Goal: Task Accomplishment & Management: Use online tool/utility

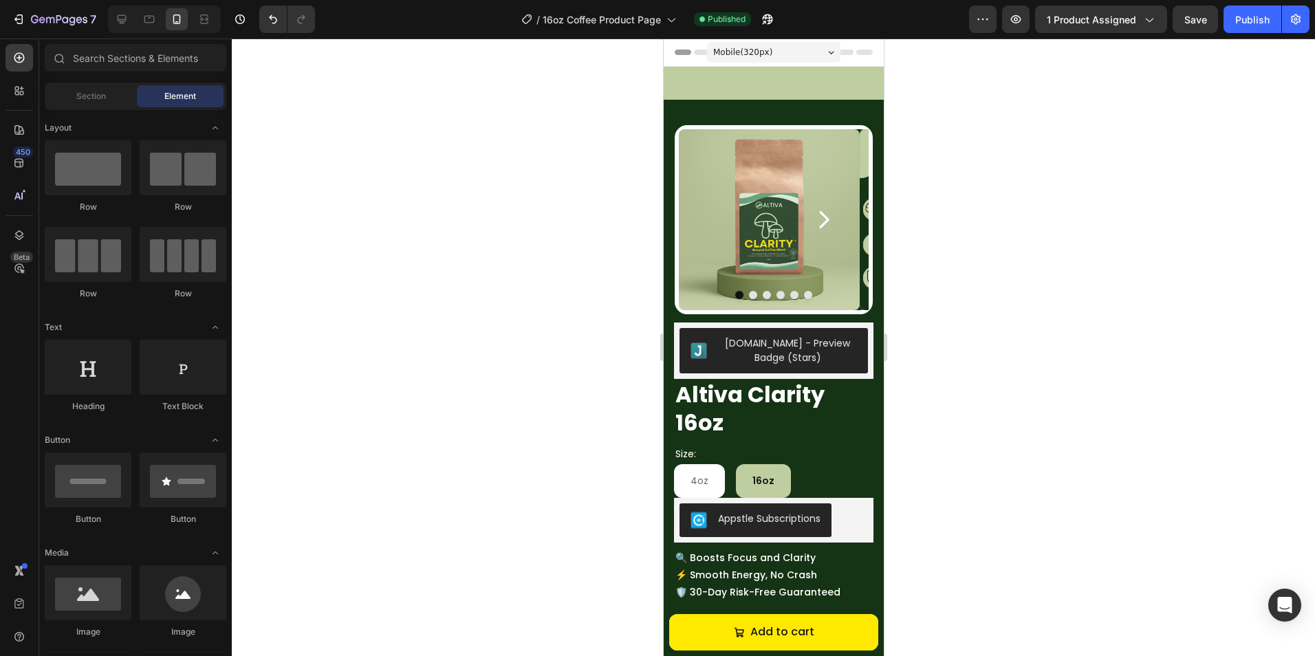
scroll to position [366, 0]
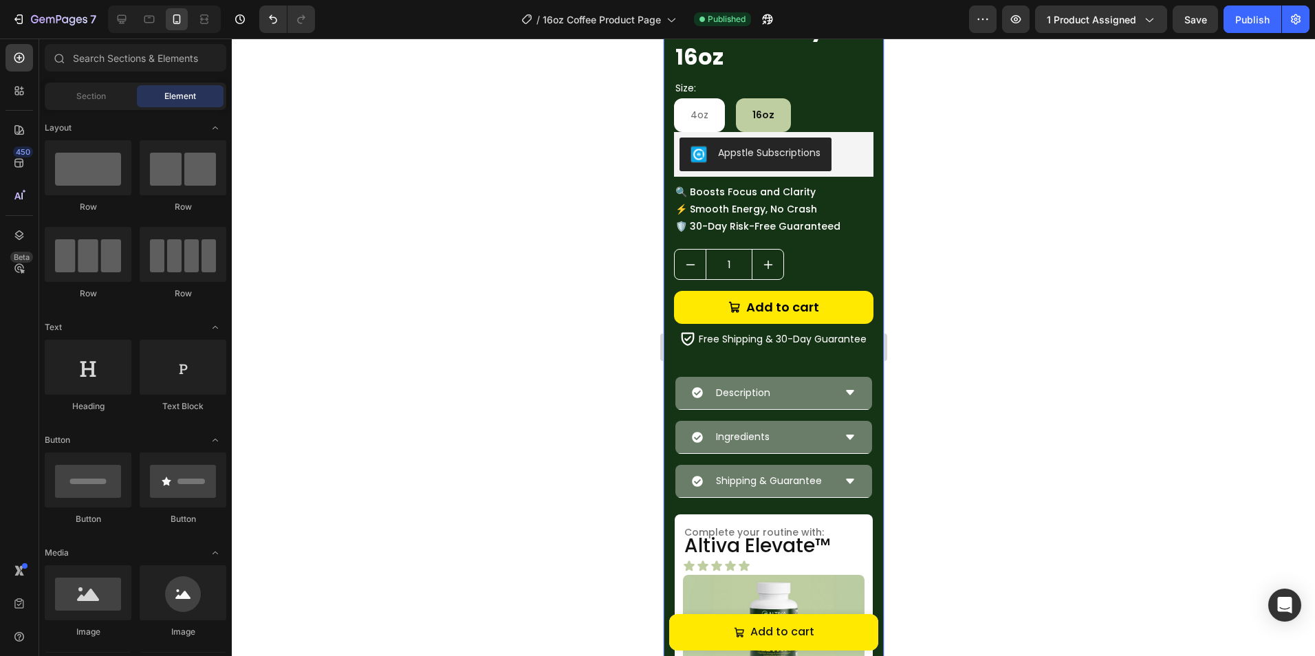
click at [1061, 382] on div at bounding box center [773, 347] width 1083 height 617
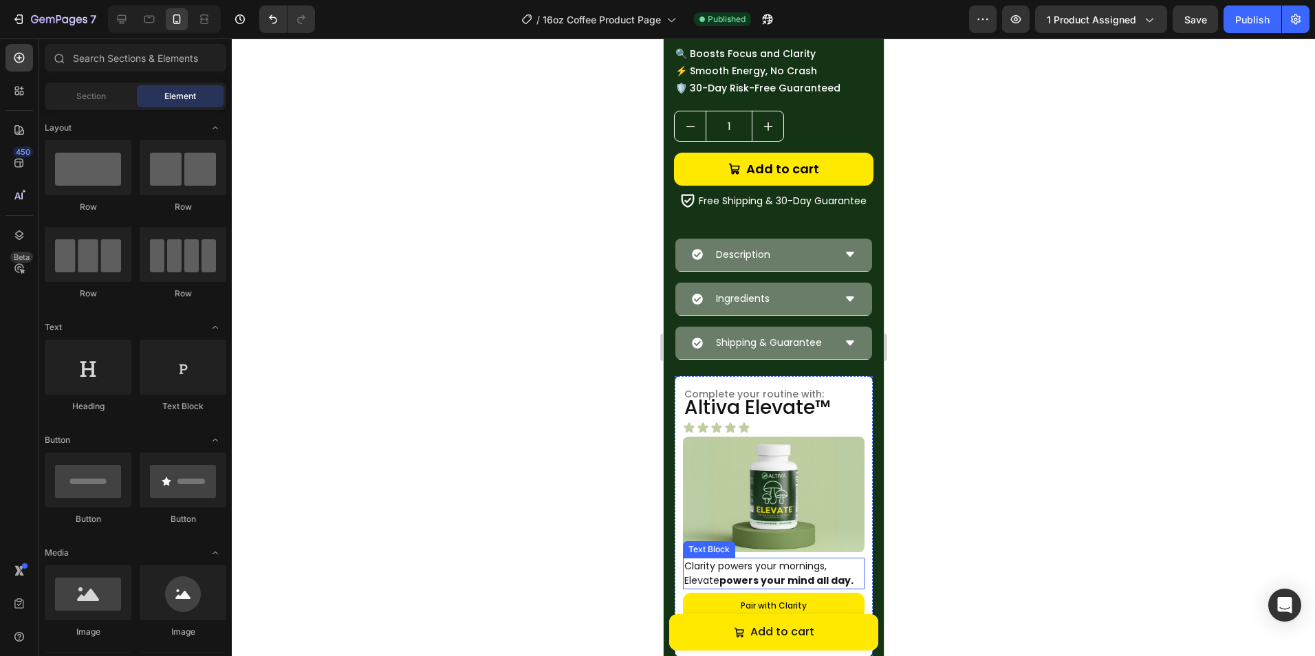
scroll to position [435, 0]
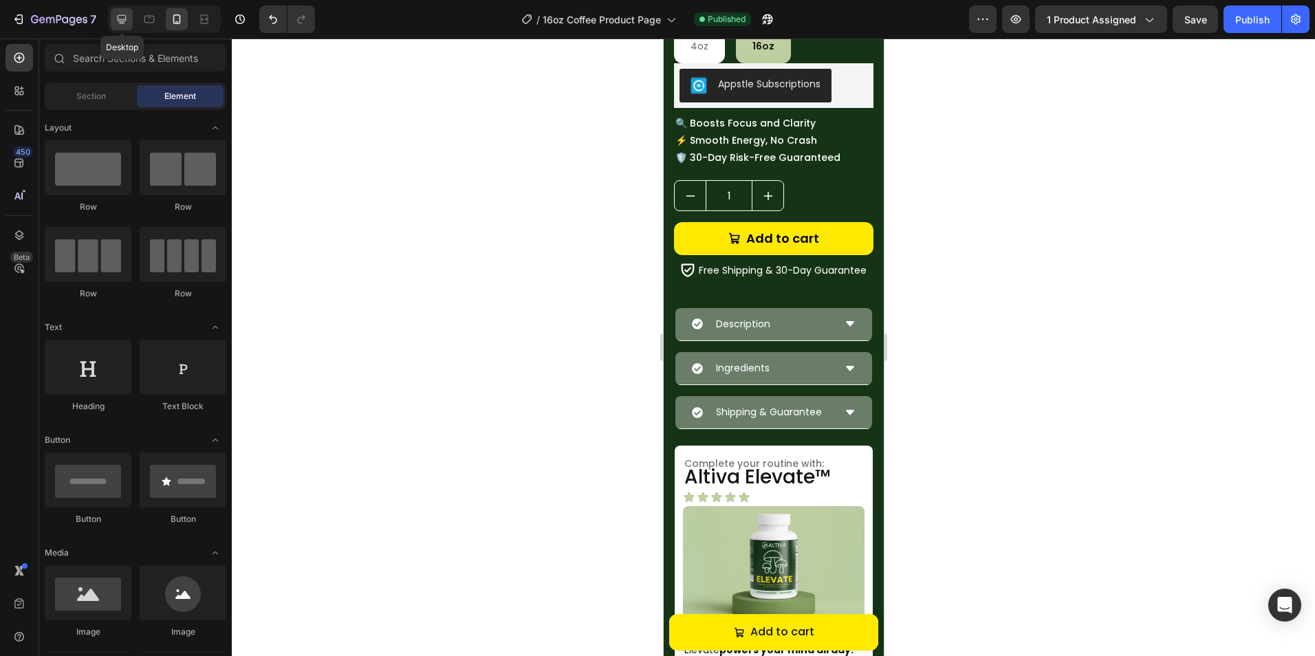
click at [124, 21] on icon at bounding box center [122, 19] width 9 height 9
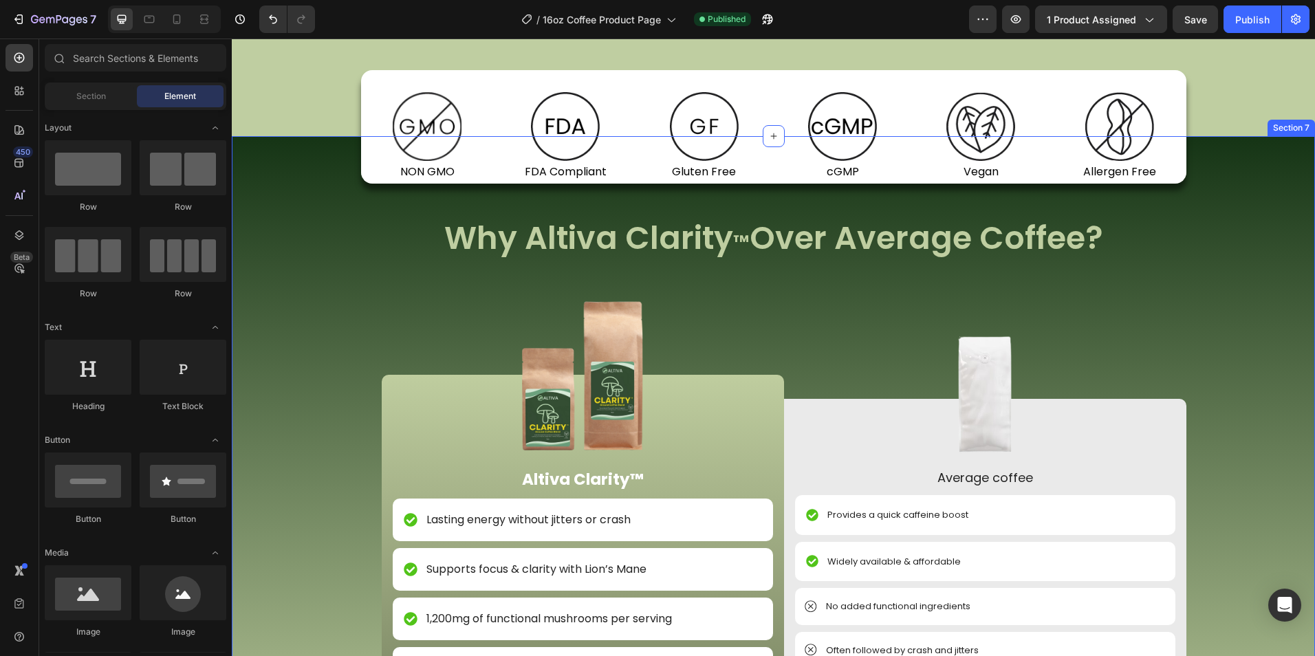
scroll to position [1348, 0]
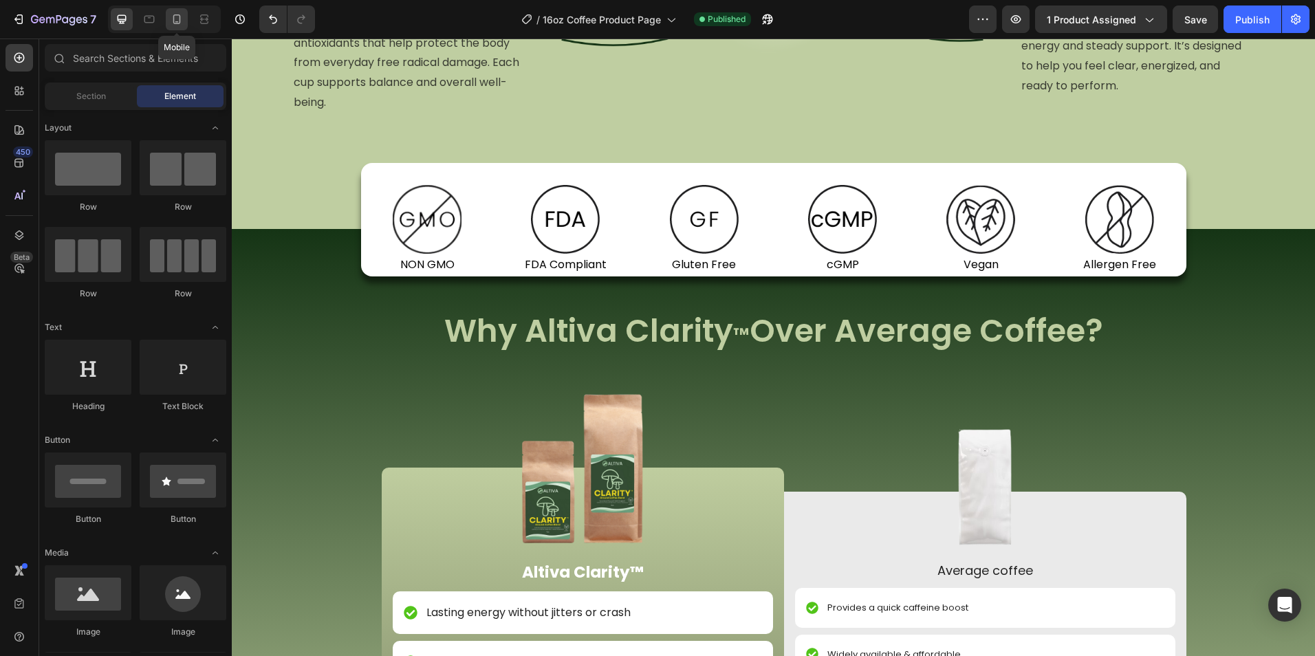
click at [186, 24] on div at bounding box center [177, 19] width 22 height 22
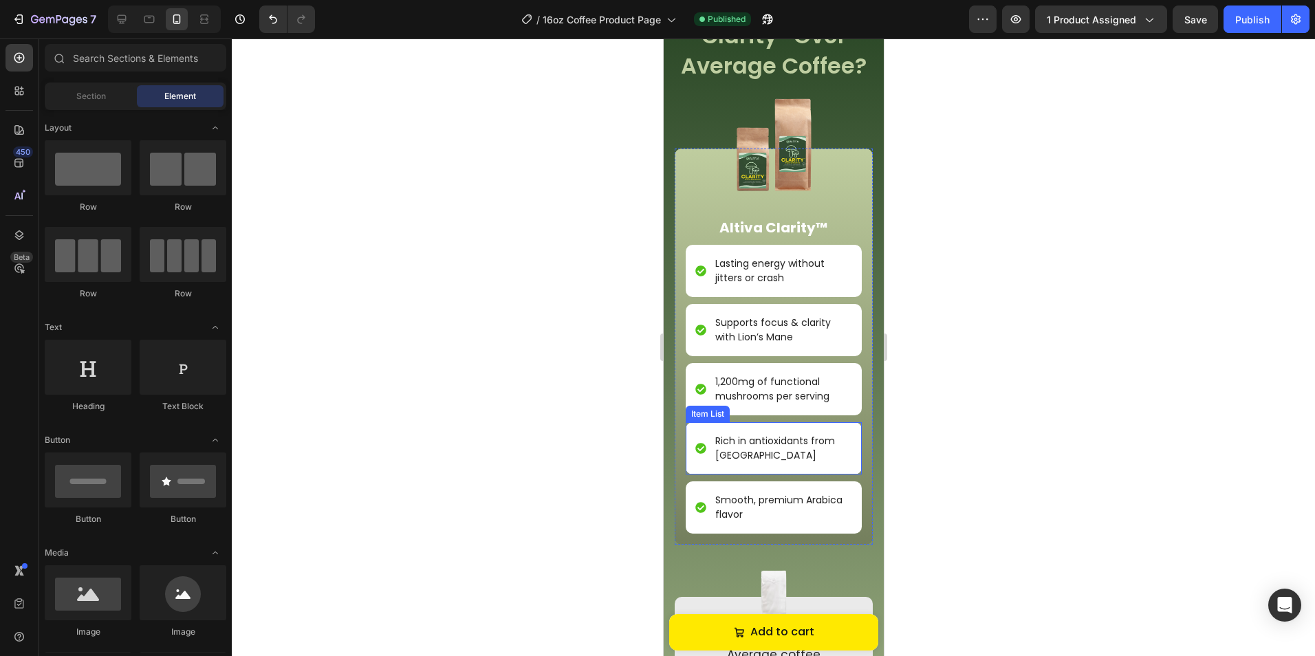
scroll to position [1326, 0]
click at [118, 20] on icon at bounding box center [122, 19] width 9 height 9
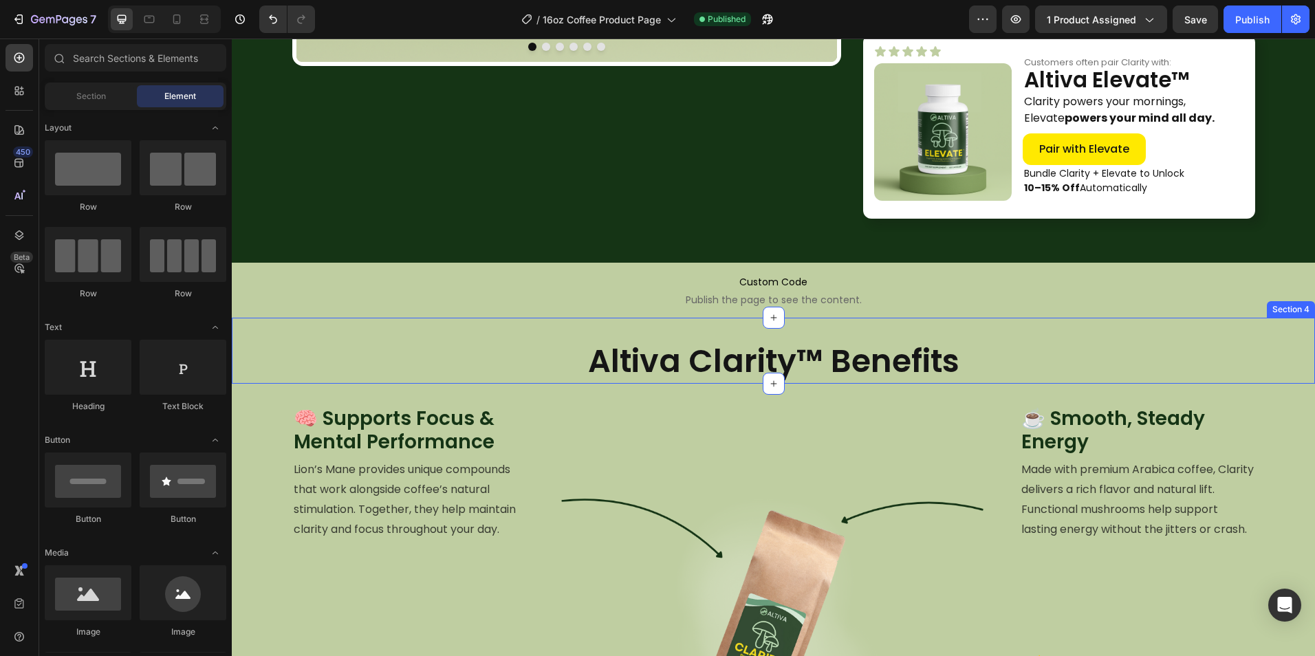
scroll to position [633, 0]
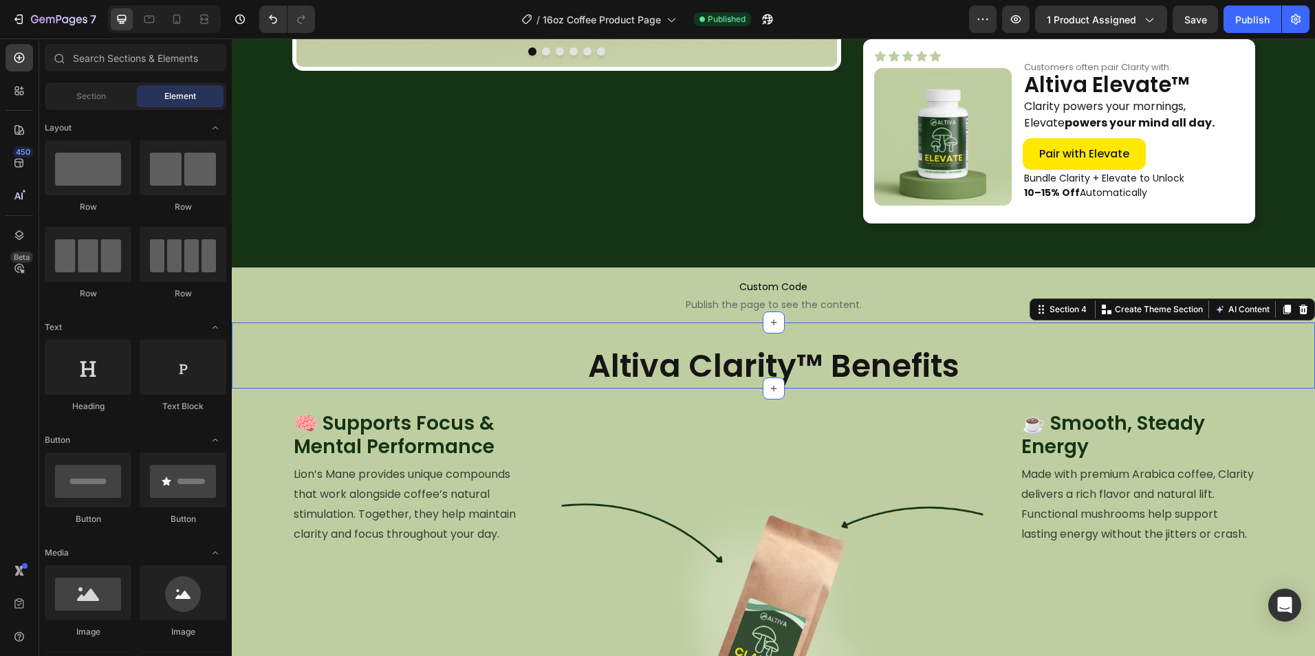
click at [318, 328] on div "Altiva Clarity™ Benefits Heading Section 4 Create Theme Section AI Content Writ…" at bounding box center [773, 355] width 1083 height 66
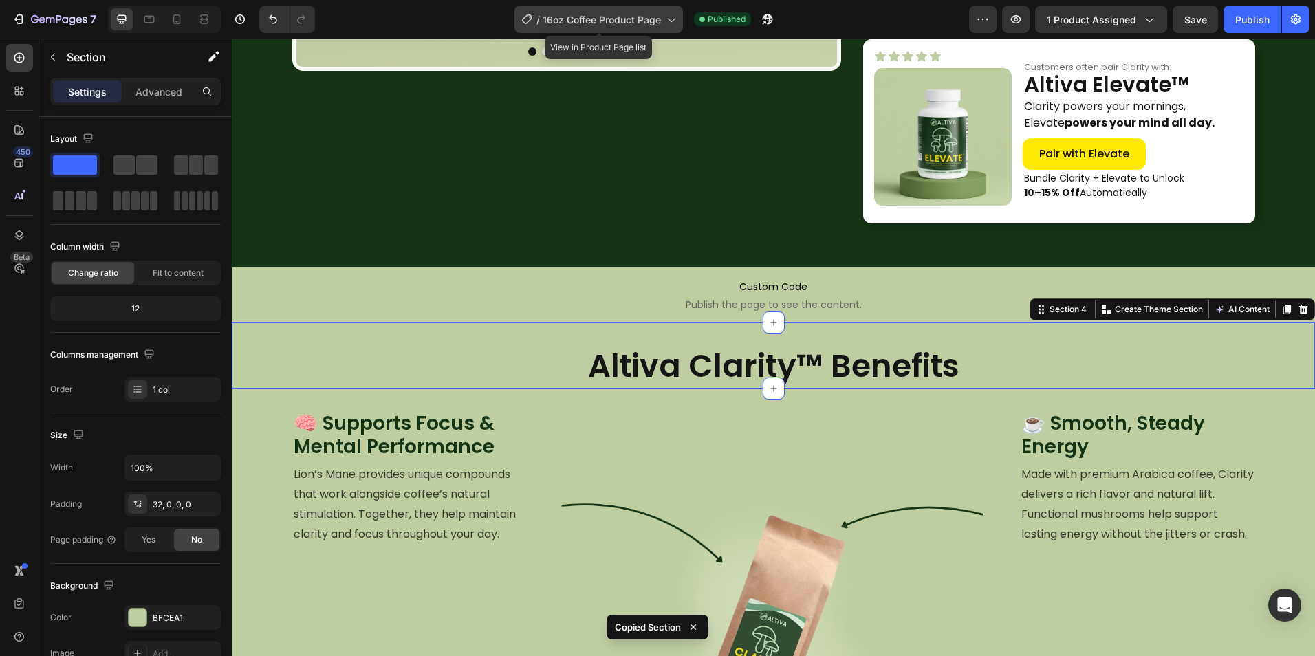
click at [603, 23] on span "16oz Coffee Product Page" at bounding box center [602, 19] width 118 height 14
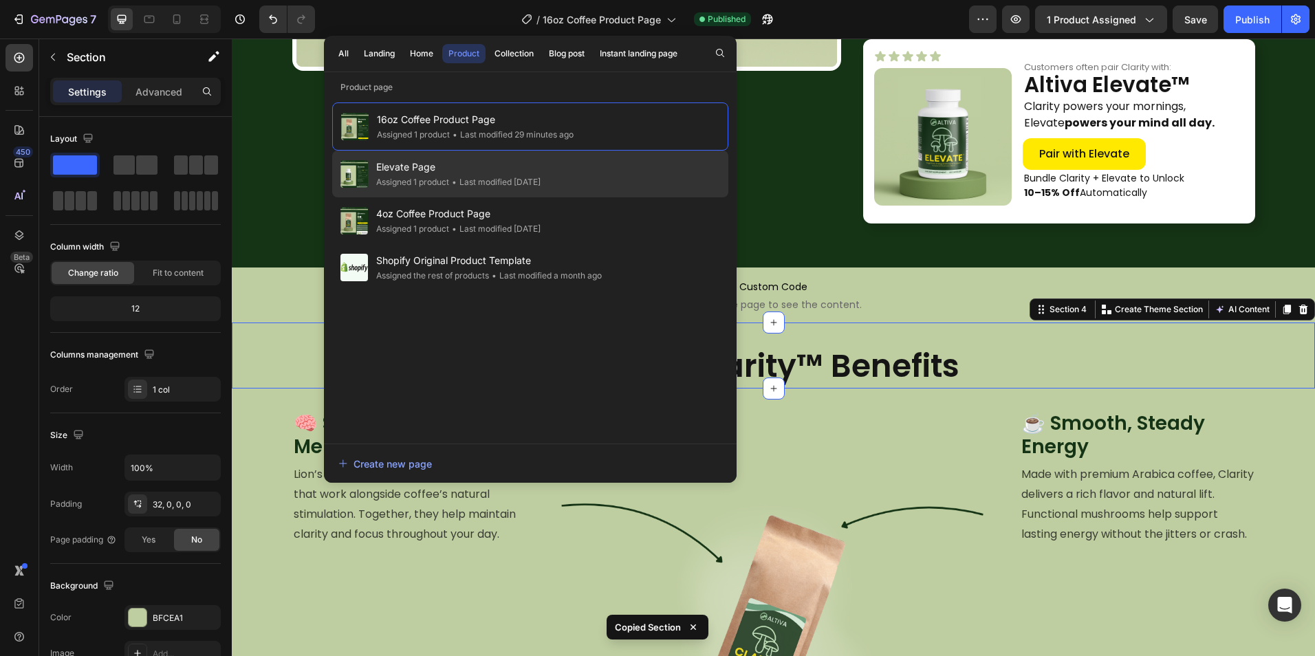
drag, startPoint x: 490, startPoint y: 210, endPoint x: 492, endPoint y: 195, distance: 14.7
click at [490, 244] on div "4oz Coffee Product Page Assigned 1 product • Last modified 2 days ago" at bounding box center [530, 267] width 396 height 47
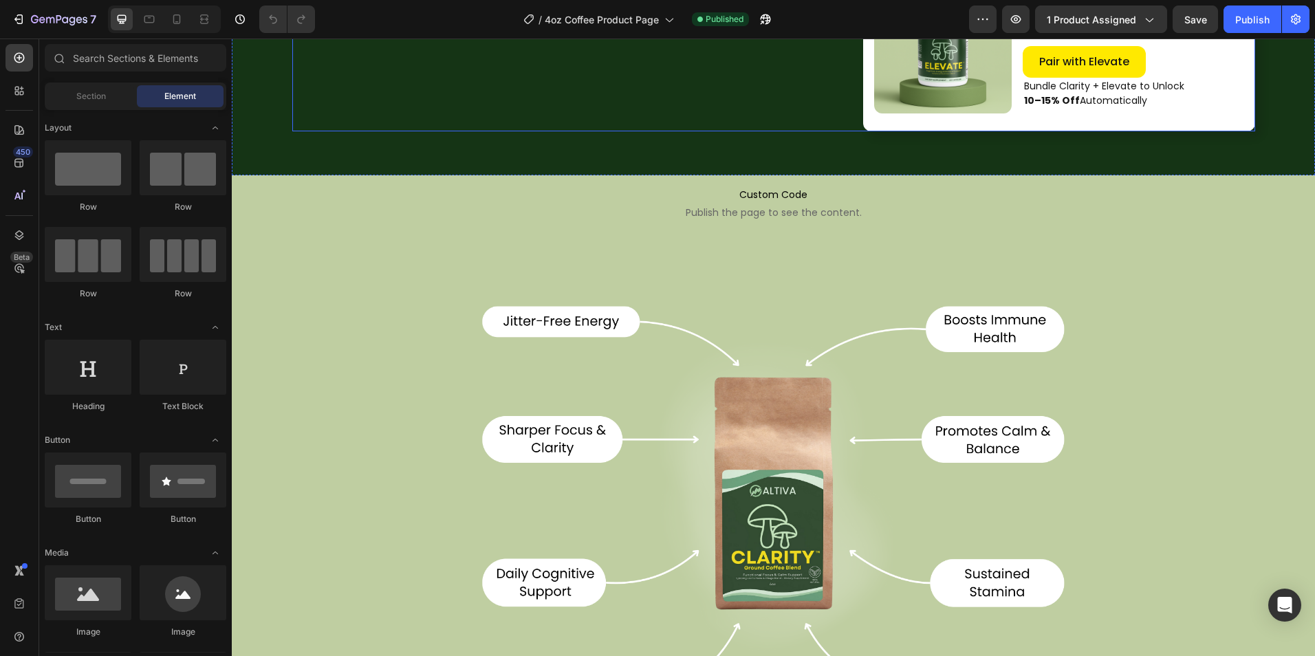
scroll to position [756, 0]
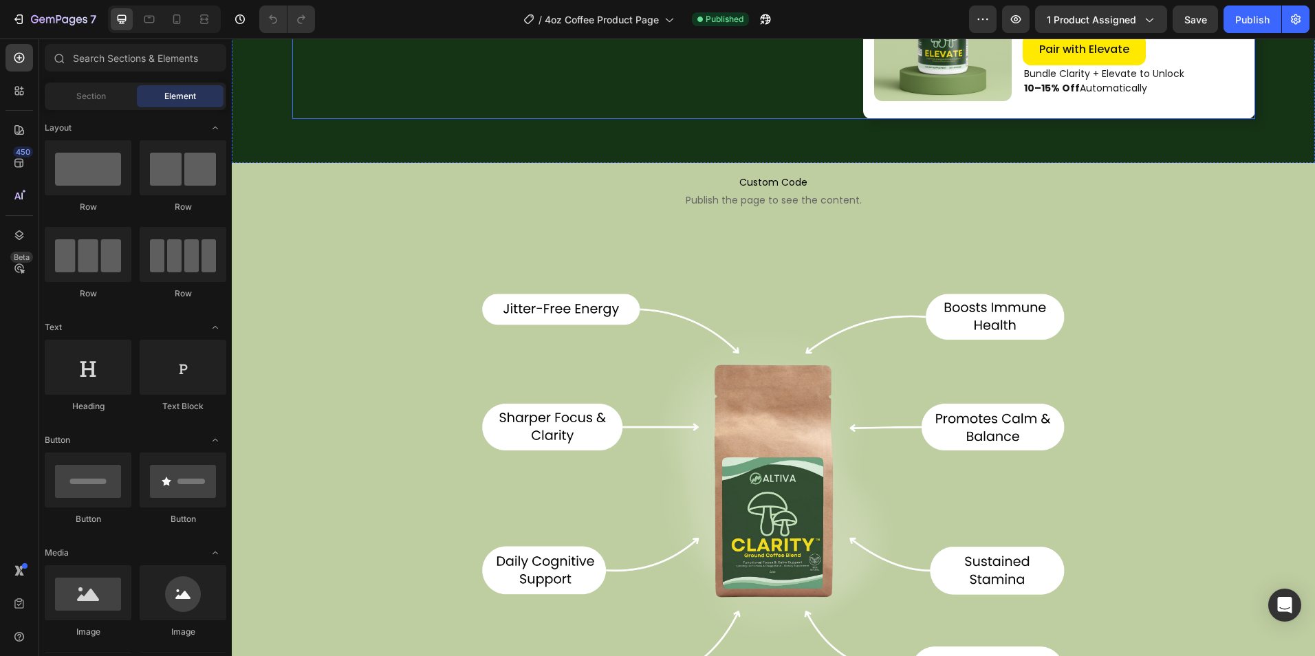
click at [617, 341] on img at bounding box center [773, 487] width 619 height 495
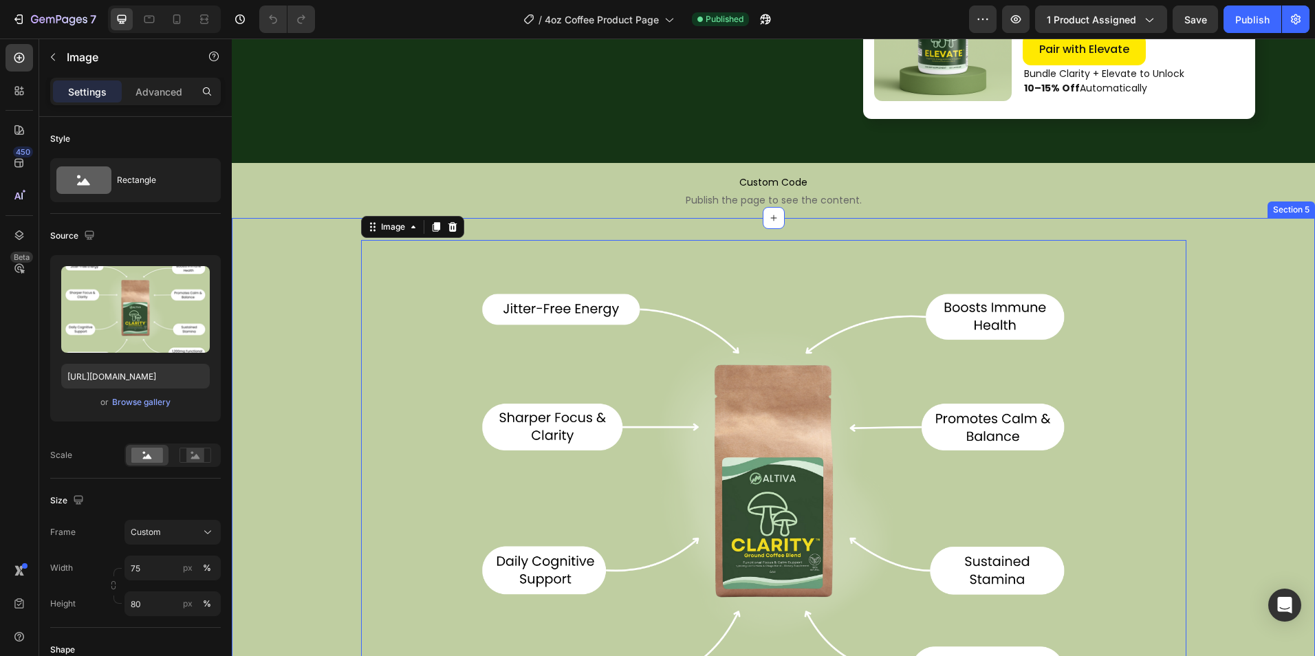
click at [332, 298] on div "Image 0 Row" at bounding box center [773, 549] width 1083 height 619
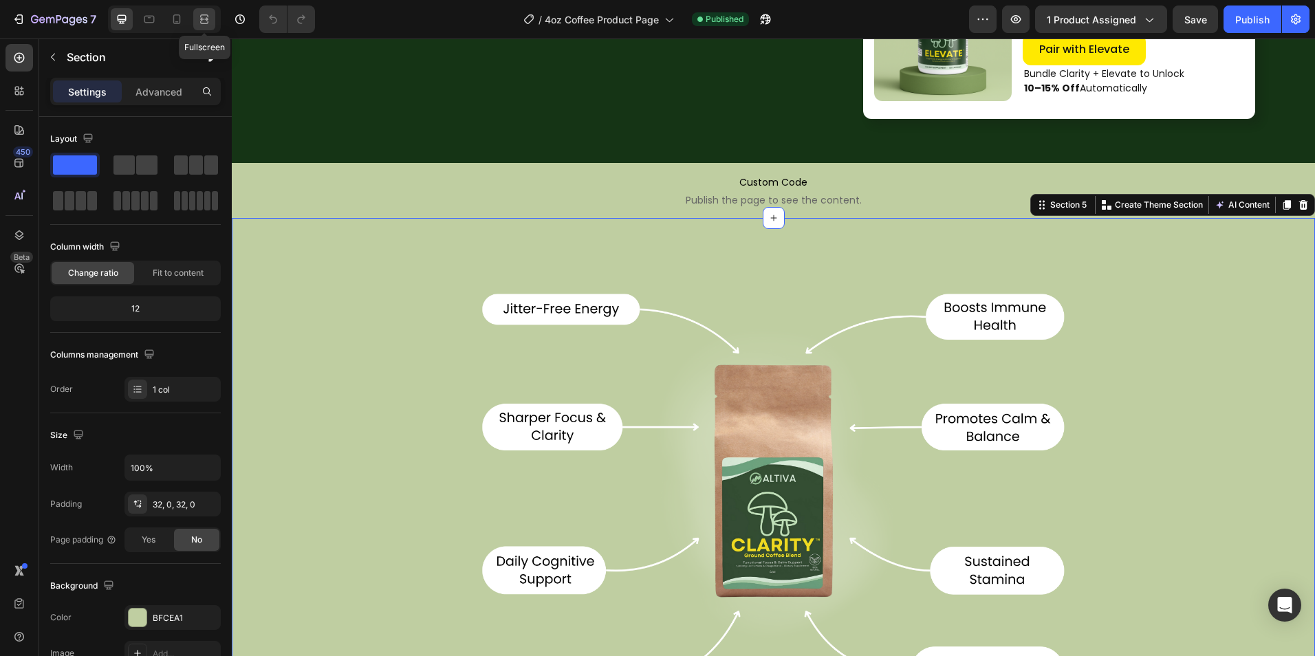
click at [208, 19] on icon at bounding box center [206, 18] width 4 height 3
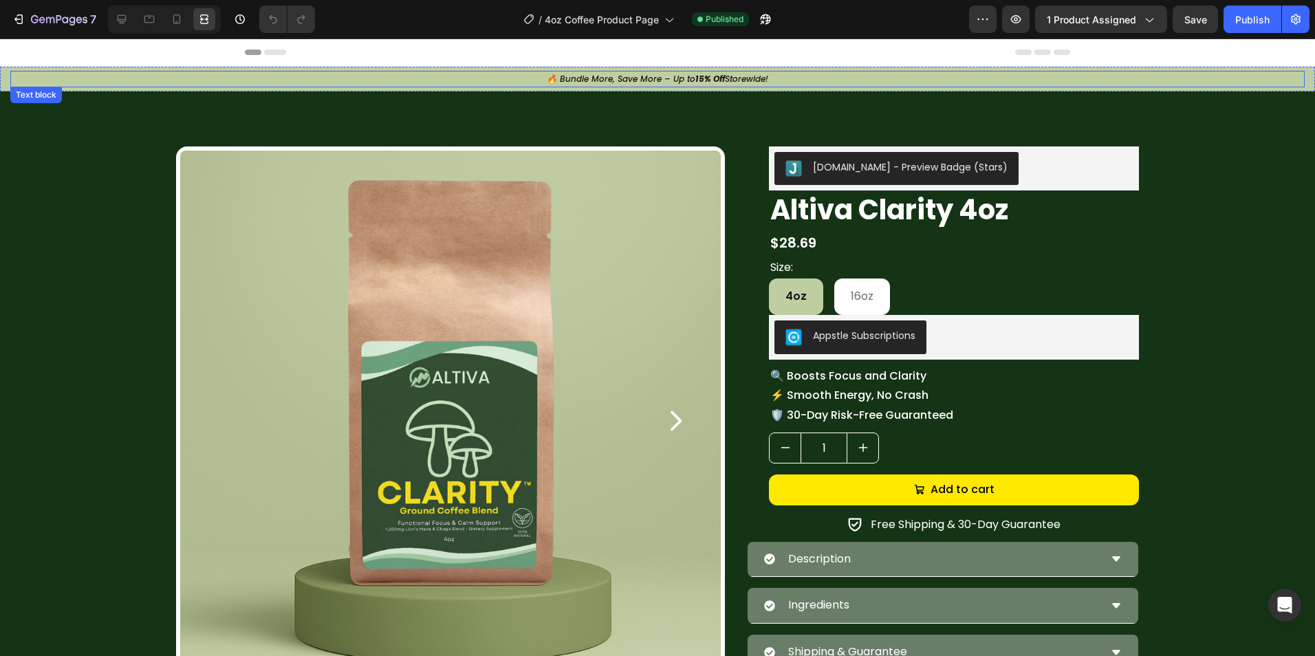
click at [1176, 78] on p "🔥 Bundle More, Save More – Up to 15% Off Storewide!" at bounding box center [657, 79] width 1291 height 14
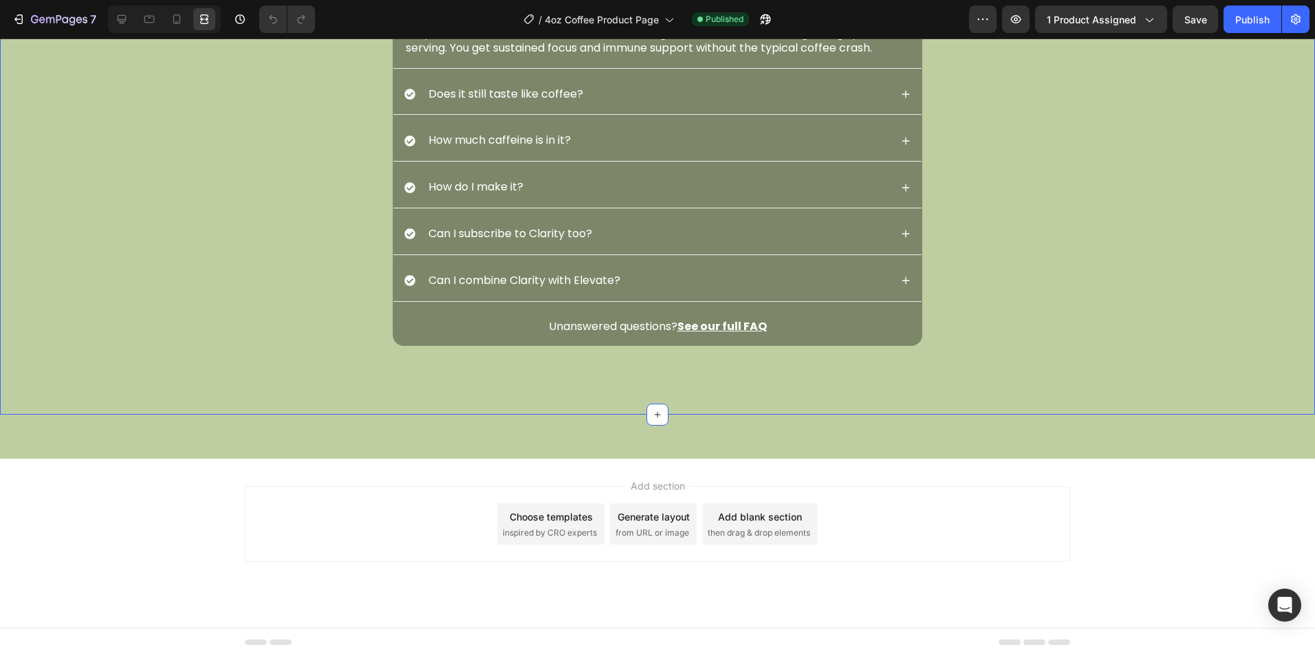
scroll to position [2486, 0]
click at [587, 26] on span "4oz Coffee Product Page" at bounding box center [602, 19] width 114 height 14
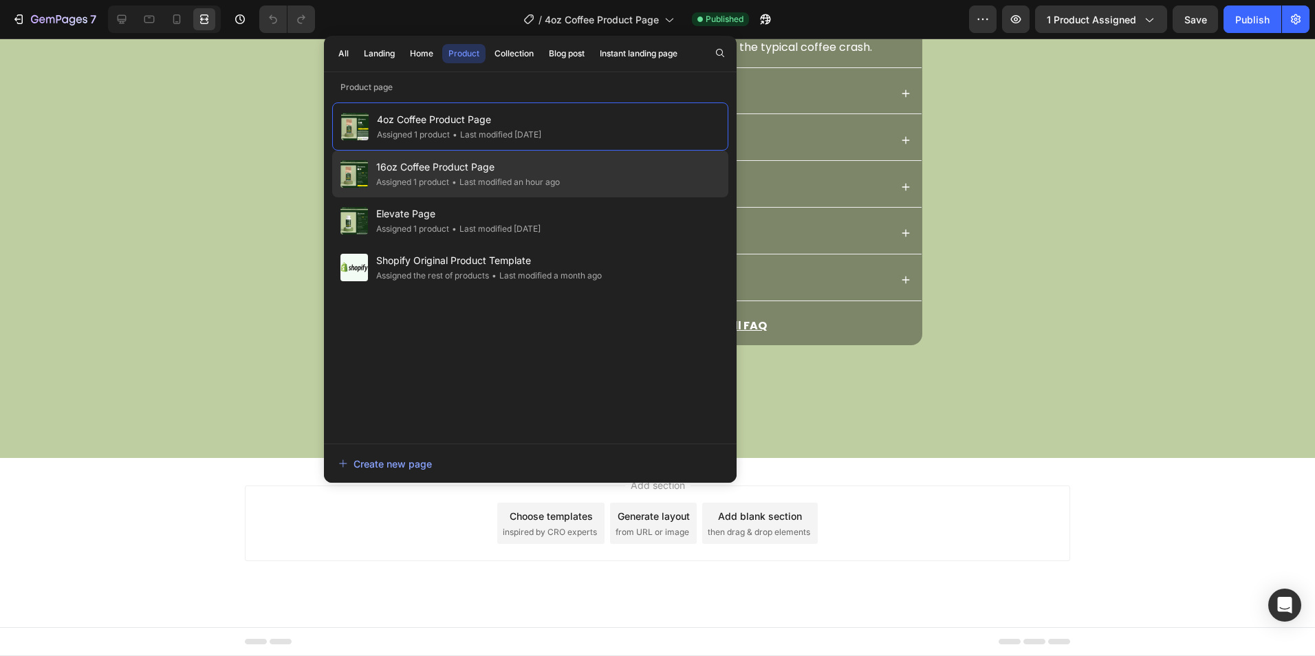
click at [505, 179] on div "• Last modified an hour ago" at bounding box center [504, 182] width 111 height 14
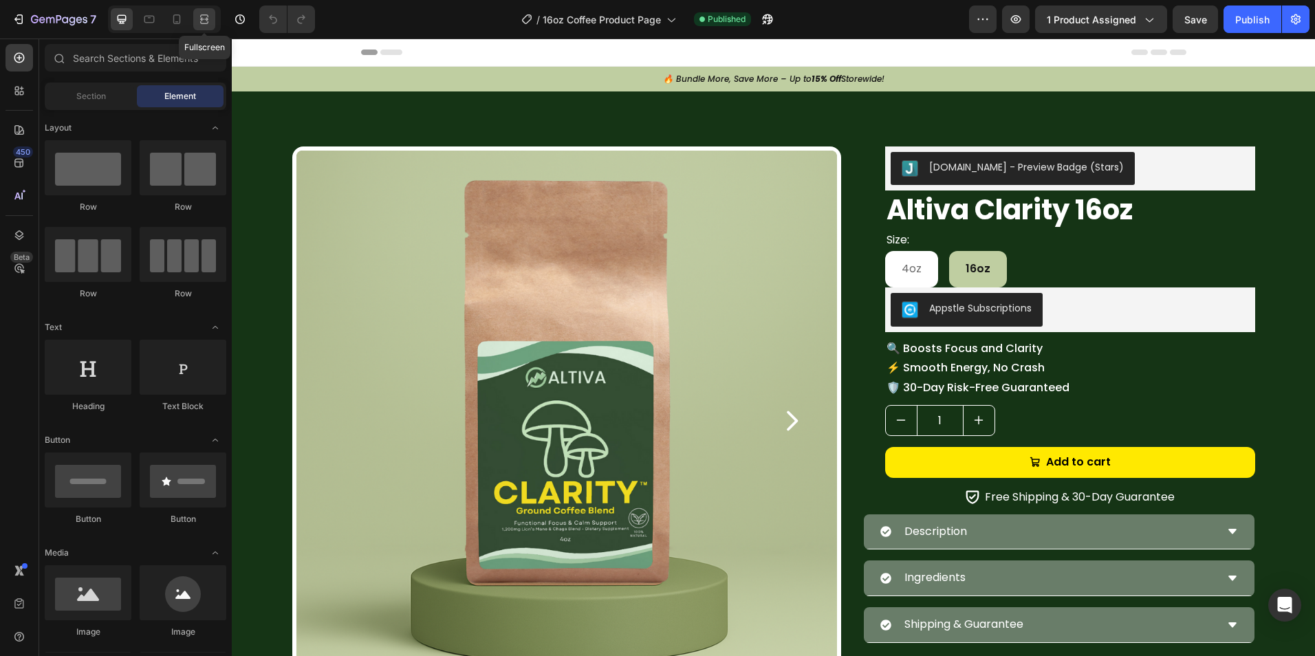
click at [206, 23] on icon at bounding box center [204, 19] width 14 height 14
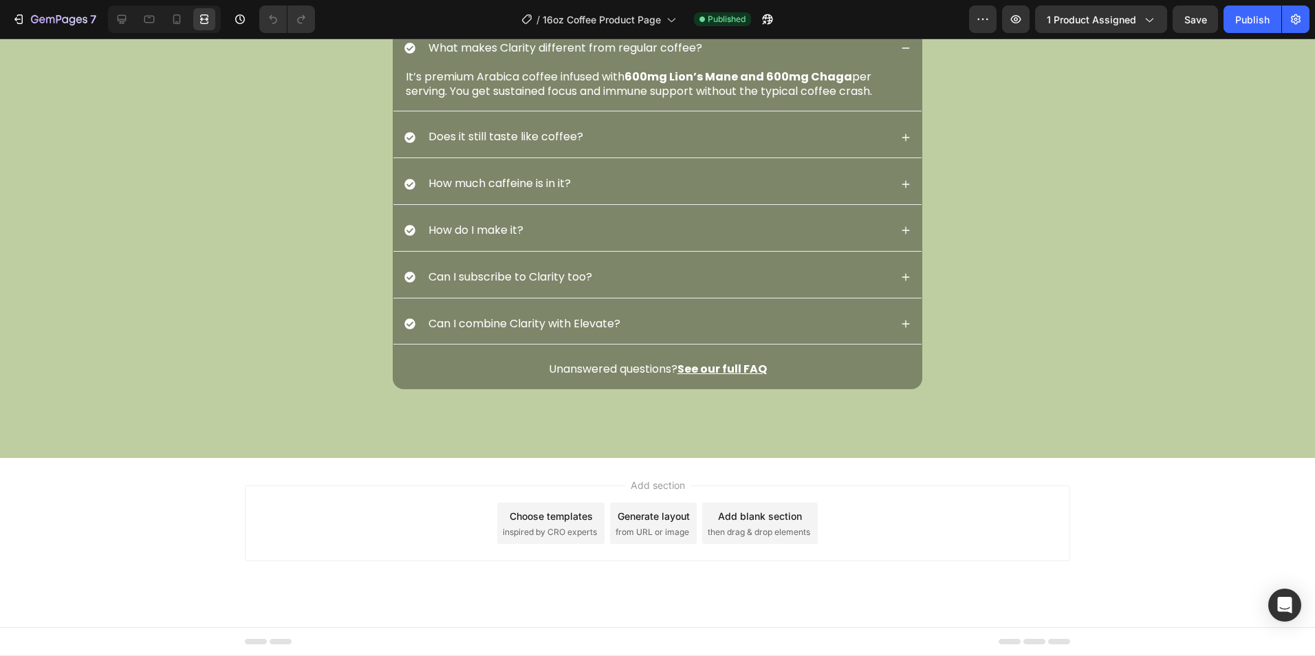
scroll to position [2888, 0]
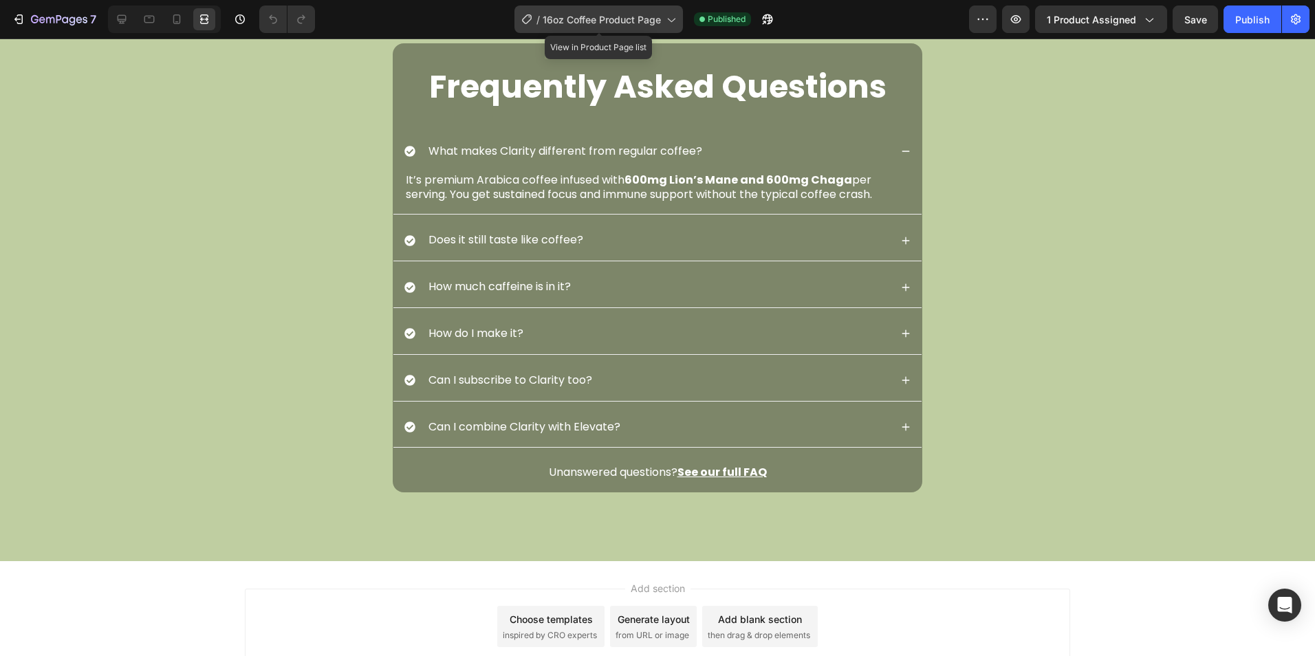
drag, startPoint x: 544, startPoint y: 14, endPoint x: 543, endPoint y: 29, distance: 15.2
click at [544, 13] on span "16oz Coffee Product Page" at bounding box center [602, 19] width 118 height 14
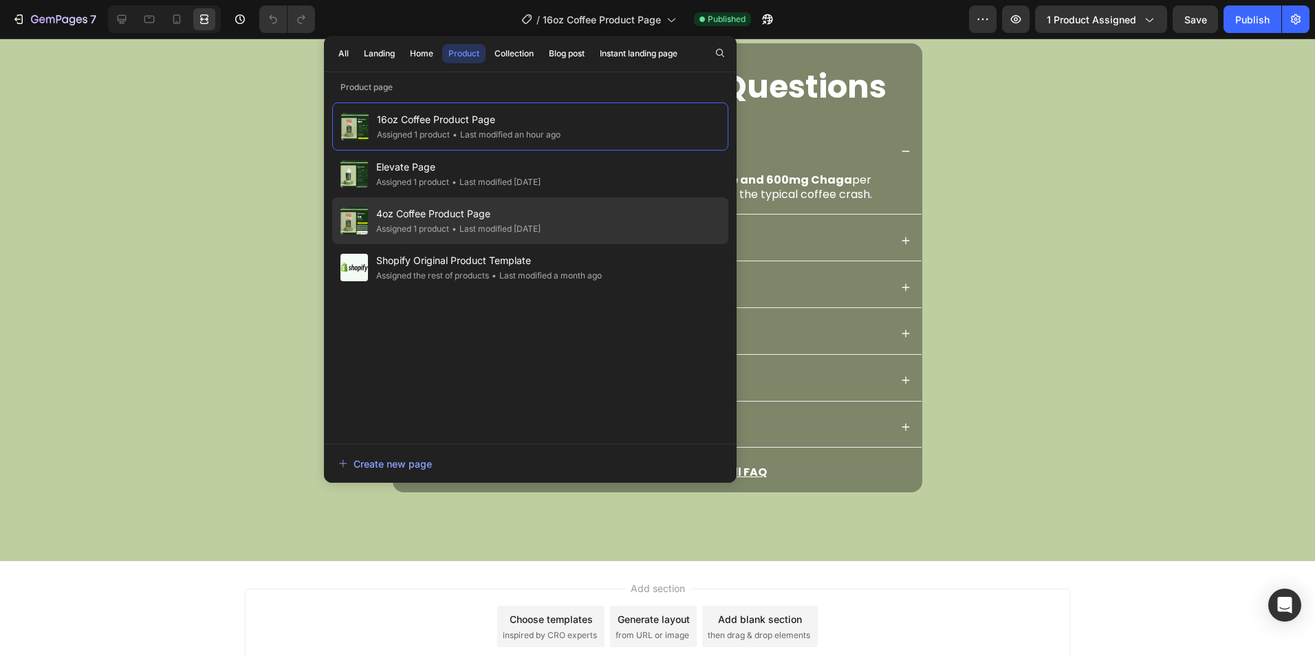
click at [529, 207] on span "4oz Coffee Product Page" at bounding box center [458, 214] width 164 height 17
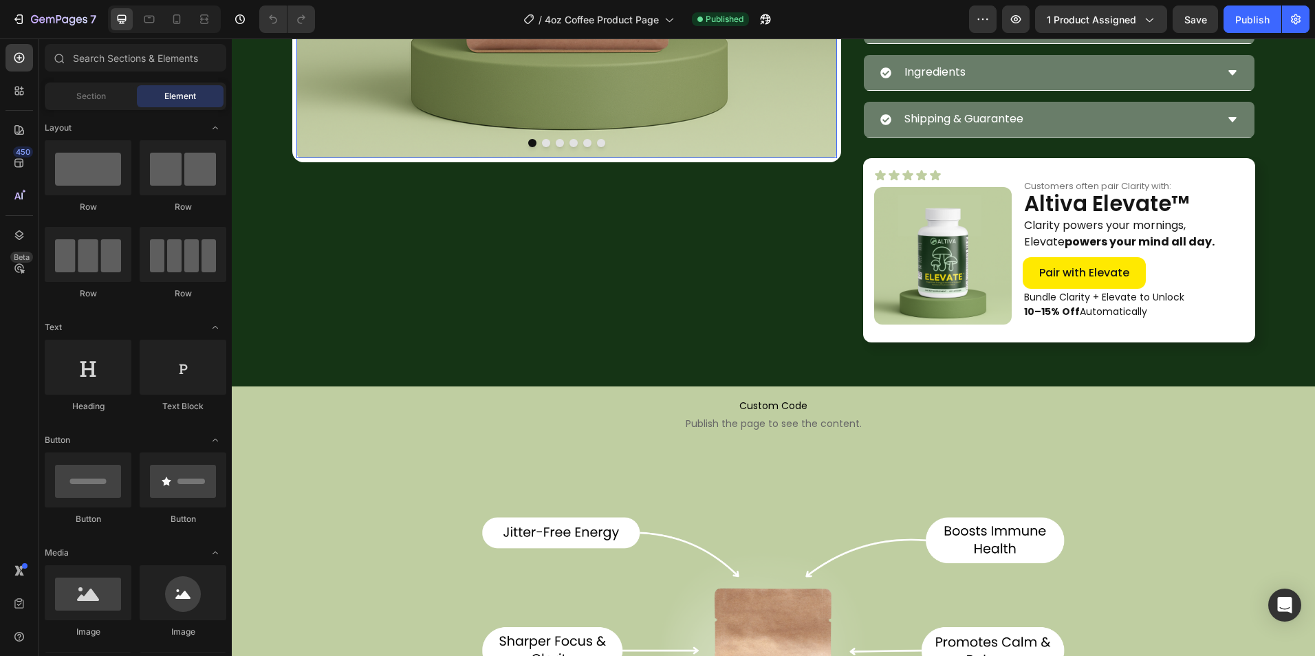
scroll to position [756, 0]
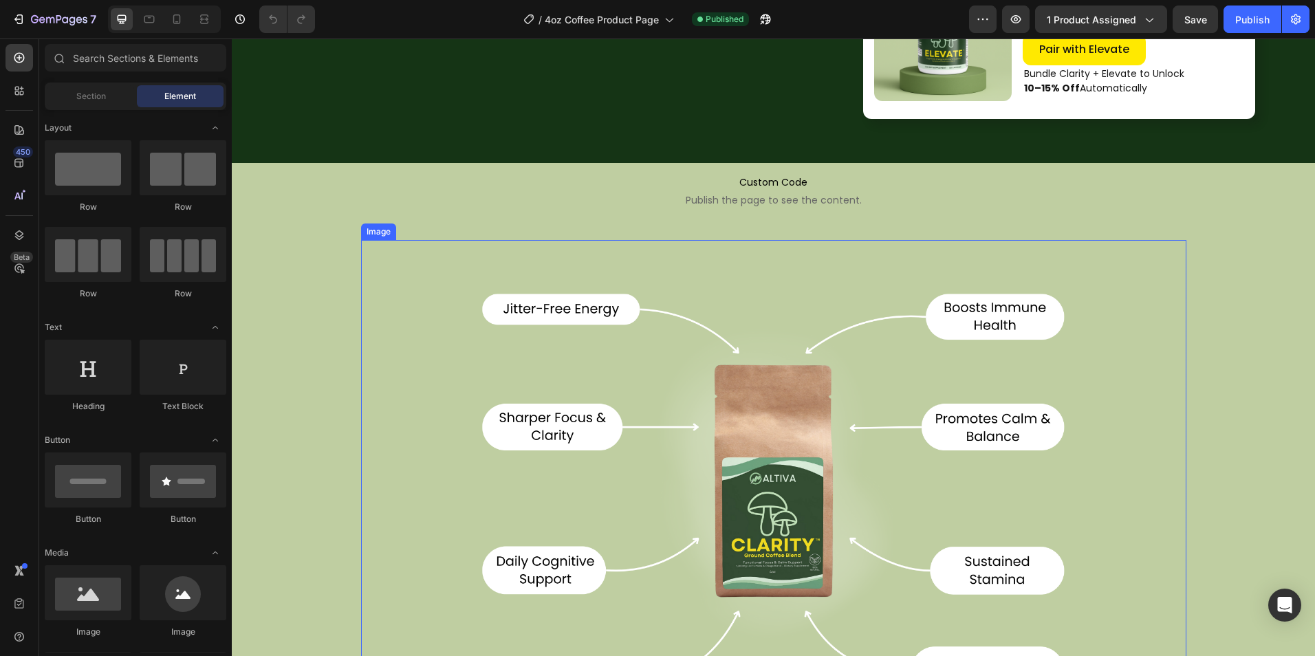
click at [671, 353] on img at bounding box center [773, 487] width 619 height 495
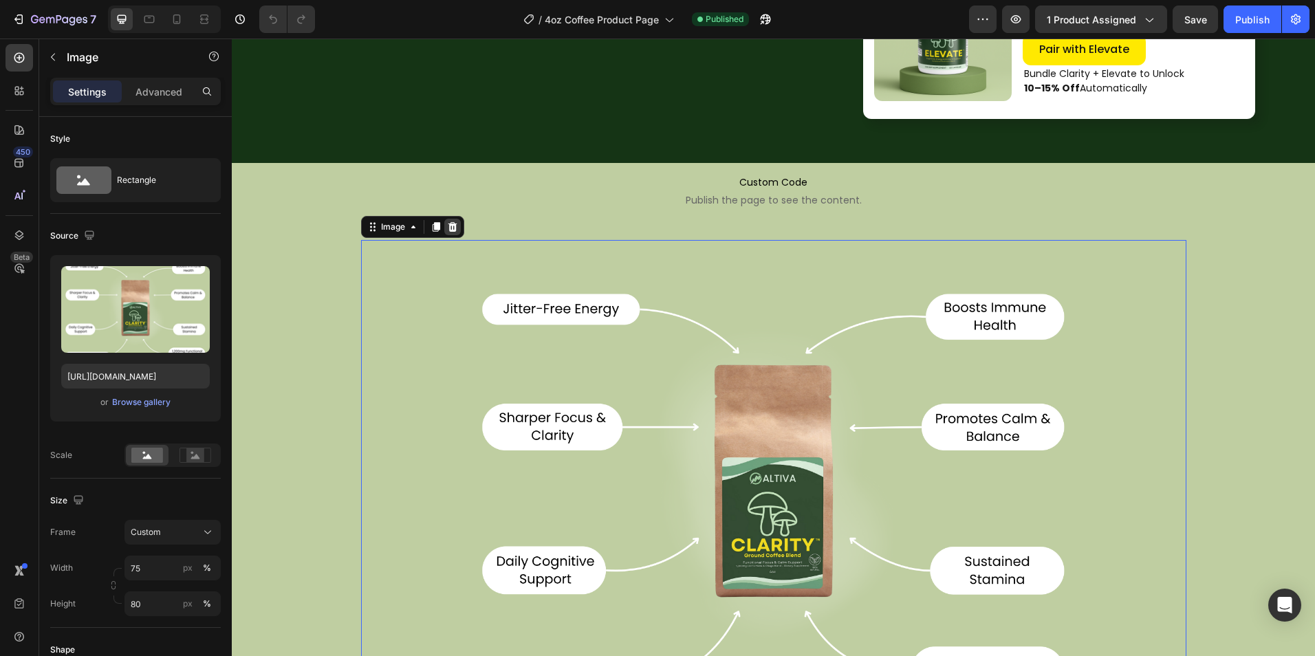
click at [448, 223] on icon at bounding box center [452, 226] width 11 height 11
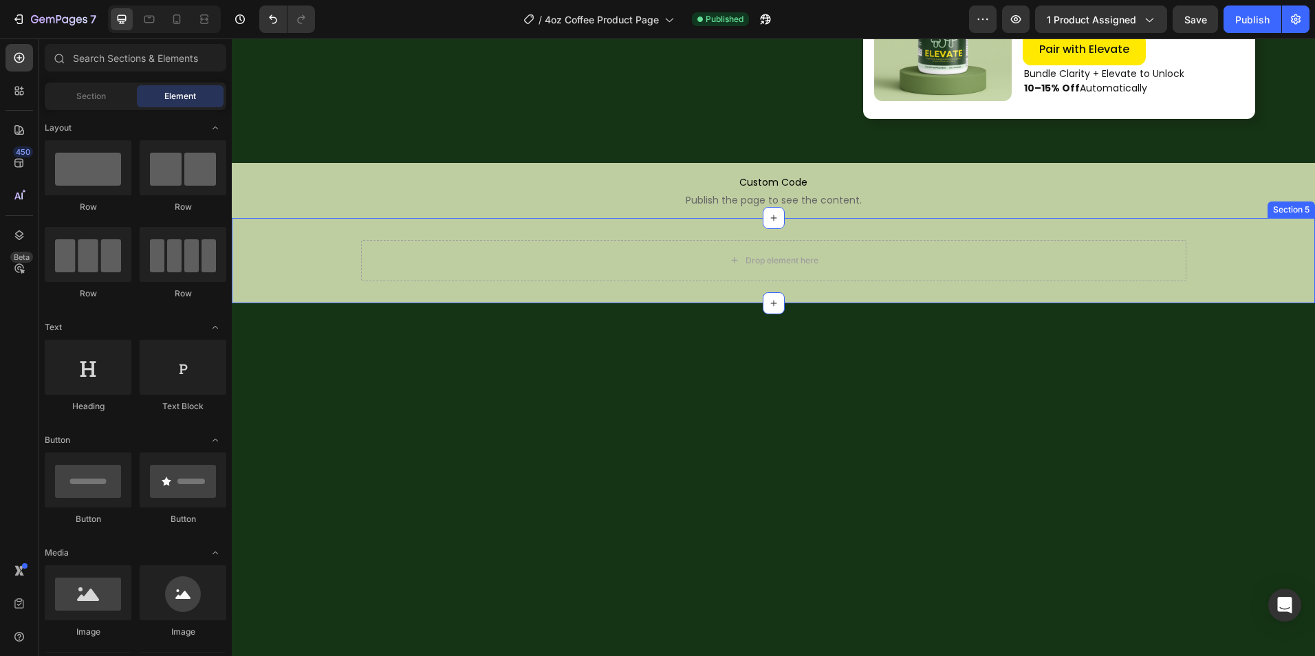
click at [307, 243] on div "Drop element here Row" at bounding box center [773, 260] width 1083 height 41
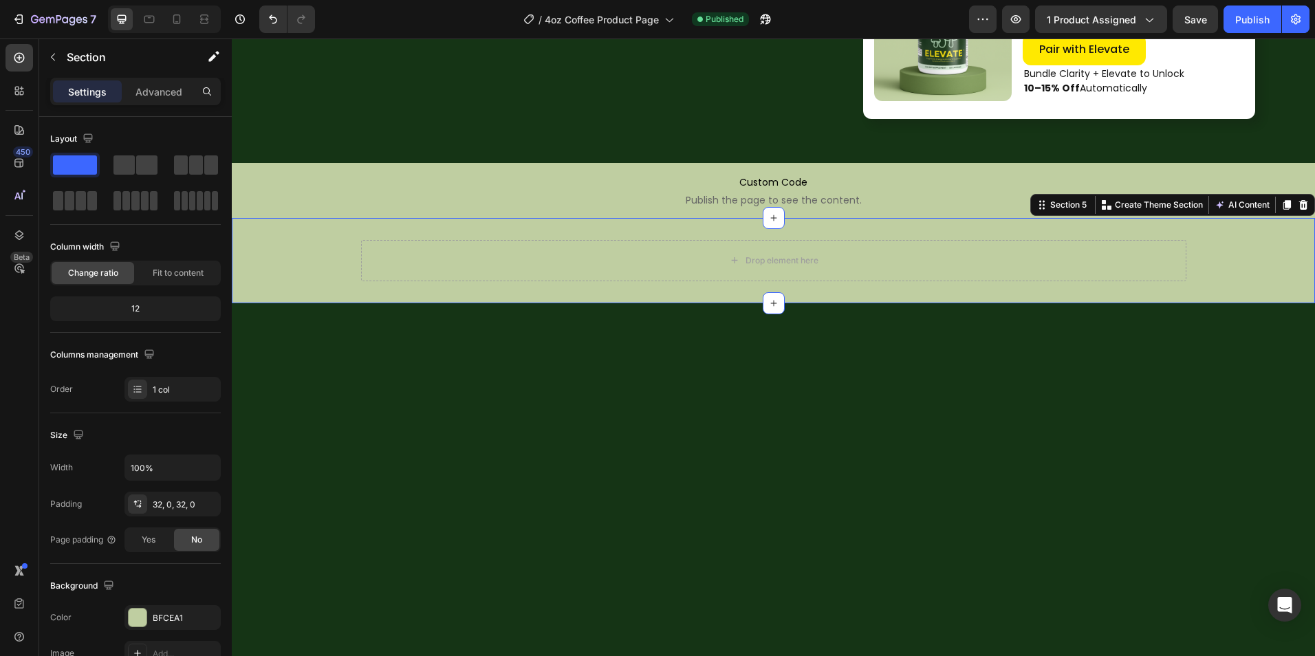
click at [1299, 208] on icon at bounding box center [1303, 205] width 9 height 10
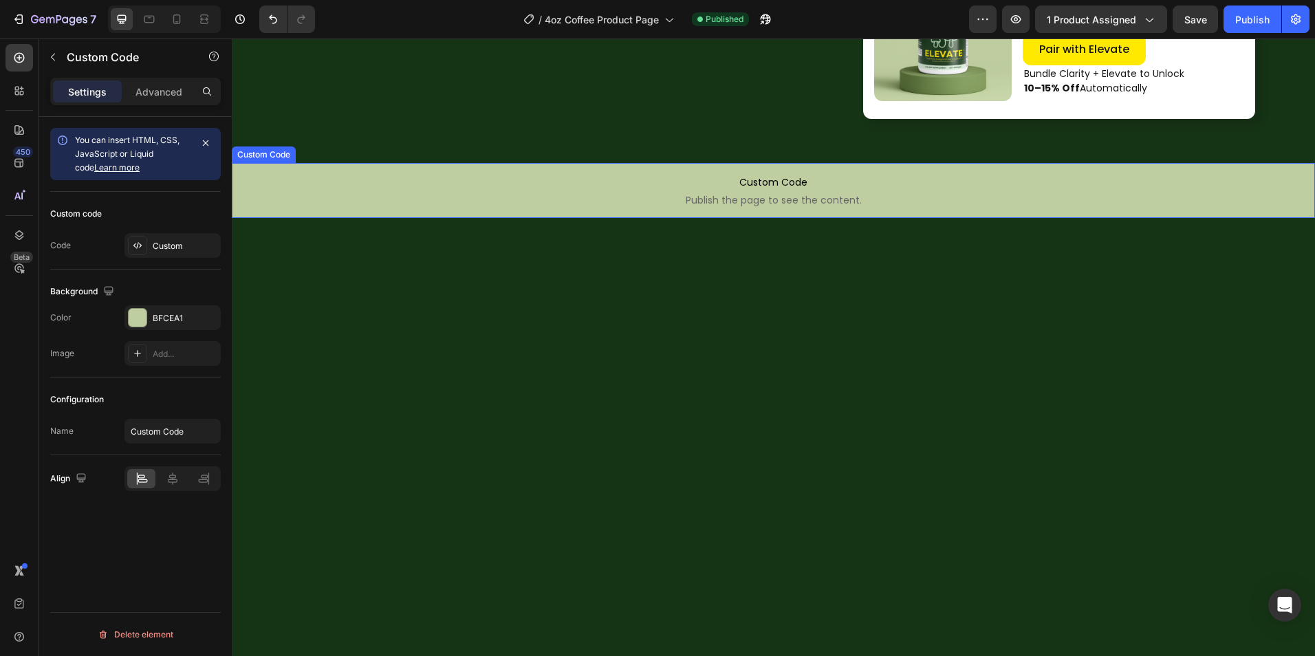
click at [943, 196] on span "Publish the page to see the content." at bounding box center [773, 200] width 1083 height 14
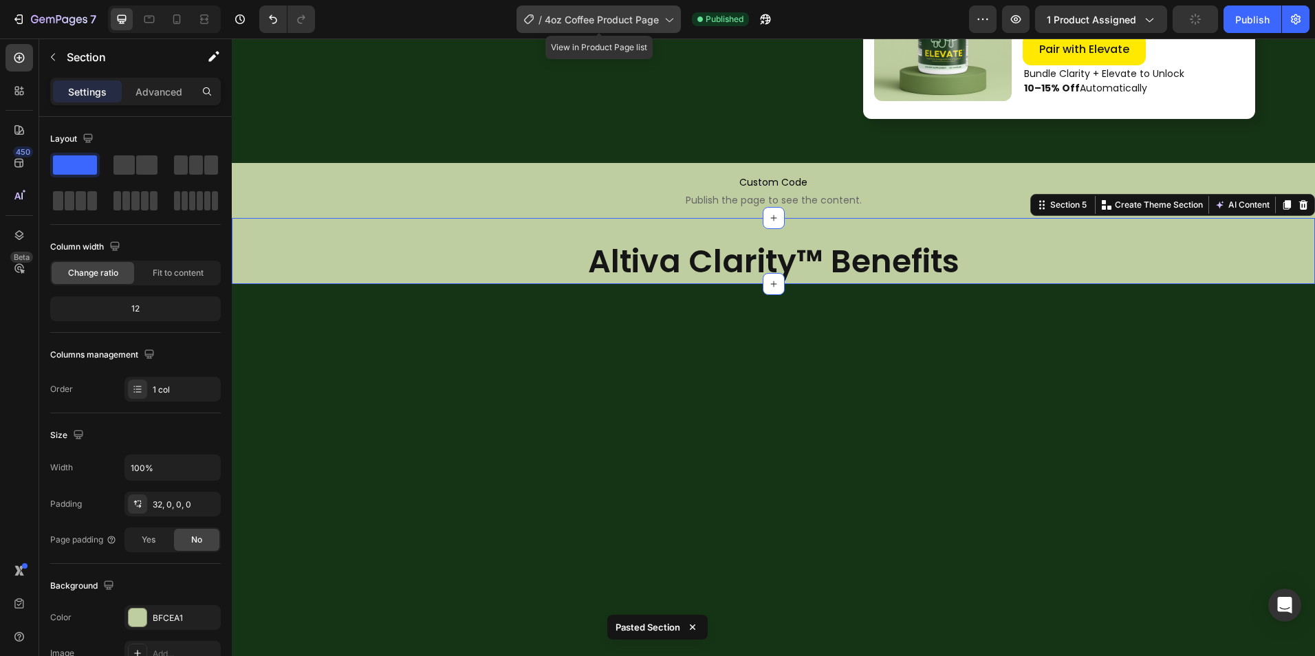
click at [642, 17] on span "4oz Coffee Product Page" at bounding box center [602, 19] width 114 height 14
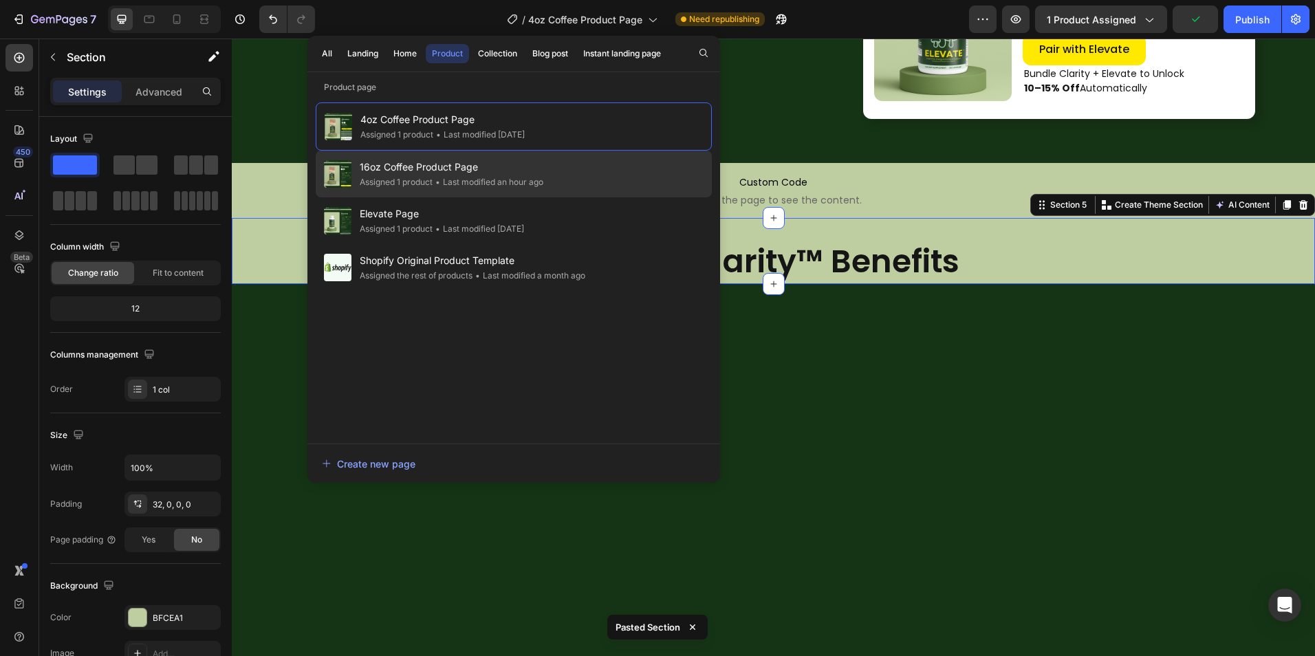
click at [520, 165] on span "16oz Coffee Product Page" at bounding box center [452, 167] width 184 height 17
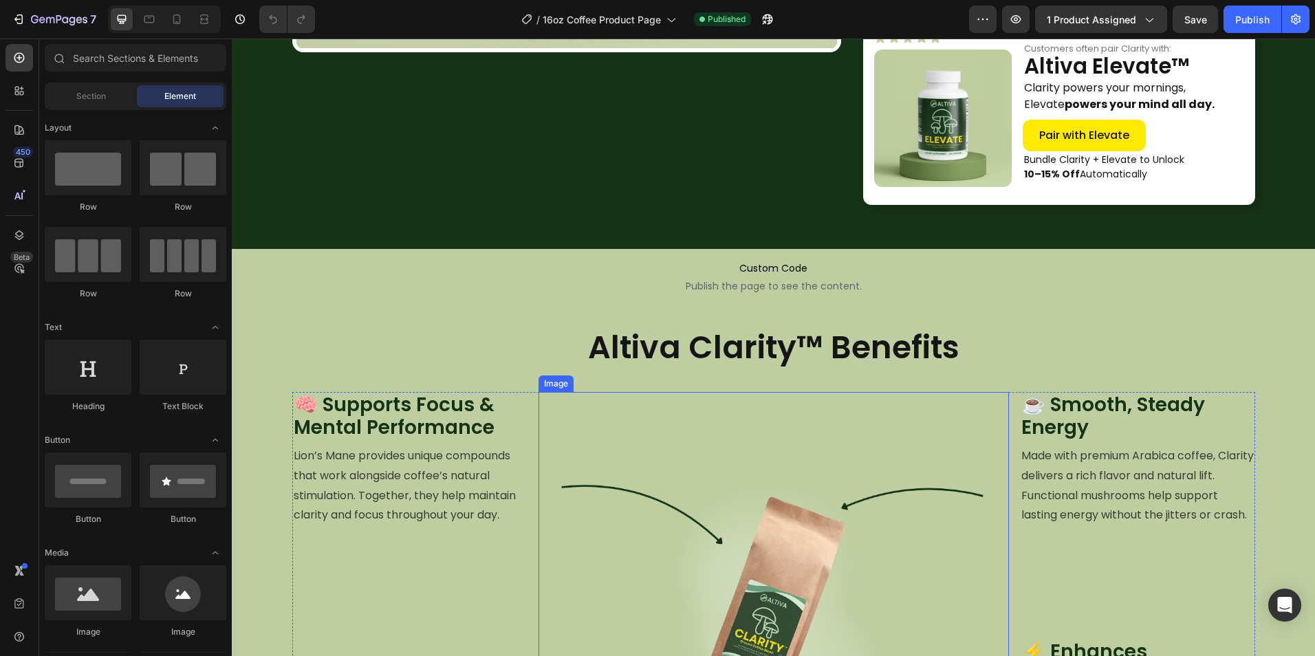
scroll to position [756, 0]
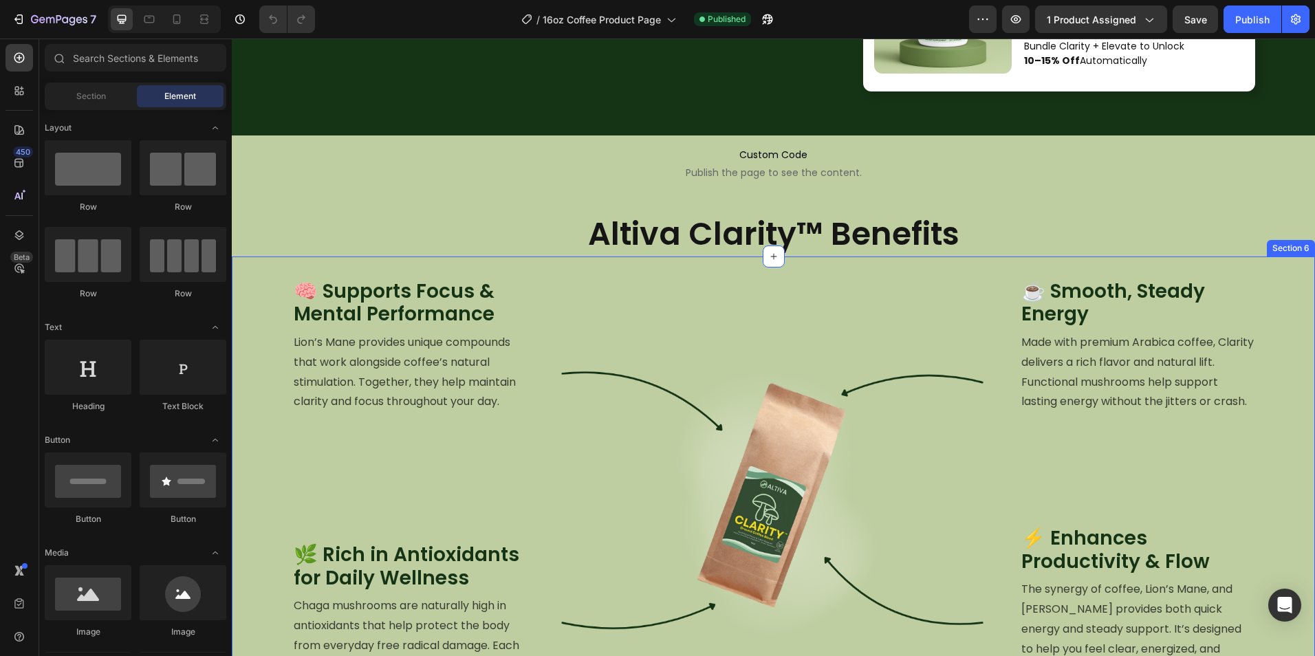
click at [250, 285] on div "🧠 Supports Focus & Mental Performance Heading Lion’s Mane provides unique compo…" at bounding box center [773, 534] width 1083 height 512
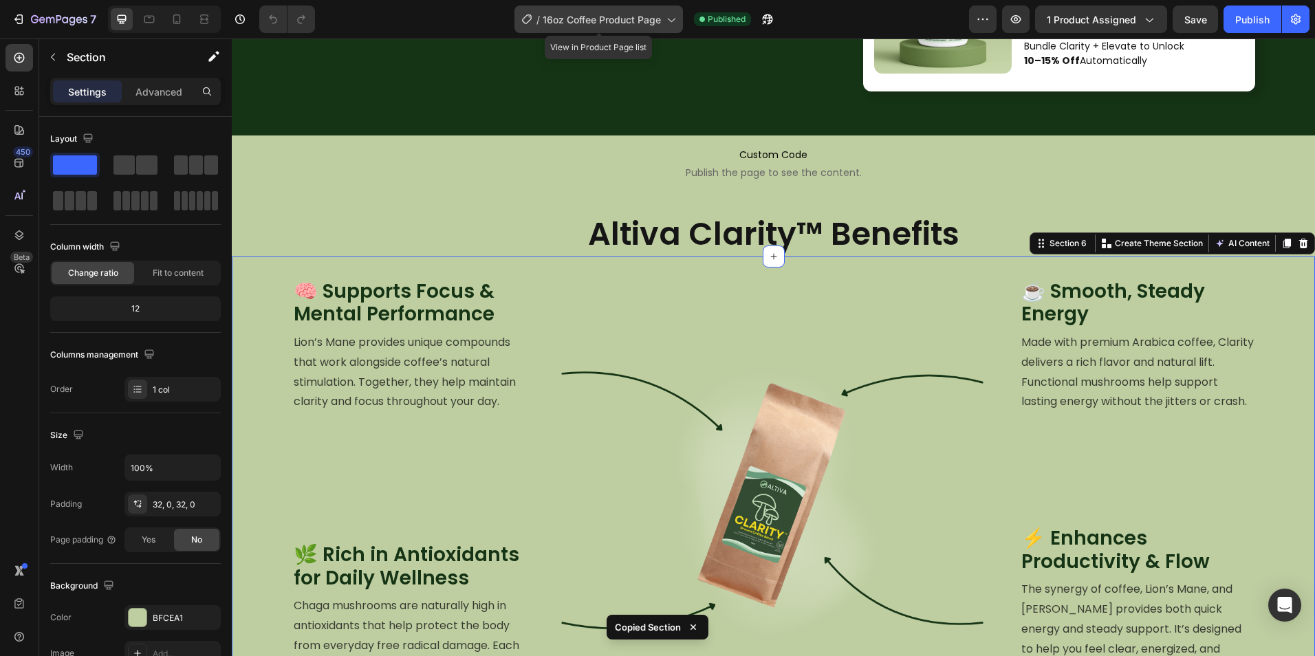
click at [613, 17] on span "16oz Coffee Product Page" at bounding box center [602, 19] width 118 height 14
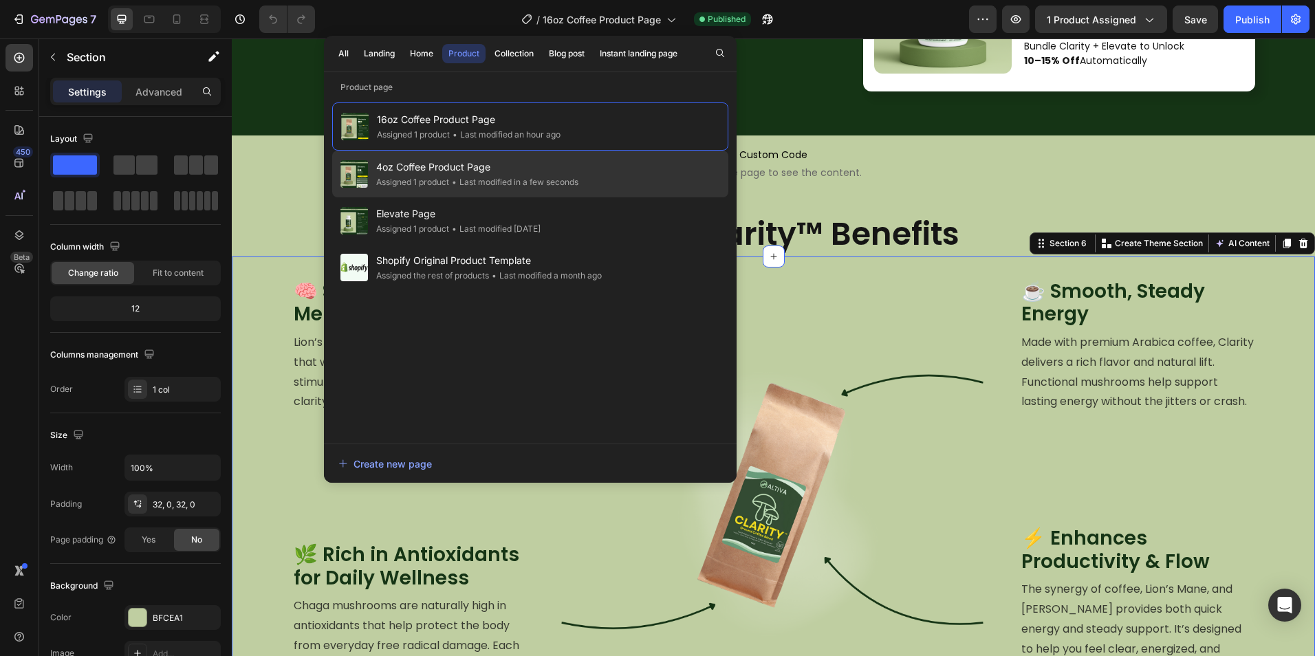
click at [505, 180] on div "• Last modified in a few seconds" at bounding box center [513, 182] width 129 height 14
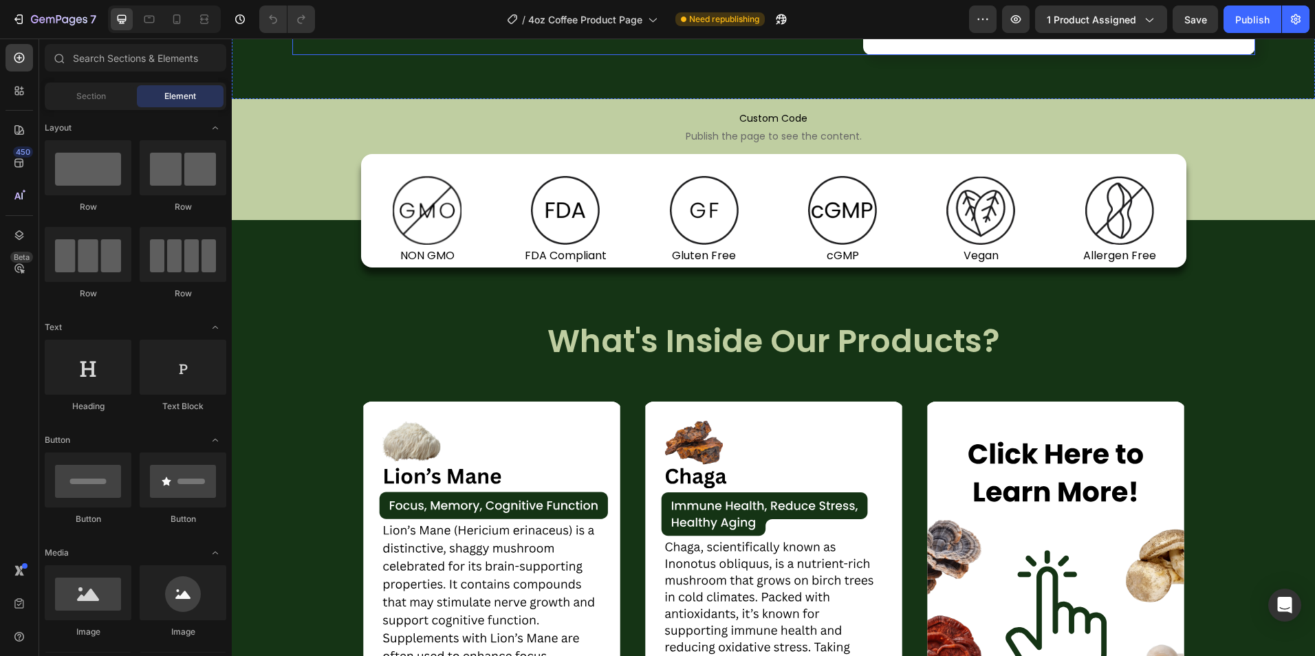
scroll to position [825, 0]
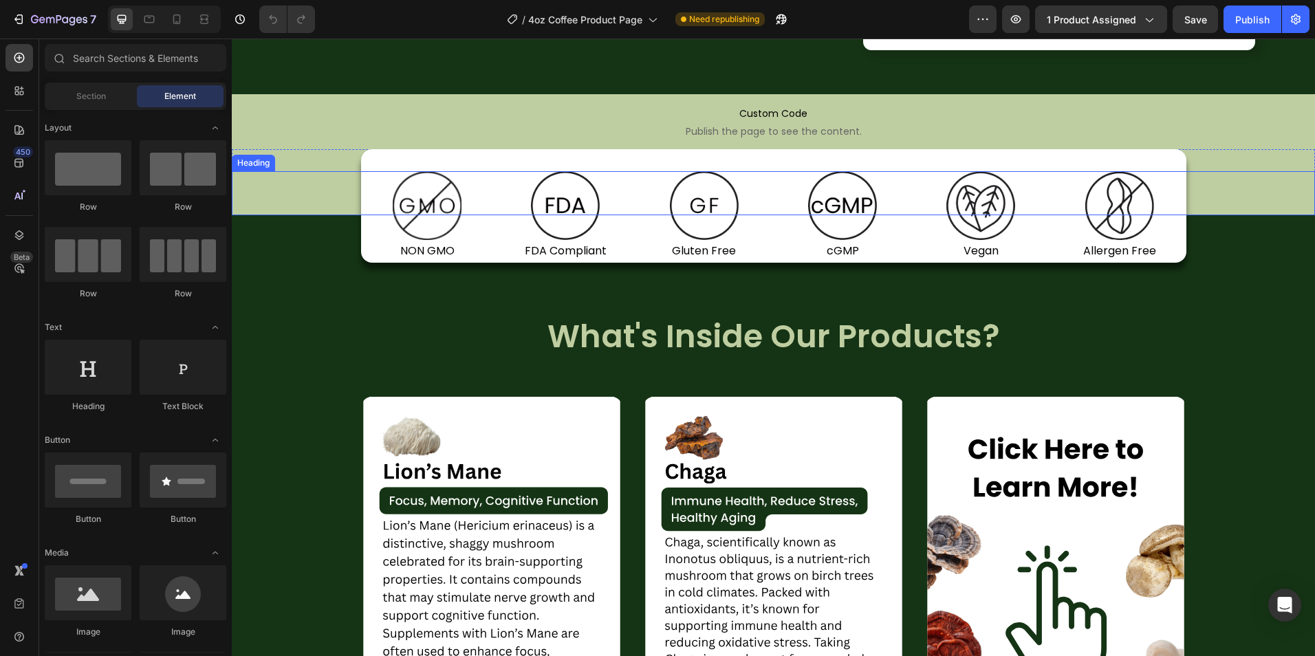
click at [286, 191] on h2 "Altiva Clarity™ Benefits" at bounding box center [773, 193] width 1083 height 44
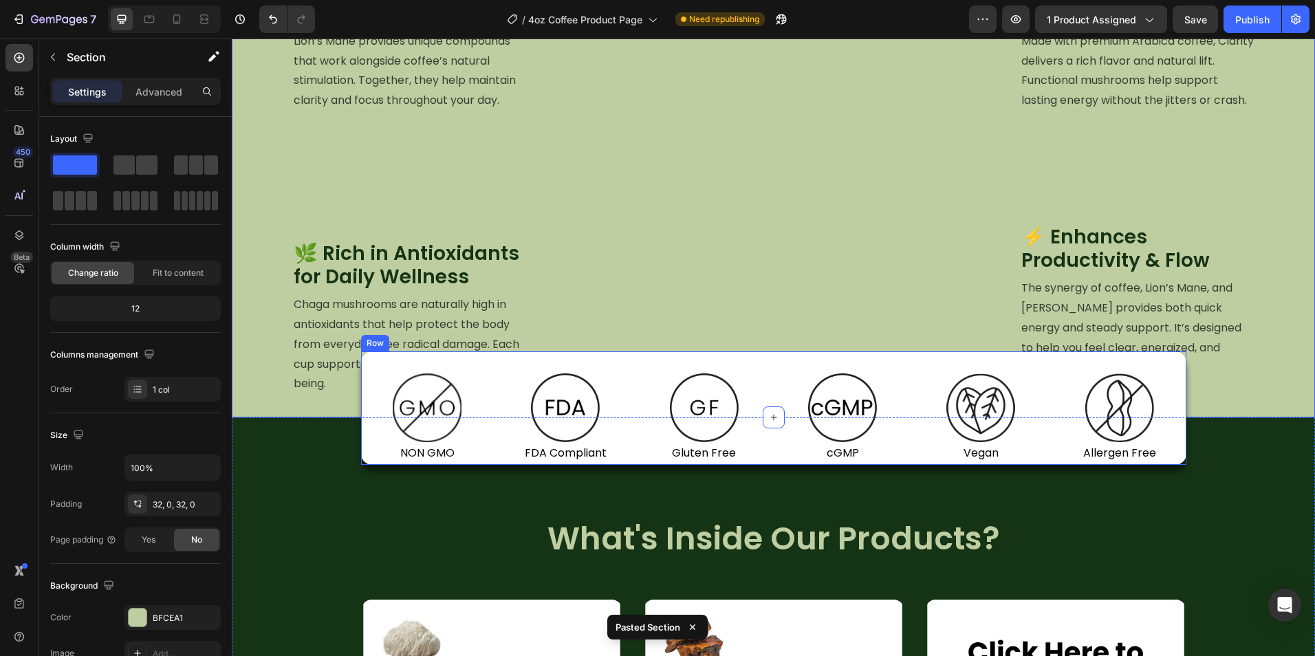
scroll to position [1031, 0]
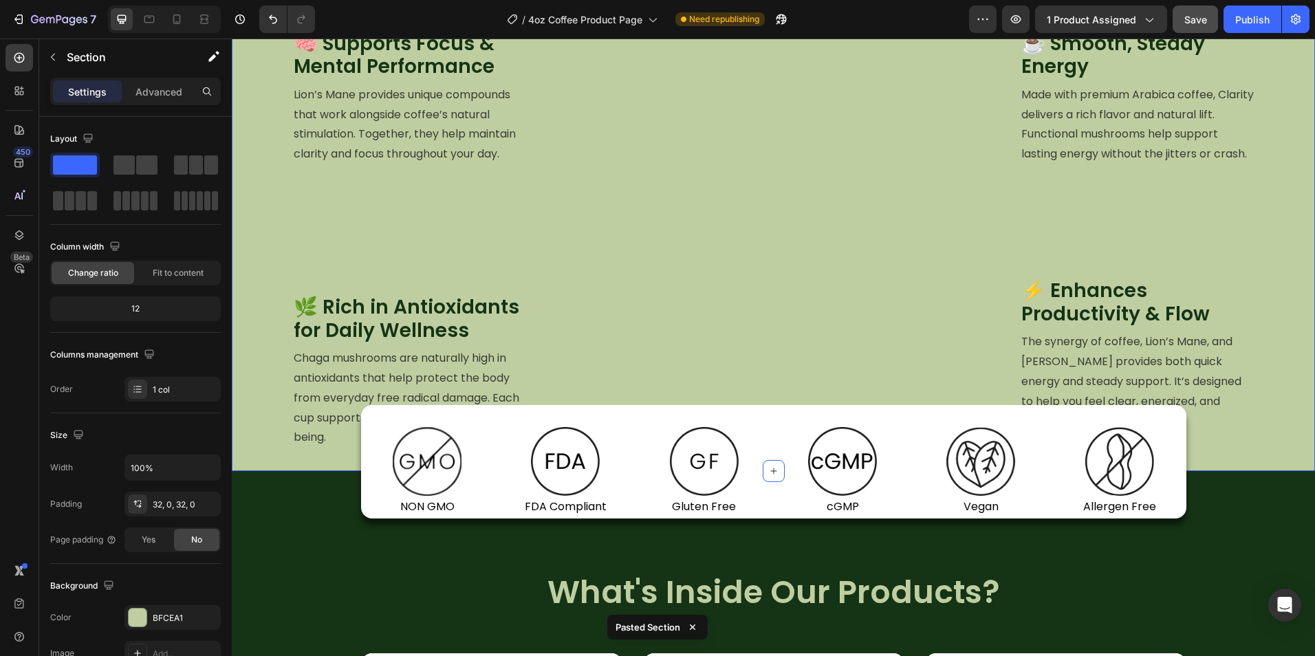
click at [1209, 12] on button "Save" at bounding box center [1194, 20] width 45 height 28
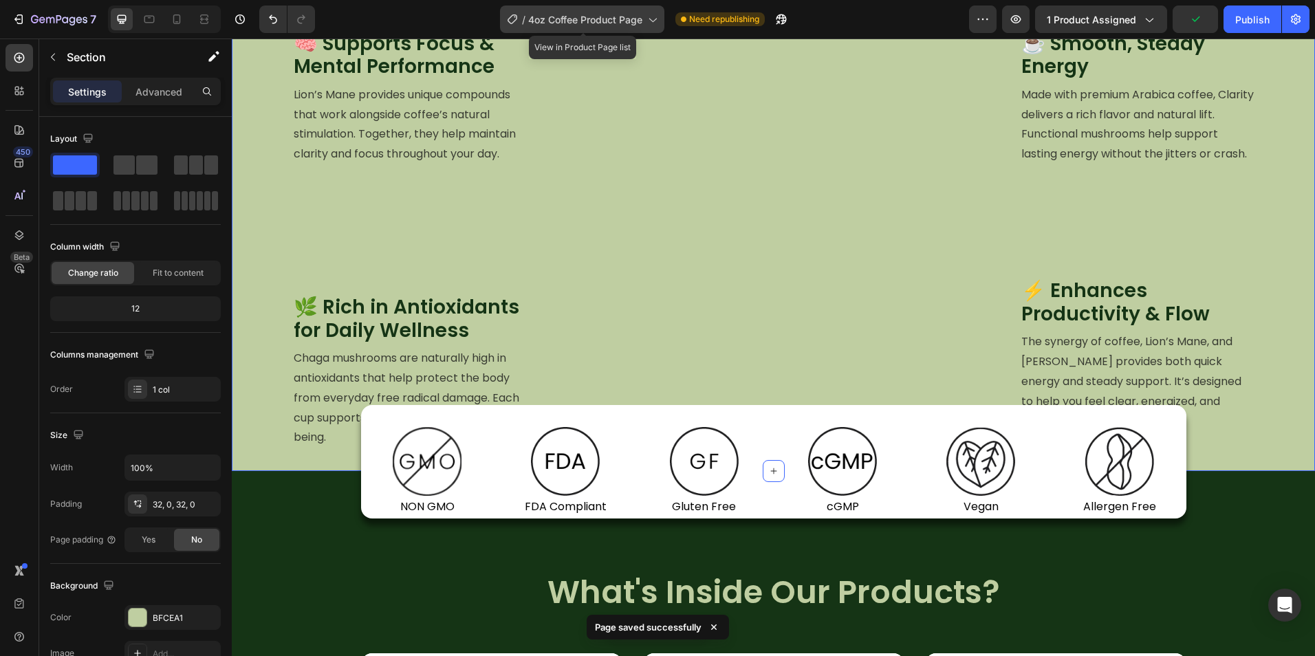
click at [620, 14] on span "4oz Coffee Product Page" at bounding box center [585, 19] width 114 height 14
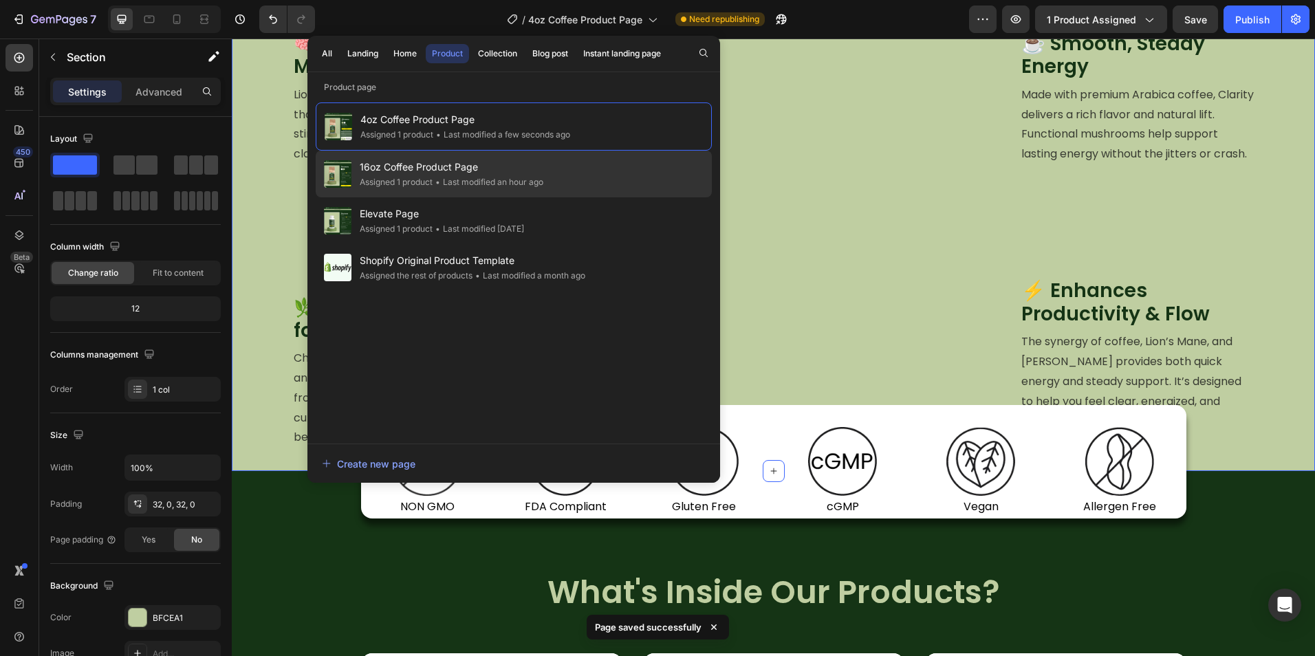
click at [492, 179] on div "• Last modified an hour ago" at bounding box center [488, 182] width 111 height 14
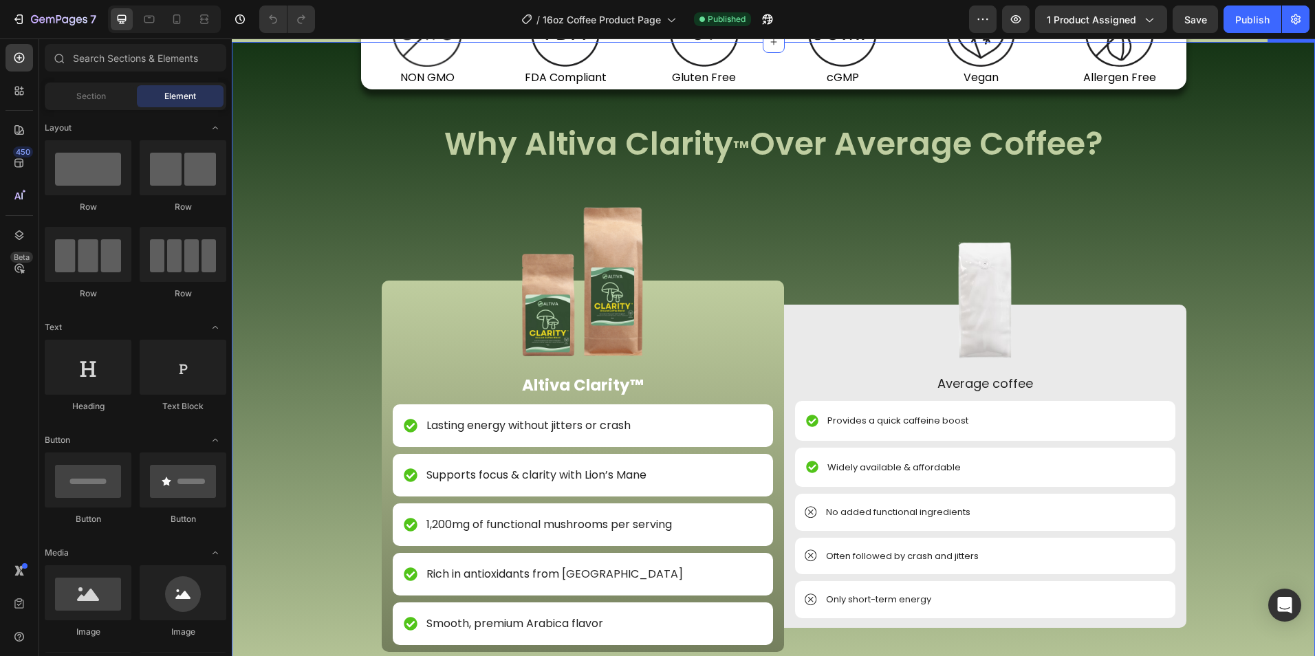
scroll to position [1444, 0]
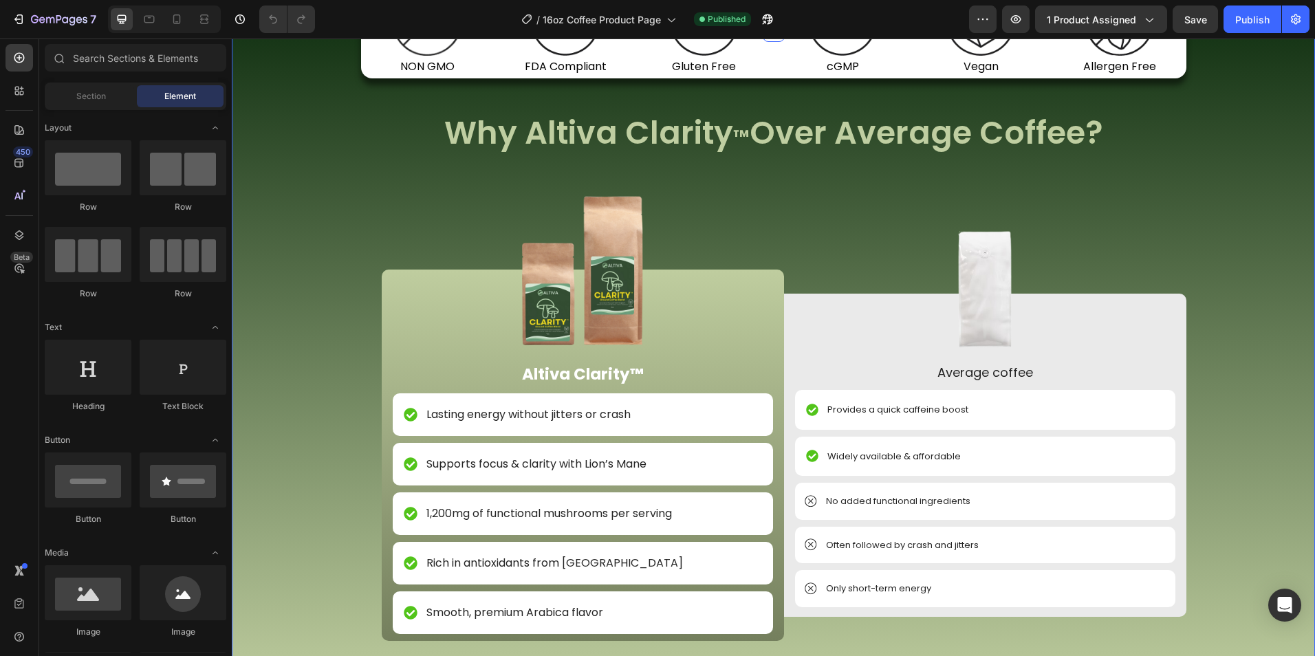
click at [315, 161] on div "Image NON GMO Text Block Row Image FDA Compliant Text Block Row Image Gluten Fr…" at bounding box center [773, 362] width 1083 height 662
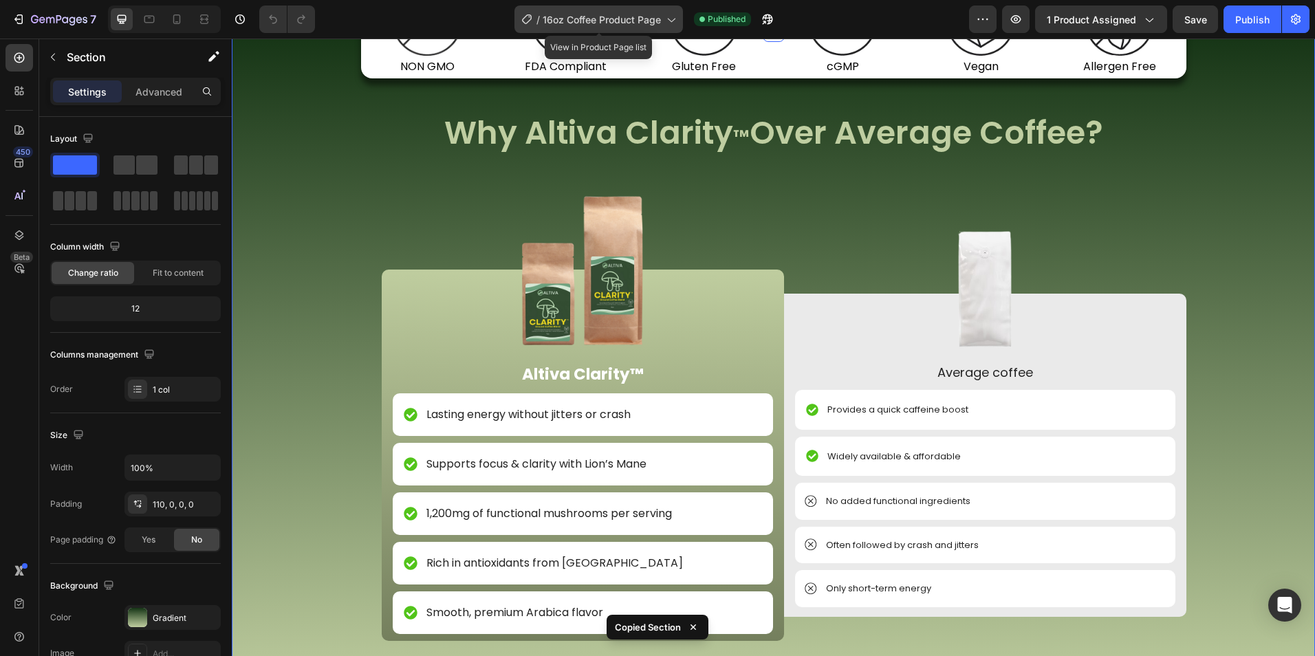
click at [622, 25] on span "16oz Coffee Product Page" at bounding box center [602, 19] width 118 height 14
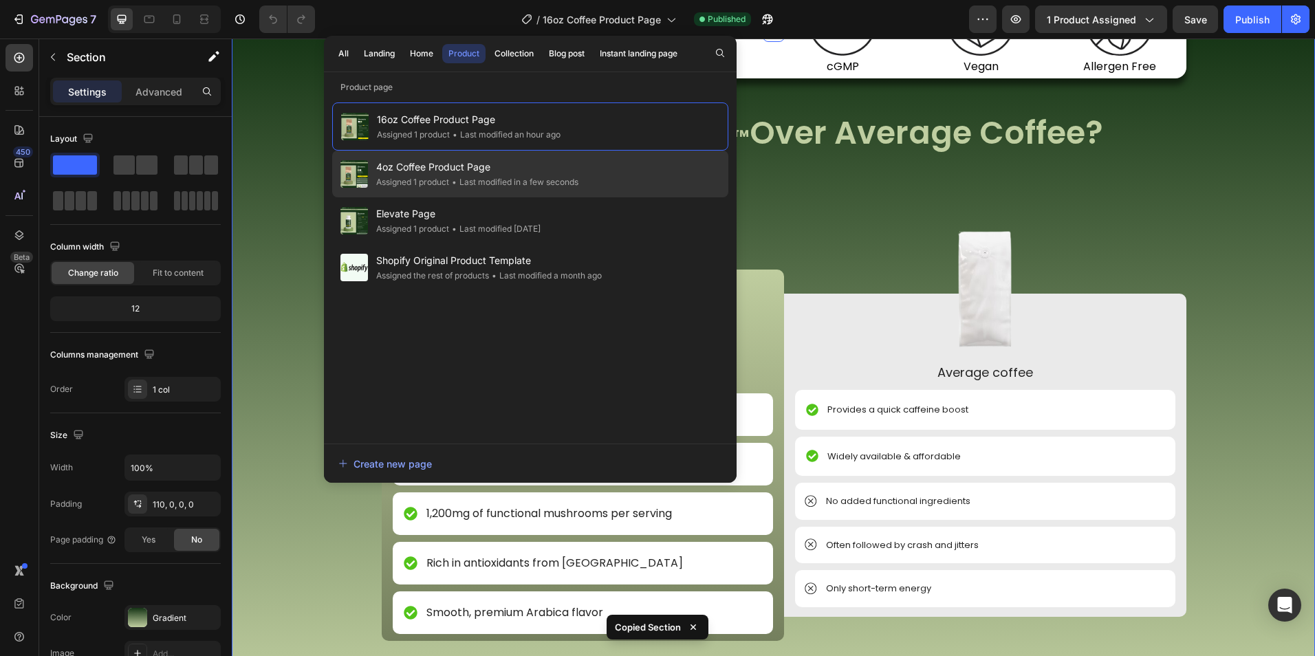
click at [470, 173] on span "4oz Coffee Product Page" at bounding box center [477, 167] width 202 height 17
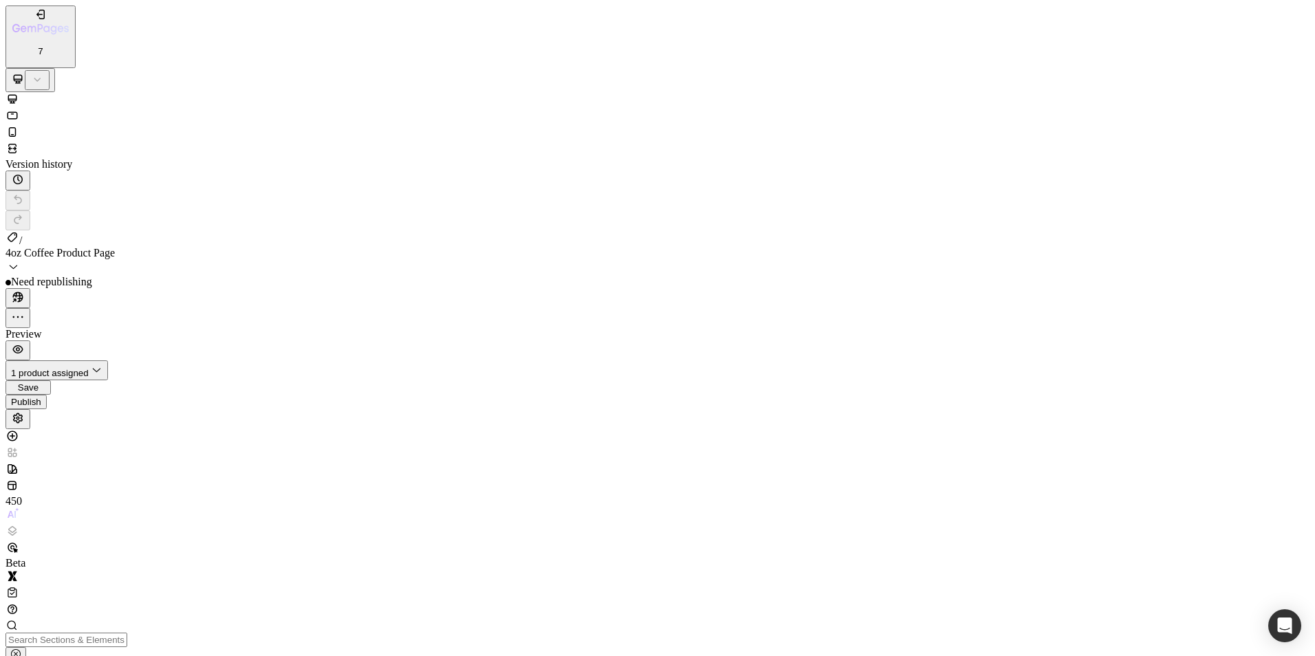
scroll to position [1306, 0]
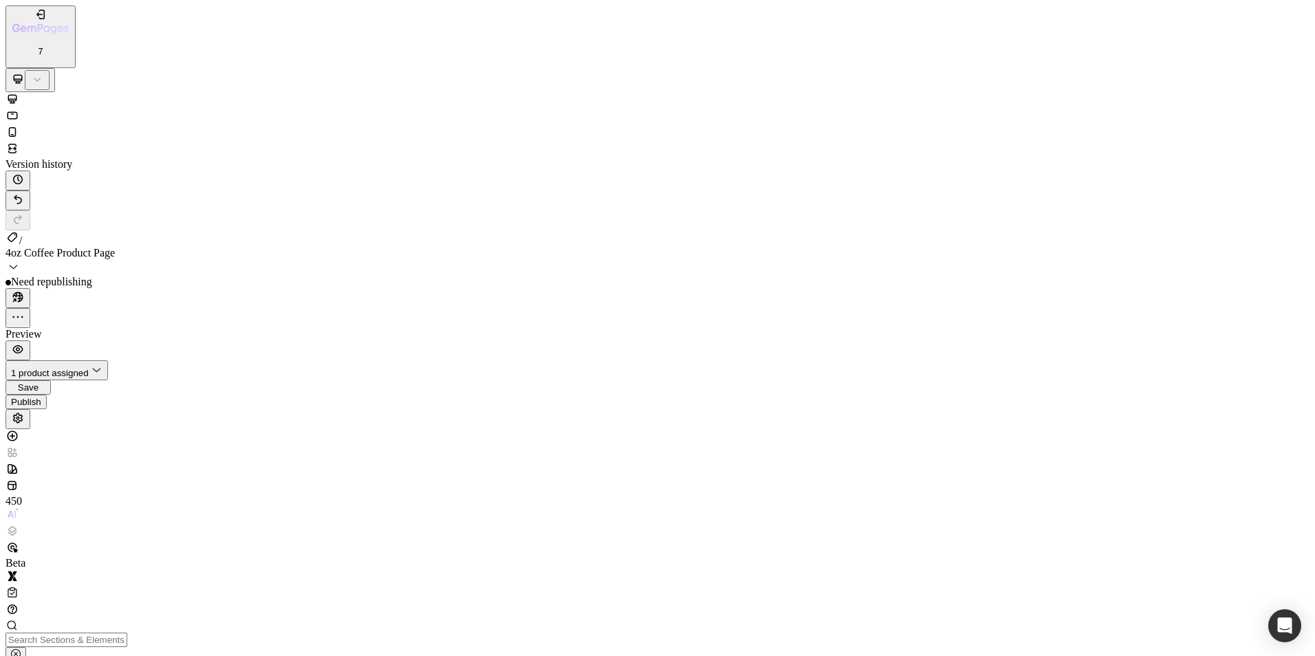
scroll to position [1716, 0]
click at [39, 382] on span "Save" at bounding box center [28, 387] width 21 height 10
click at [115, 247] on span "4oz Coffee Product Page" at bounding box center [60, 253] width 109 height 12
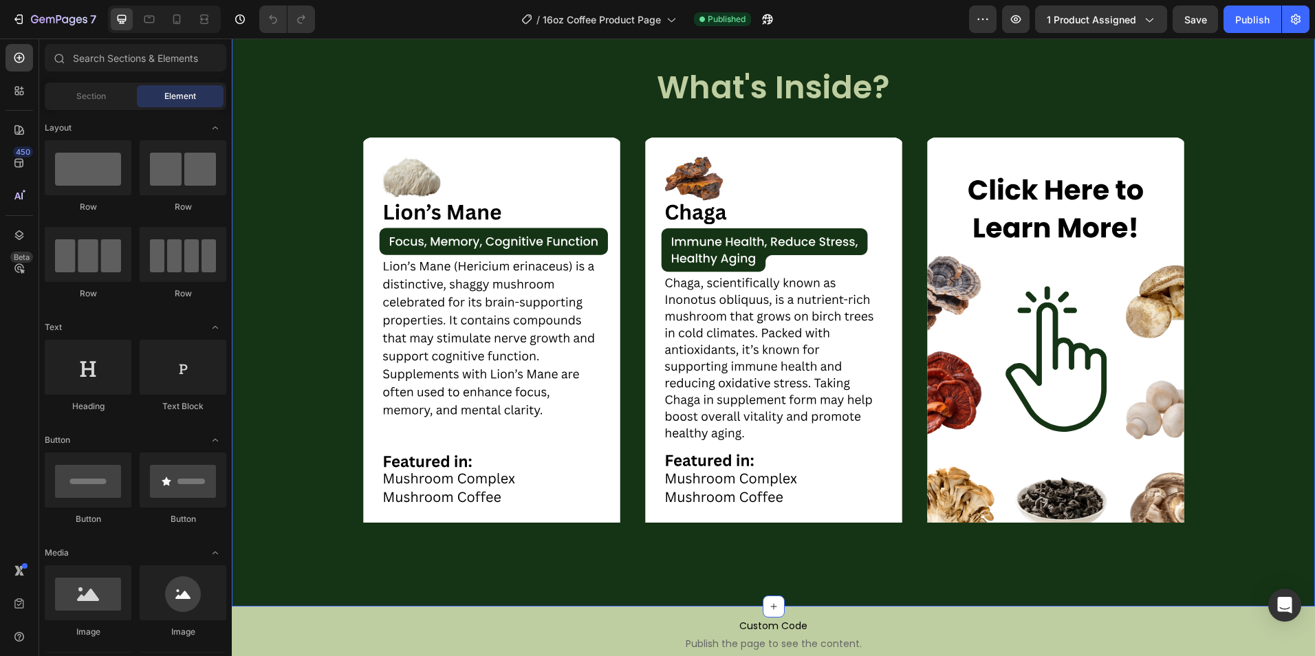
scroll to position [2063, 0]
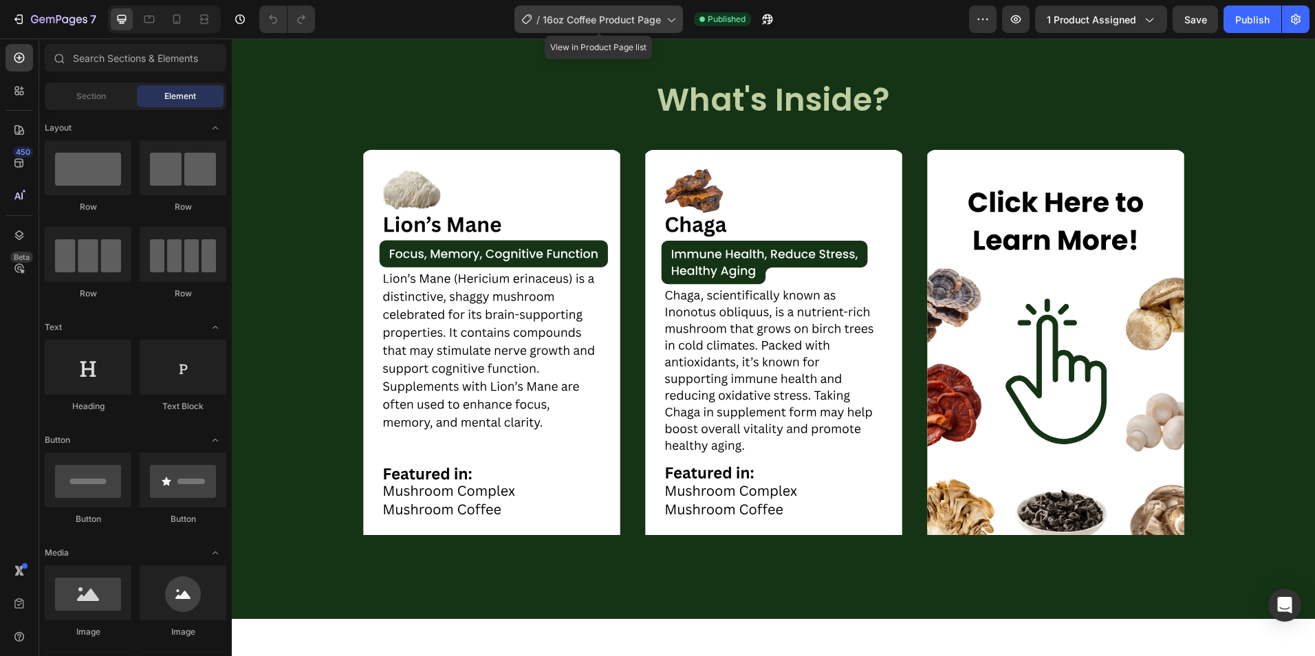
click at [624, 8] on div "/ 16oz Coffee Product Page" at bounding box center [598, 20] width 168 height 28
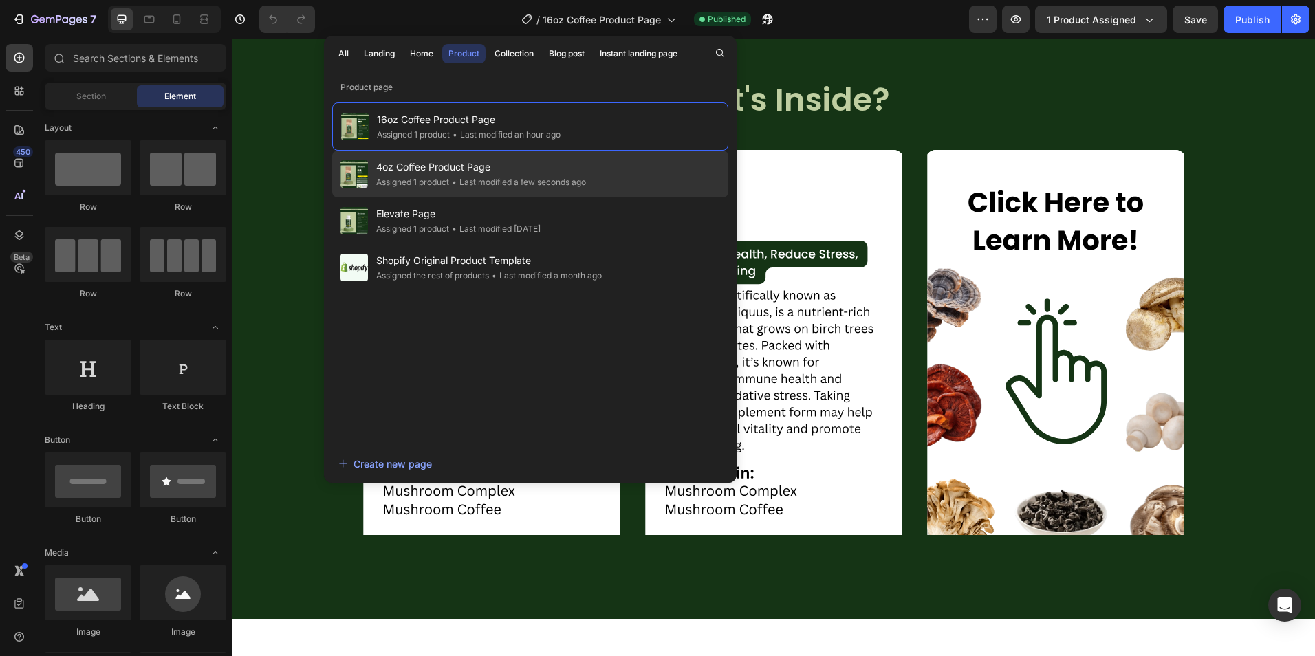
click at [480, 164] on span "4oz Coffee Product Page" at bounding box center [481, 167] width 210 height 17
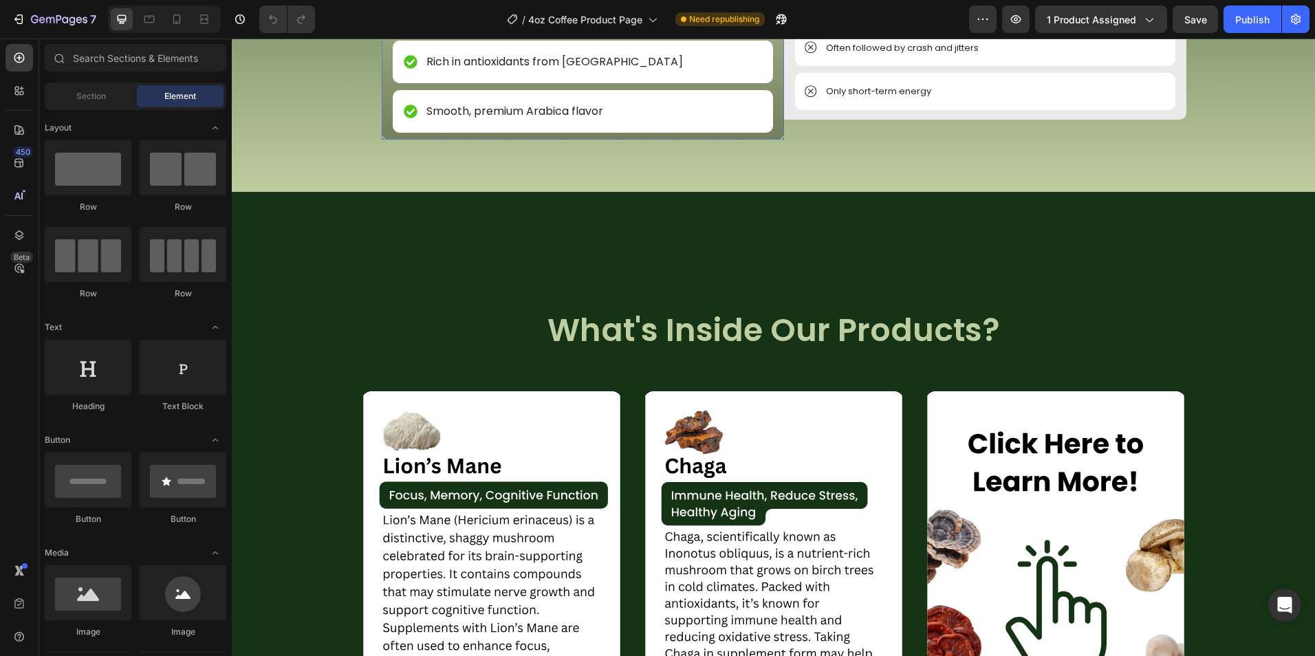
scroll to position [2132, 0]
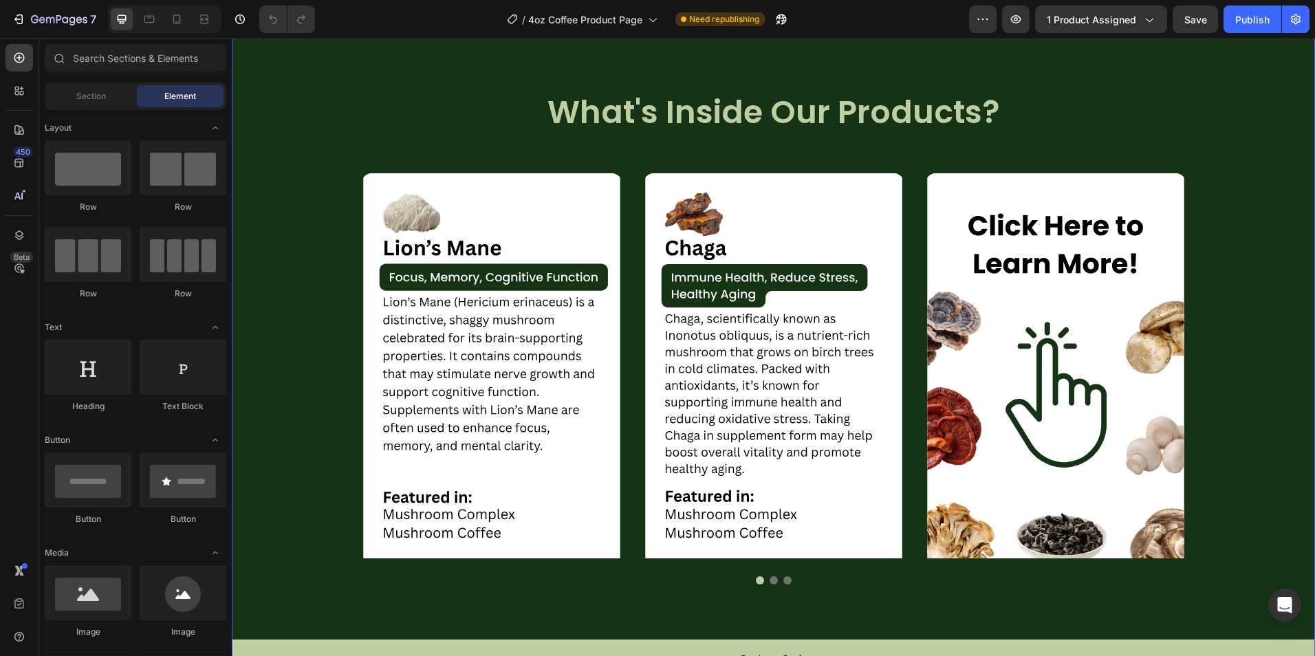
click at [690, 181] on div "What's Inside Our Products? Heading What's Inside? Heading Image Image Image Ca…" at bounding box center [773, 334] width 1083 height 721
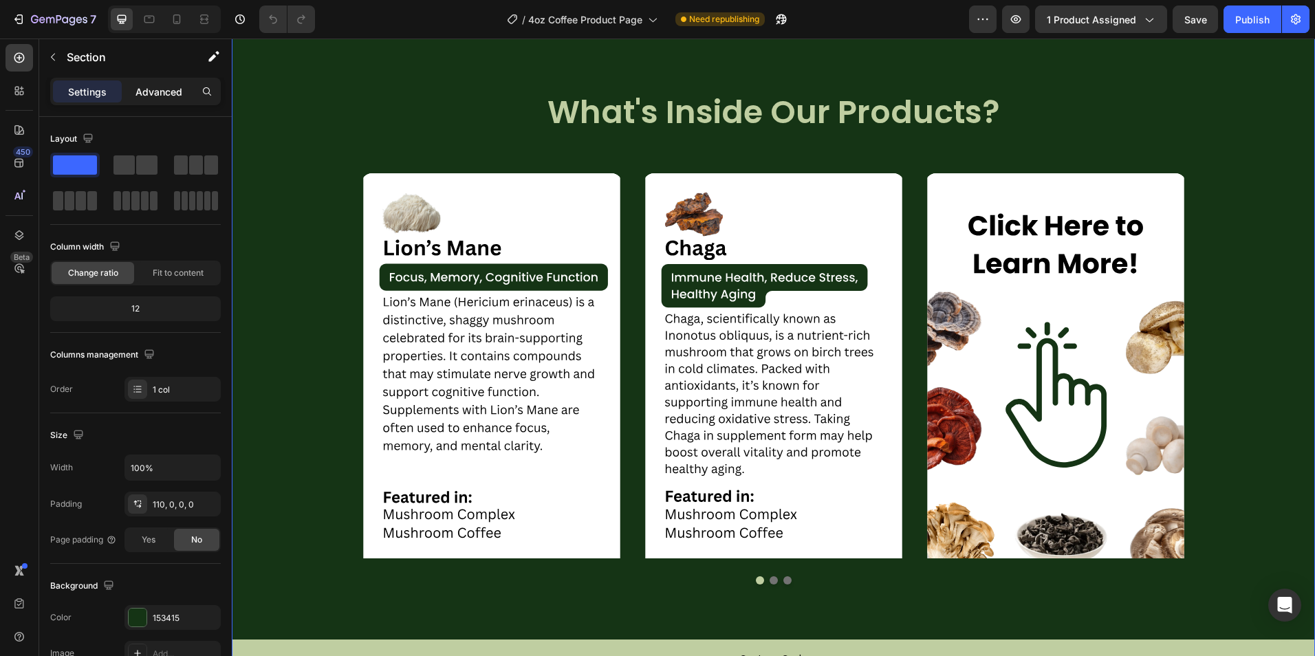
click at [163, 96] on p "Advanced" at bounding box center [158, 92] width 47 height 14
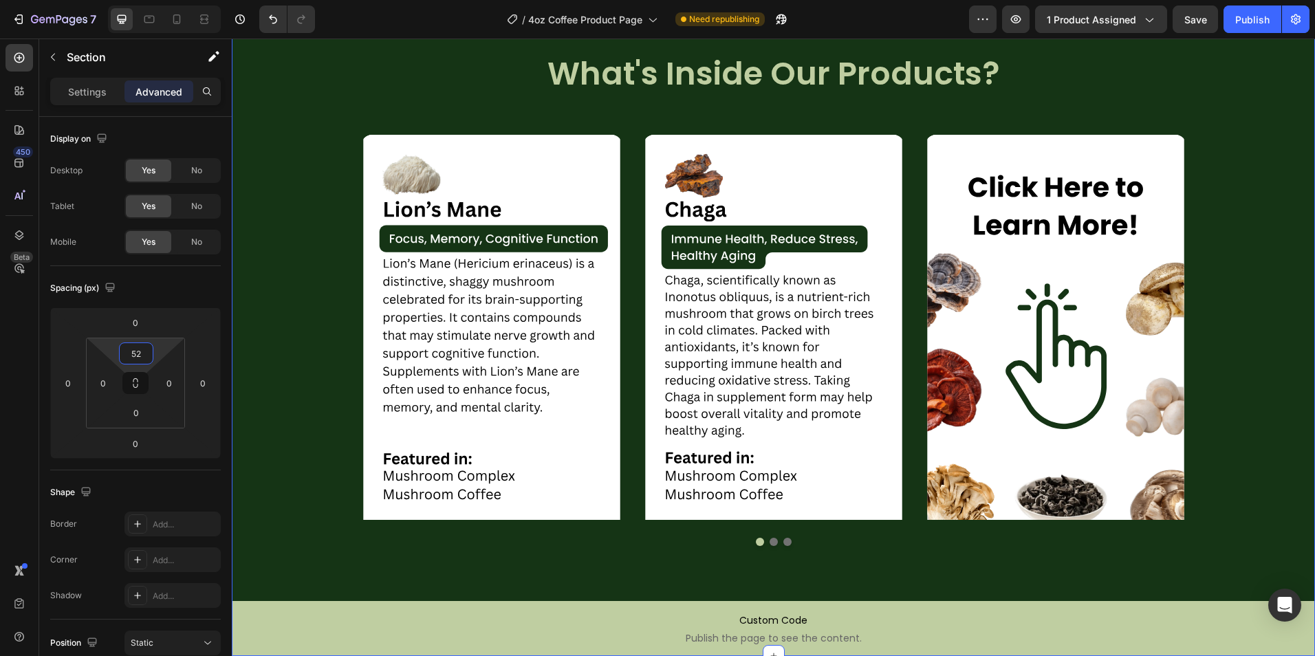
type input "50"
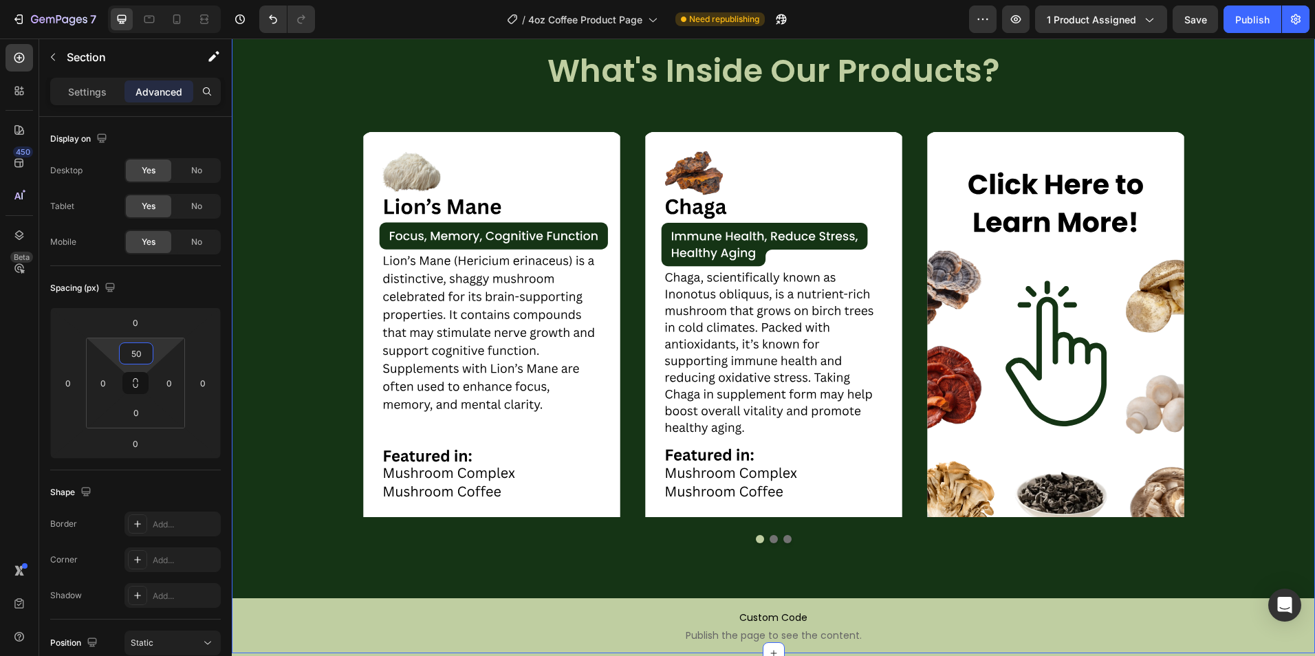
drag, startPoint x: 164, startPoint y: 351, endPoint x: 162, endPoint y: 372, distance: 20.7
click at [162, 0] on html "7 Version history / 4oz Coffee Product Page Need republishing Preview 1 product…" at bounding box center [657, 0] width 1315 height 0
click at [840, 94] on h2 "What's Inside Our Products?" at bounding box center [773, 72] width 1083 height 44
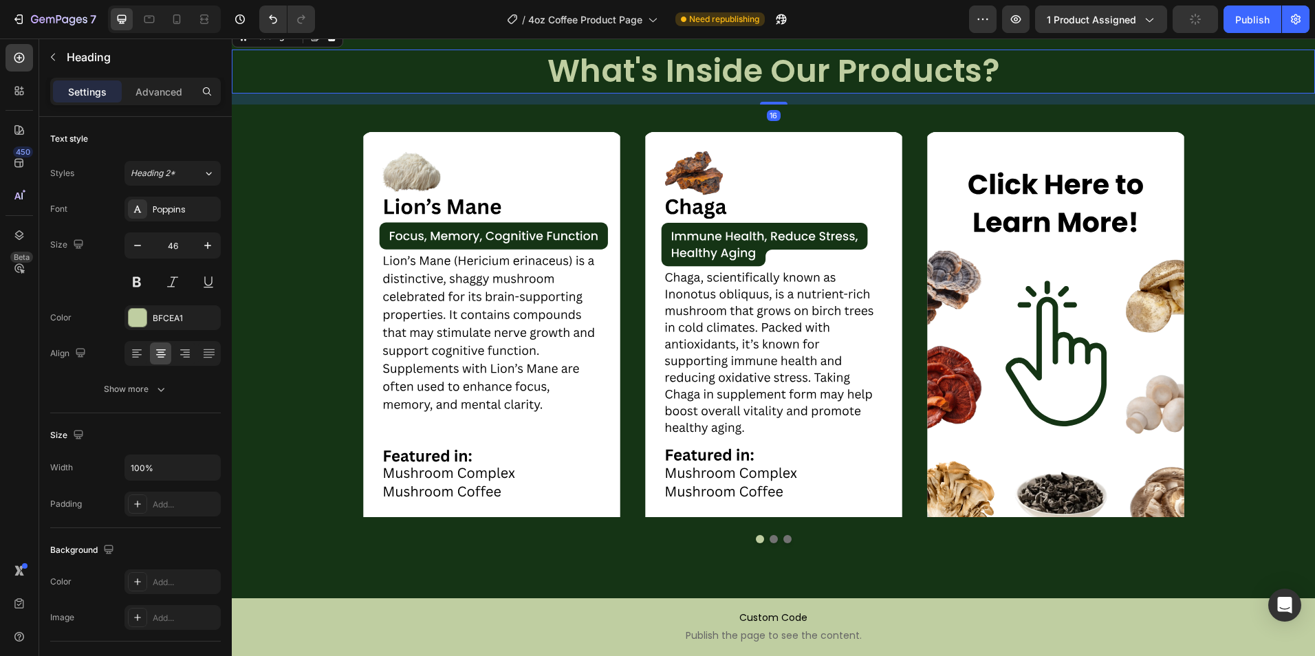
click at [782, 94] on h2 "What's Inside Our Products?" at bounding box center [773, 72] width 1083 height 44
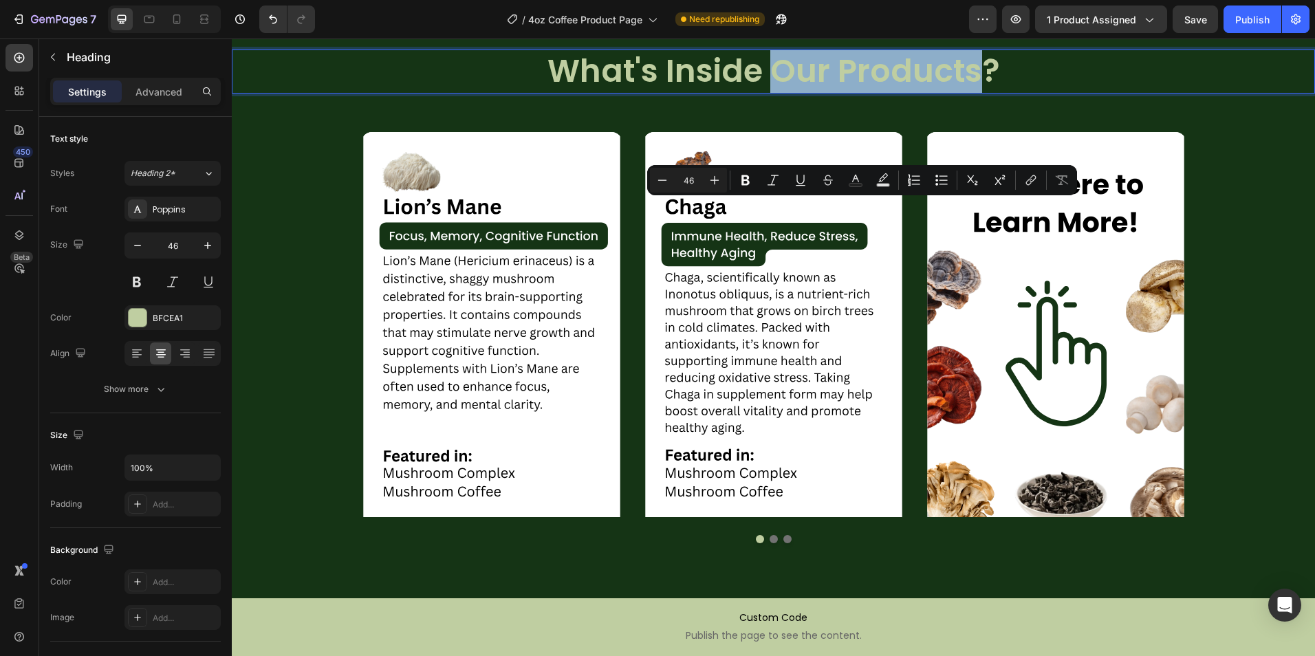
drag, startPoint x: 771, startPoint y: 228, endPoint x: 969, endPoint y: 230, distance: 197.4
click at [967, 92] on p "What's Inside Our Products?" at bounding box center [773, 71] width 1080 height 41
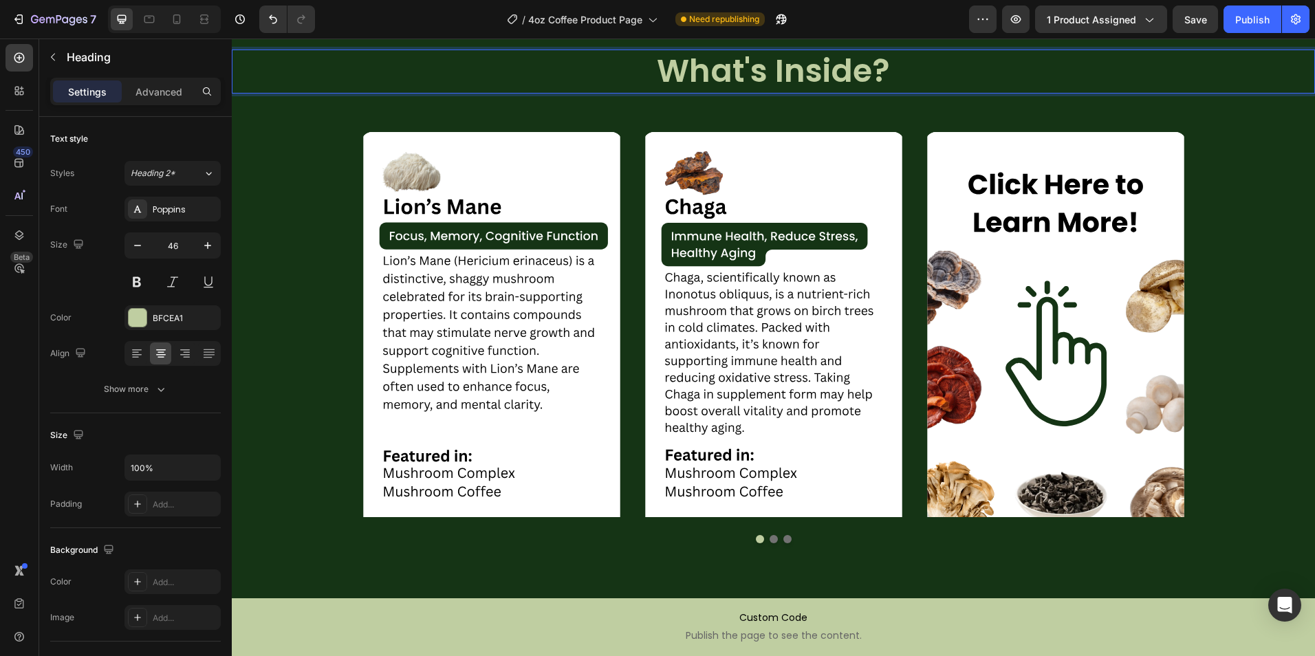
click at [962, 193] on div "What's Inside? Heading 16 What's Inside? Heading Image Image Image Carousel Cus…" at bounding box center [773, 330] width 1083 height 645
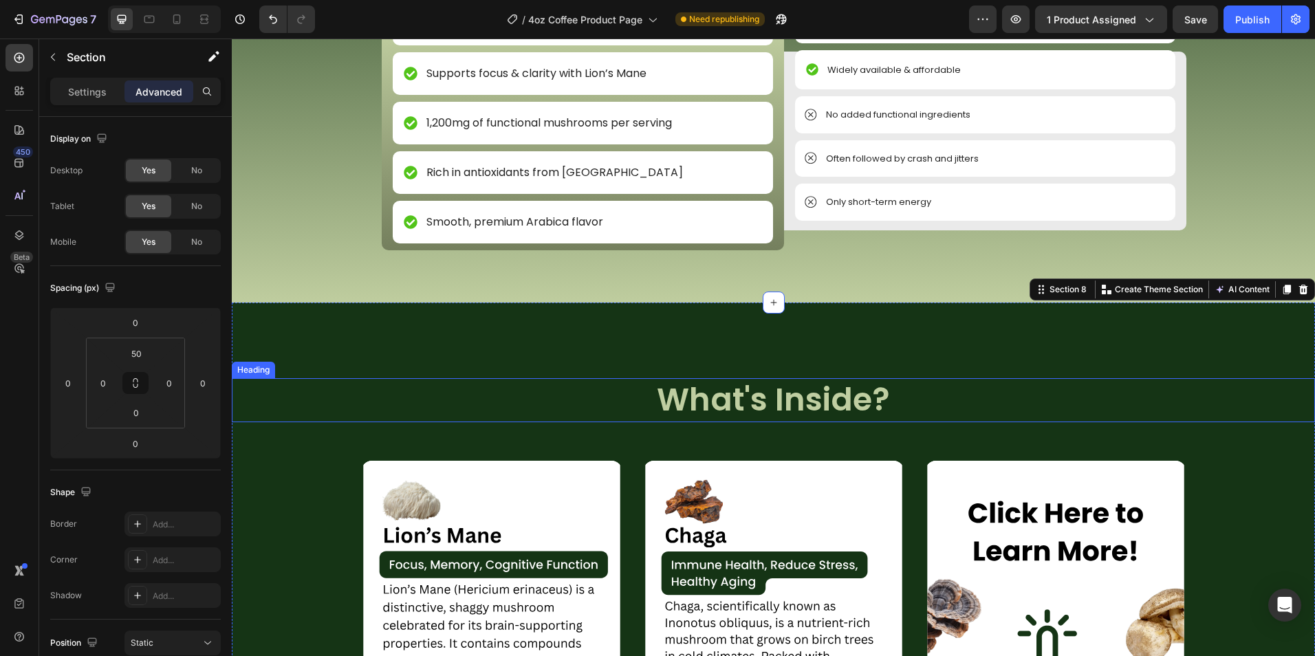
scroll to position [1788, 0]
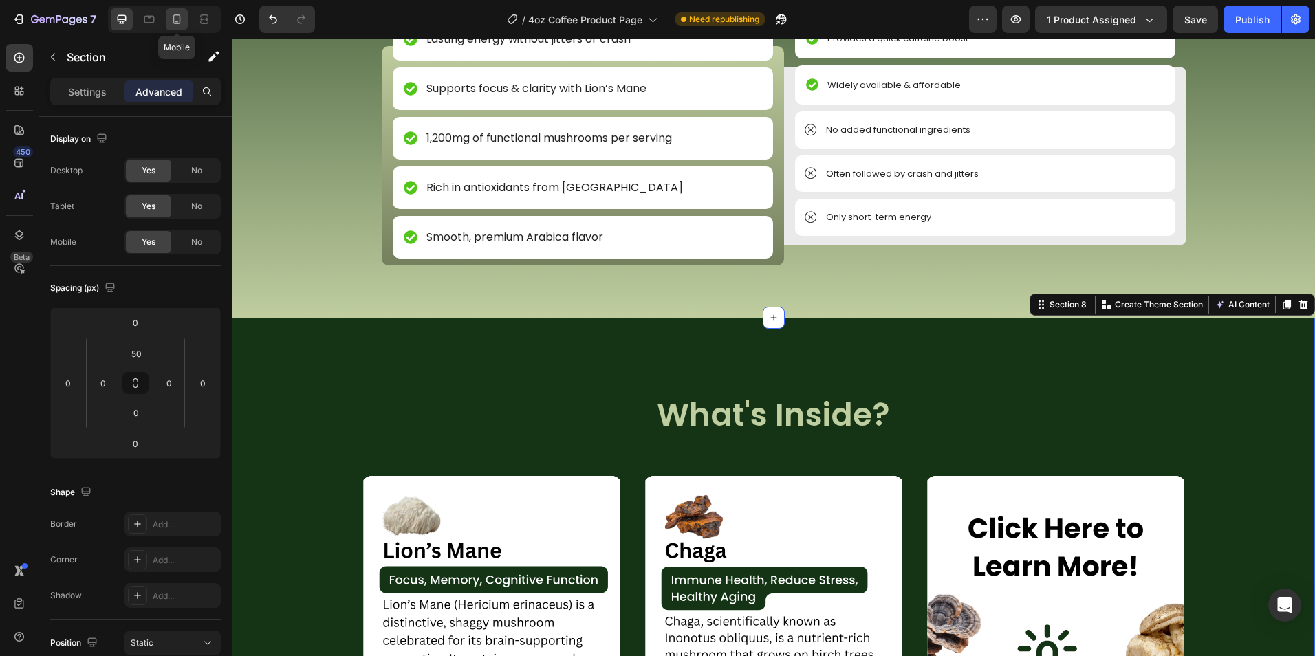
click at [182, 24] on icon at bounding box center [177, 19] width 14 height 14
type input "40"
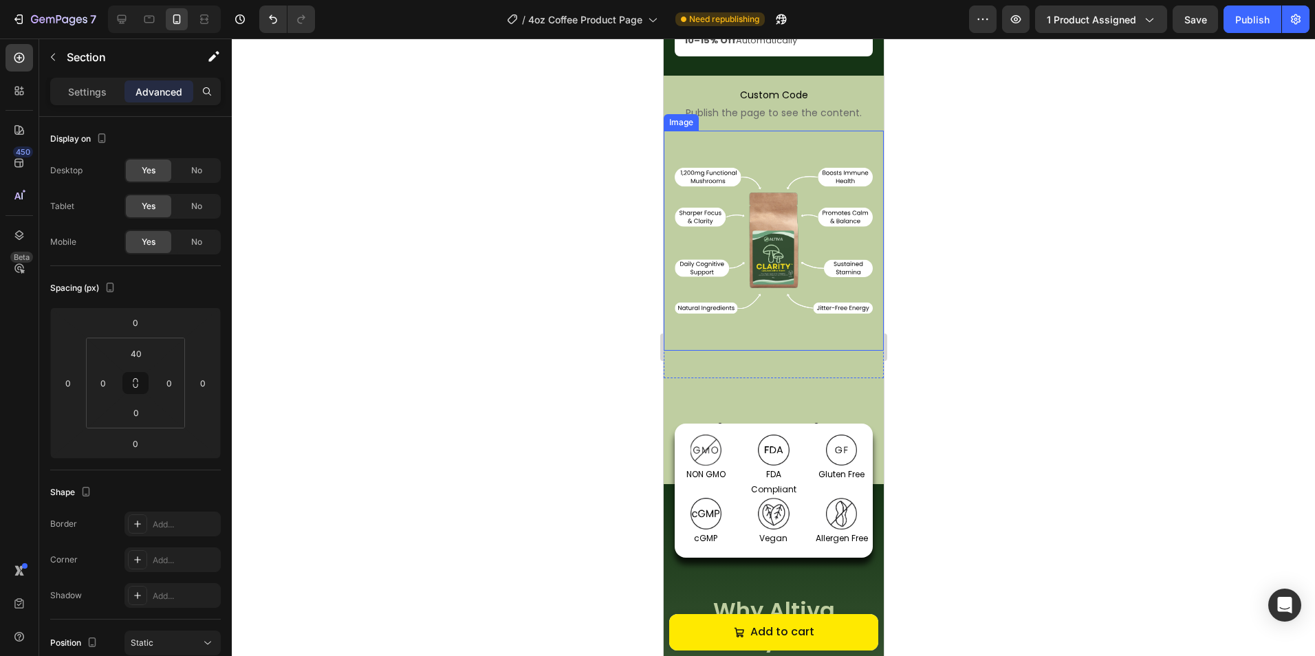
scroll to position [1104, 0]
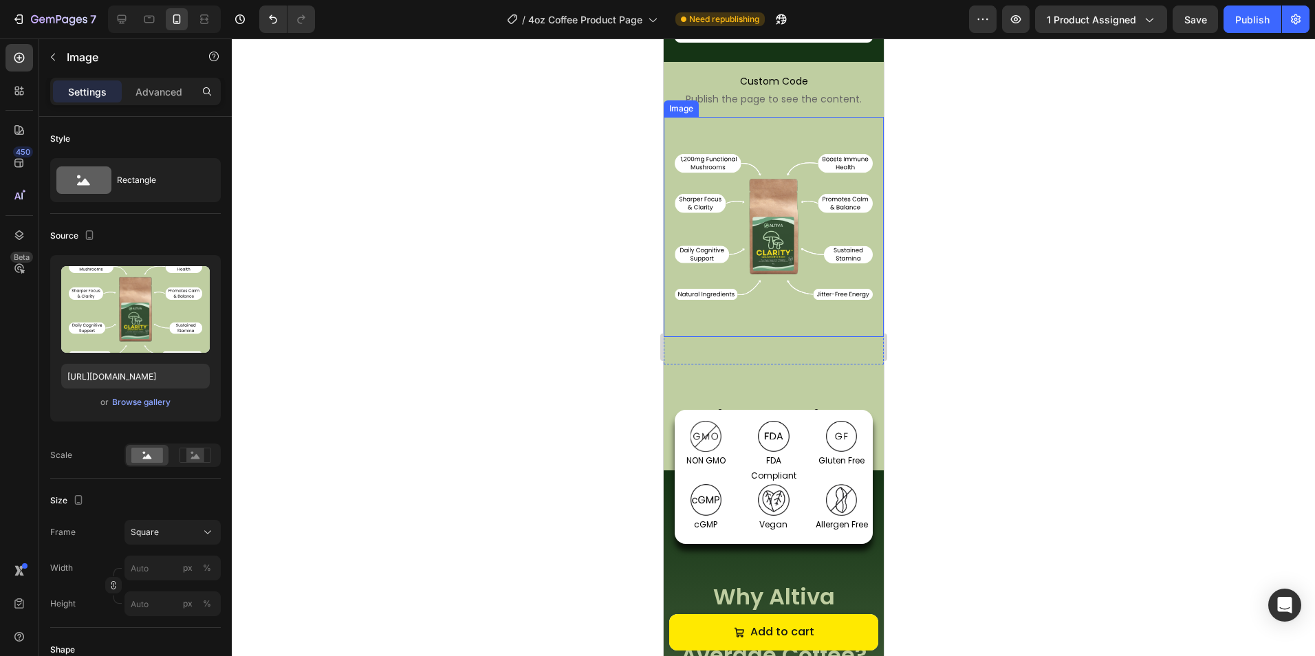
click at [815, 292] on img at bounding box center [773, 227] width 220 height 220
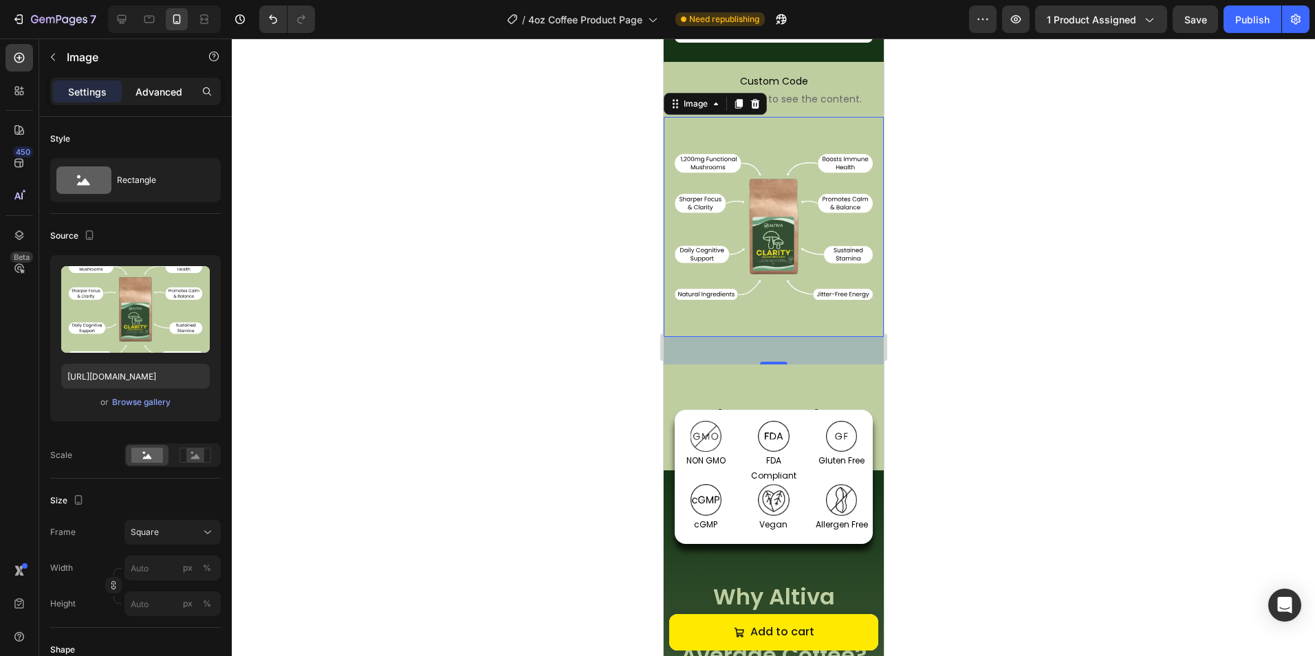
click at [162, 99] on div "Advanced" at bounding box center [158, 91] width 69 height 22
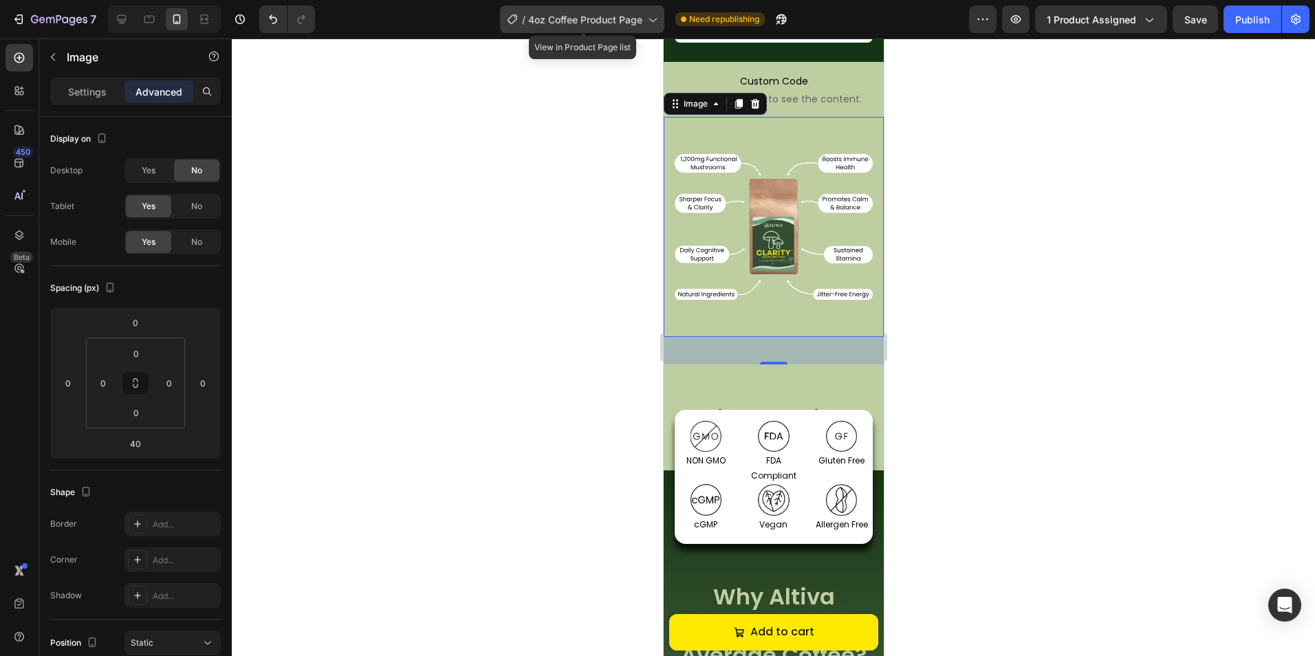
click at [611, 19] on span "4oz Coffee Product Page" at bounding box center [585, 19] width 114 height 14
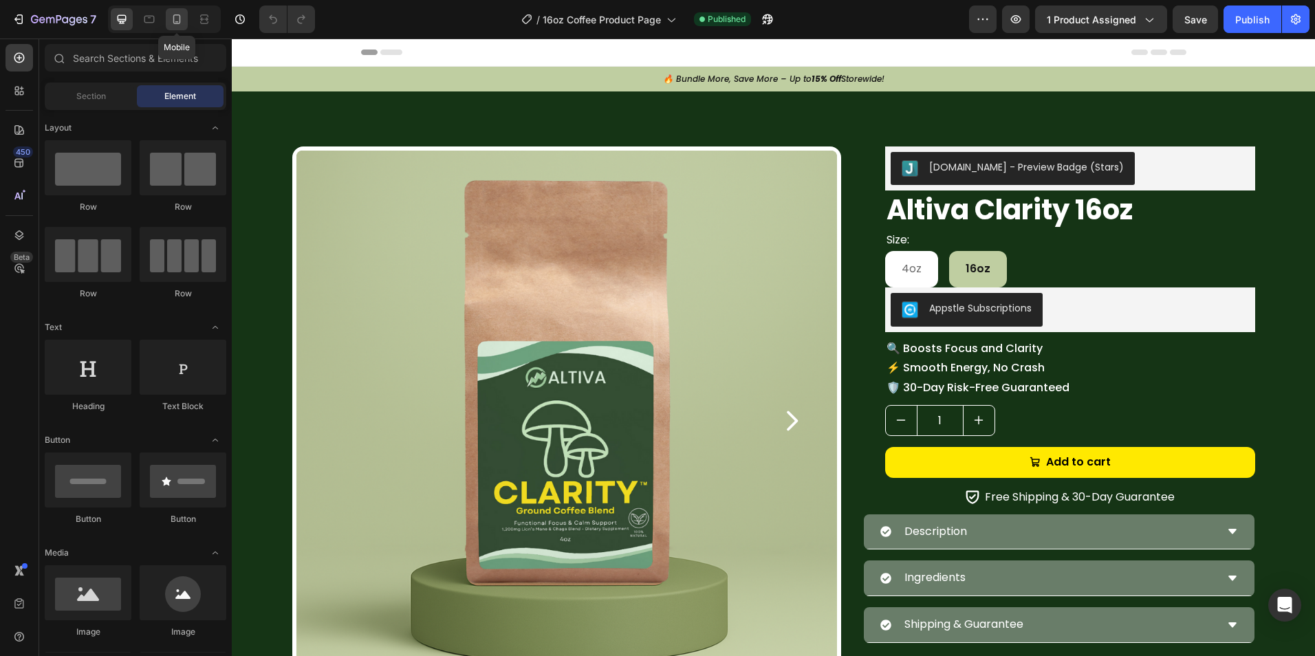
click at [177, 14] on icon at bounding box center [177, 19] width 8 height 10
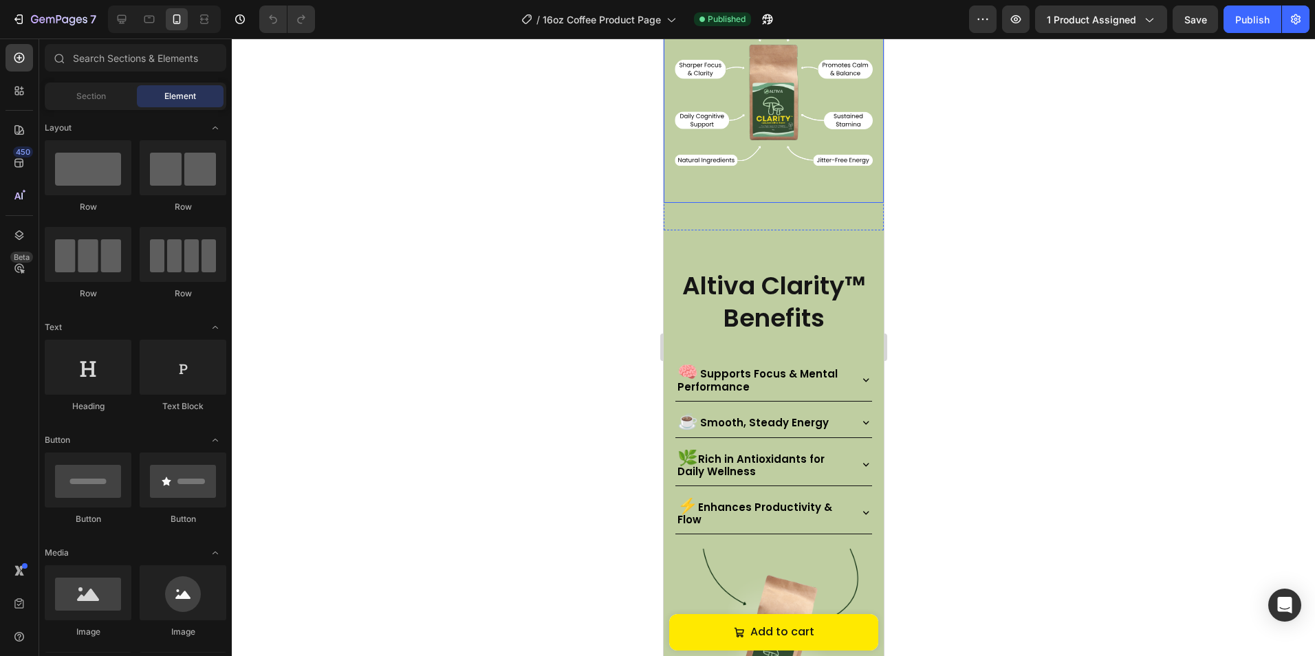
scroll to position [963, 0]
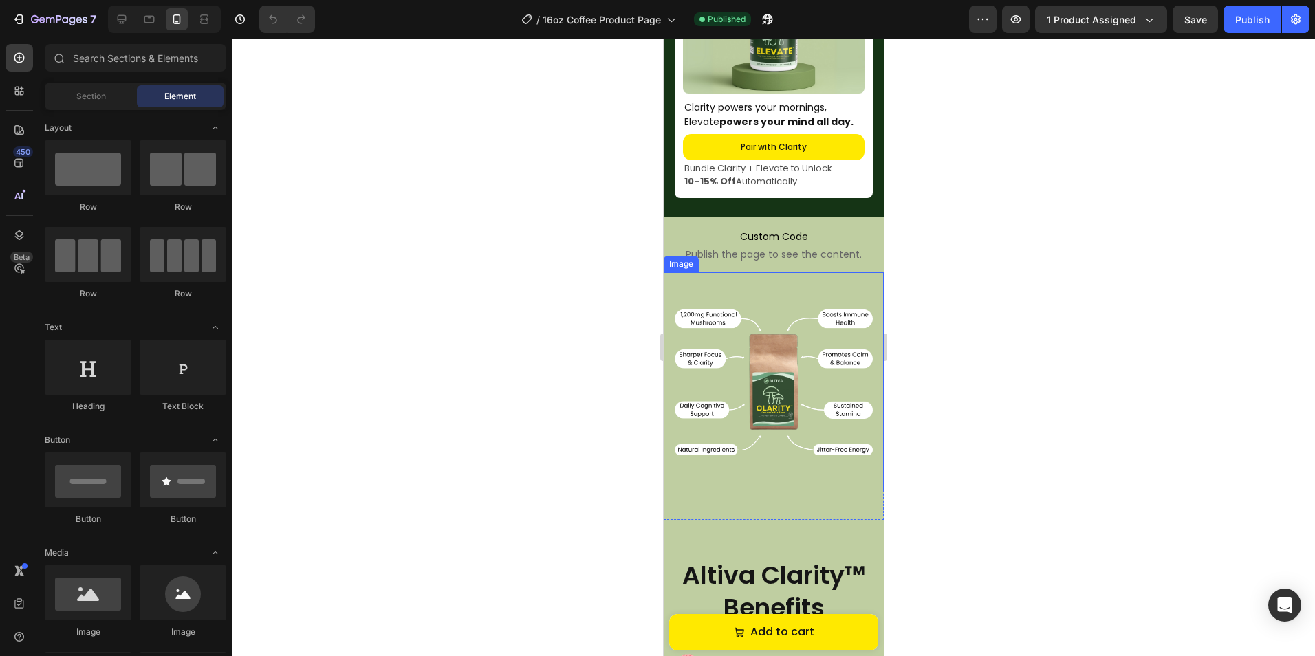
click at [722, 325] on img at bounding box center [773, 382] width 220 height 220
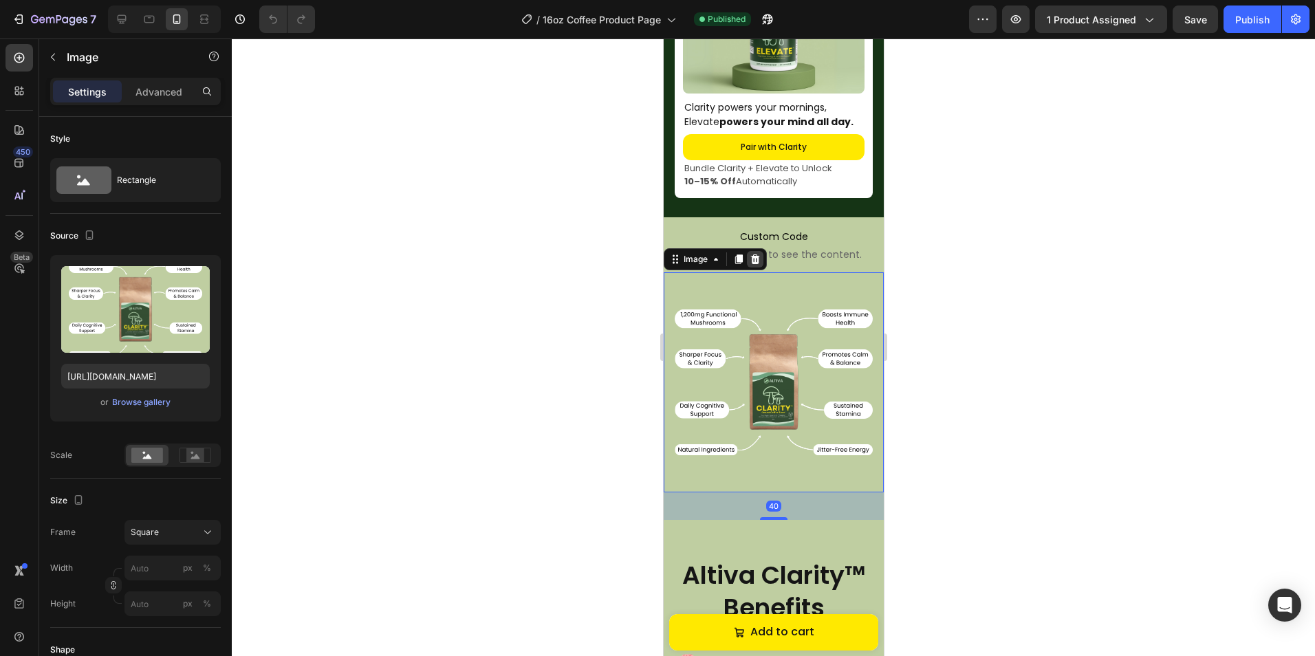
click at [754, 254] on icon at bounding box center [754, 259] width 9 height 10
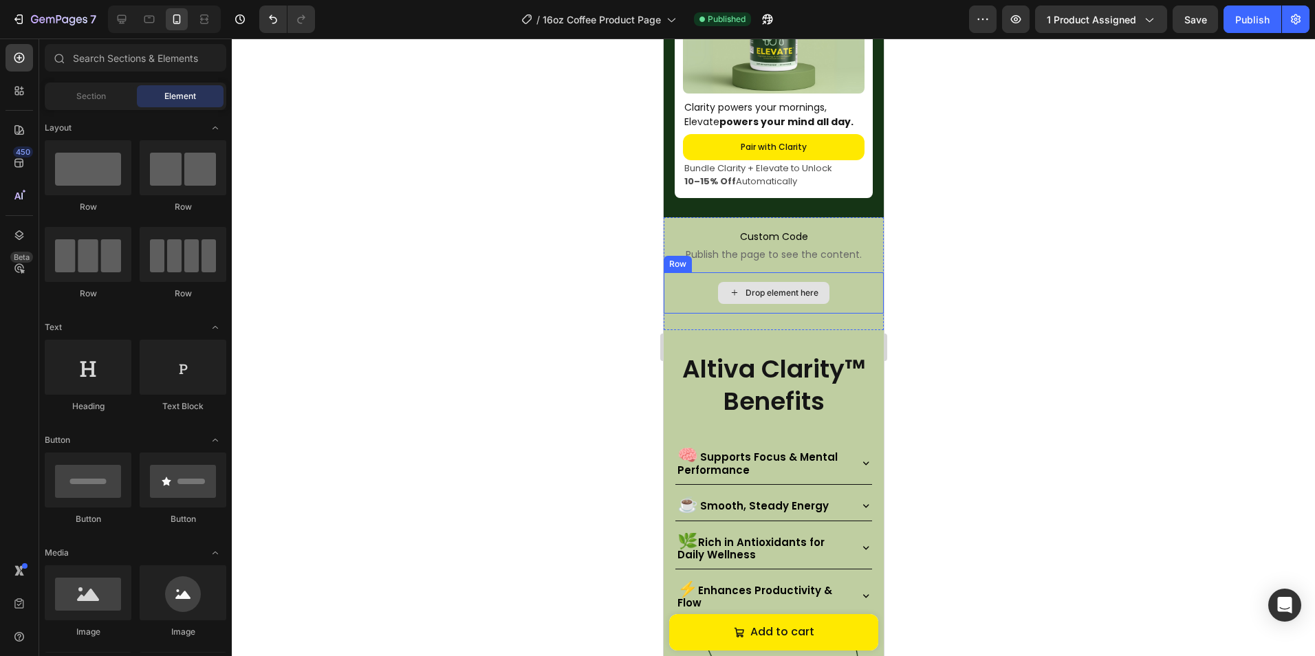
click at [734, 285] on div "Drop element here" at bounding box center [772, 293] width 111 height 22
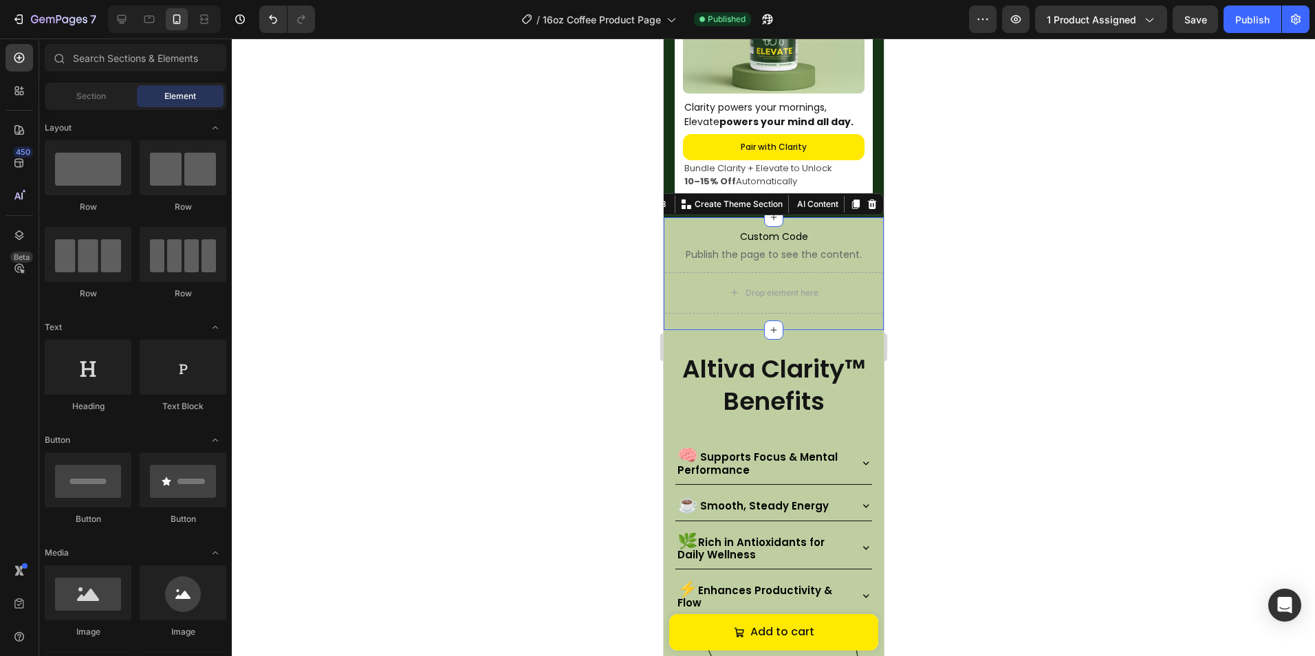
click at [680, 307] on div "Custom Code Publish the page to see the content. Custom Code Drop element here …" at bounding box center [773, 273] width 220 height 113
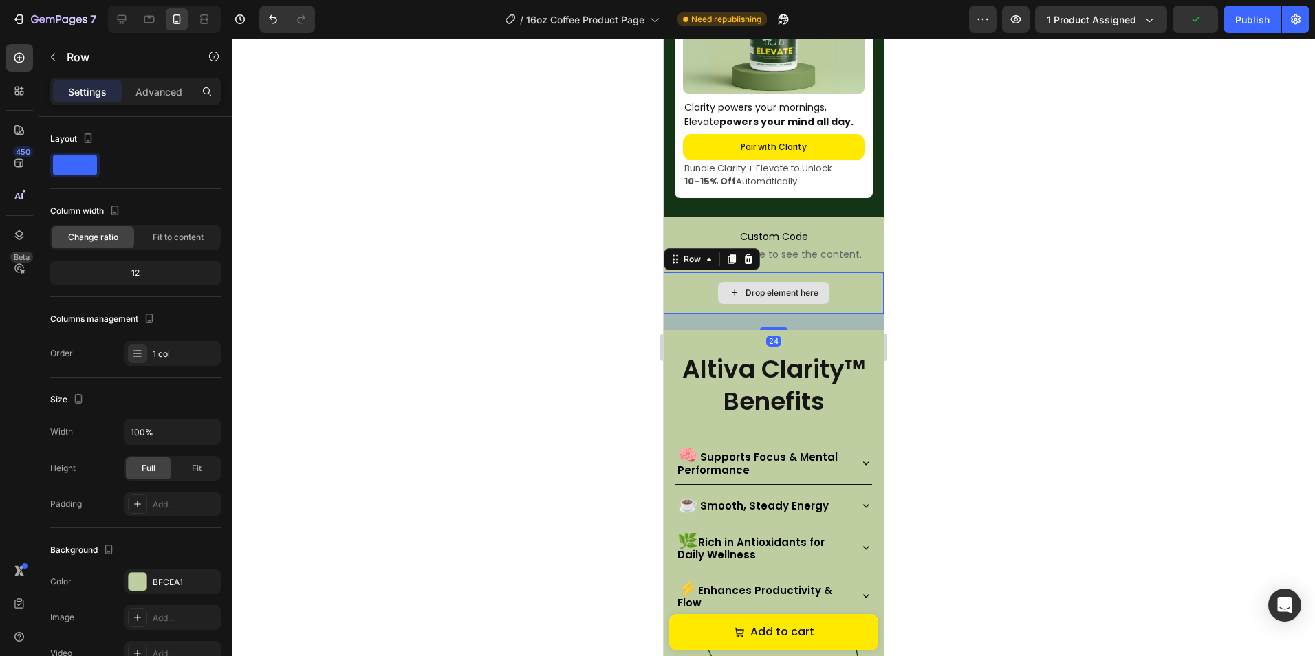
click at [683, 296] on div "Drop element here" at bounding box center [773, 292] width 220 height 41
click at [751, 254] on icon at bounding box center [747, 259] width 11 height 11
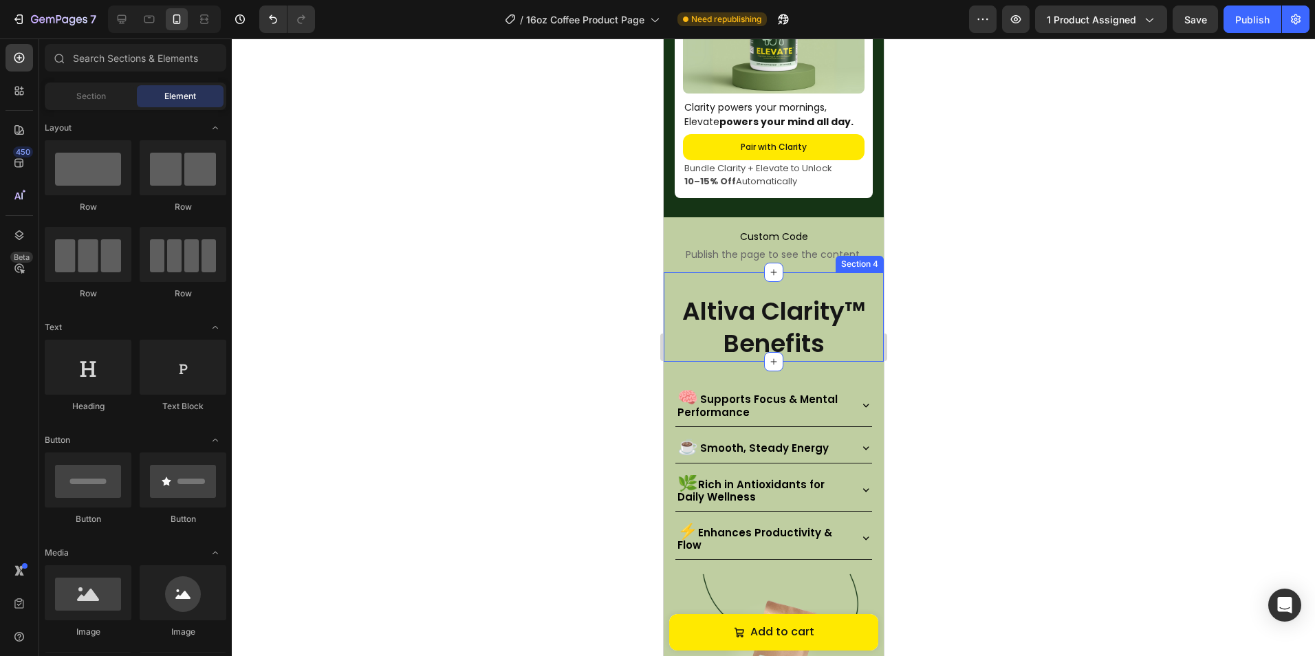
click at [732, 276] on div "Altiva Clarity™ Benefits Heading Section 4" at bounding box center [773, 316] width 220 height 89
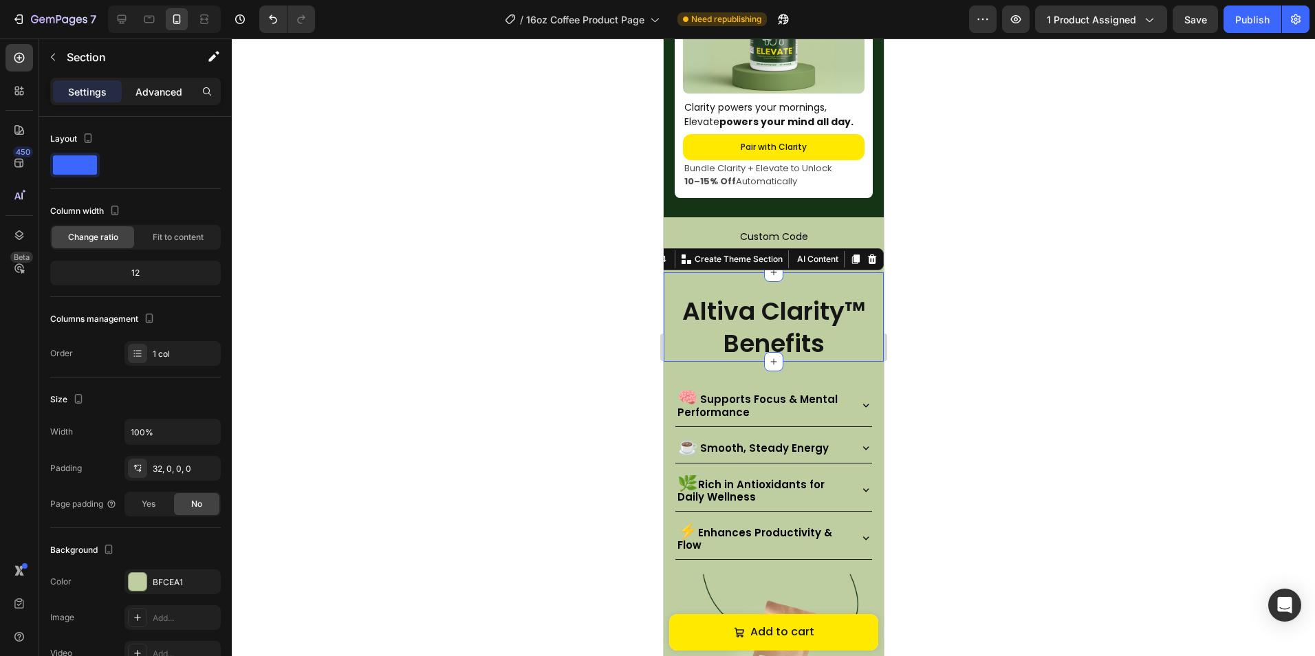
click at [164, 91] on p "Advanced" at bounding box center [158, 92] width 47 height 14
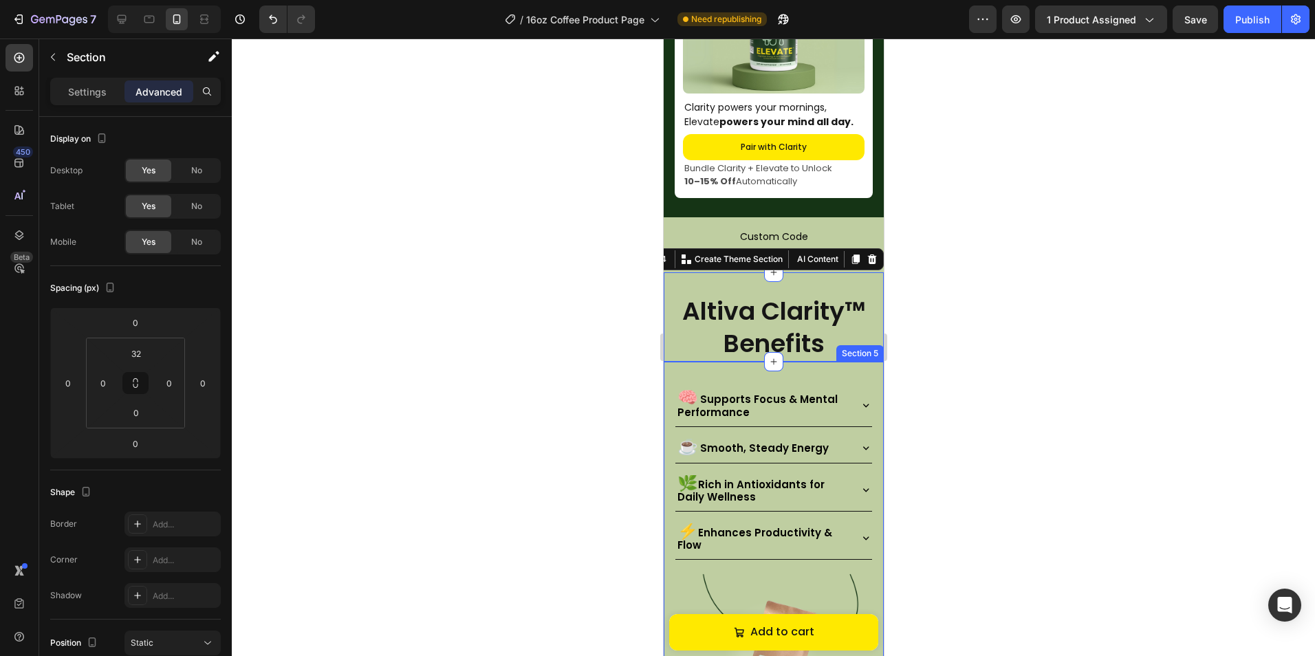
click at [685, 366] on div "🧠 Supports Focus & Mental Performance ☕ Smooth, Steady Energy 🌿 Rich in Antioxi…" at bounding box center [773, 597] width 220 height 470
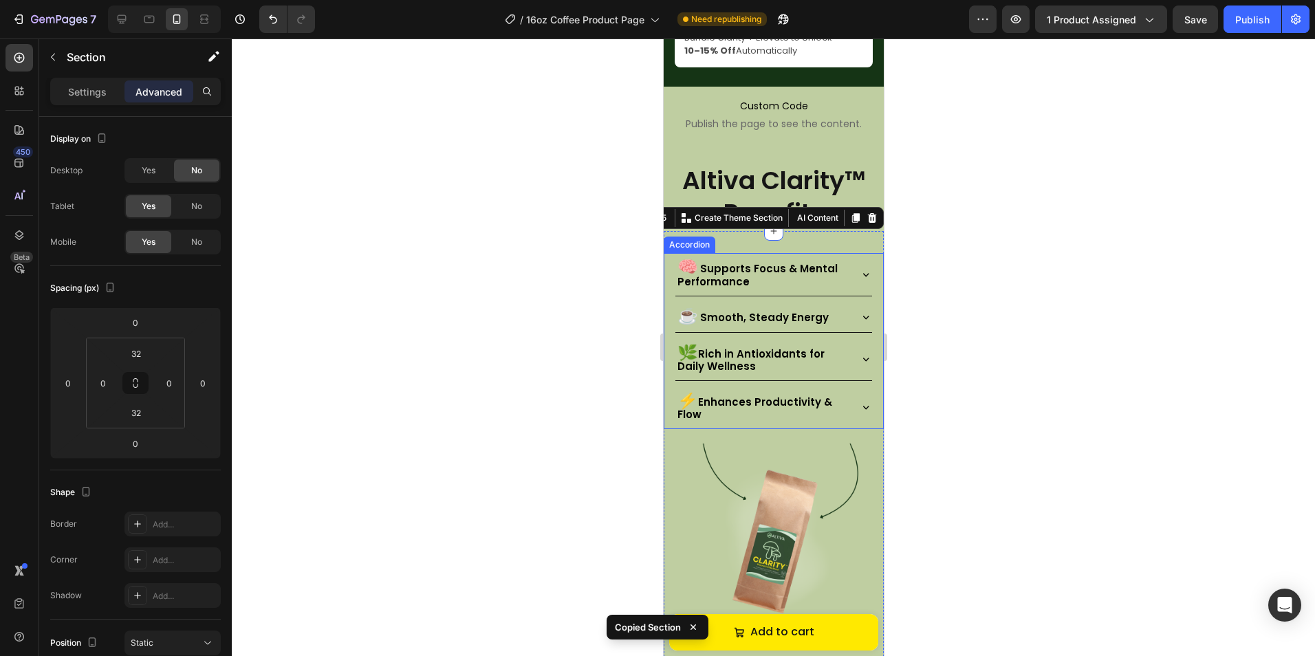
scroll to position [1100, 0]
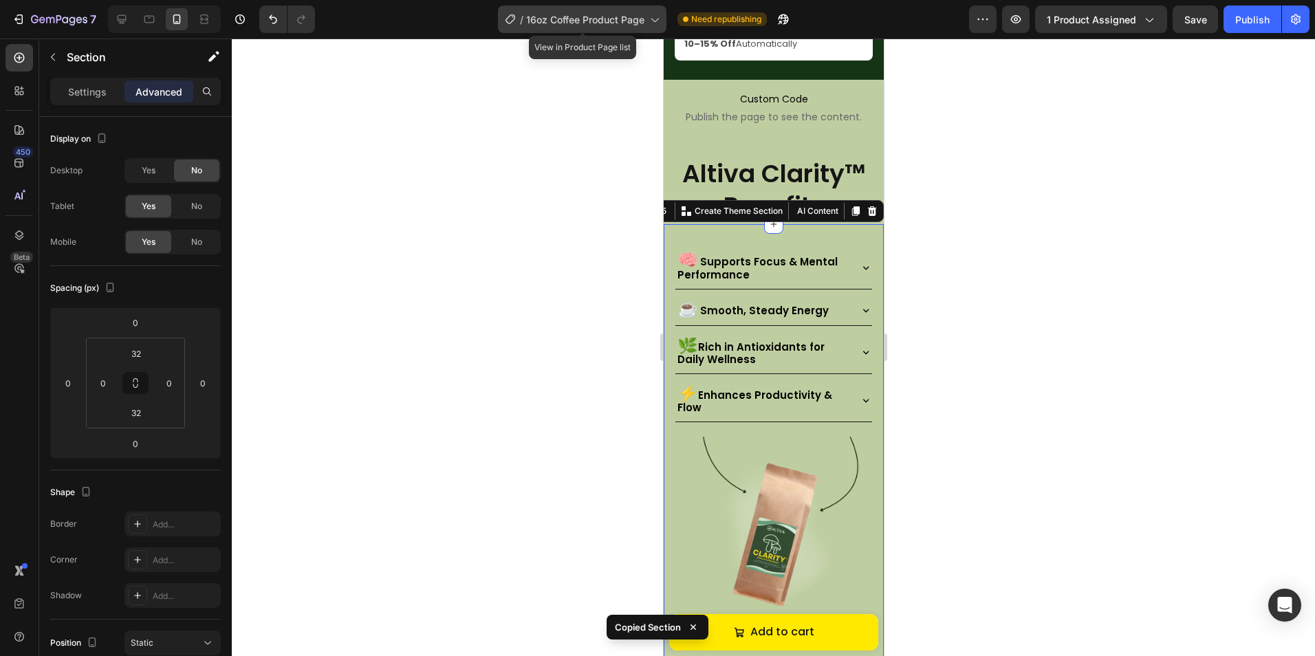
click at [590, 10] on div "/ 16oz Coffee Product Page" at bounding box center [582, 20] width 168 height 28
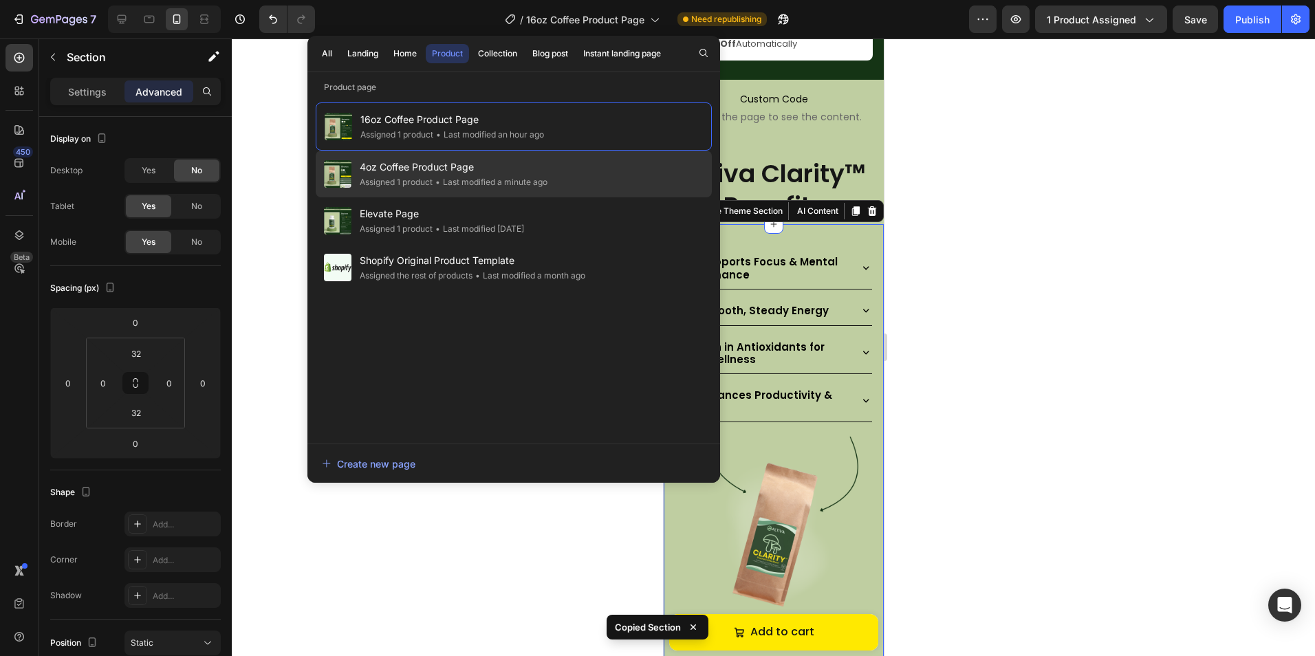
click at [493, 197] on div "4oz Coffee Product Page Assigned 1 product • Last modified a minute ago" at bounding box center [514, 220] width 396 height 47
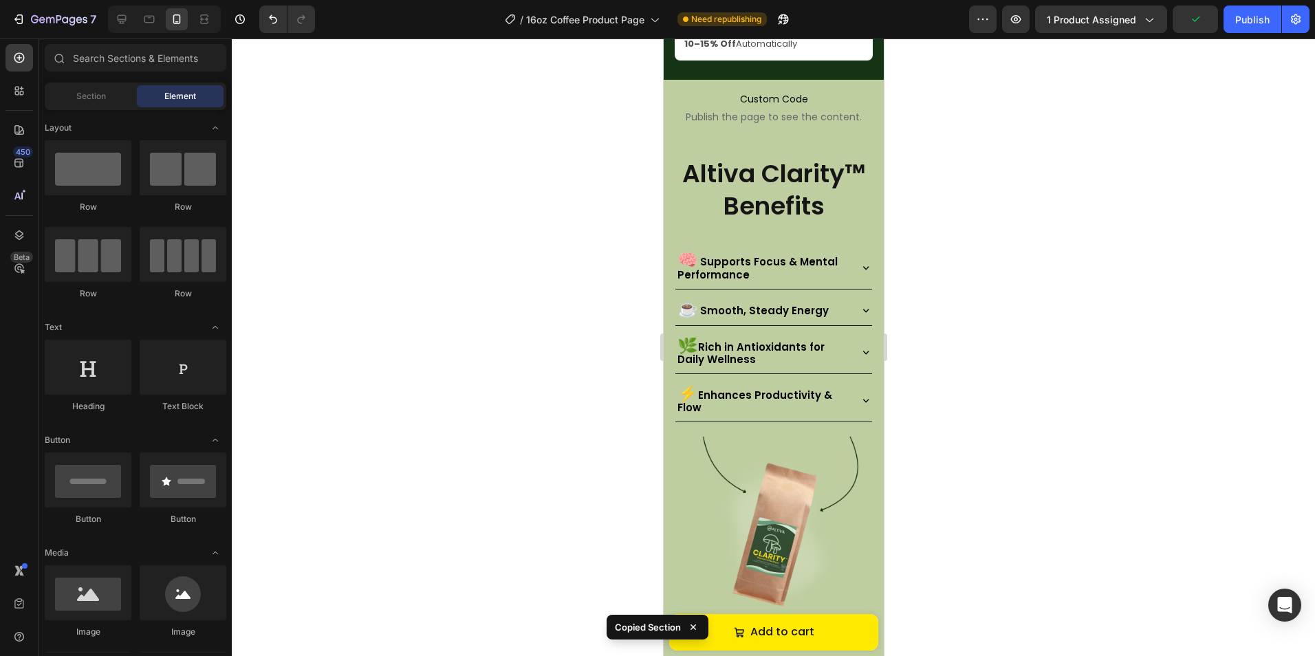
click at [1127, 122] on div at bounding box center [773, 347] width 1083 height 617
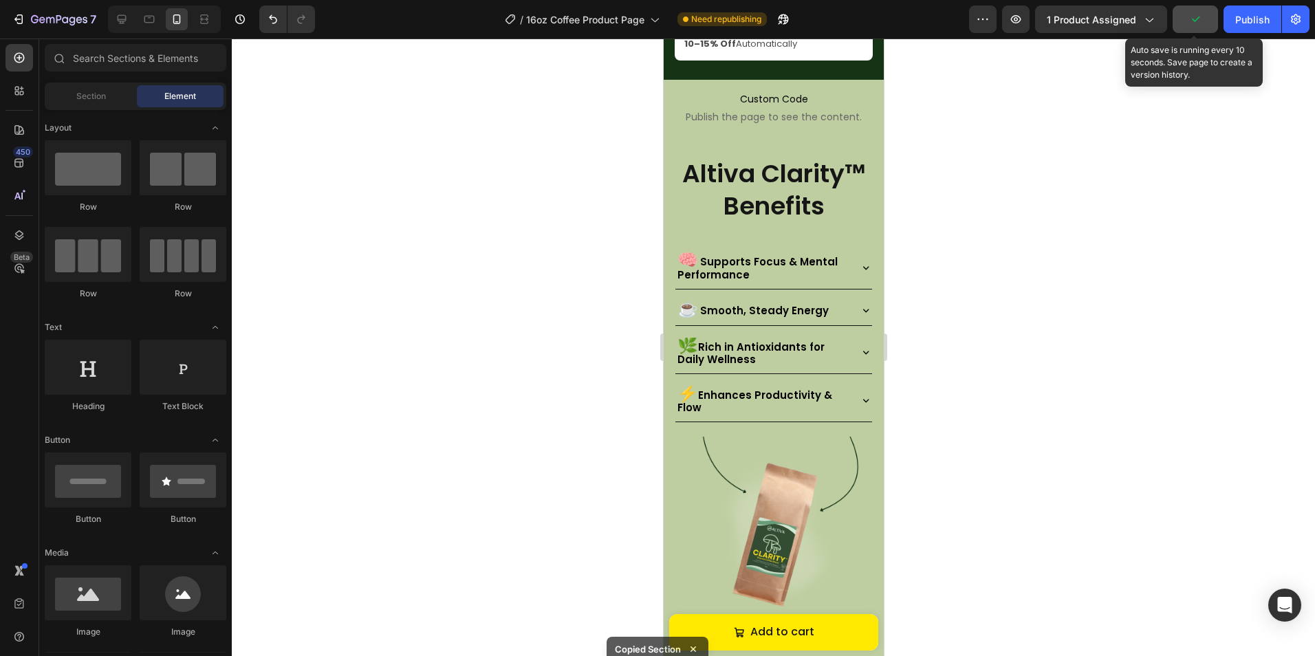
click at [1210, 22] on button "button" at bounding box center [1194, 20] width 45 height 28
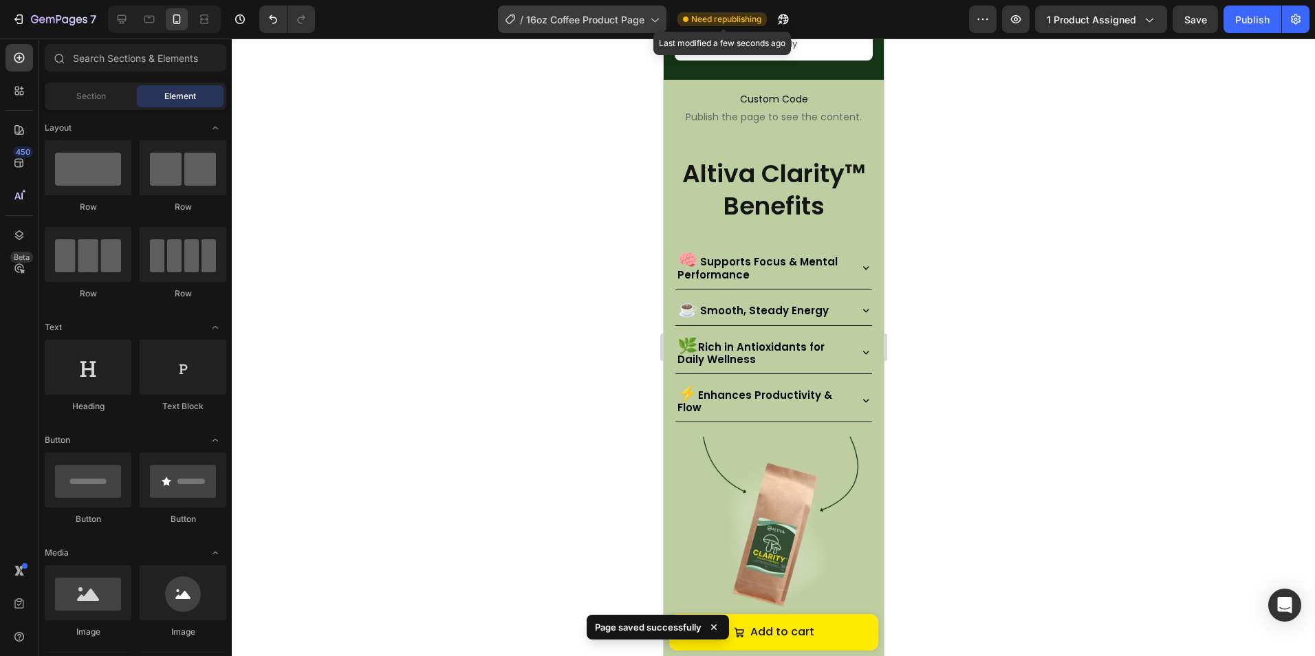
click at [625, 19] on span "16oz Coffee Product Page" at bounding box center [585, 19] width 118 height 14
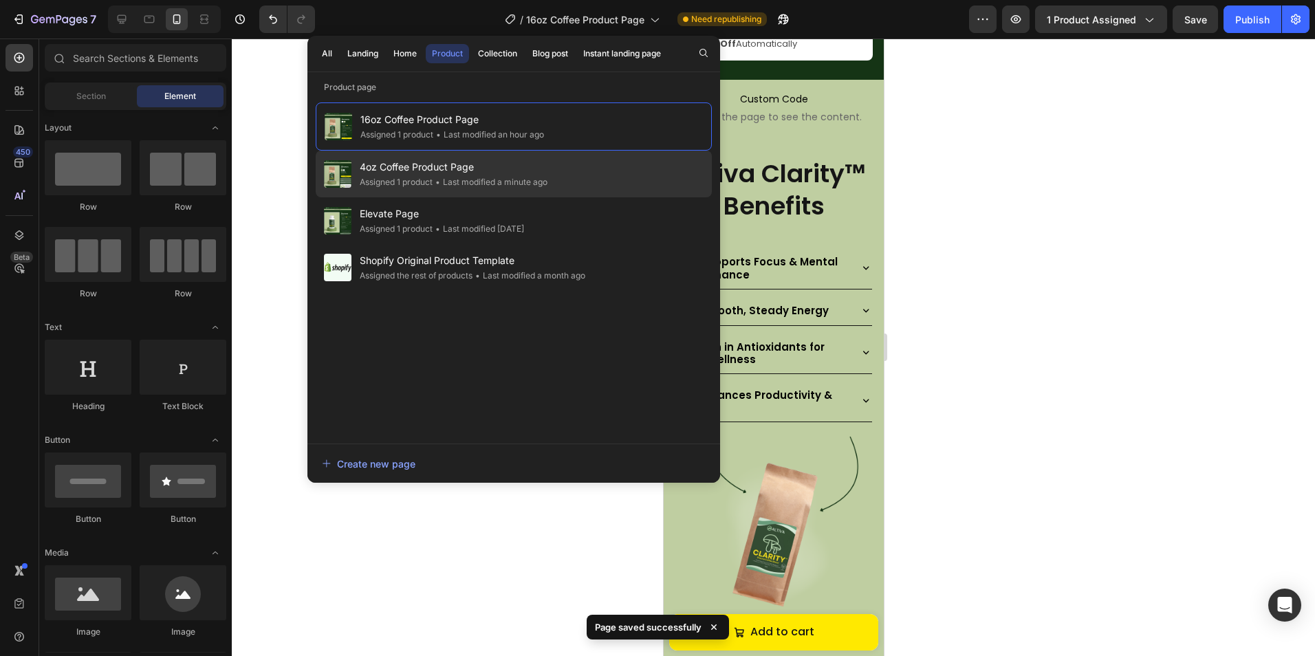
click at [520, 164] on span "4oz Coffee Product Page" at bounding box center [454, 167] width 188 height 17
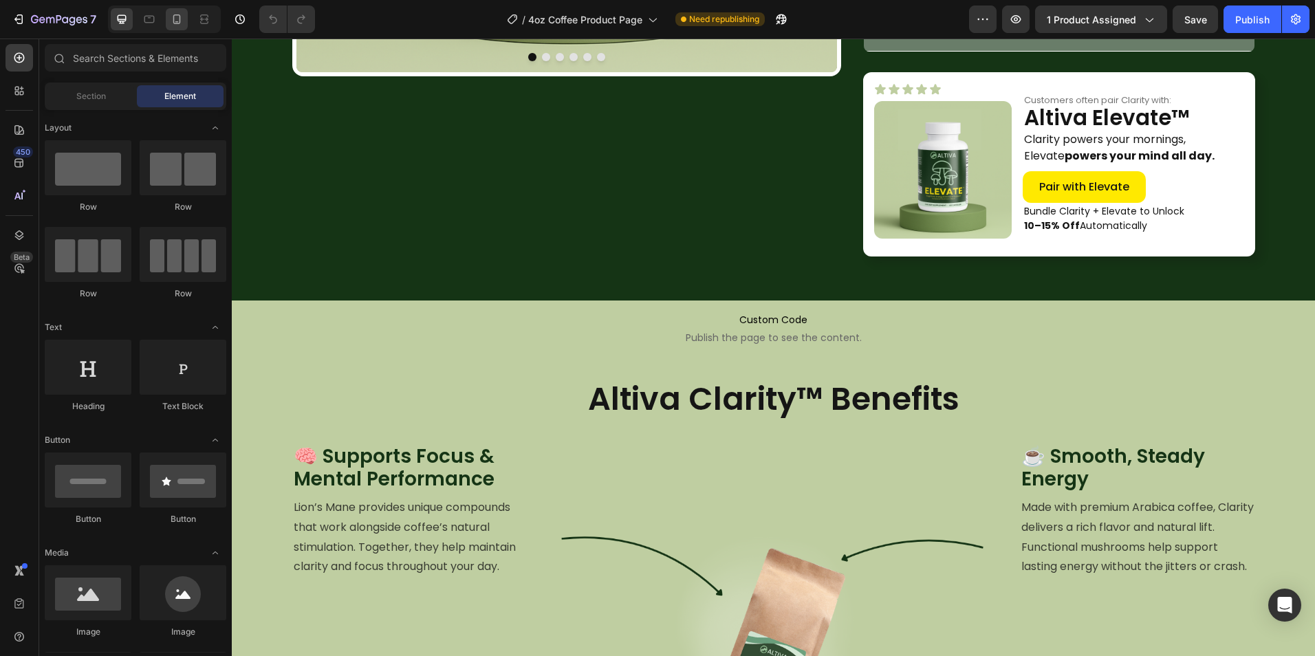
click at [177, 19] on icon at bounding box center [177, 19] width 14 height 14
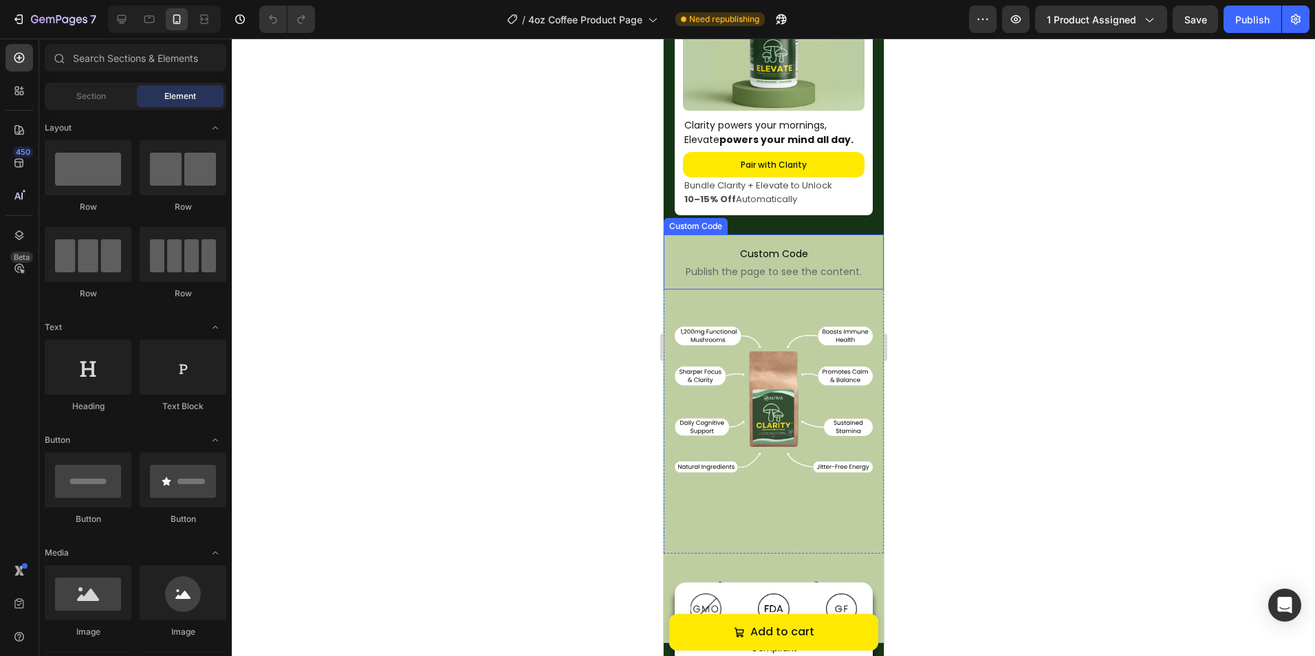
scroll to position [978, 0]
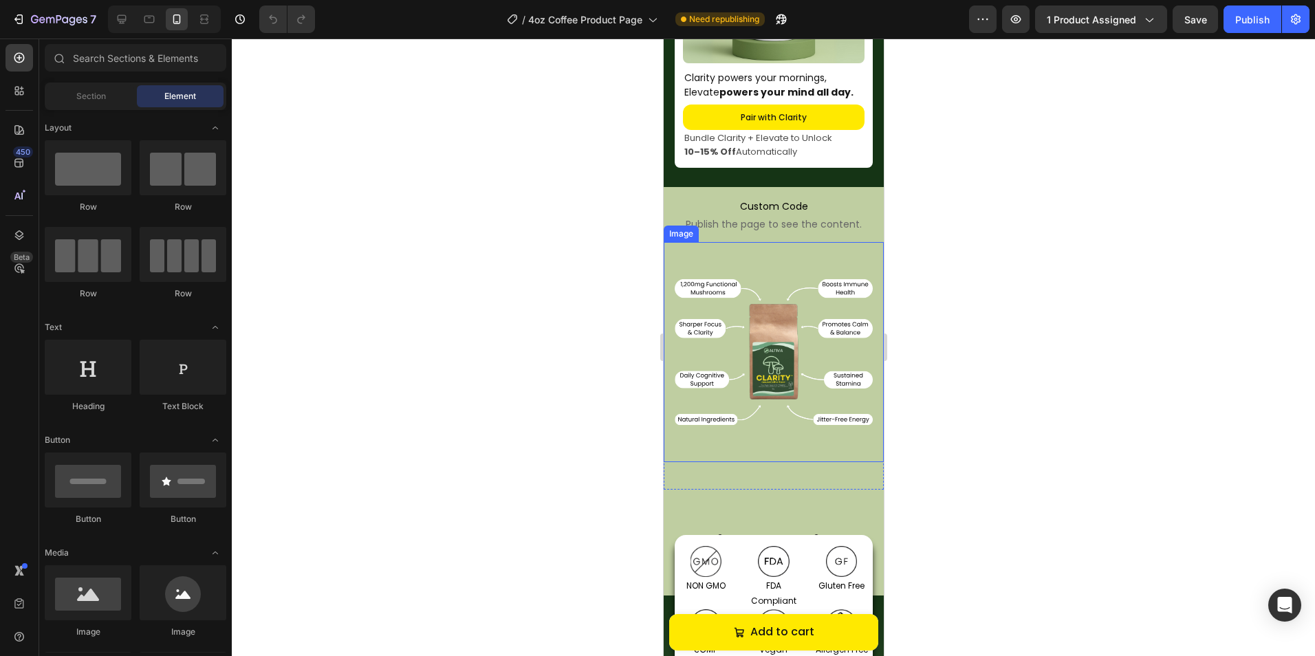
click at [779, 288] on img at bounding box center [773, 352] width 220 height 220
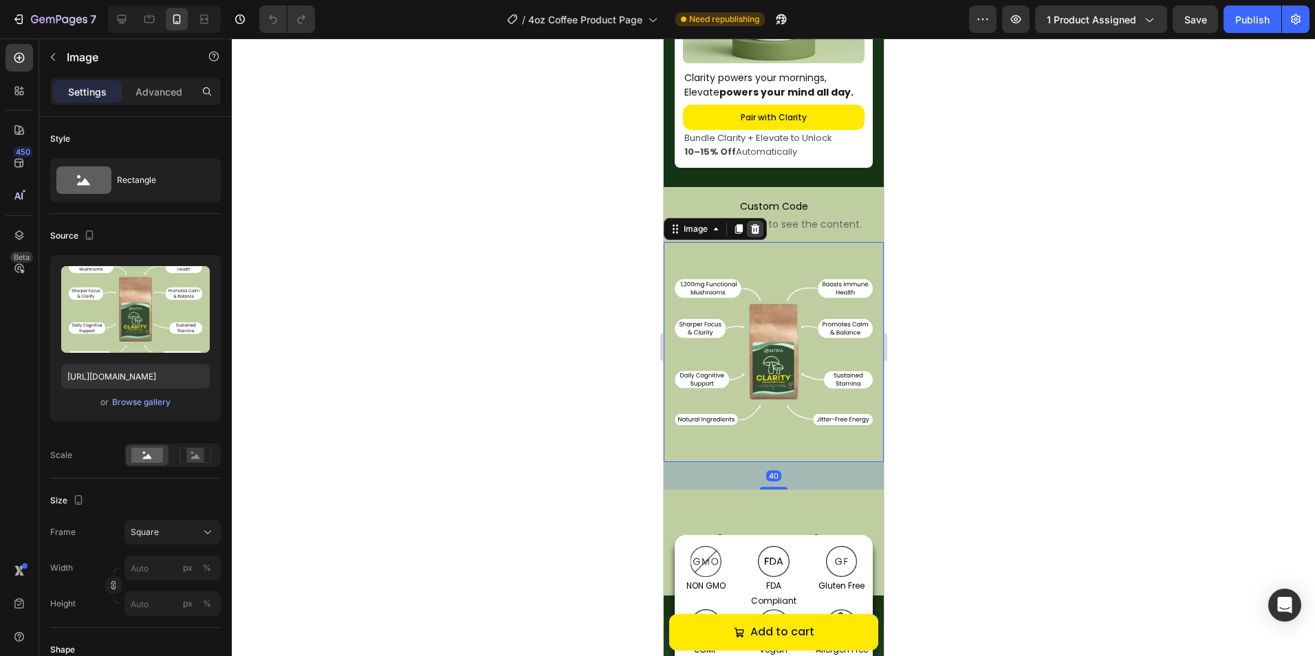
click at [759, 234] on icon at bounding box center [754, 228] width 11 height 11
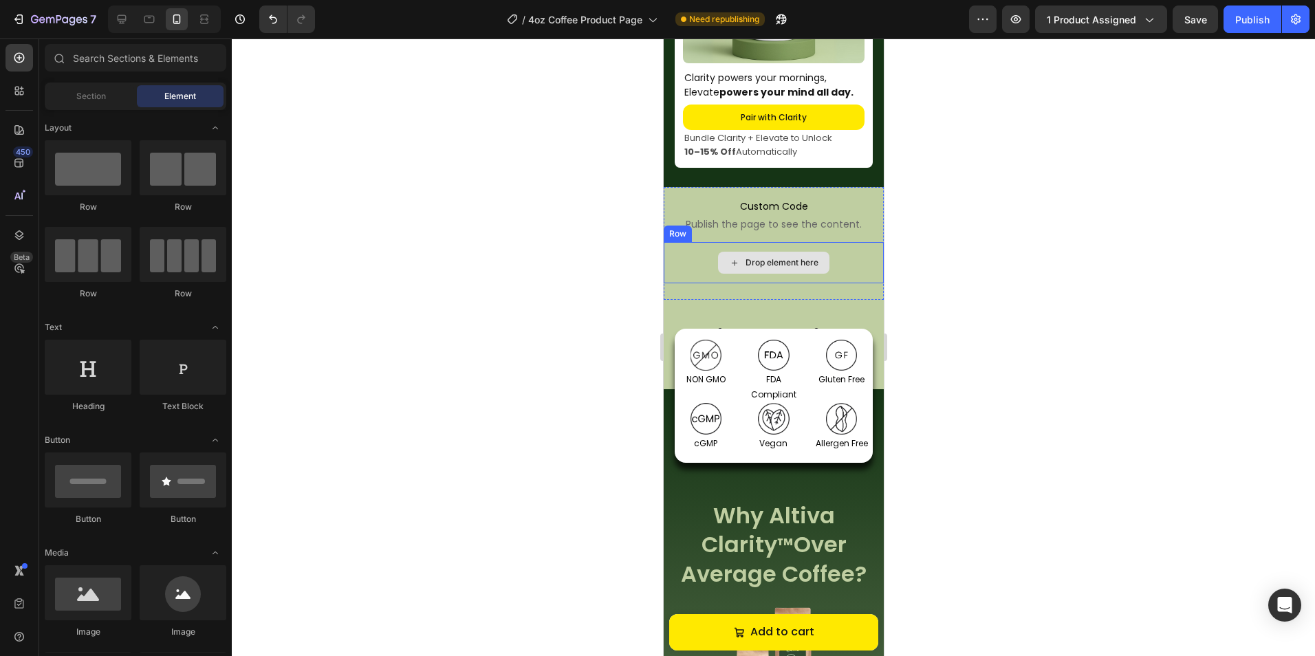
click at [776, 274] on div "Drop element here" at bounding box center [772, 263] width 111 height 22
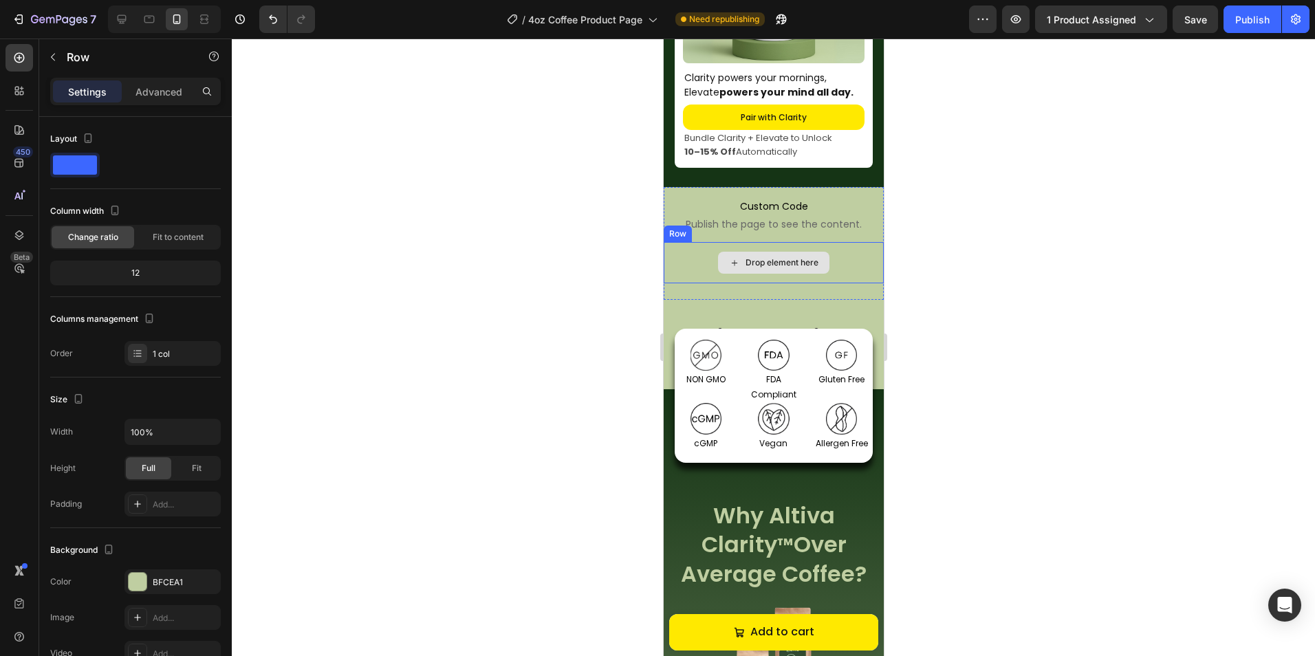
click at [823, 275] on div "Drop element here" at bounding box center [773, 262] width 220 height 41
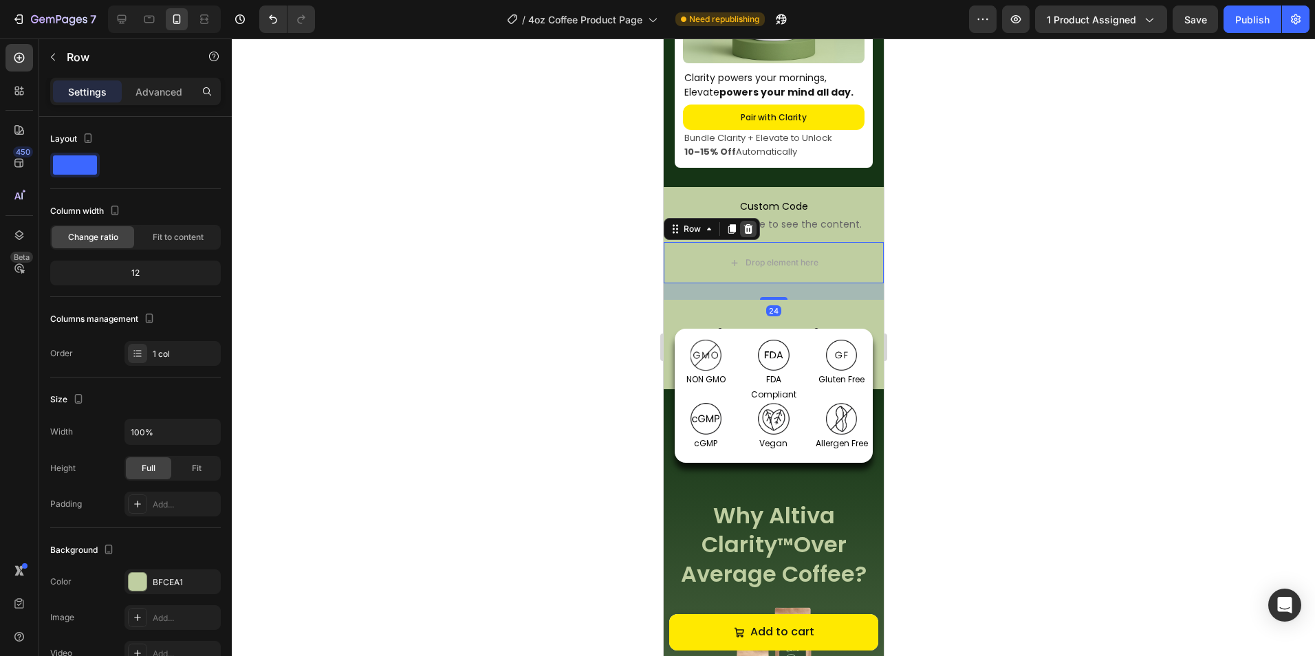
click at [751, 234] on icon at bounding box center [747, 228] width 11 height 11
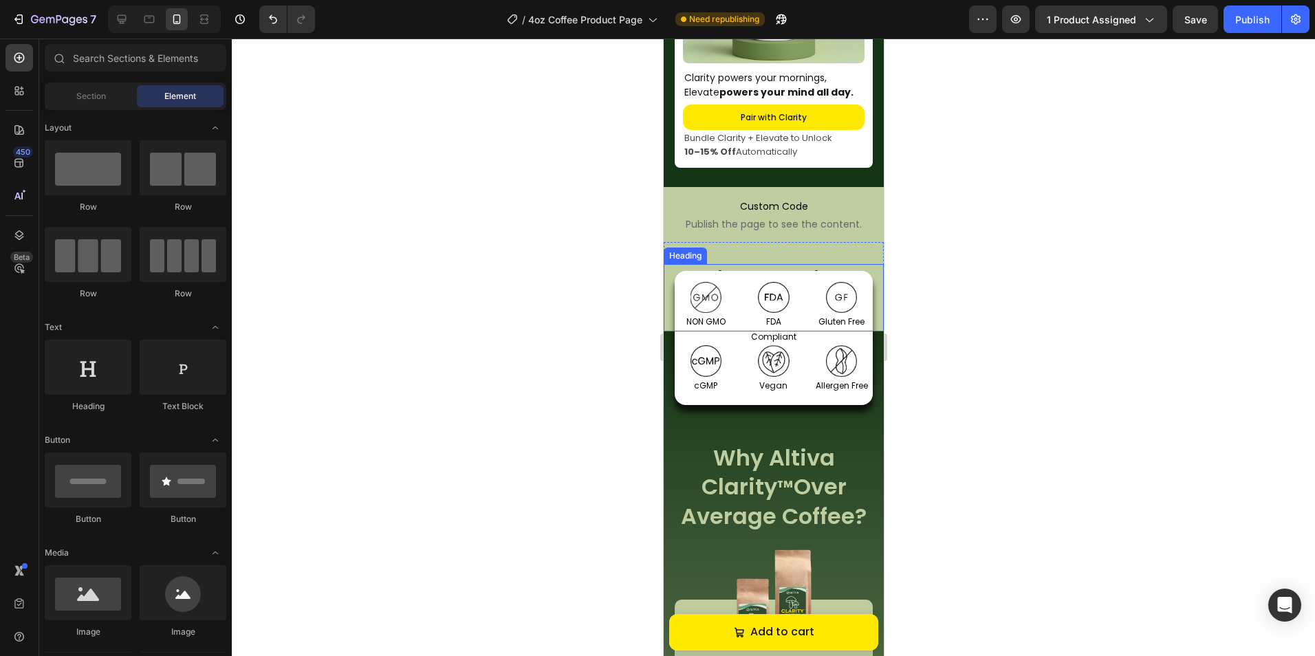
click at [666, 321] on h2 "Altiva Clarity™ Benefits" at bounding box center [773, 297] width 220 height 67
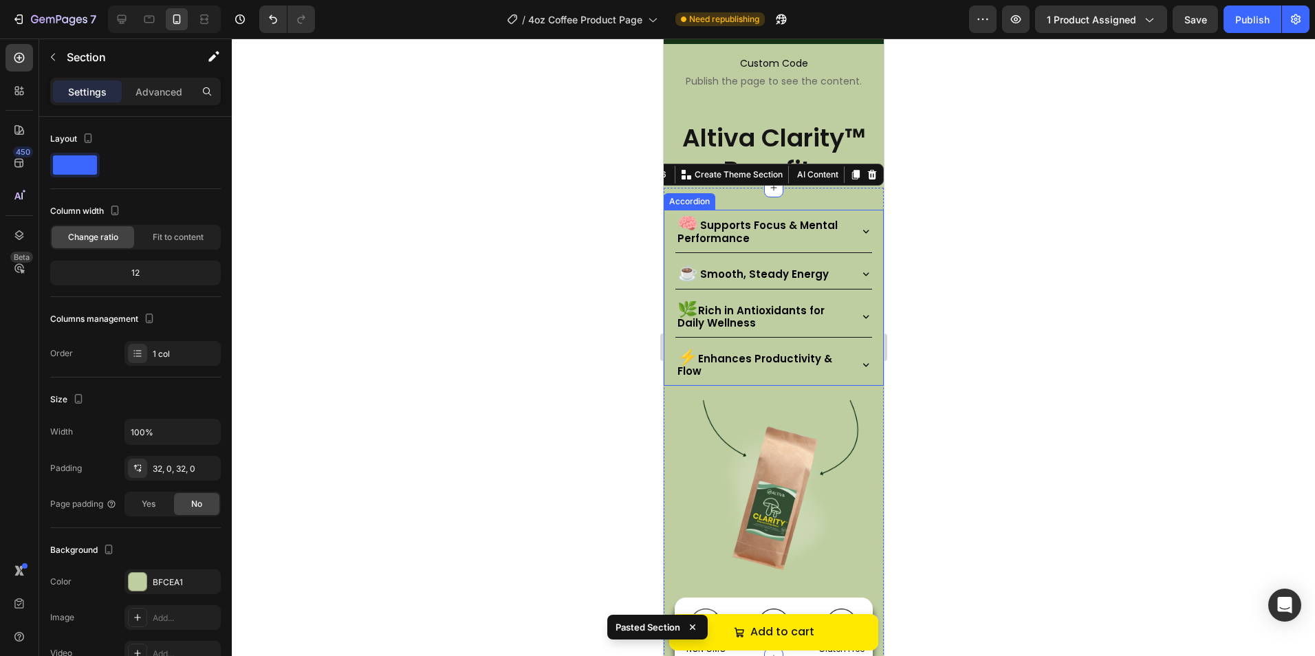
scroll to position [1245, 0]
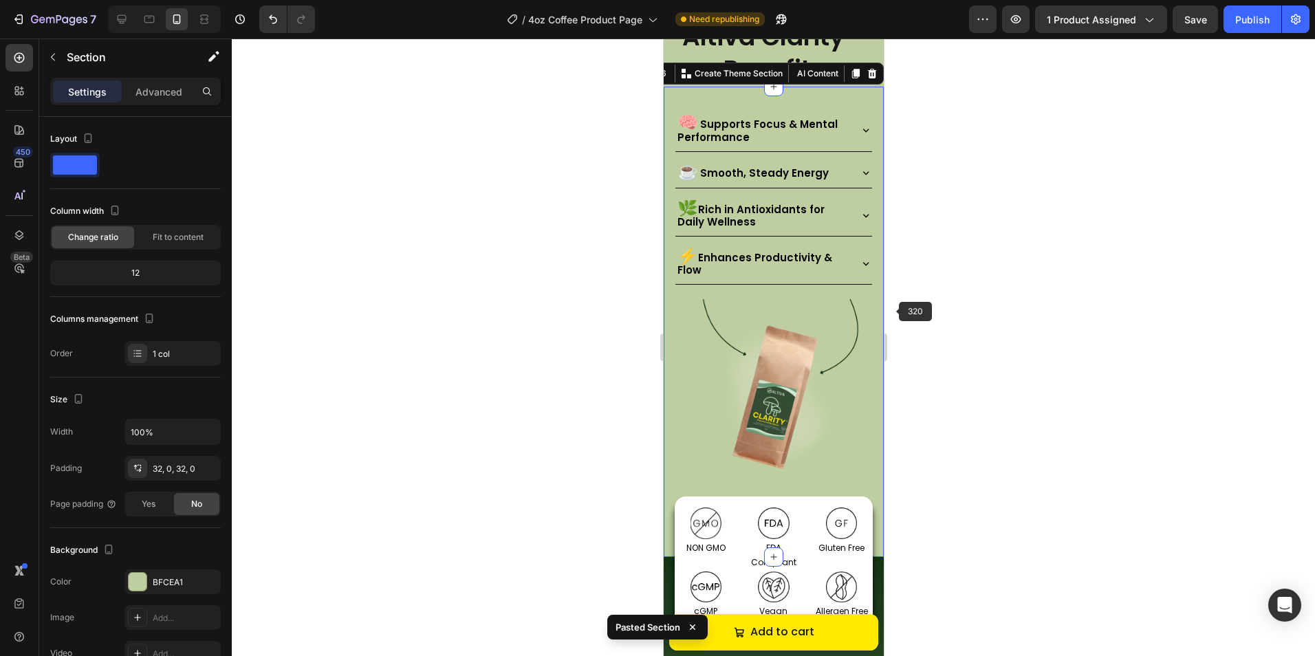
click at [913, 307] on div at bounding box center [773, 347] width 1083 height 617
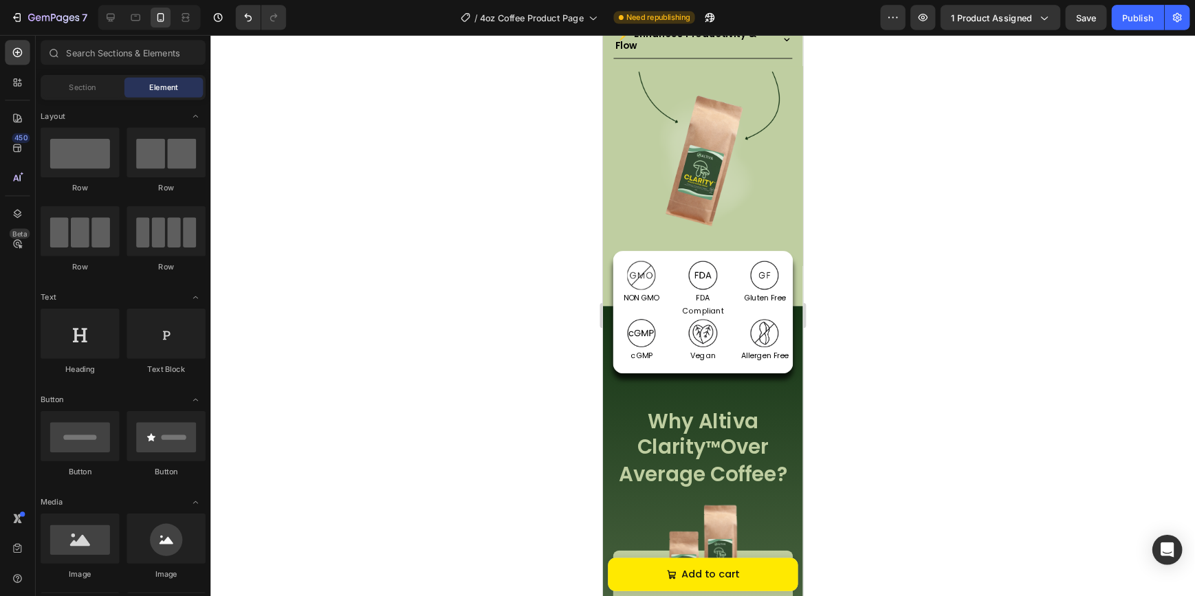
scroll to position [1438, 0]
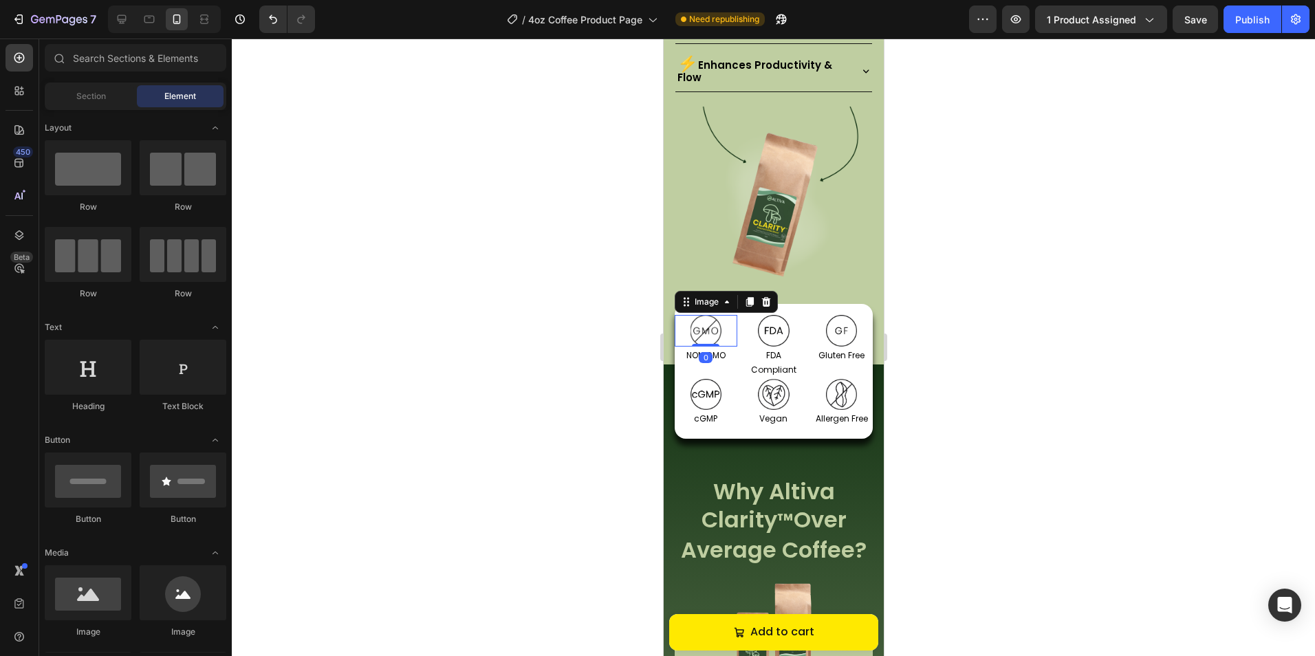
click at [690, 317] on img at bounding box center [705, 330] width 31 height 31
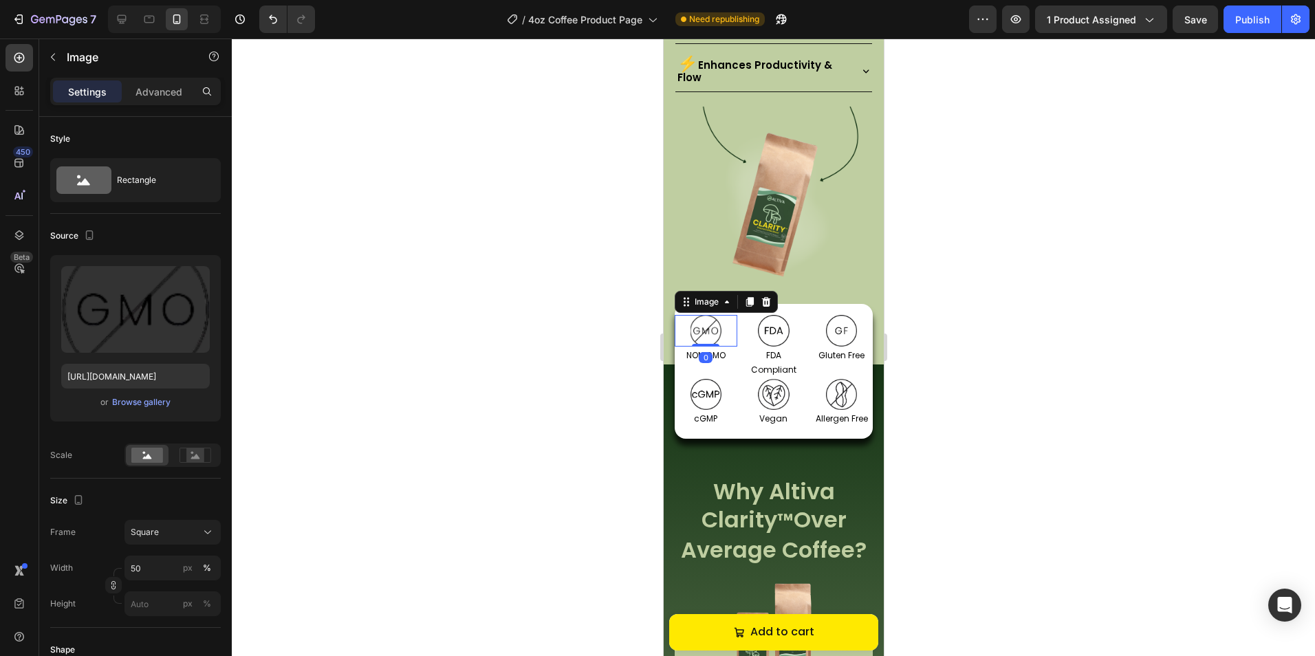
click at [925, 346] on div at bounding box center [773, 347] width 1083 height 617
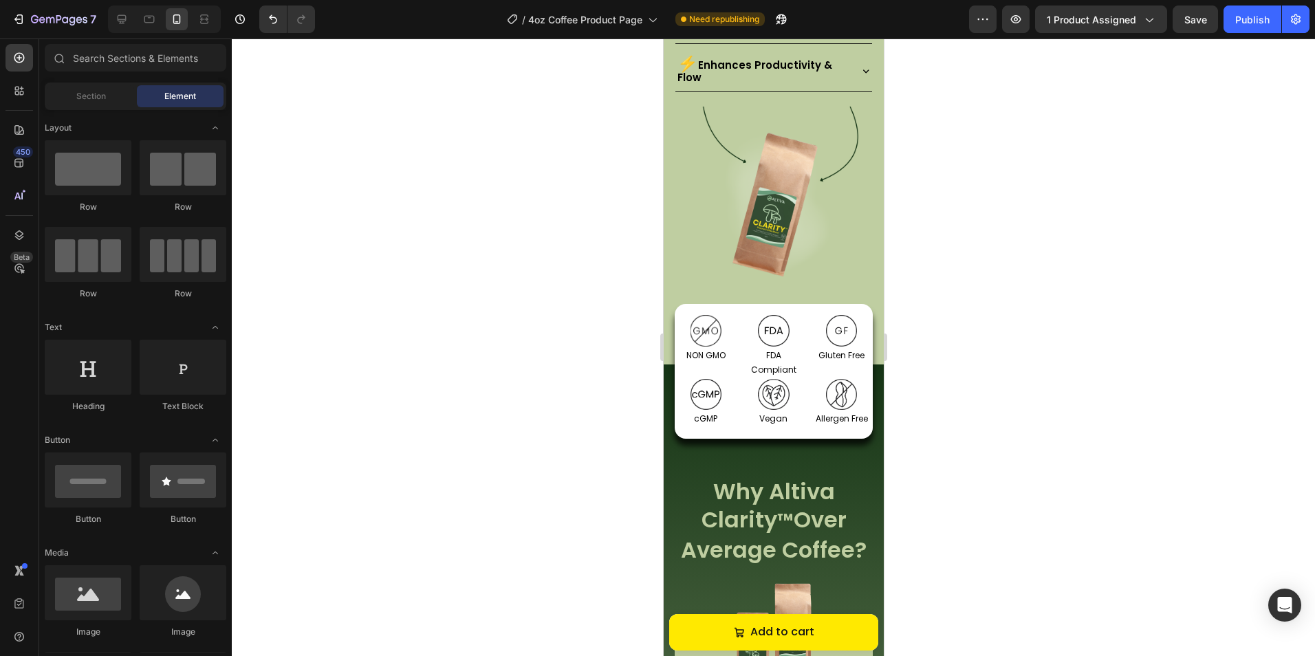
drag, startPoint x: 848, startPoint y: 307, endPoint x: 933, endPoint y: 338, distance: 90.7
click at [933, 338] on div at bounding box center [773, 347] width 1083 height 617
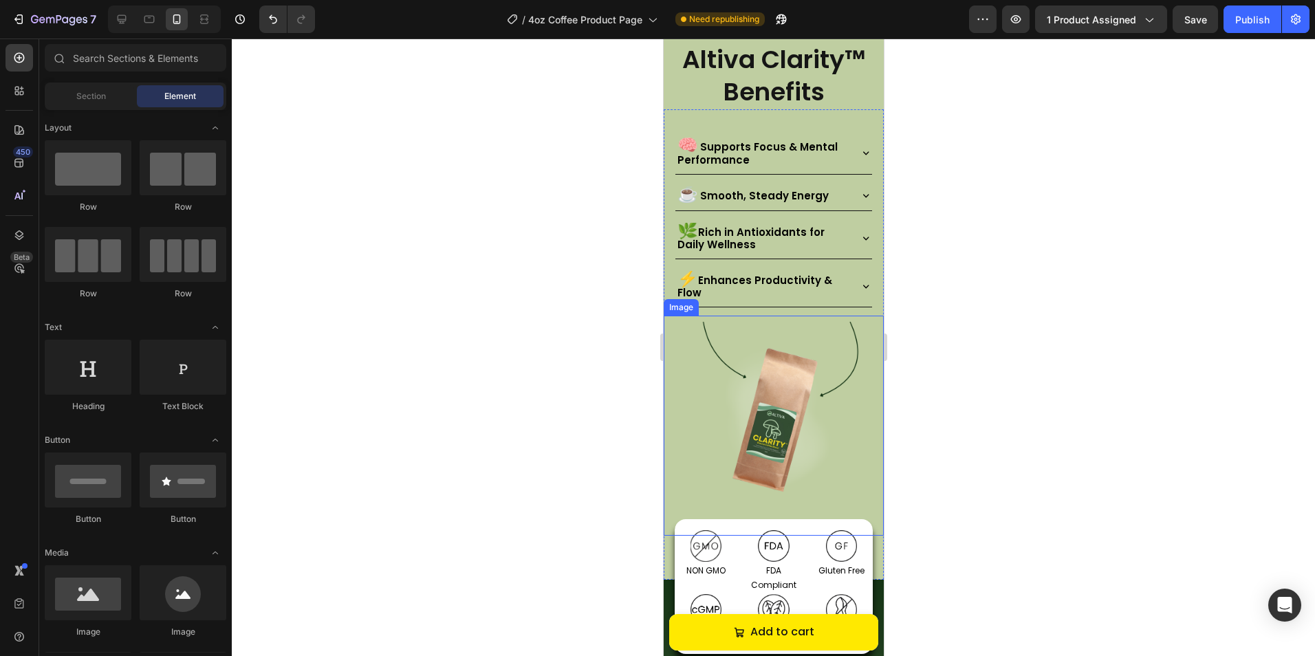
scroll to position [1234, 0]
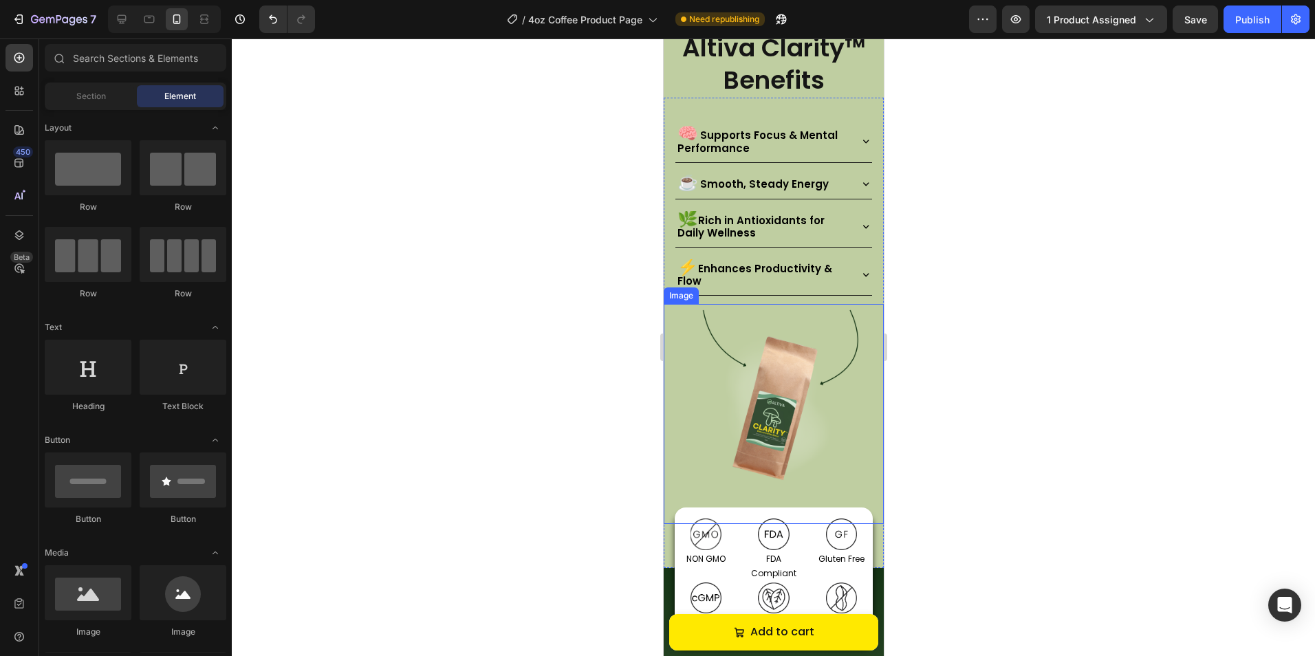
click at [710, 425] on img at bounding box center [773, 414] width 220 height 220
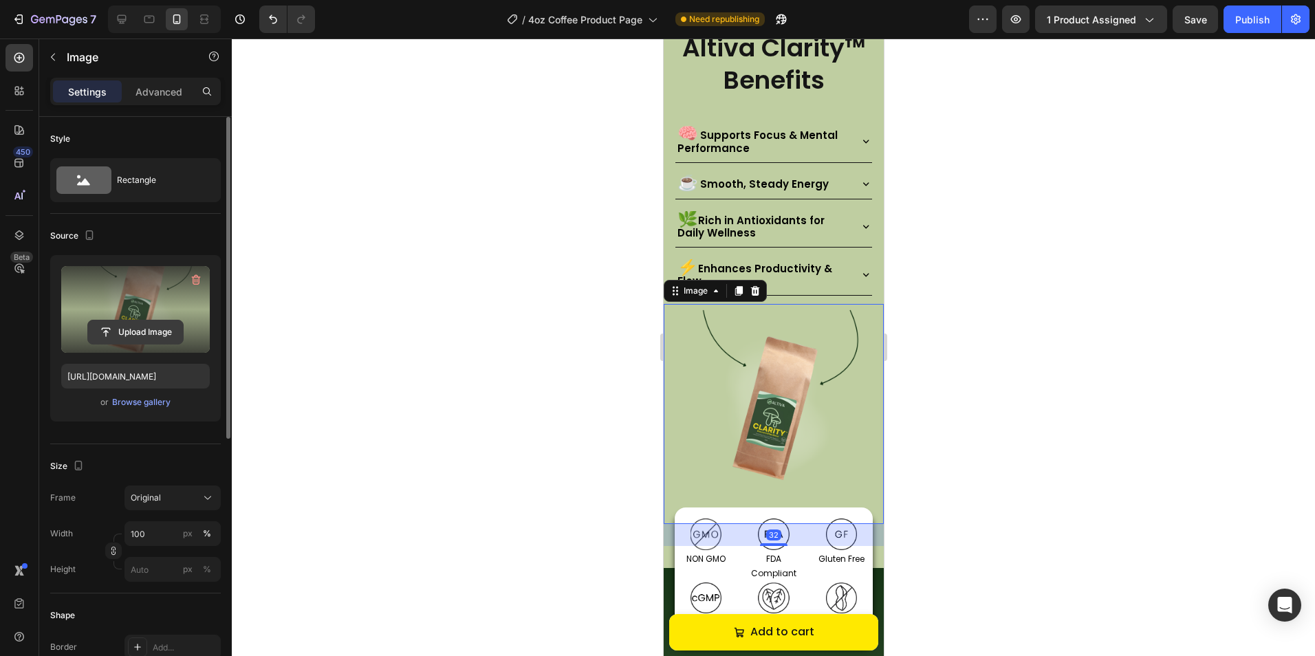
click at [125, 333] on input "file" at bounding box center [135, 331] width 95 height 23
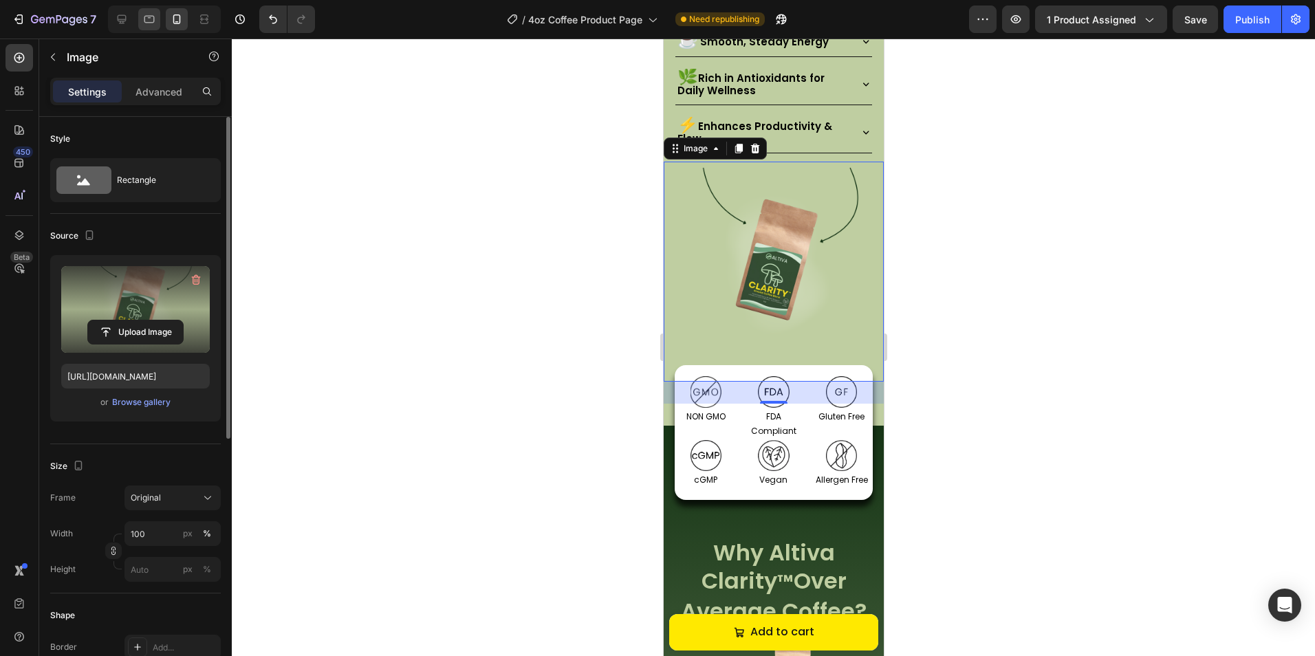
scroll to position [1372, 0]
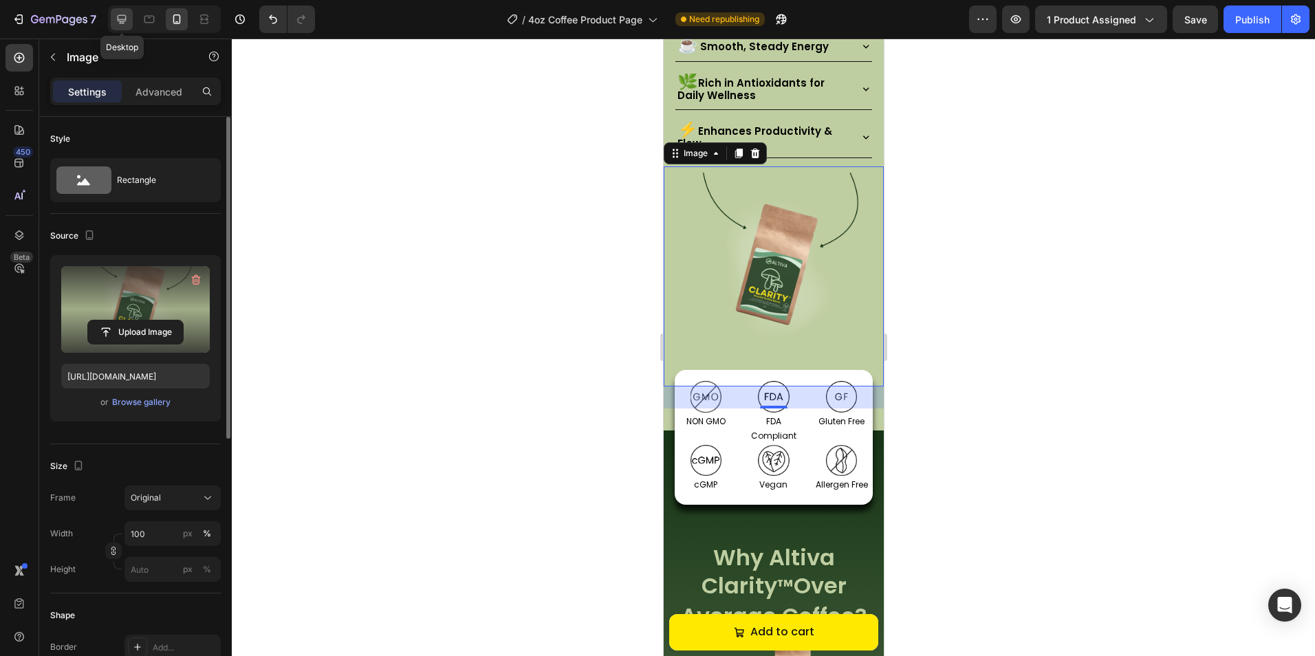
click at [120, 23] on icon at bounding box center [122, 19] width 9 height 9
type input "https://cdn.shopify.com/s/files/1/2005/9307/files/image_demo.jpg"
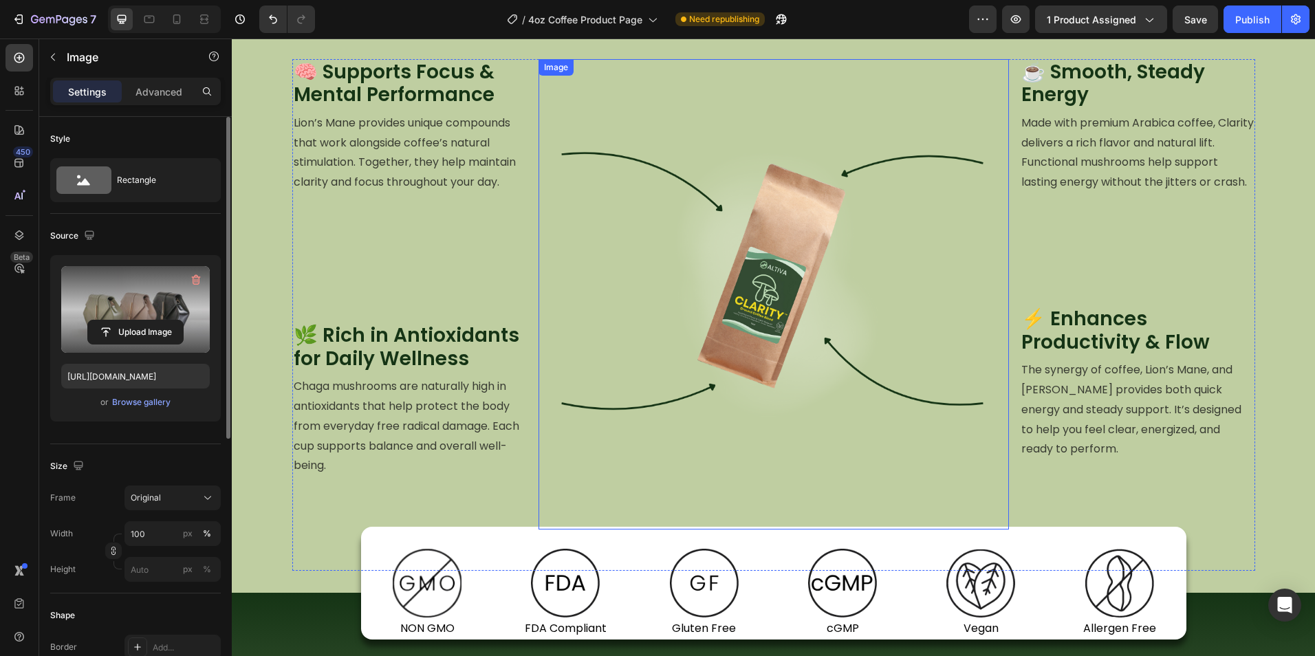
scroll to position [1324, 0]
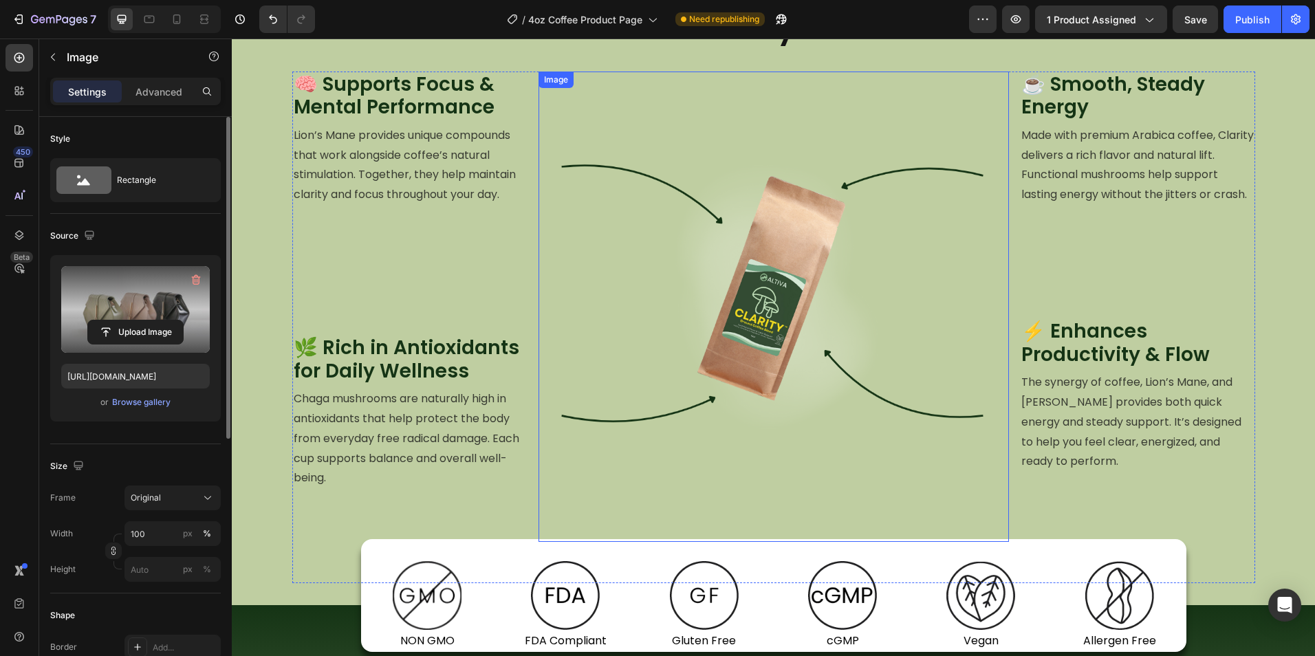
click at [802, 286] on img at bounding box center [773, 307] width 470 height 470
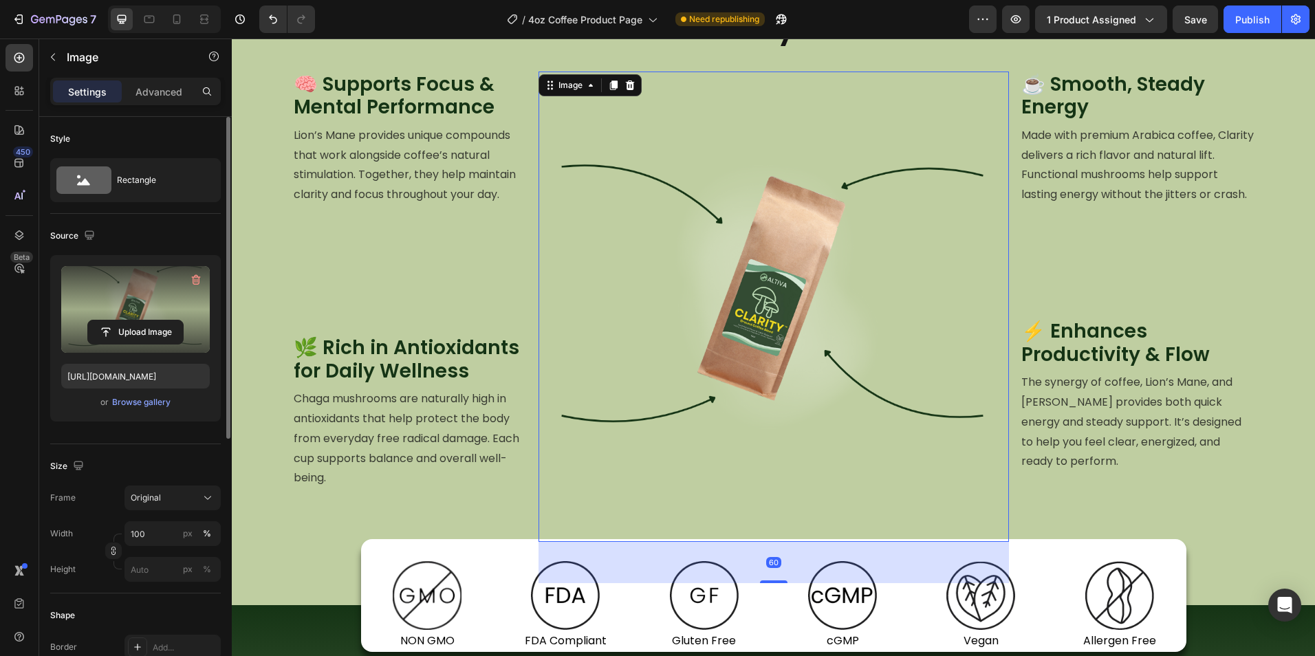
click at [163, 311] on label at bounding box center [135, 309] width 149 height 87
click at [163, 320] on input "file" at bounding box center [135, 331] width 95 height 23
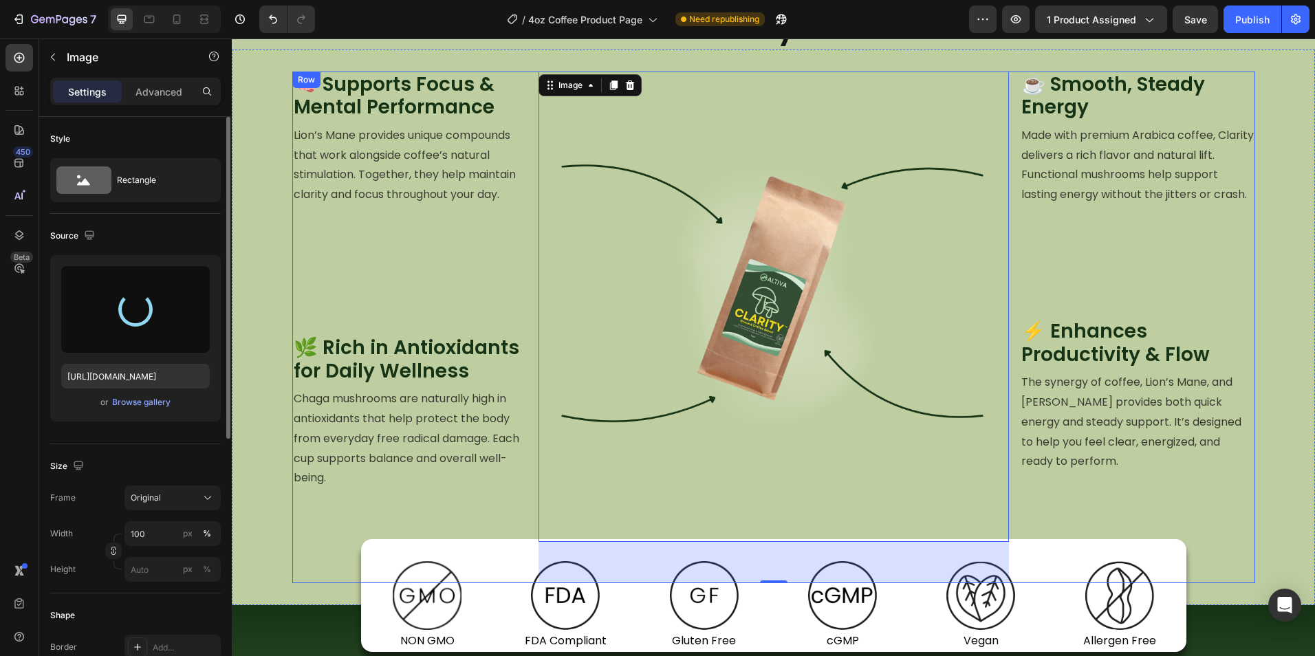
type input "https://cdn.shopify.com/s/files/1/0759/0428/6949/files/gempages_574770813719282…"
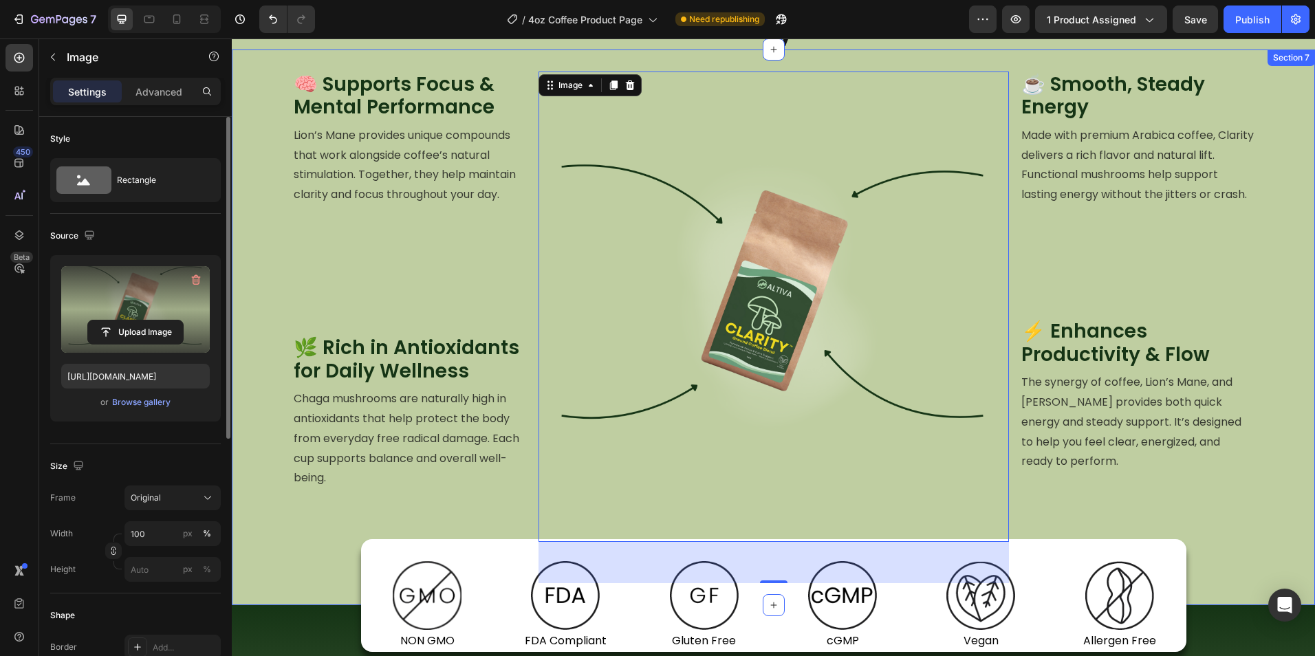
click at [1266, 306] on div "🧠 Supports Focus & Mental Performance Heading Lion’s Mane provides unique compo…" at bounding box center [773, 328] width 1083 height 512
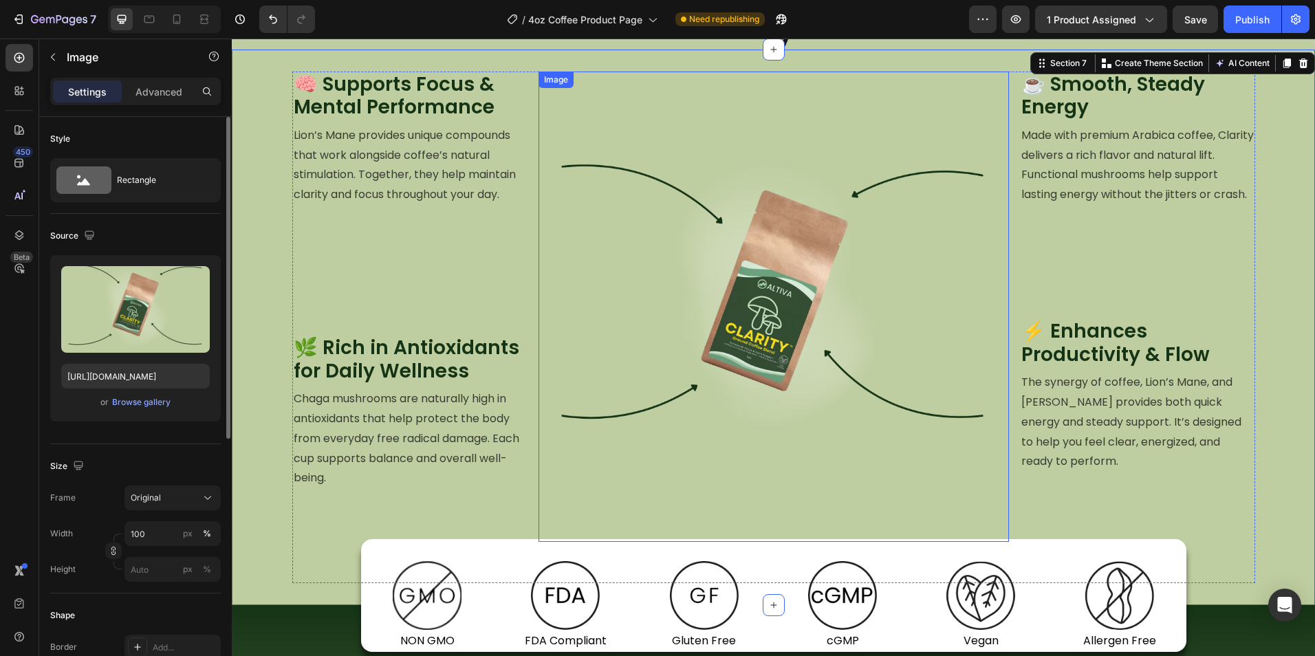
click at [820, 281] on img at bounding box center [773, 307] width 470 height 470
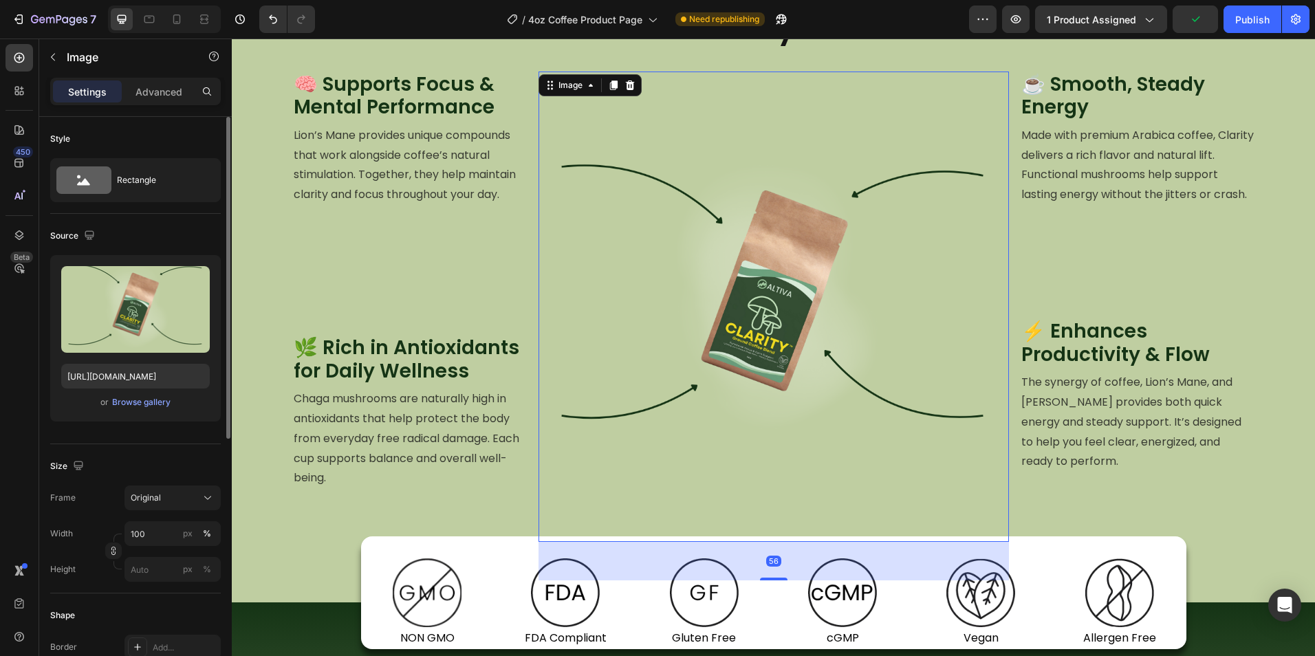
click at [763, 580] on div at bounding box center [774, 579] width 28 height 3
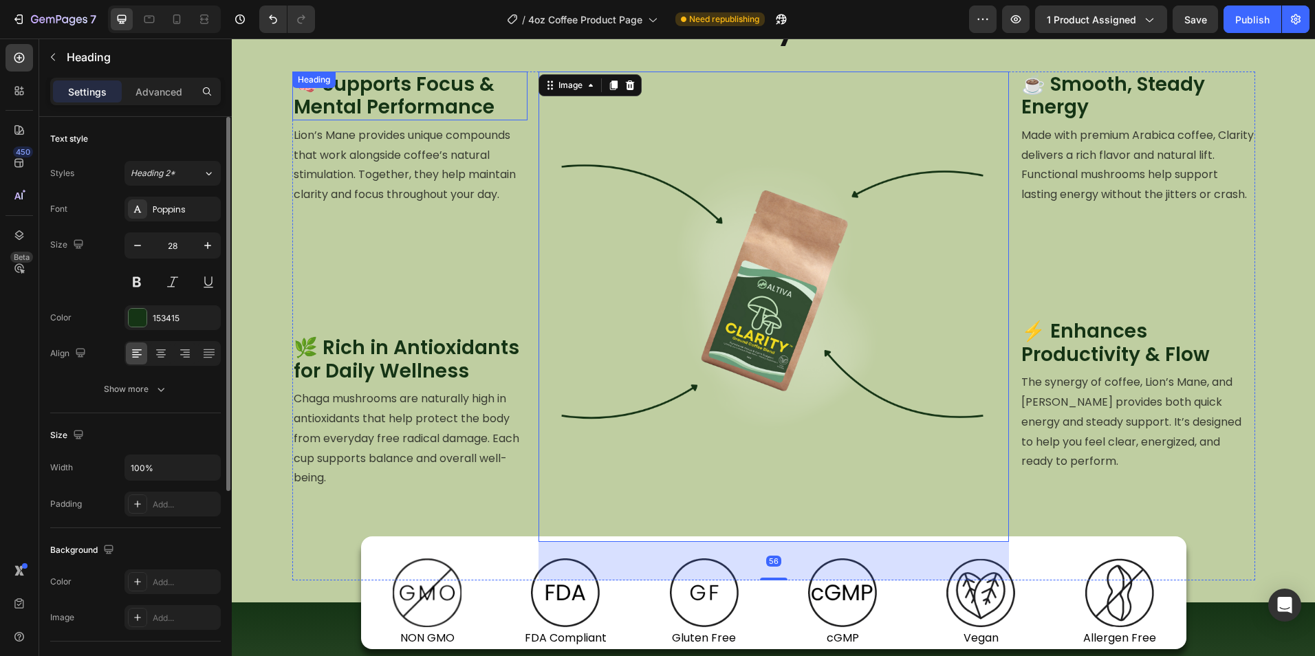
click at [453, 82] on h2 "🧠 Supports Focus & Mental Performance" at bounding box center [409, 96] width 235 height 49
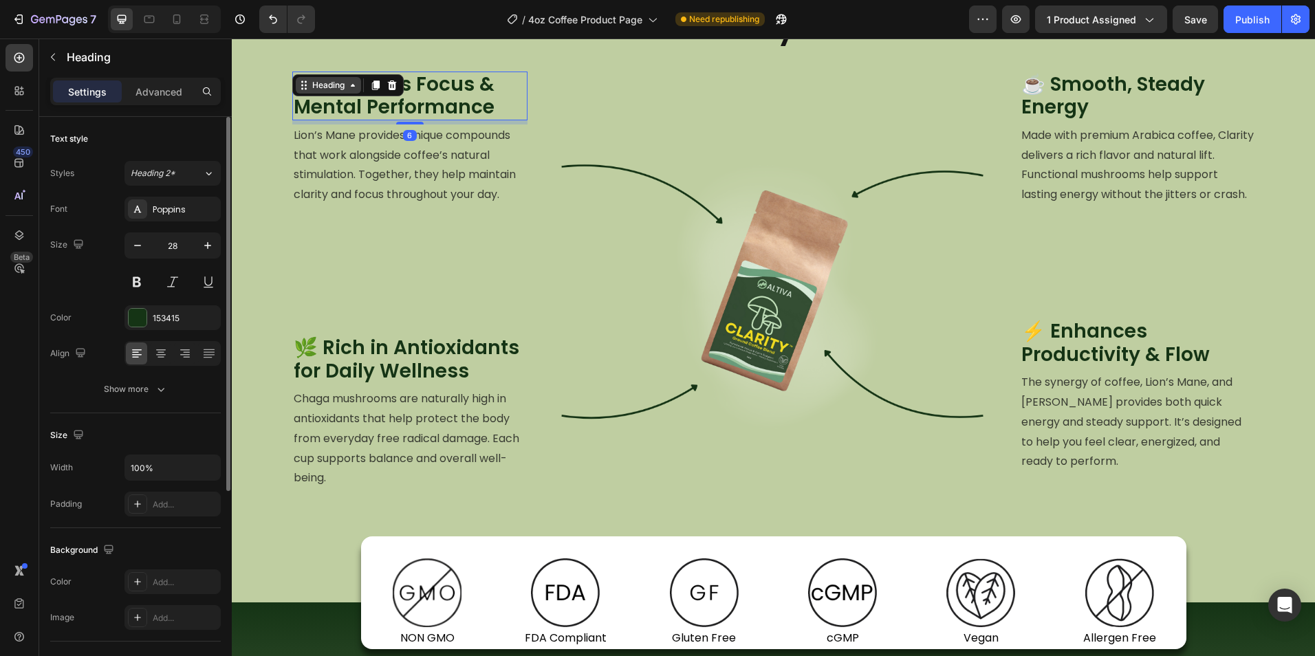
click at [322, 82] on div "Heading" at bounding box center [328, 85] width 38 height 12
click at [156, 82] on div "Advanced" at bounding box center [158, 91] width 69 height 22
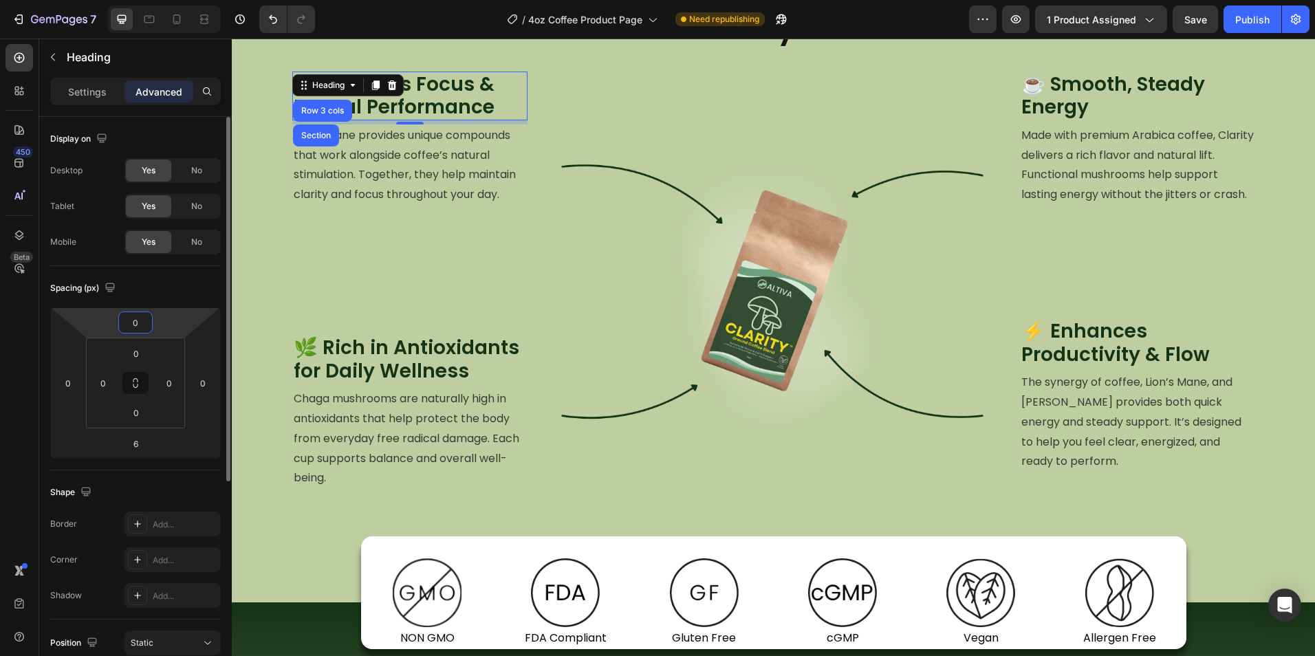
click at [148, 314] on input "0" at bounding box center [136, 322] width 28 height 21
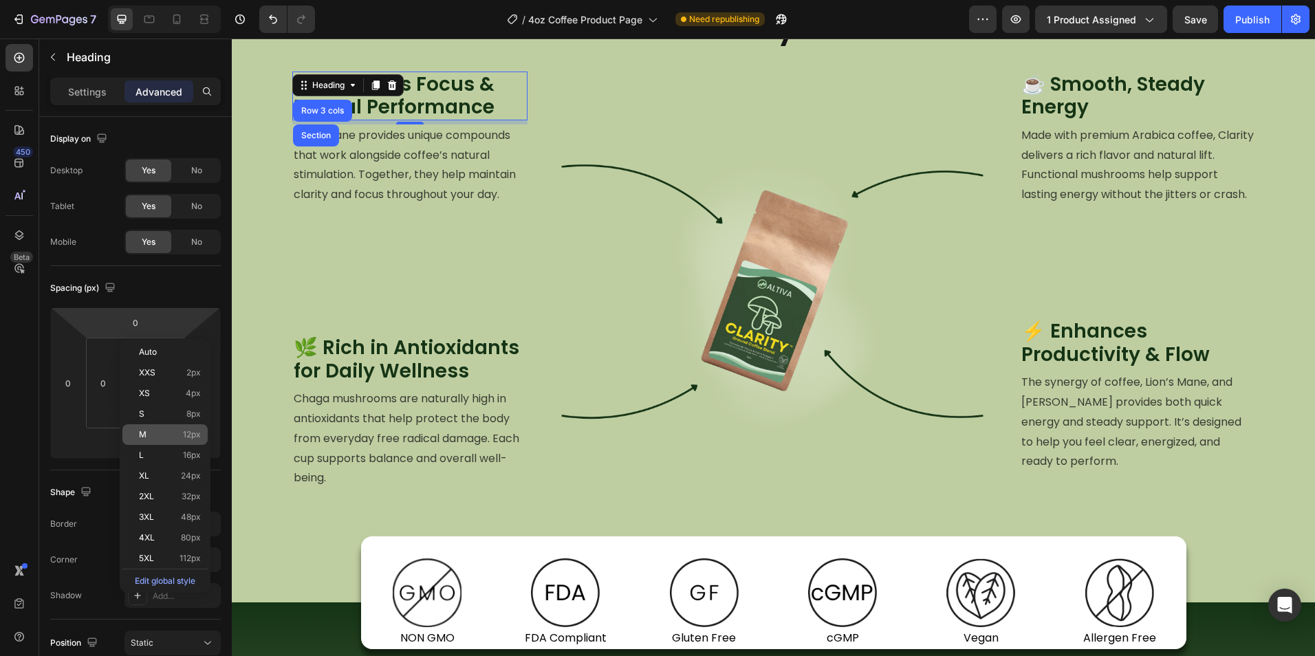
click at [184, 433] on span "12px" at bounding box center [192, 435] width 18 height 10
type input "12"
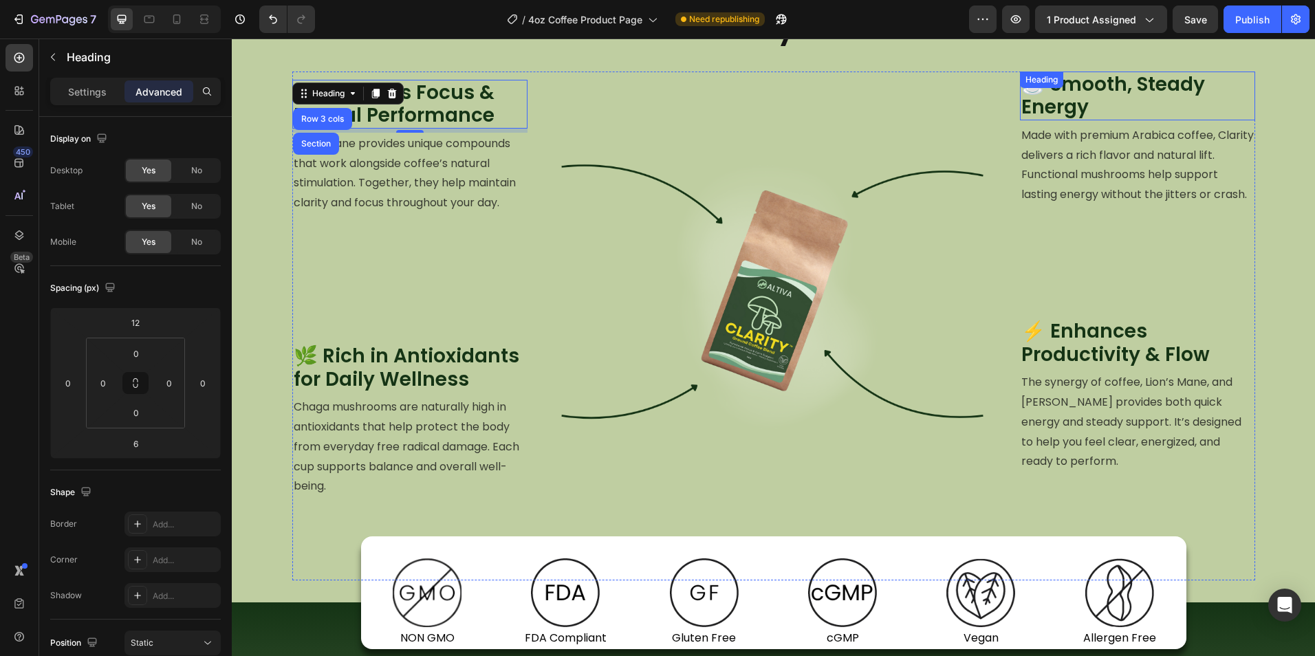
click at [1121, 102] on h2 "☕ Smooth, Steady Energy" at bounding box center [1137, 96] width 235 height 49
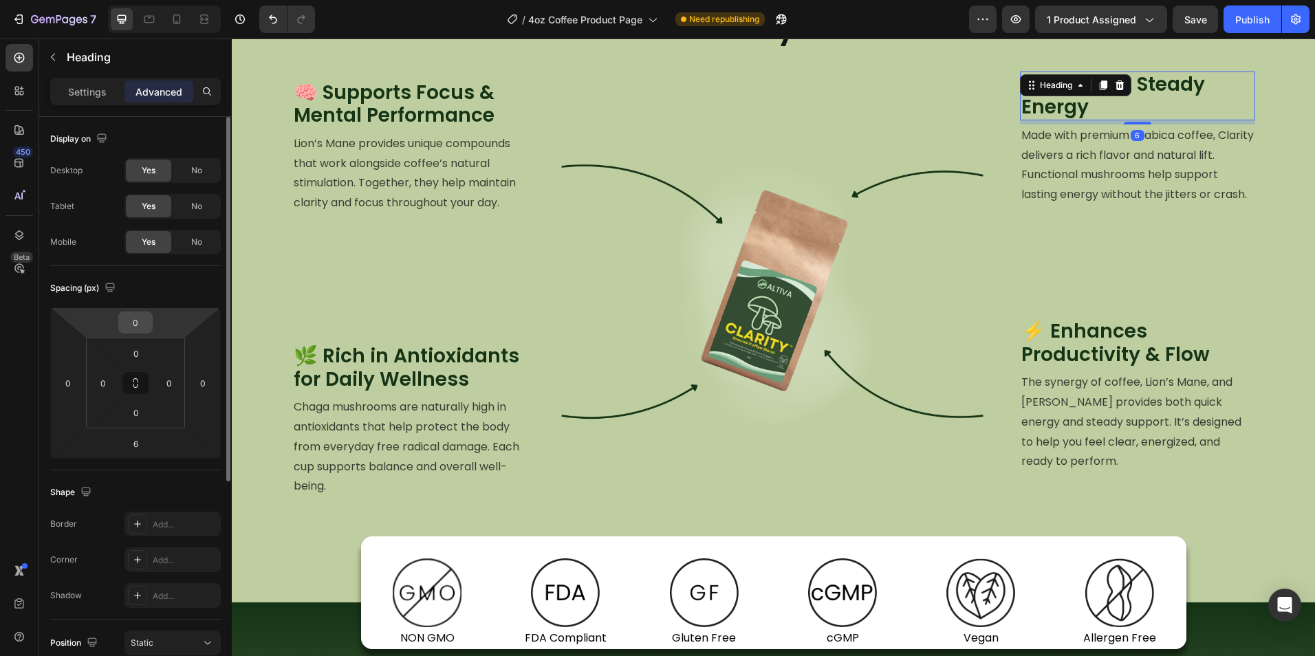
click at [125, 326] on input "0" at bounding box center [136, 322] width 28 height 21
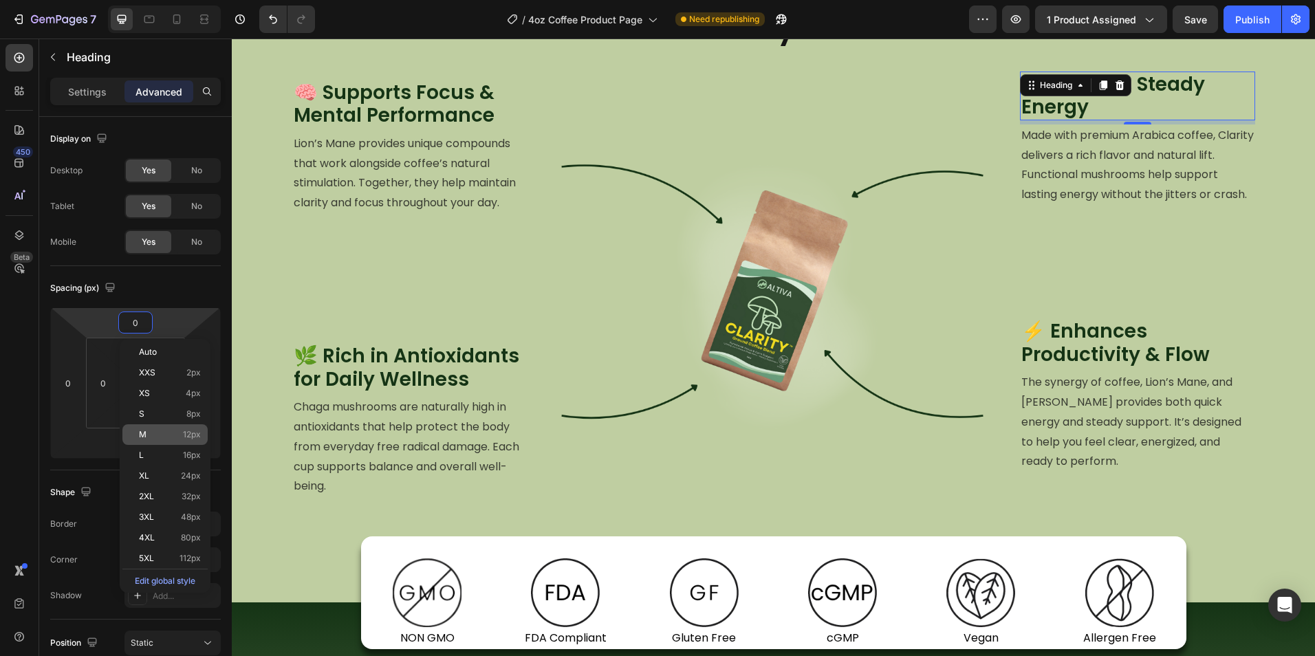
click at [179, 430] on p "M 12px" at bounding box center [170, 435] width 62 height 10
type input "12"
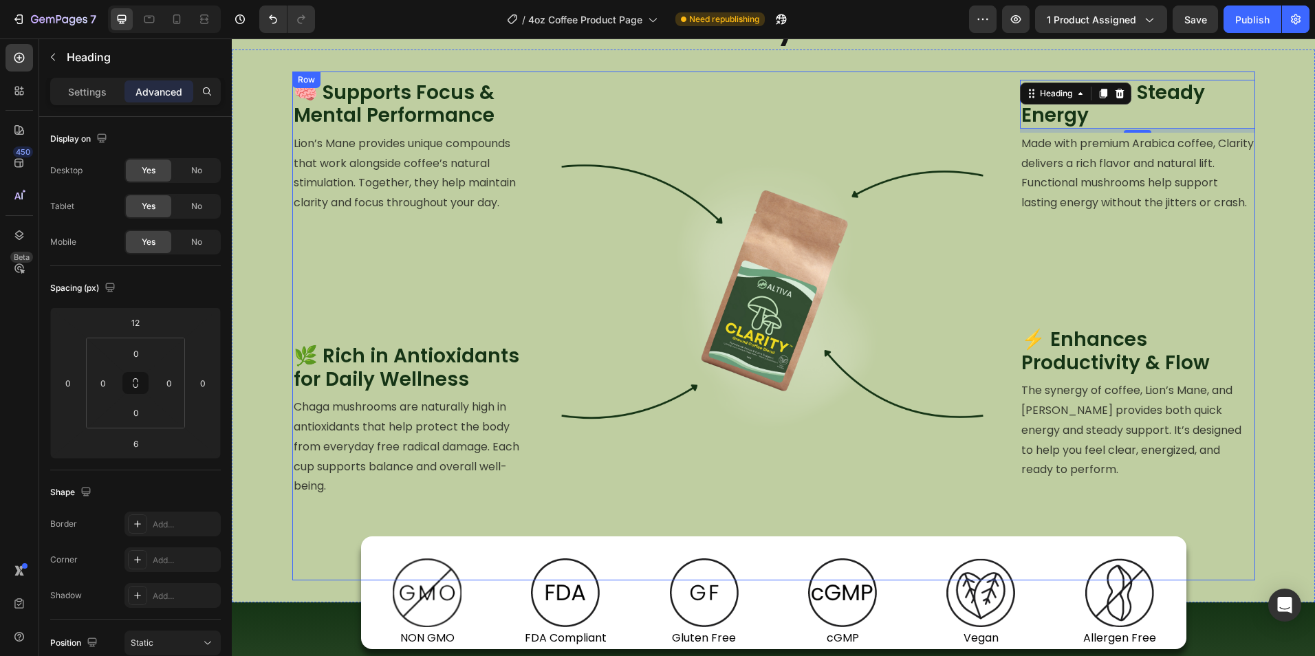
click at [1126, 254] on div "☕ Smooth, Steady Energy Heading 6 Made with premium Arabica coffee, Clarity del…" at bounding box center [1137, 326] width 235 height 509
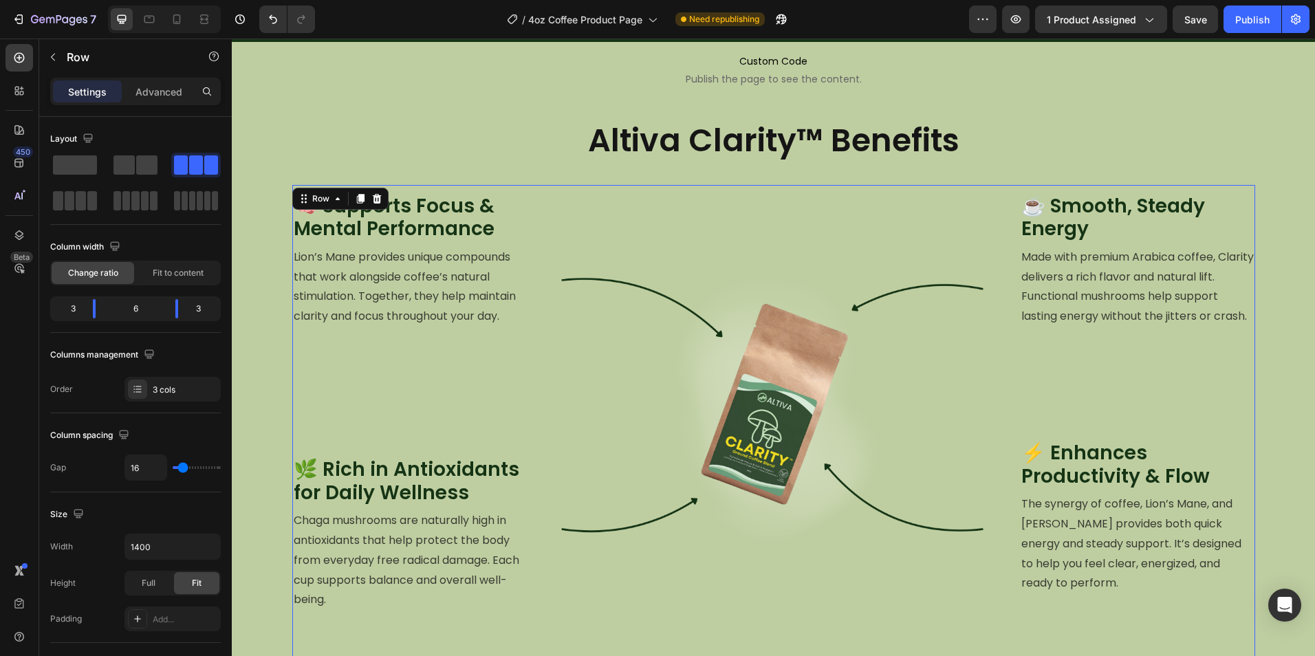
scroll to position [1190, 0]
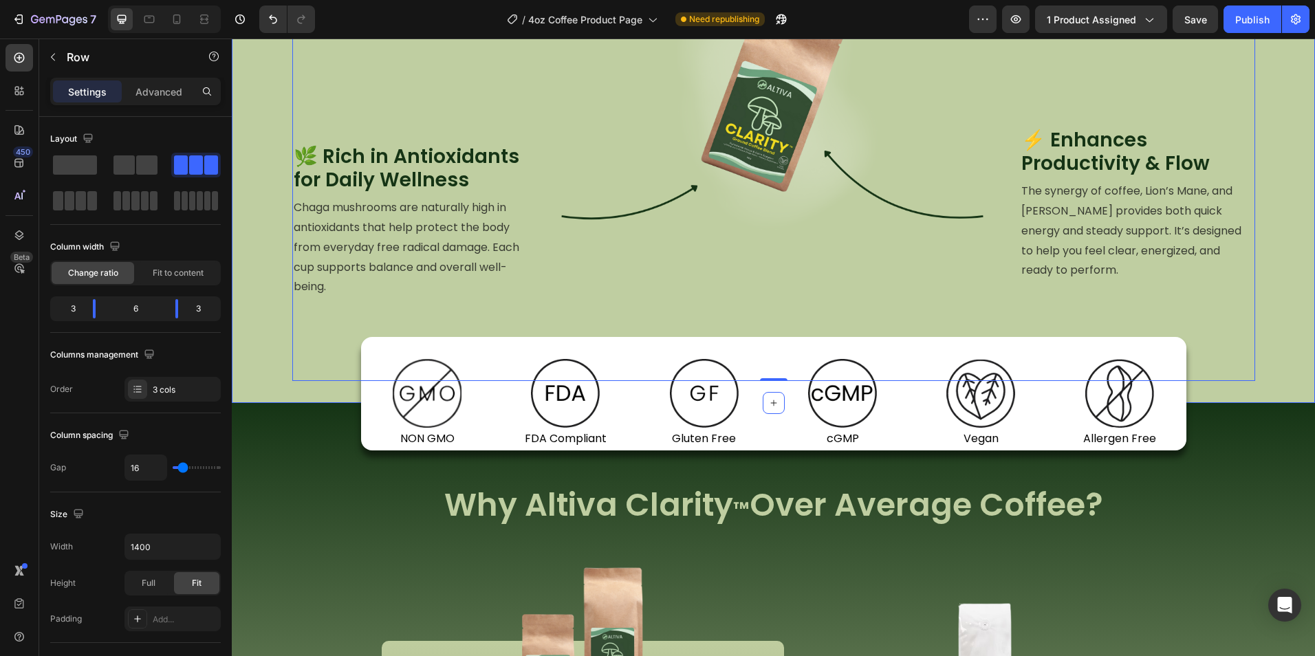
click at [262, 189] on div "🧠 Supports Focus & Mental Performance Heading Lion’s Mane provides unique compo…" at bounding box center [773, 126] width 1083 height 509
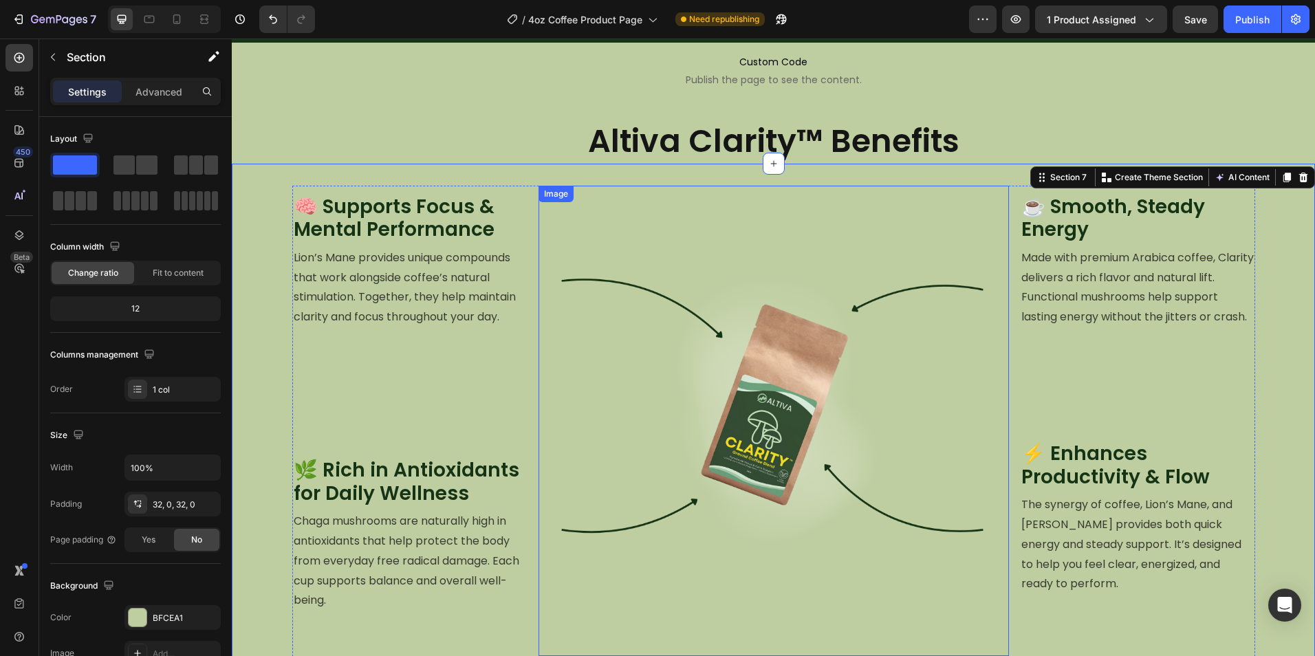
scroll to position [846, 0]
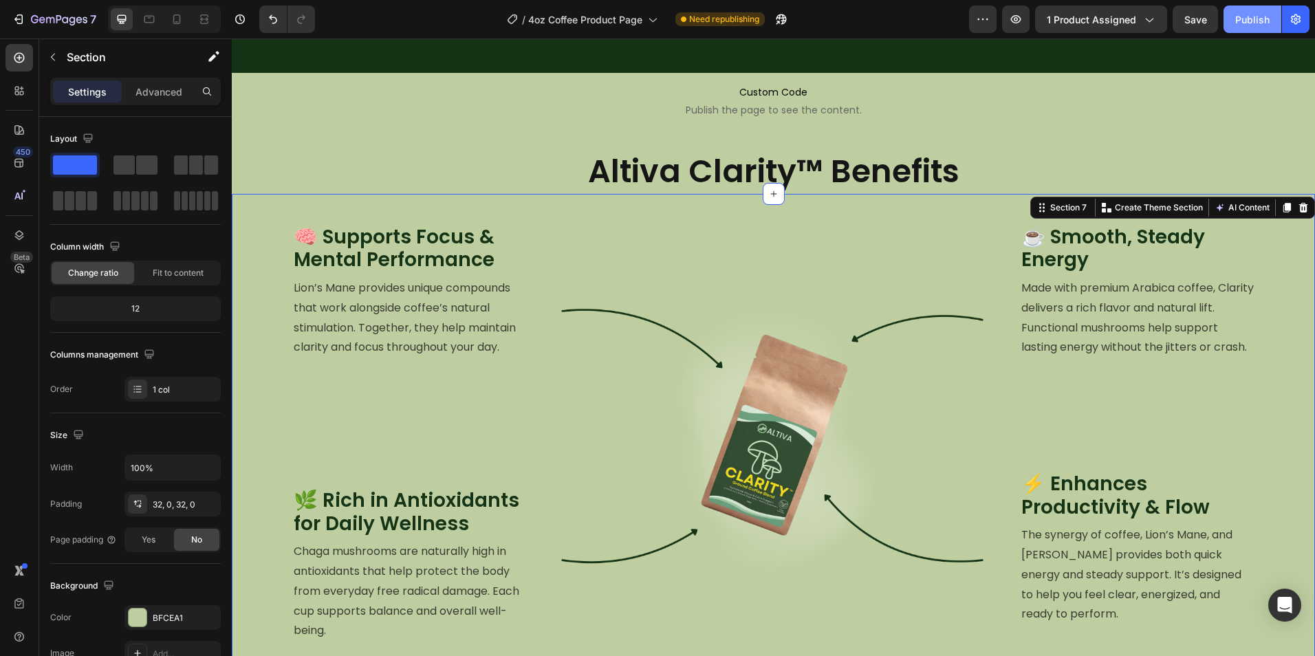
click at [1258, 8] on button "Publish" at bounding box center [1252, 20] width 58 height 28
click at [749, 424] on img at bounding box center [773, 451] width 470 height 470
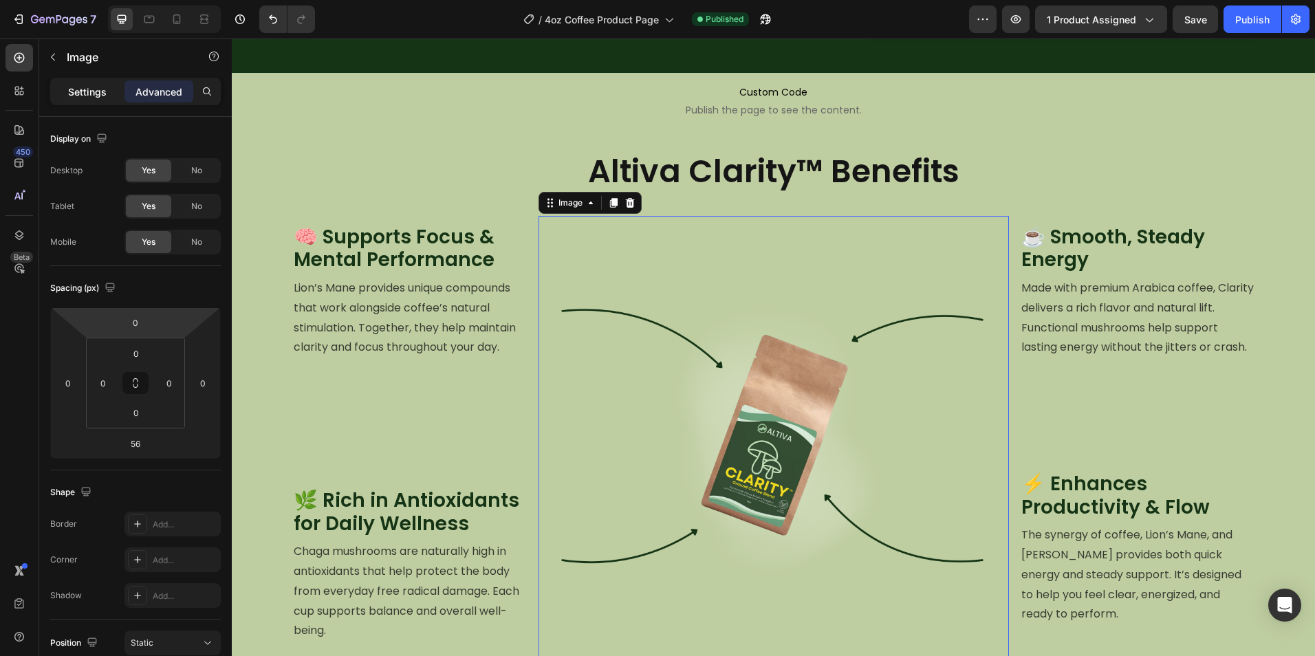
click at [80, 92] on p "Settings" at bounding box center [87, 92] width 39 height 14
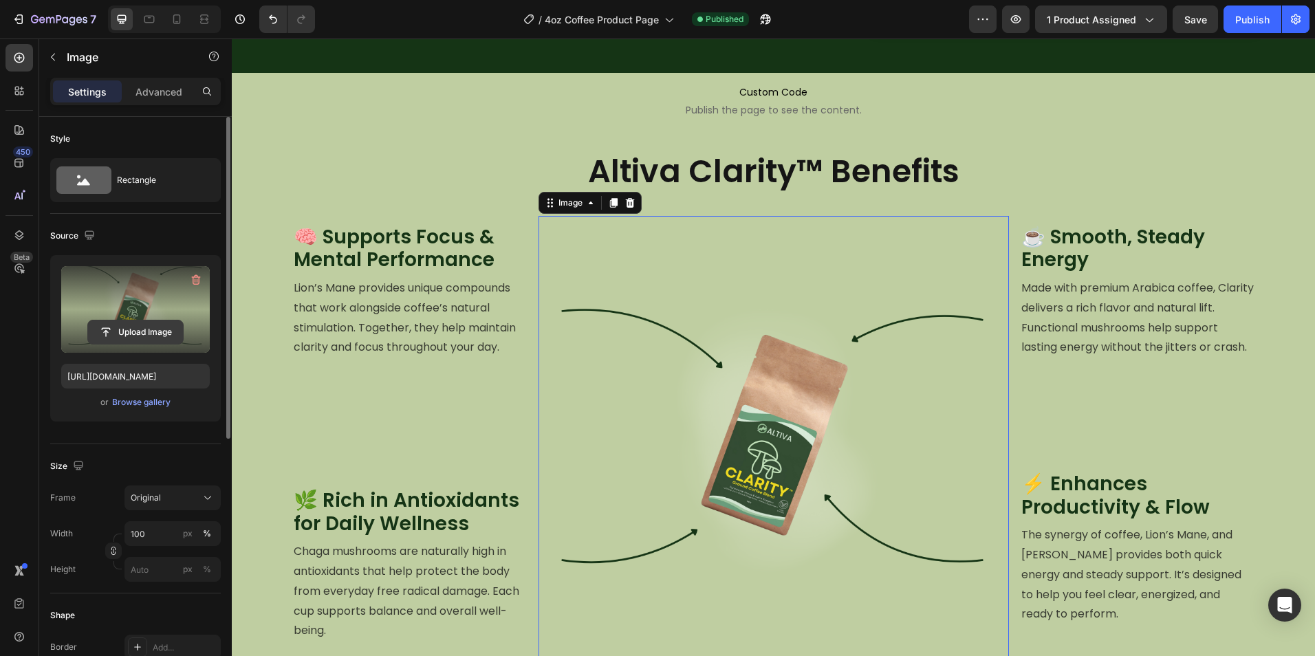
click at [124, 330] on input "file" at bounding box center [135, 331] width 95 height 23
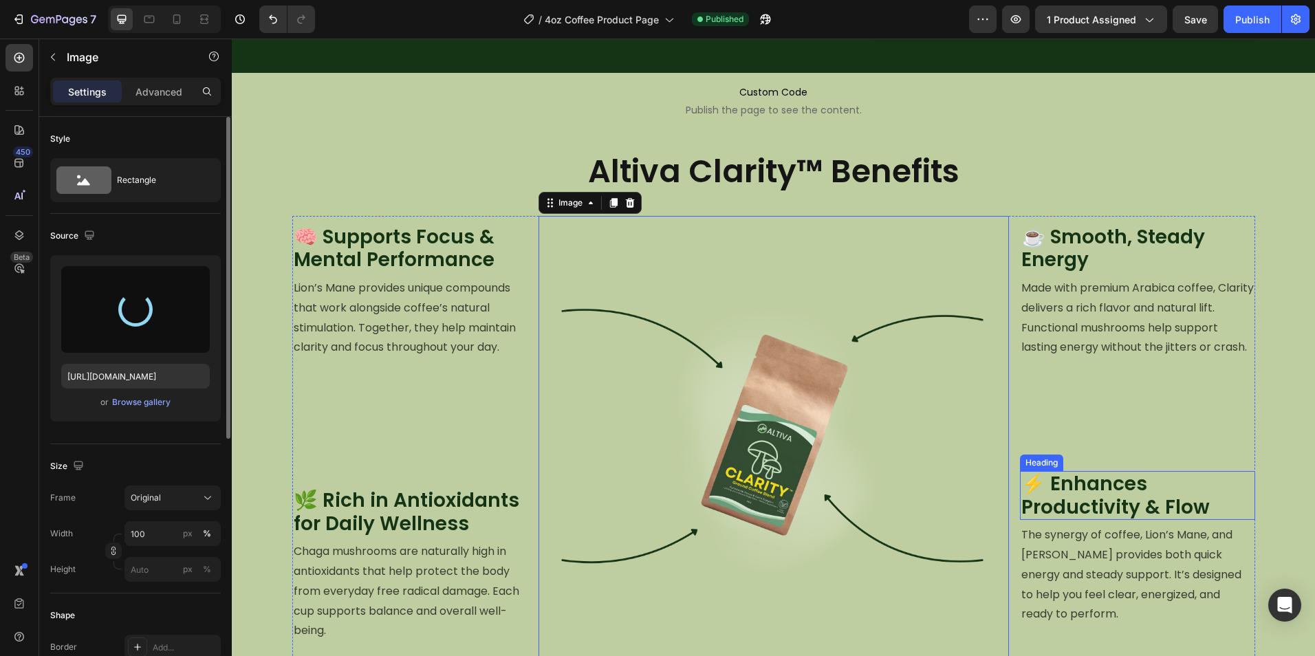
type input "https://cdn.shopify.com/s/files/1/0759/0428/6949/files/gempages_574770813719282…"
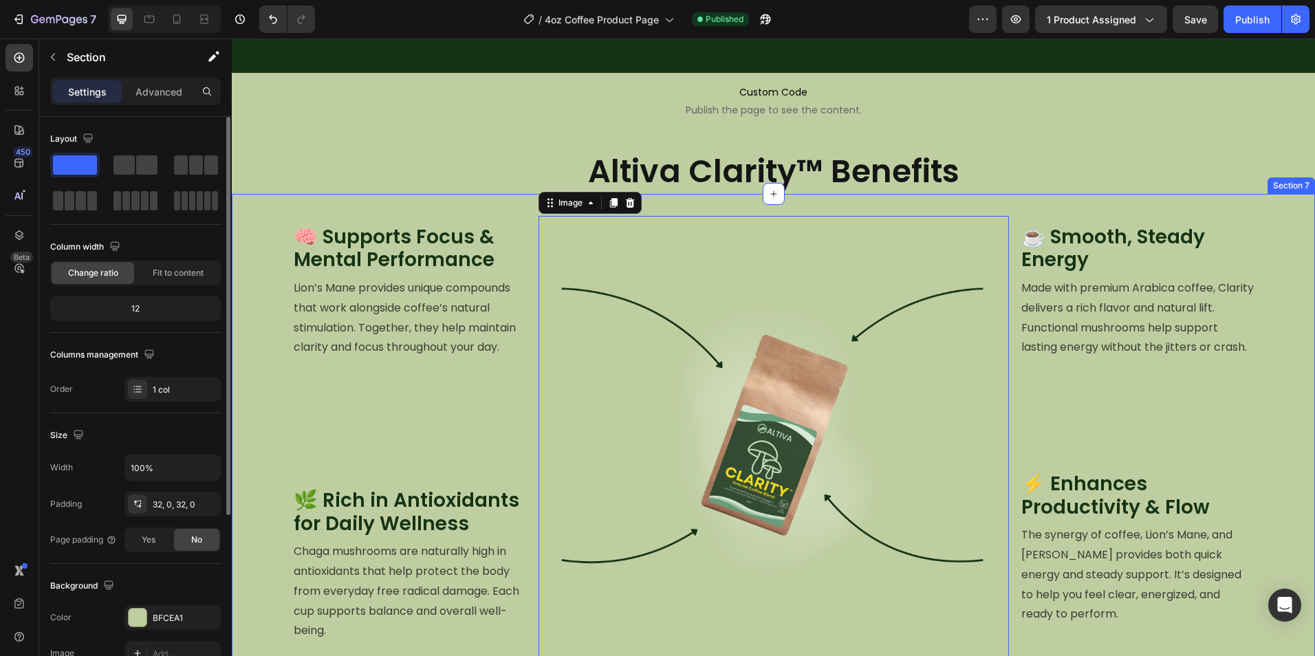
click at [1283, 371] on div "🧠 Supports Focus & Mental Performance Heading Lion’s Mane provides unique compo…" at bounding box center [773, 470] width 1083 height 509
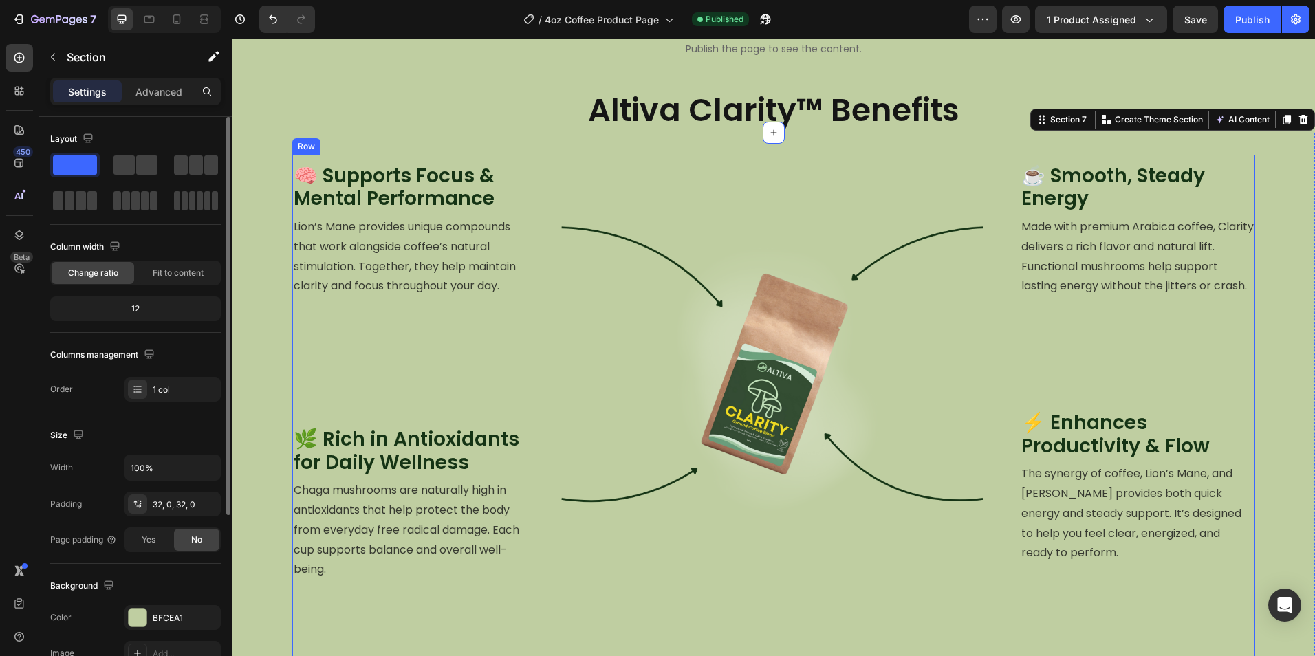
scroll to position [915, 0]
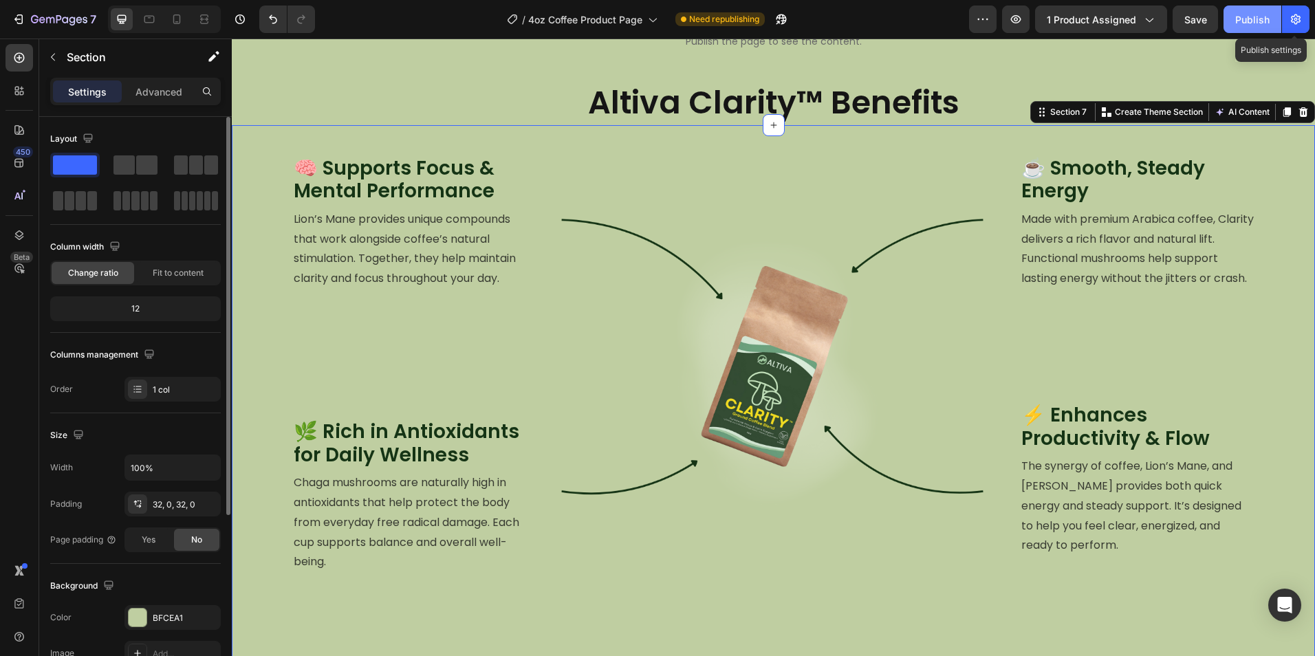
click at [1264, 18] on div "Publish" at bounding box center [1252, 19] width 34 height 14
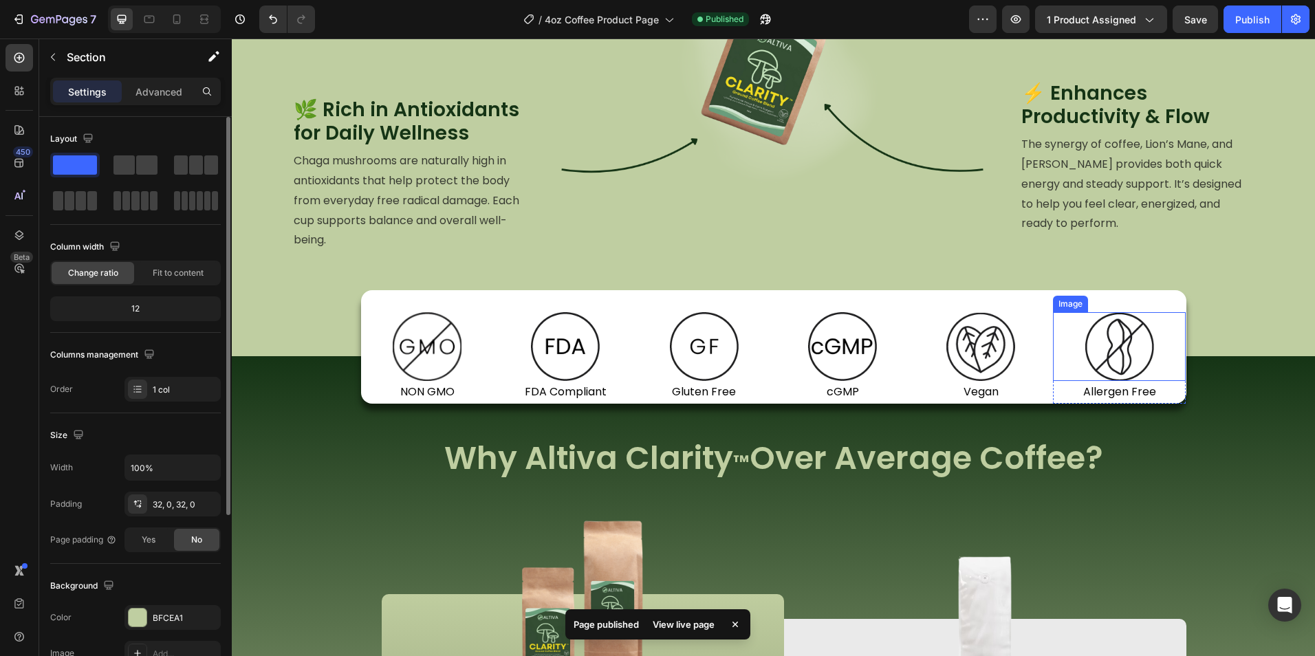
scroll to position [1465, 0]
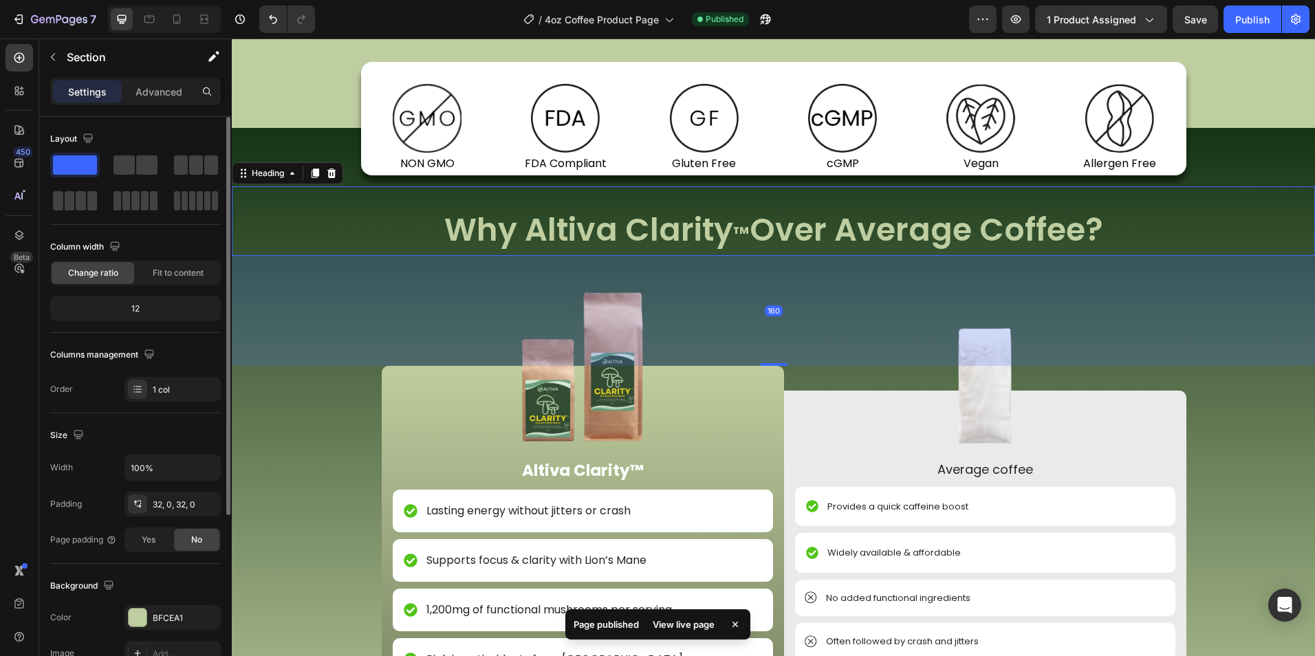
click at [721, 225] on h2 "Why Altiva Clarity ™ Over Average Coffee?" at bounding box center [773, 232] width 1083 height 48
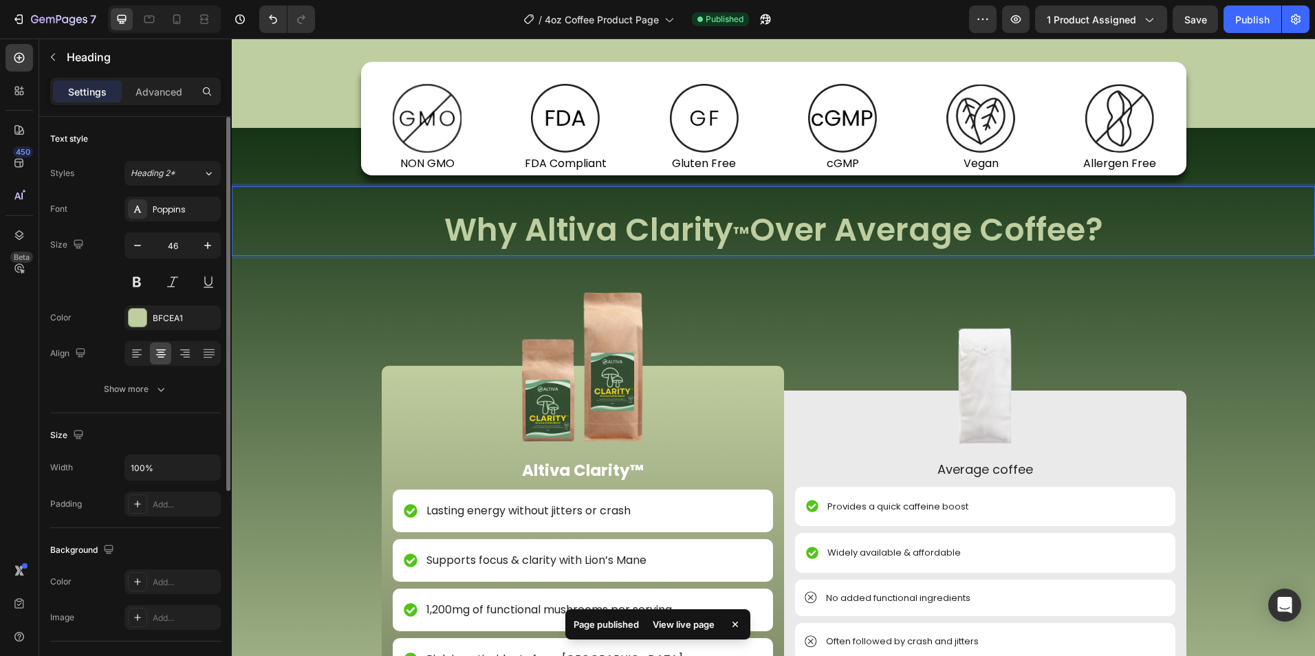
click at [735, 228] on span "™" at bounding box center [741, 234] width 17 height 27
click at [733, 232] on span "™" at bounding box center [741, 234] width 17 height 27
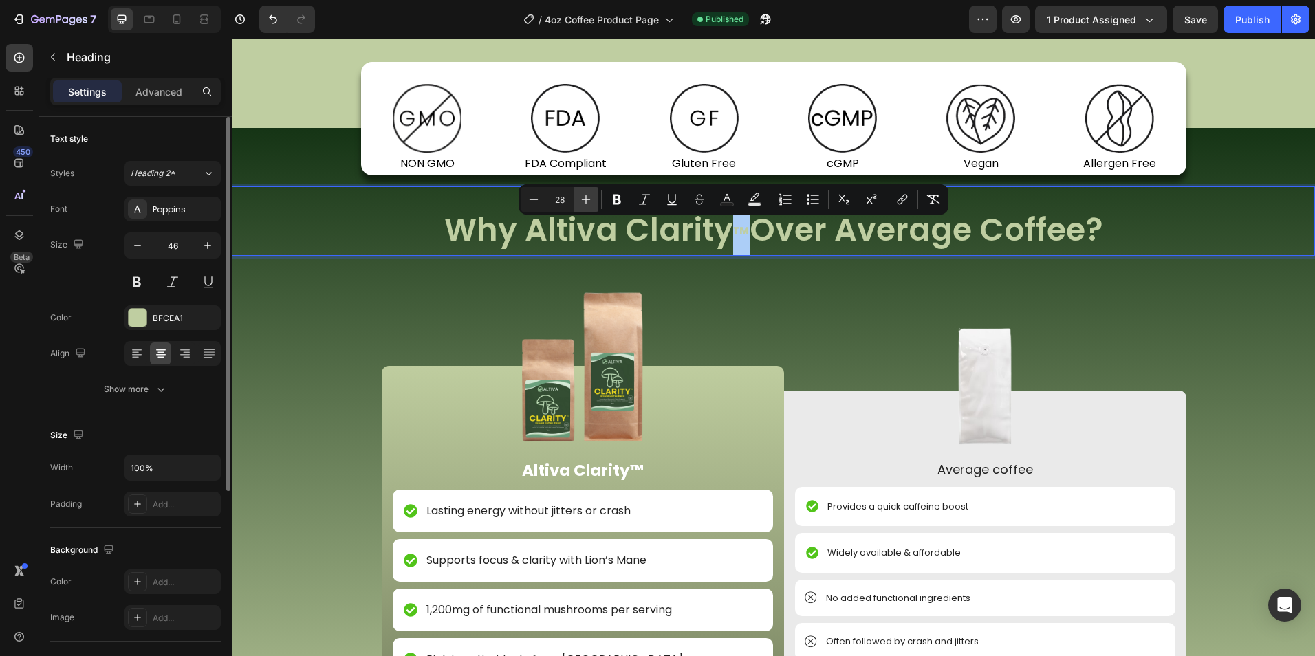
click at [583, 197] on icon "Editor contextual toolbar" at bounding box center [586, 200] width 14 height 14
click at [583, 195] on icon "Editor contextual toolbar" at bounding box center [586, 200] width 14 height 14
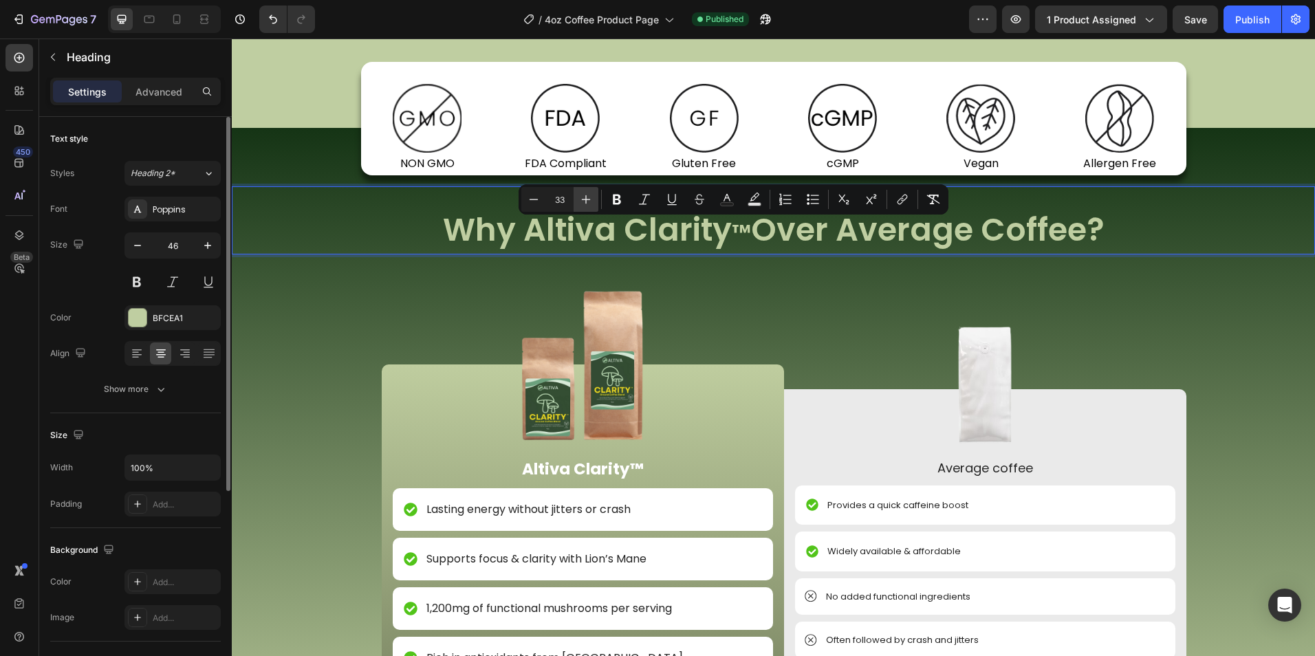
click at [583, 195] on icon "Editor contextual toolbar" at bounding box center [586, 200] width 14 height 14
click at [585, 195] on icon "Editor contextual toolbar" at bounding box center [586, 200] width 14 height 14
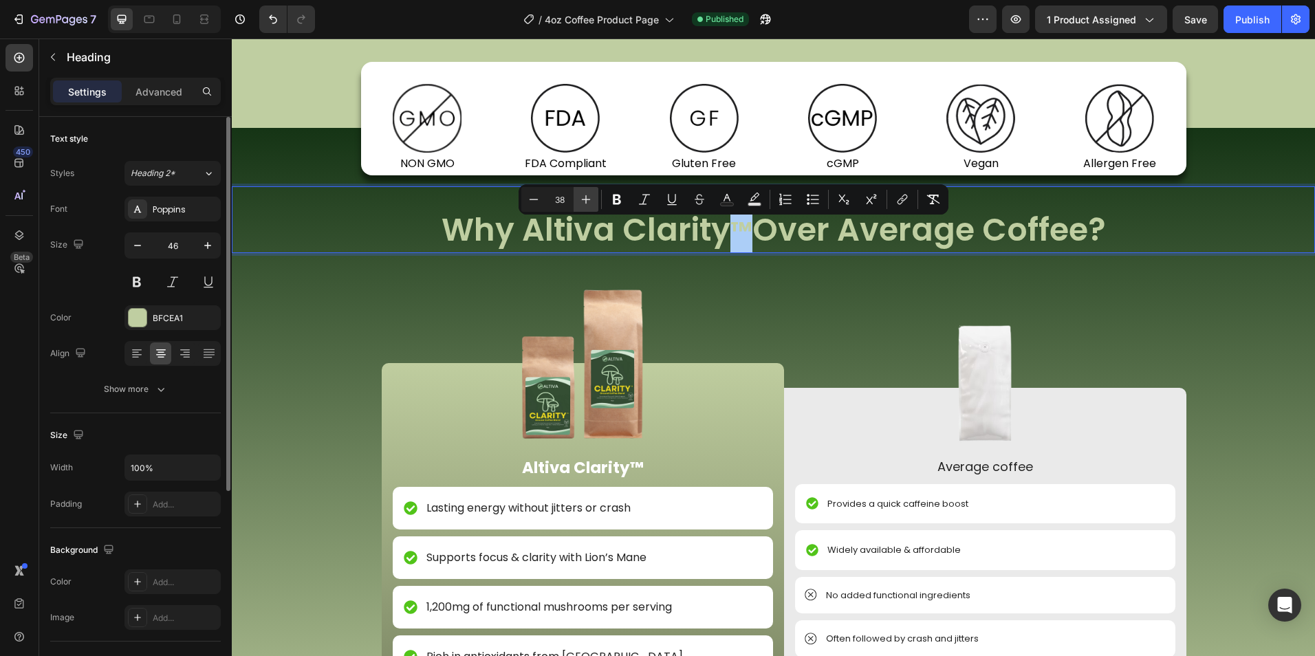
click at [585, 195] on icon "Editor contextual toolbar" at bounding box center [586, 200] width 14 height 14
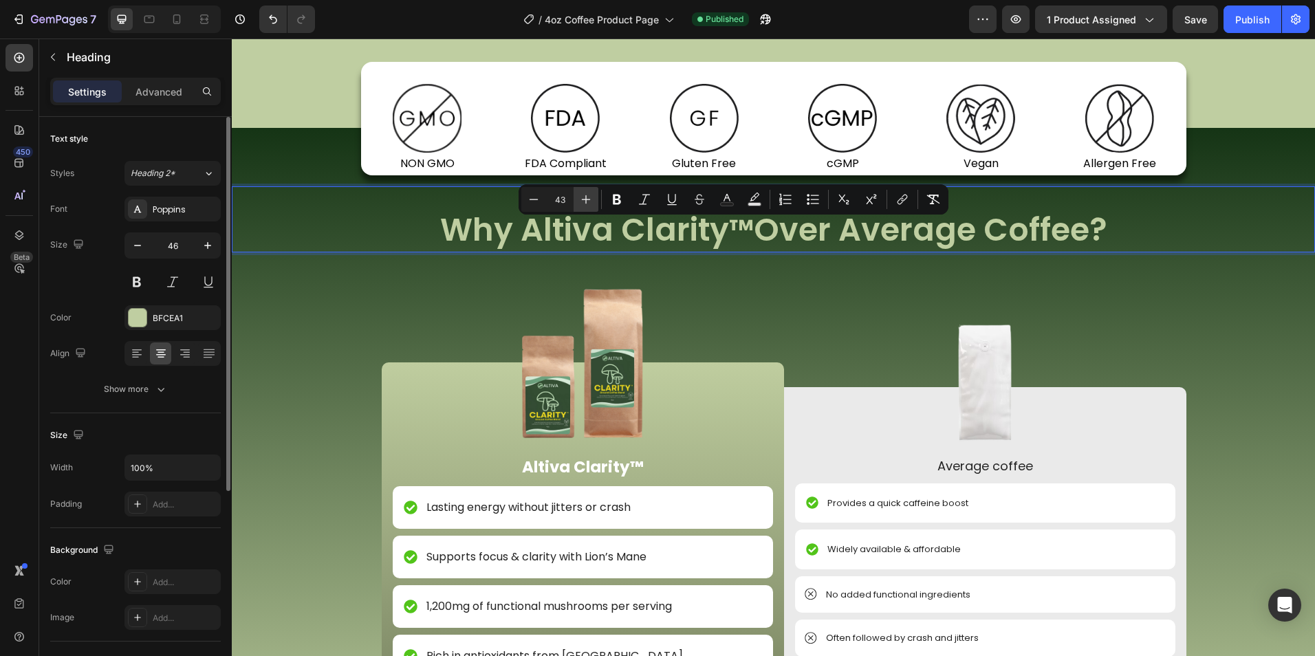
click at [585, 195] on icon "Editor contextual toolbar" at bounding box center [586, 200] width 14 height 14
type input "46"
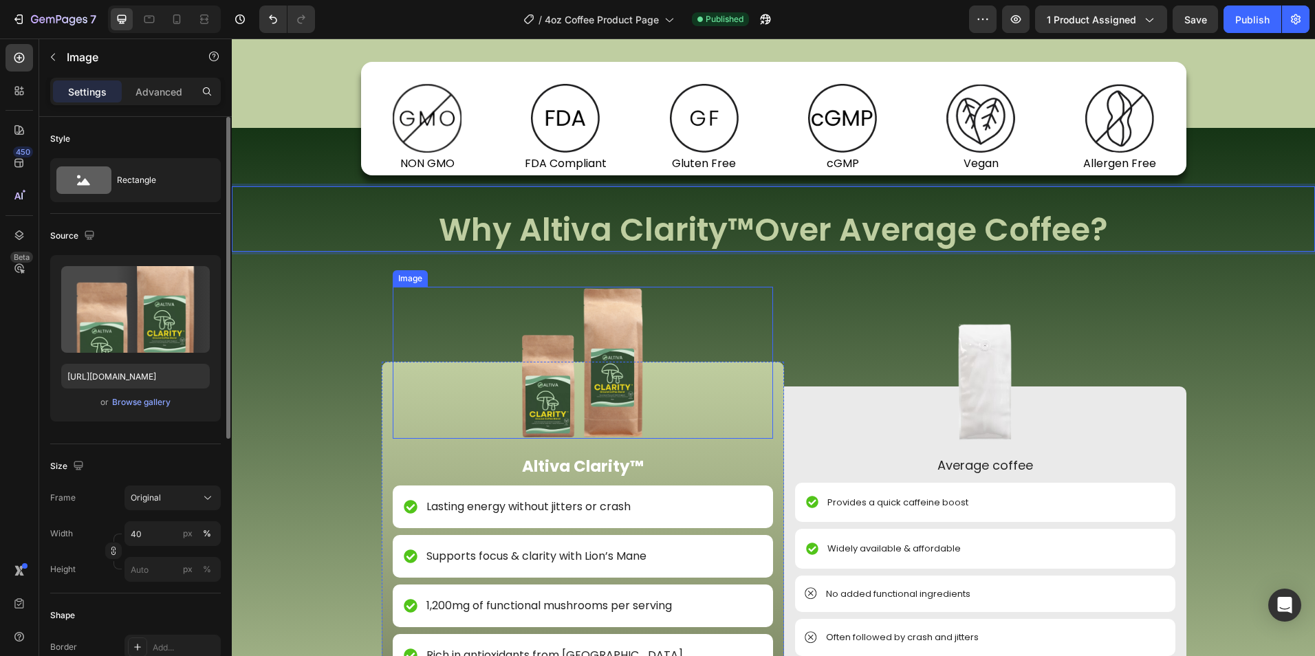
click at [726, 294] on div at bounding box center [583, 363] width 380 height 152
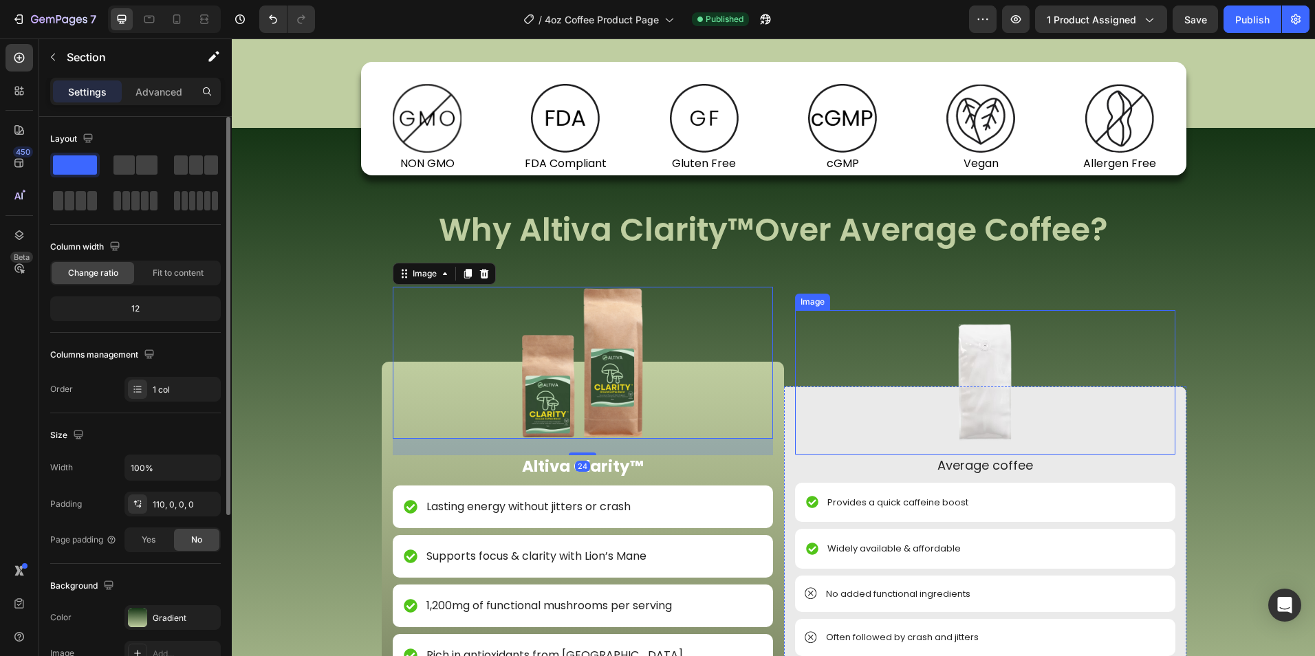
click at [895, 308] on div "Image NON GMO Text Block Row Image FDA Compliant Text Block Row Image Gluten Fr…" at bounding box center [773, 495] width 1083 height 582
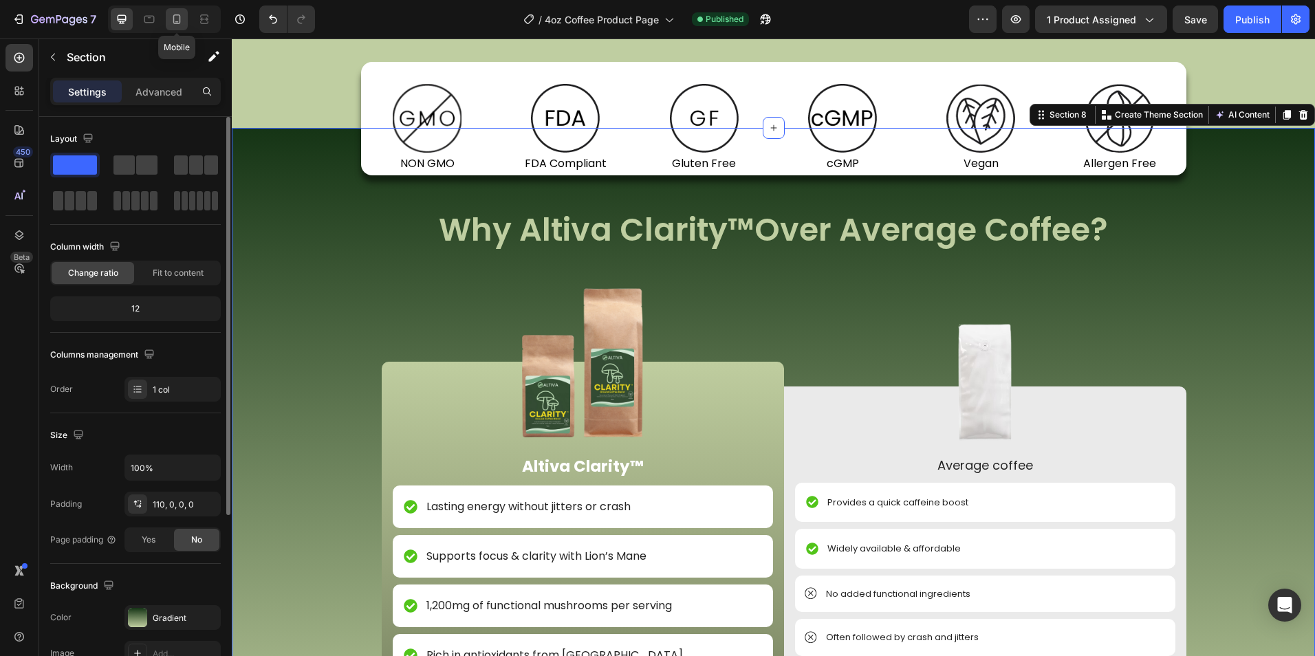
click at [179, 25] on icon at bounding box center [177, 19] width 14 height 14
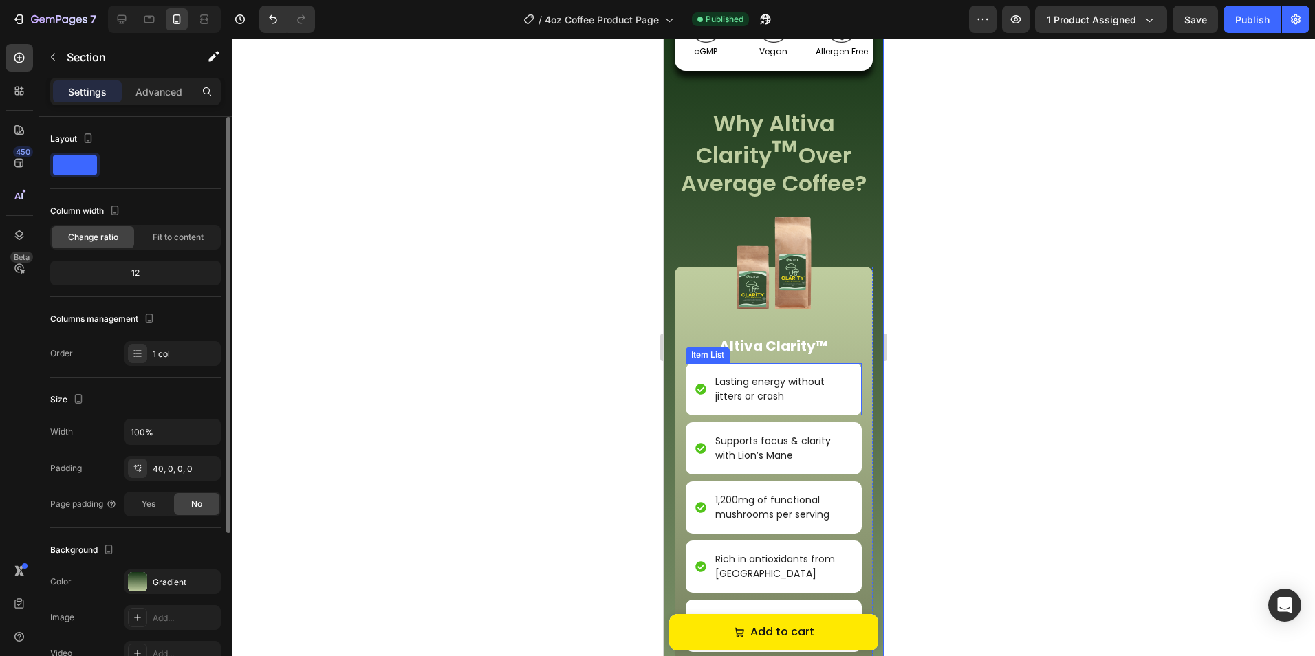
scroll to position [1366, 0]
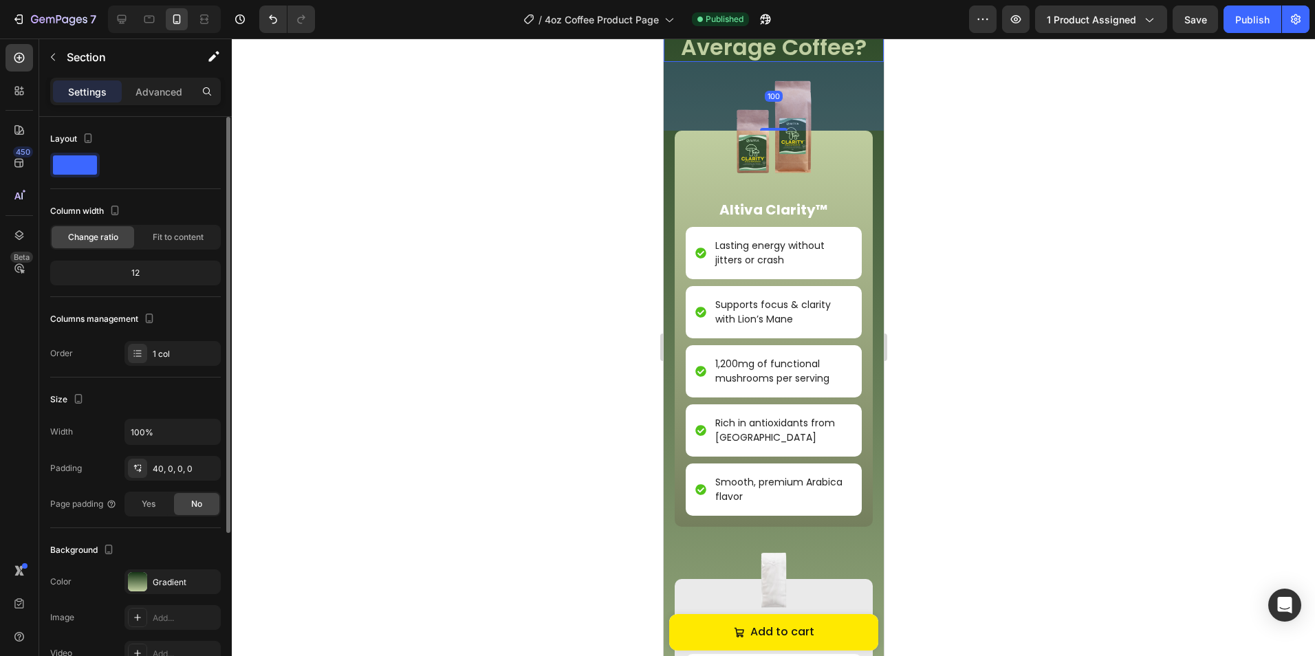
click at [756, 62] on p "Why Altiva Clarity ™ Over Average Coffee?" at bounding box center [773, 17] width 215 height 89
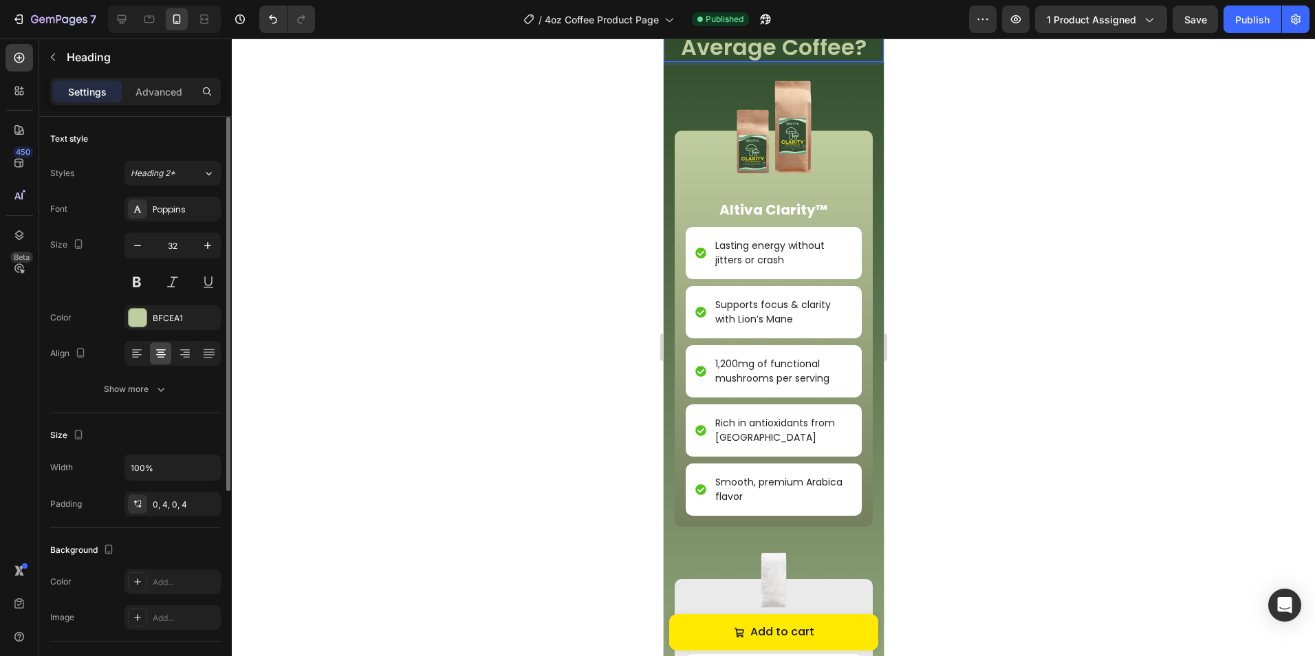
click at [771, 38] on span "™" at bounding box center [784, 16] width 27 height 44
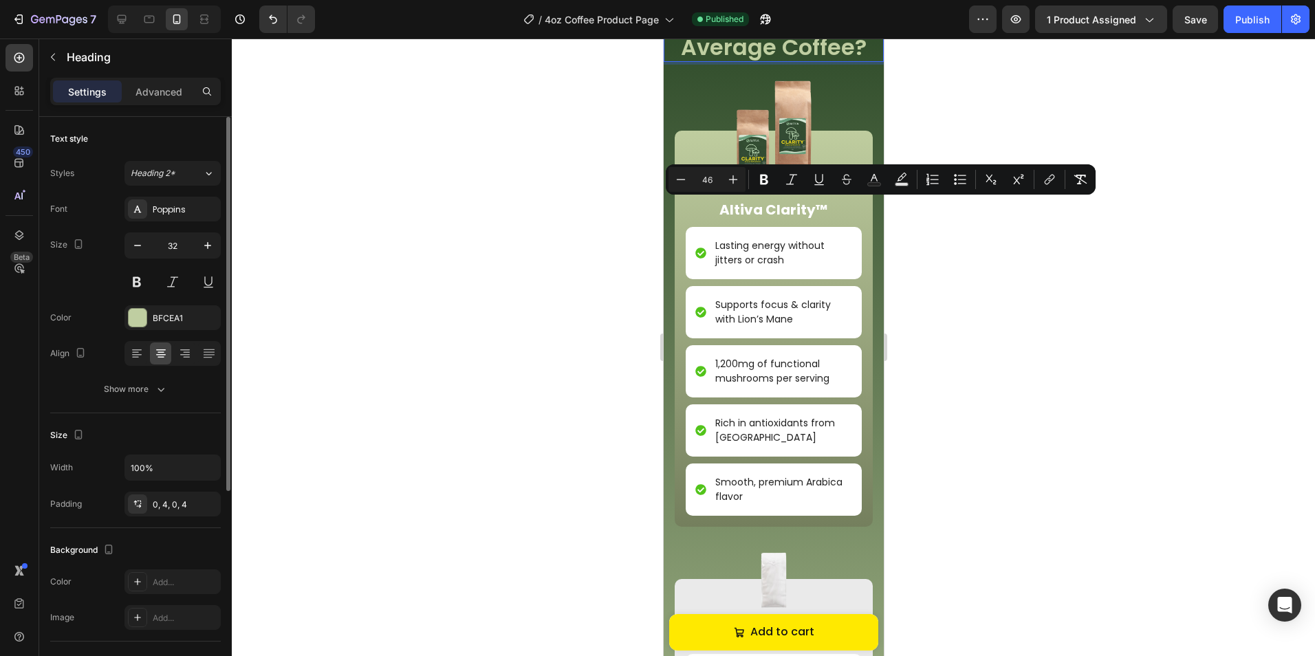
click at [777, 38] on span "™" at bounding box center [784, 16] width 27 height 44
click at [774, 38] on span "™" at bounding box center [784, 16] width 27 height 44
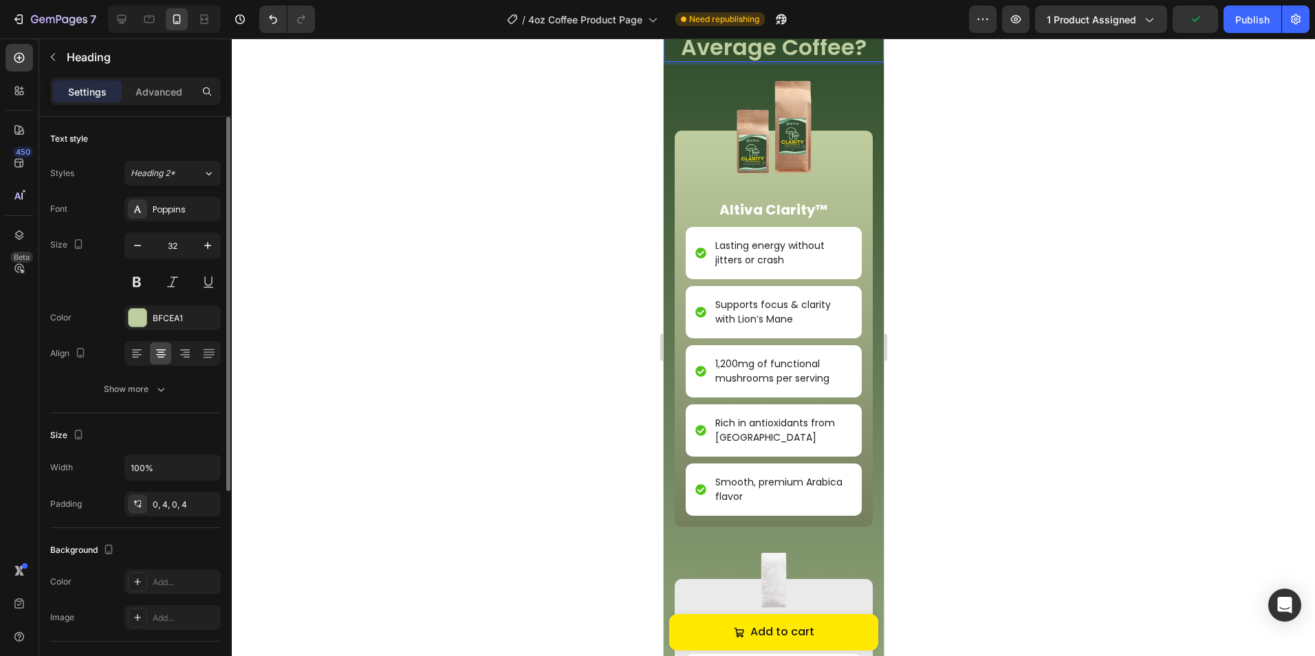
drag, startPoint x: 785, startPoint y: 224, endPoint x: 771, endPoint y: 223, distance: 13.8
click at [771, 38] on span "™" at bounding box center [784, 16] width 27 height 44
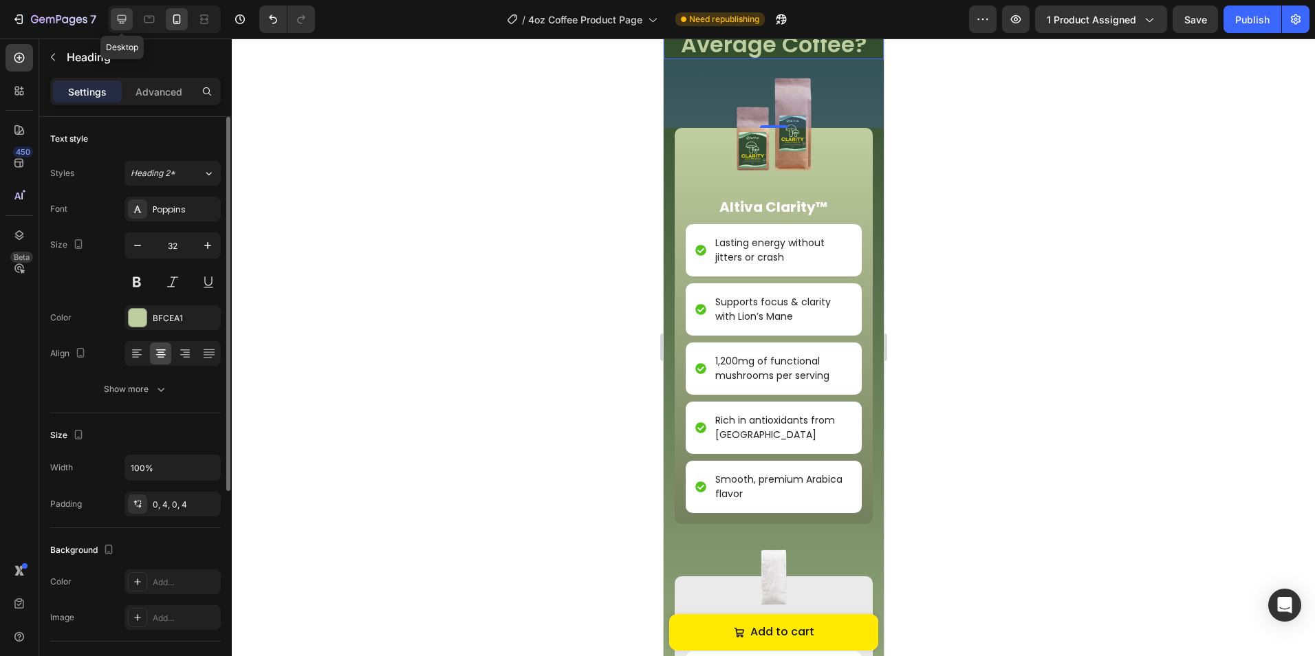
click at [126, 19] on icon at bounding box center [122, 19] width 9 height 9
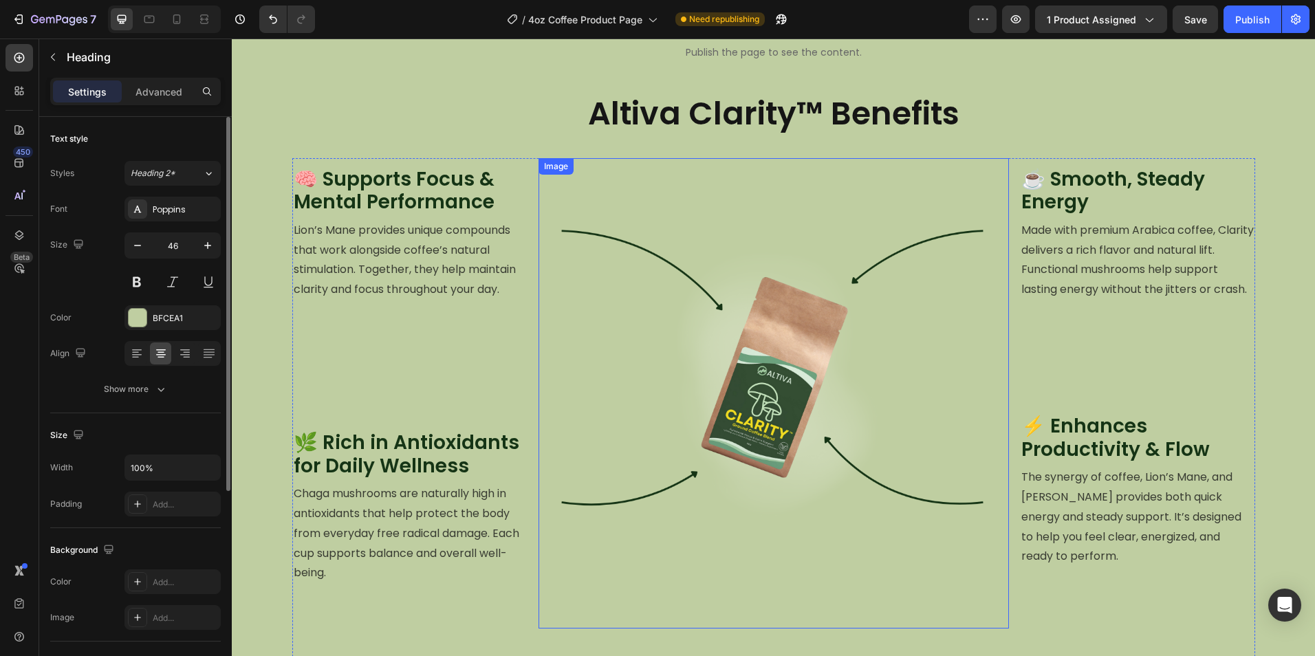
scroll to position [882, 0]
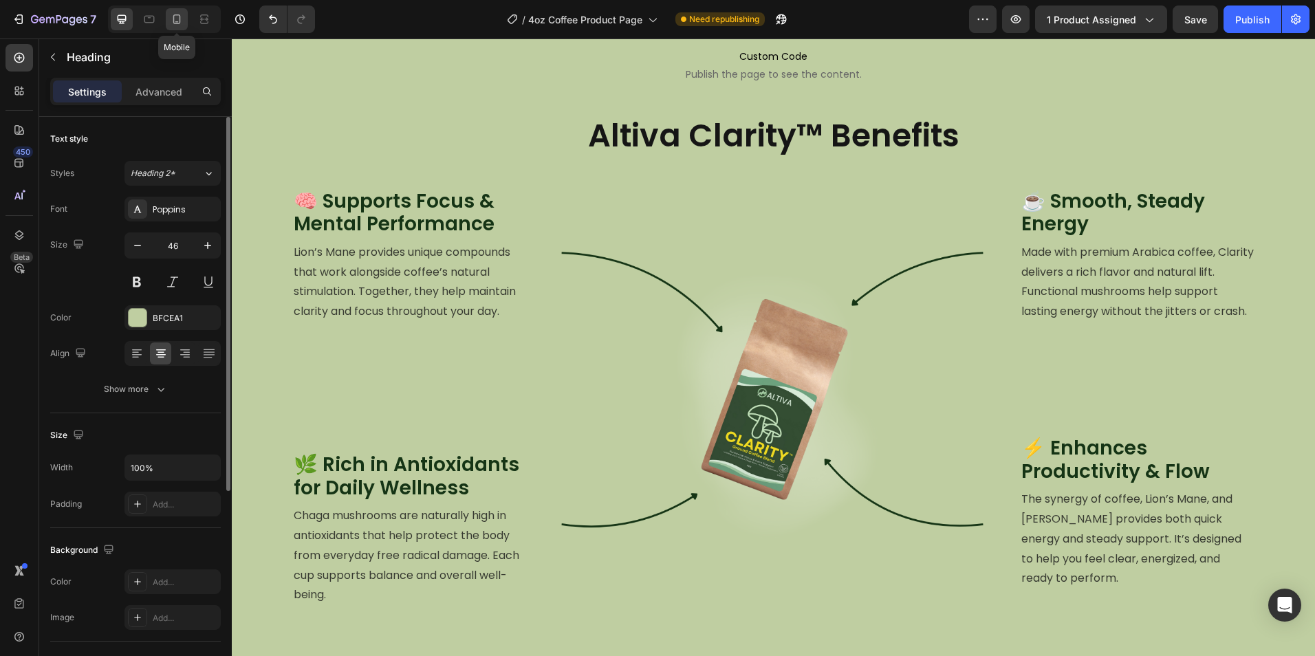
click at [179, 19] on icon at bounding box center [177, 19] width 14 height 14
type input "32"
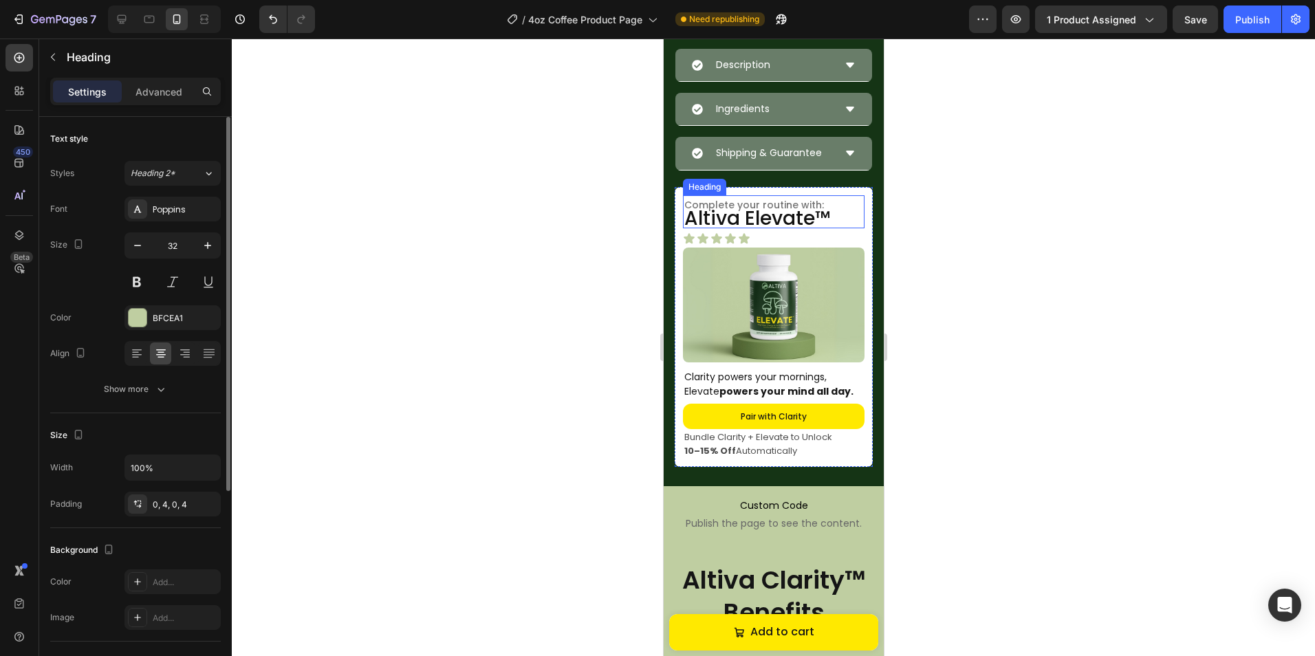
scroll to position [749, 0]
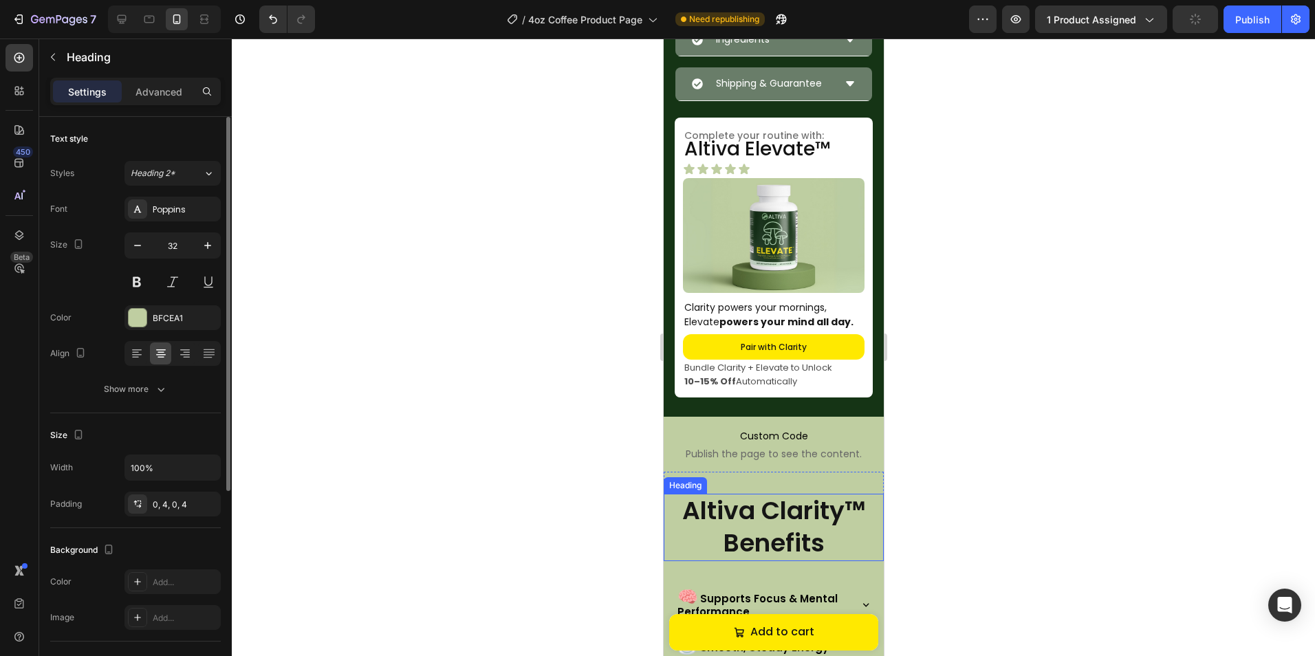
click at [853, 535] on h2 "Altiva Clarity™ Benefits" at bounding box center [773, 527] width 220 height 67
click at [853, 529] on h2 "Altiva Clarity™ Benefits" at bounding box center [773, 527] width 220 height 67
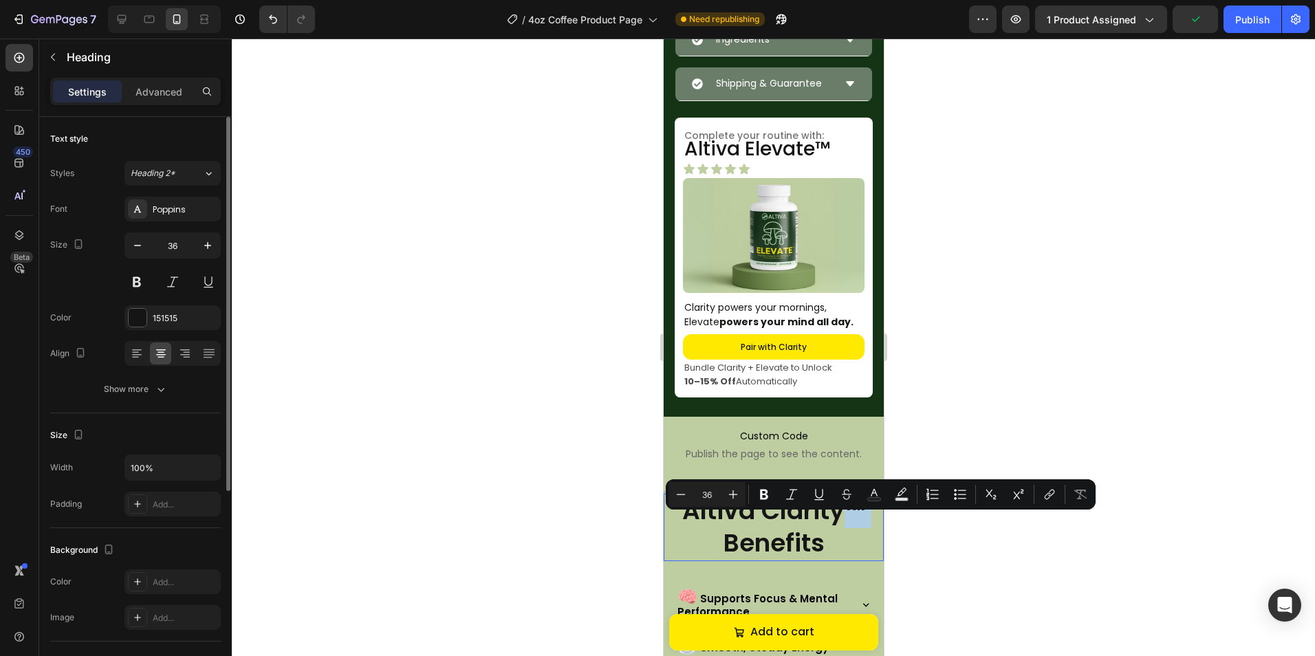
drag, startPoint x: 853, startPoint y: 529, endPoint x: 845, endPoint y: 531, distance: 7.8
click at [845, 531] on p "Altiva Clarity™ Benefits" at bounding box center [772, 527] width 217 height 65
click at [845, 532] on p "Altiva Clarity™ Benefits" at bounding box center [772, 527] width 217 height 65
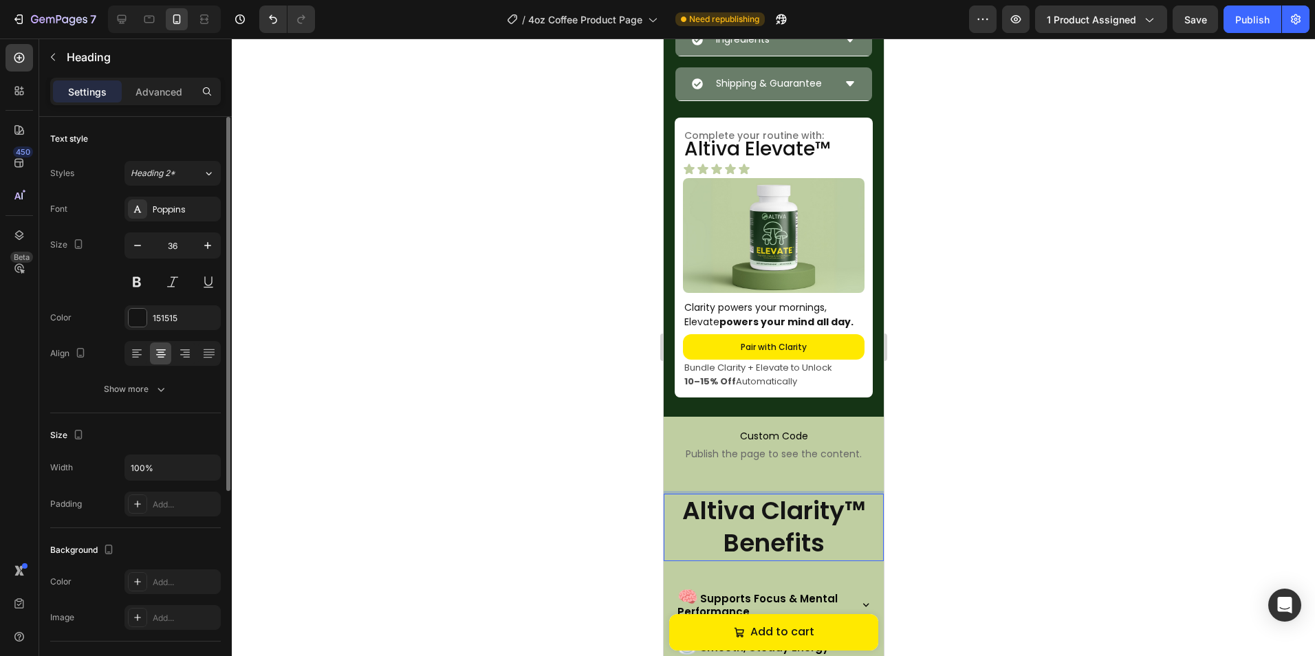
click at [931, 532] on div at bounding box center [773, 347] width 1083 height 617
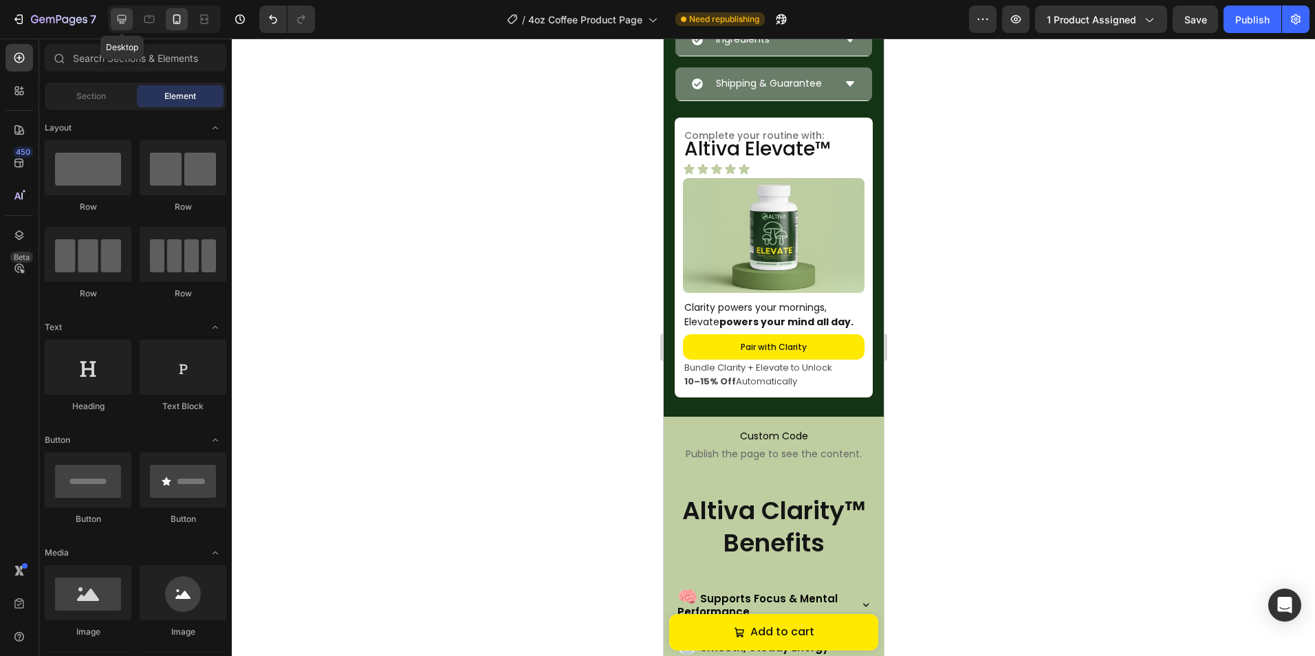
click at [120, 19] on icon at bounding box center [122, 19] width 9 height 9
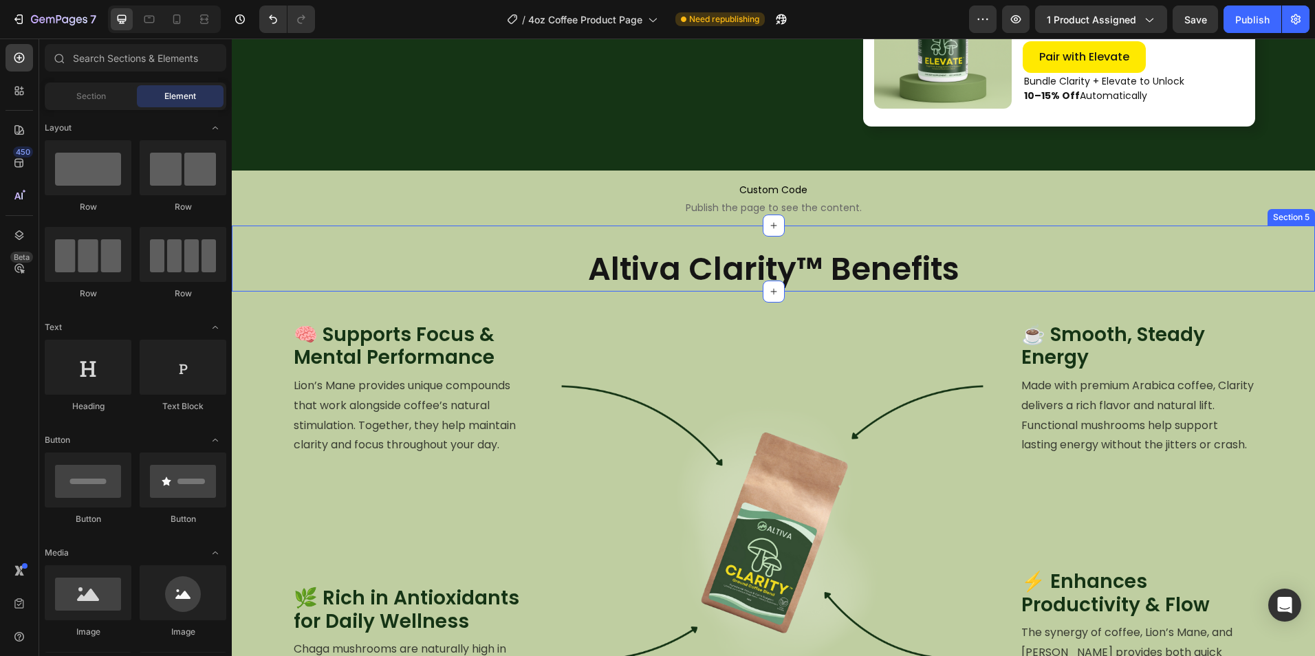
scroll to position [868, 0]
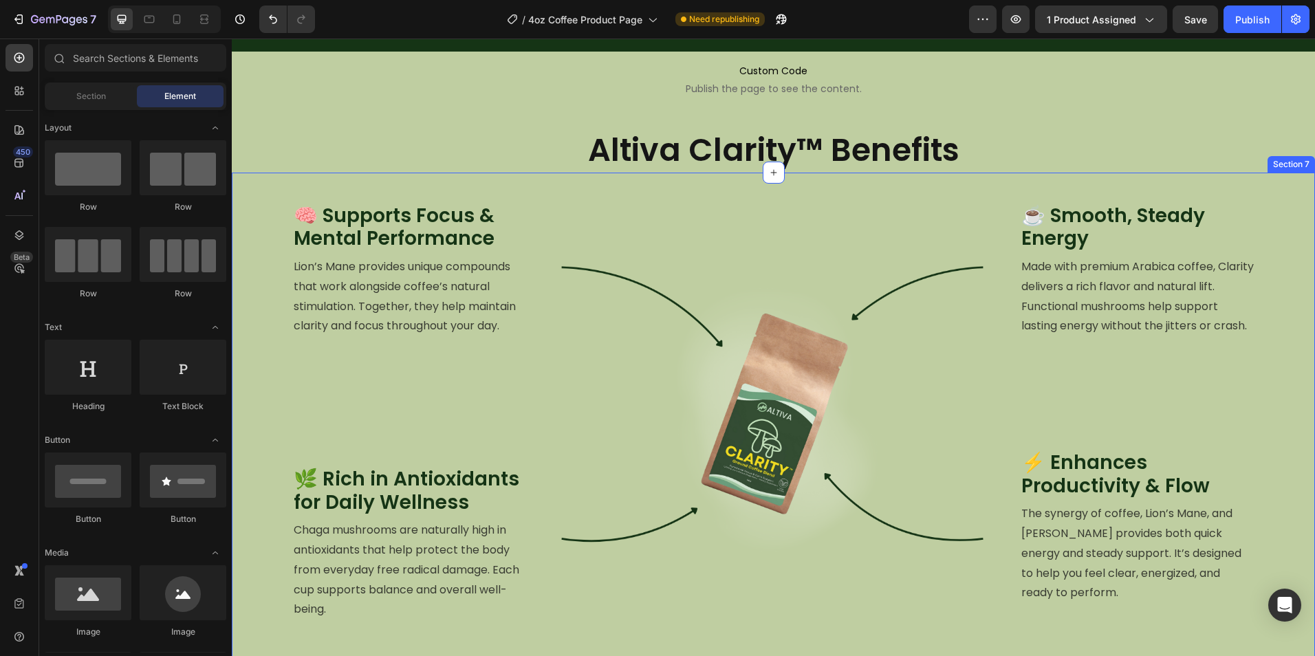
click at [844, 150] on p "Altiva Clarity™ Benefits" at bounding box center [773, 150] width 1080 height 41
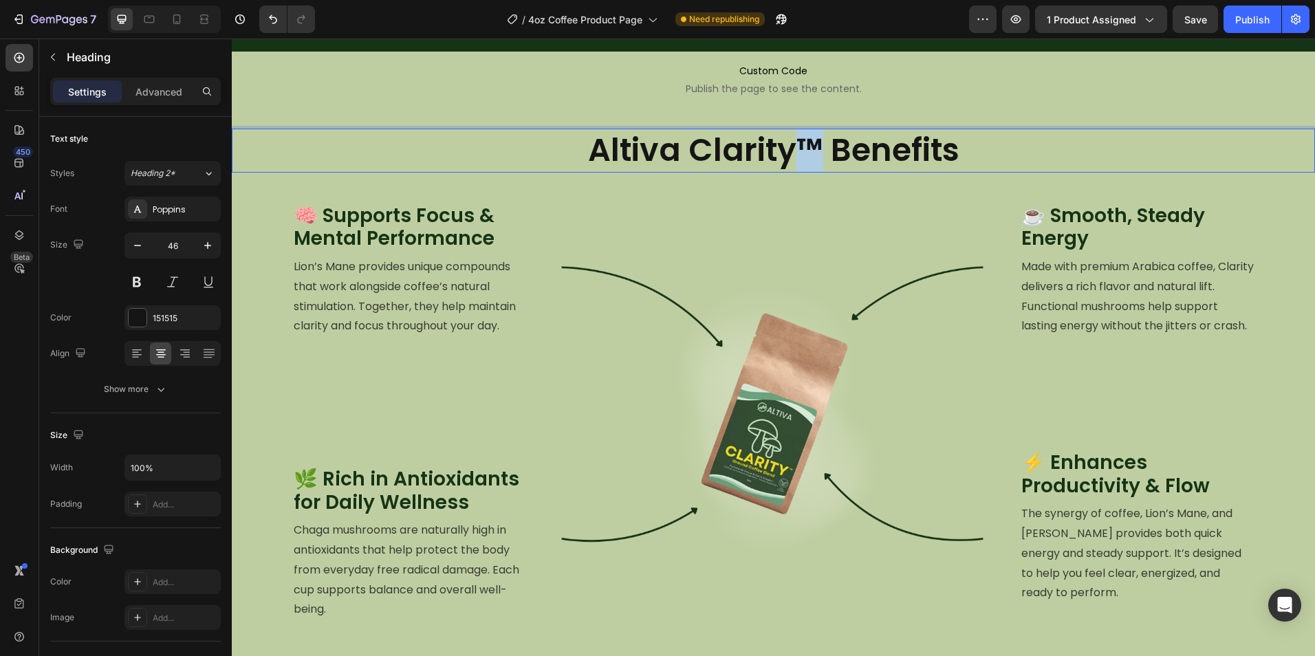
drag, startPoint x: 798, startPoint y: 140, endPoint x: 807, endPoint y: 144, distance: 9.8
click at [807, 144] on p "Altiva Clarity™ Benefits" at bounding box center [773, 150] width 1080 height 41
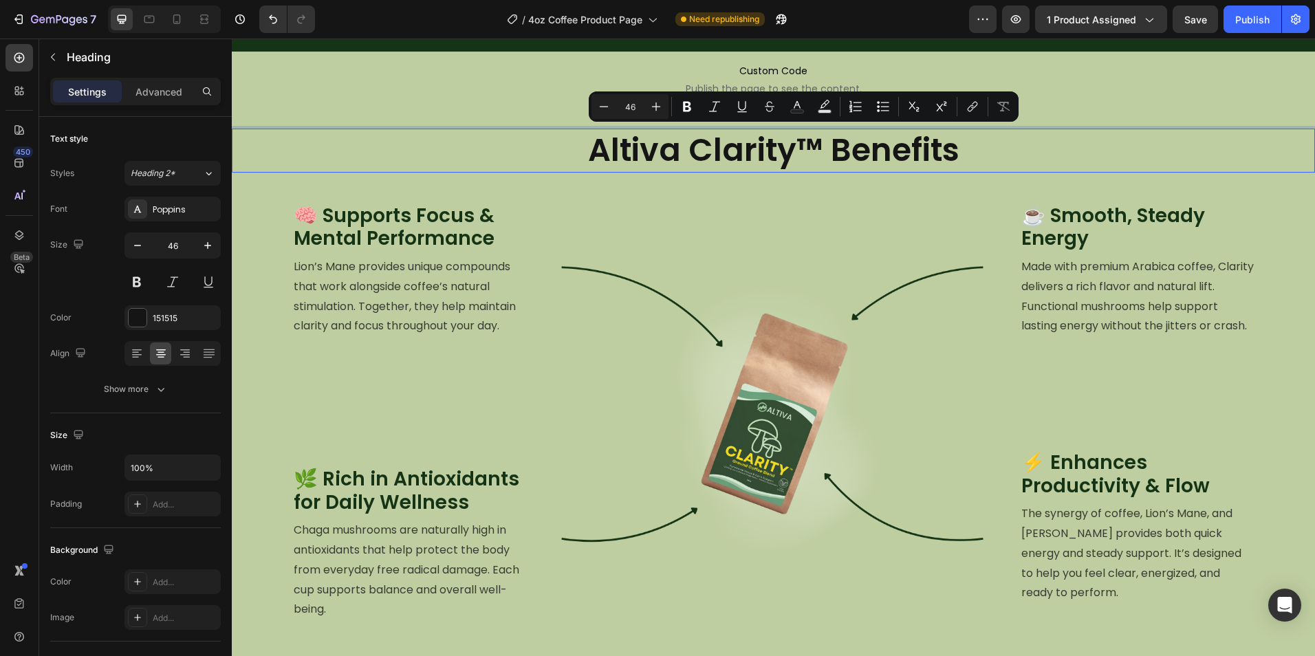
click at [821, 152] on p "Altiva Clarity™ Benefits" at bounding box center [773, 150] width 1080 height 41
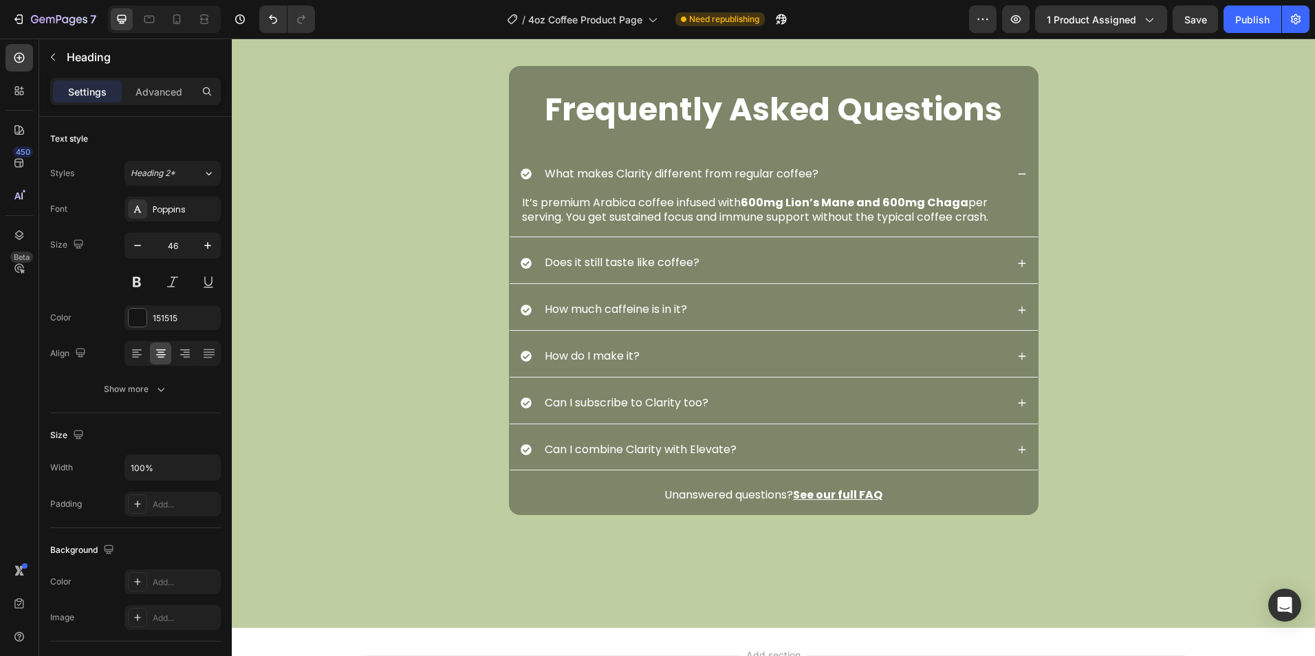
scroll to position [2518, 0]
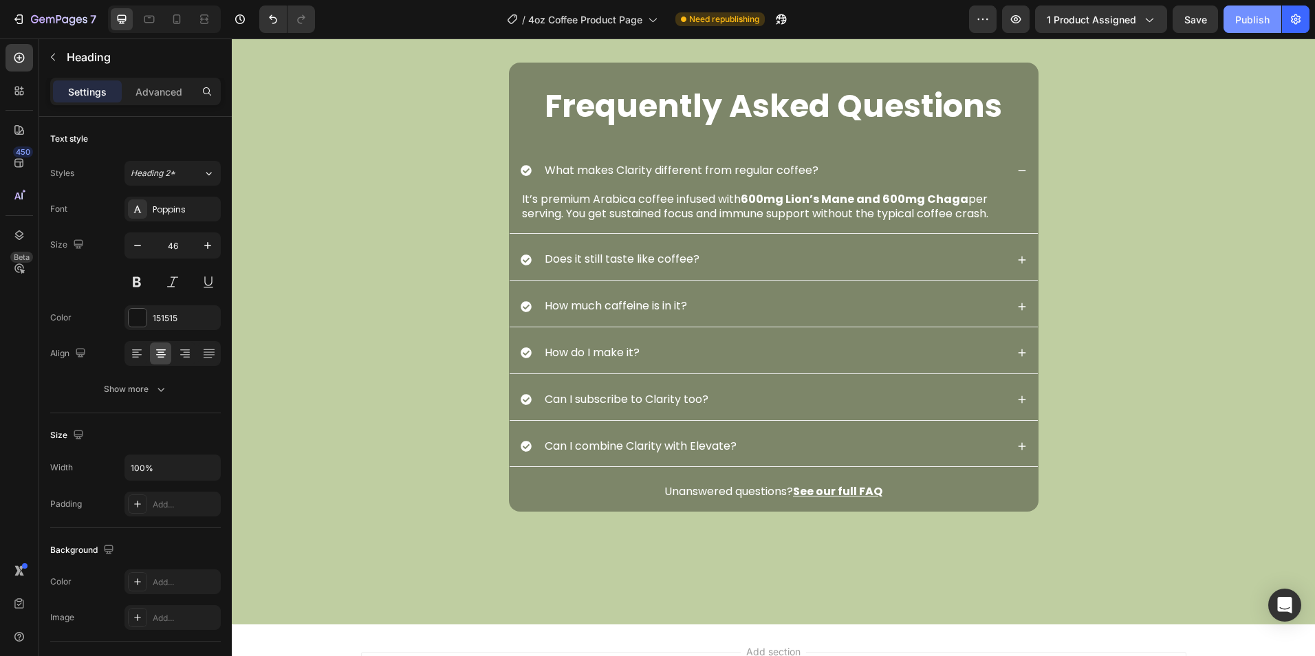
click at [1252, 21] on div "Publish" at bounding box center [1252, 19] width 34 height 14
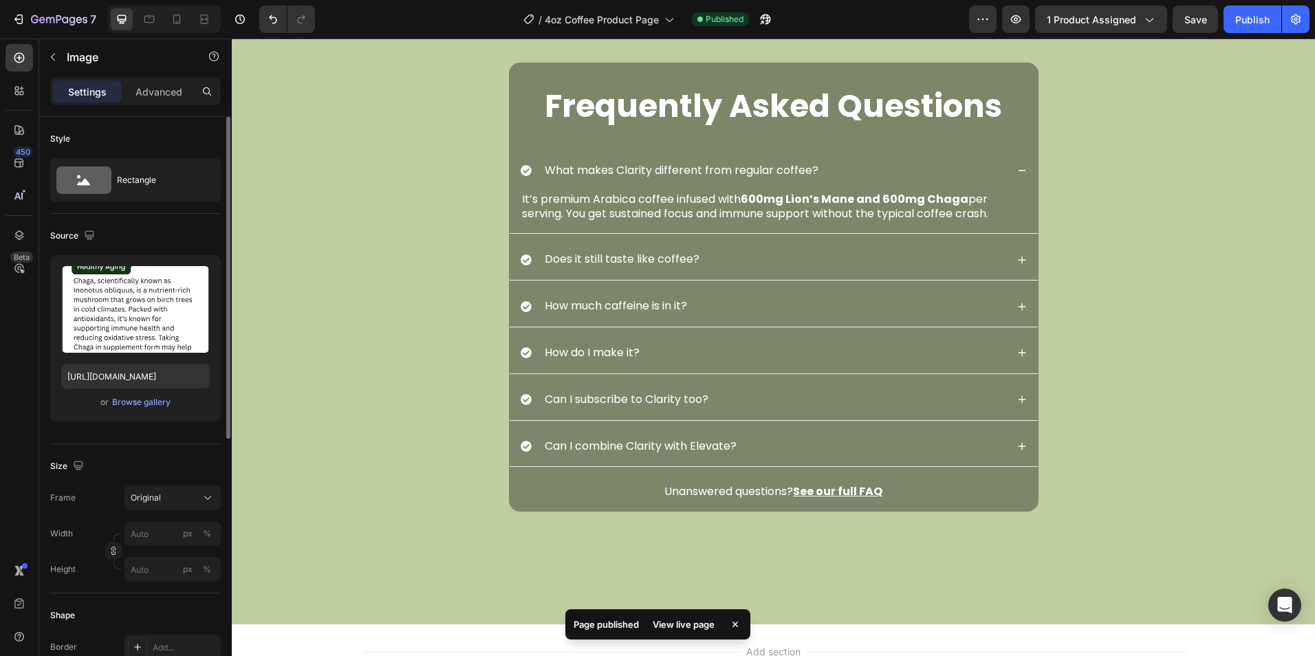
scroll to position [69, 0]
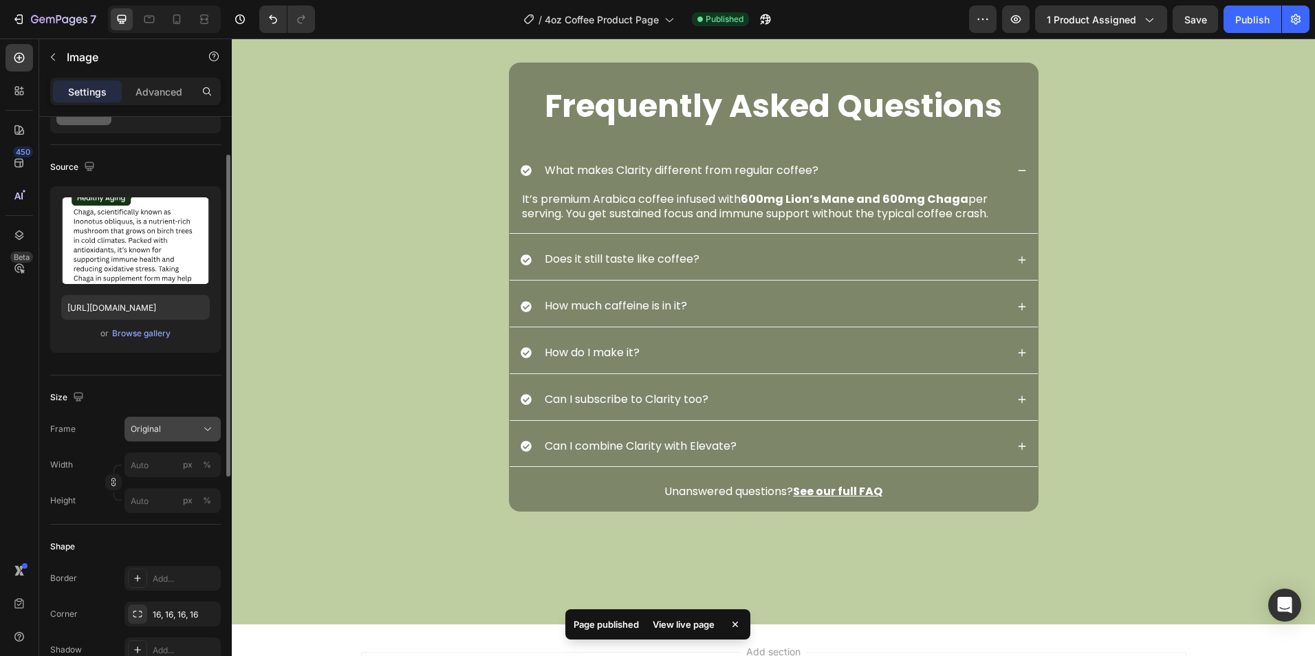
click at [178, 434] on div "Original" at bounding box center [164, 429] width 67 height 12
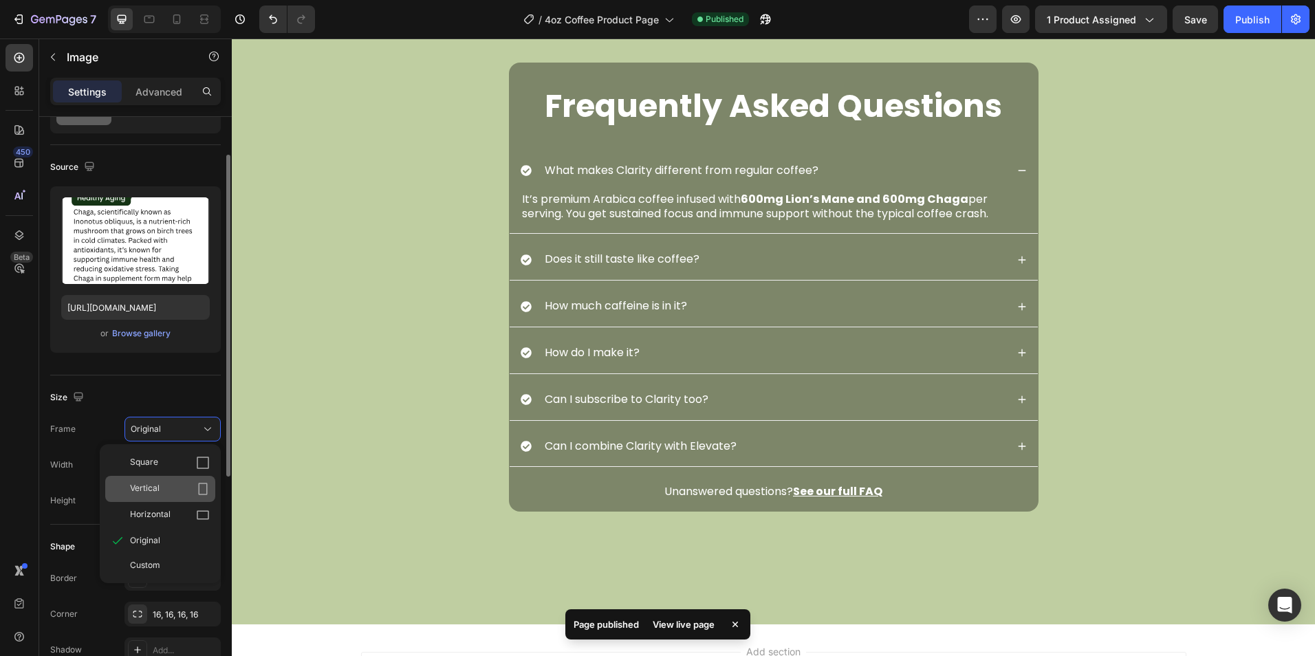
click at [174, 489] on div "Vertical" at bounding box center [170, 489] width 80 height 14
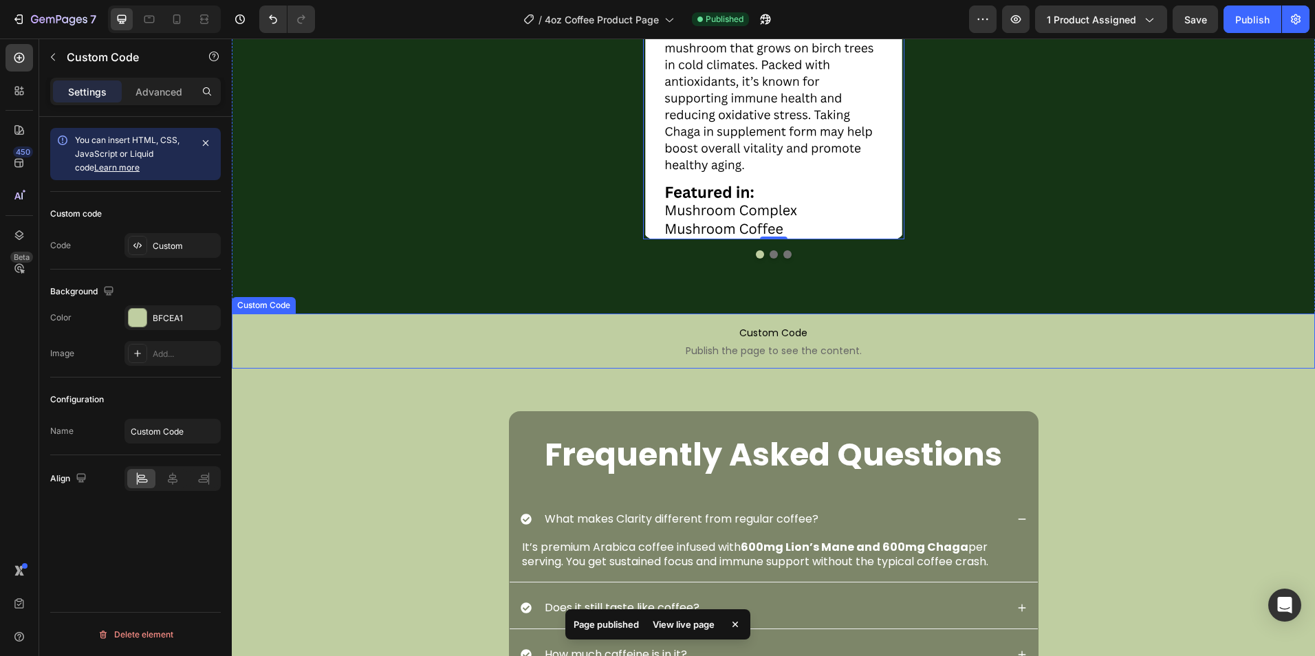
click at [494, 378] on span "Custom Code" at bounding box center [773, 376] width 1083 height 17
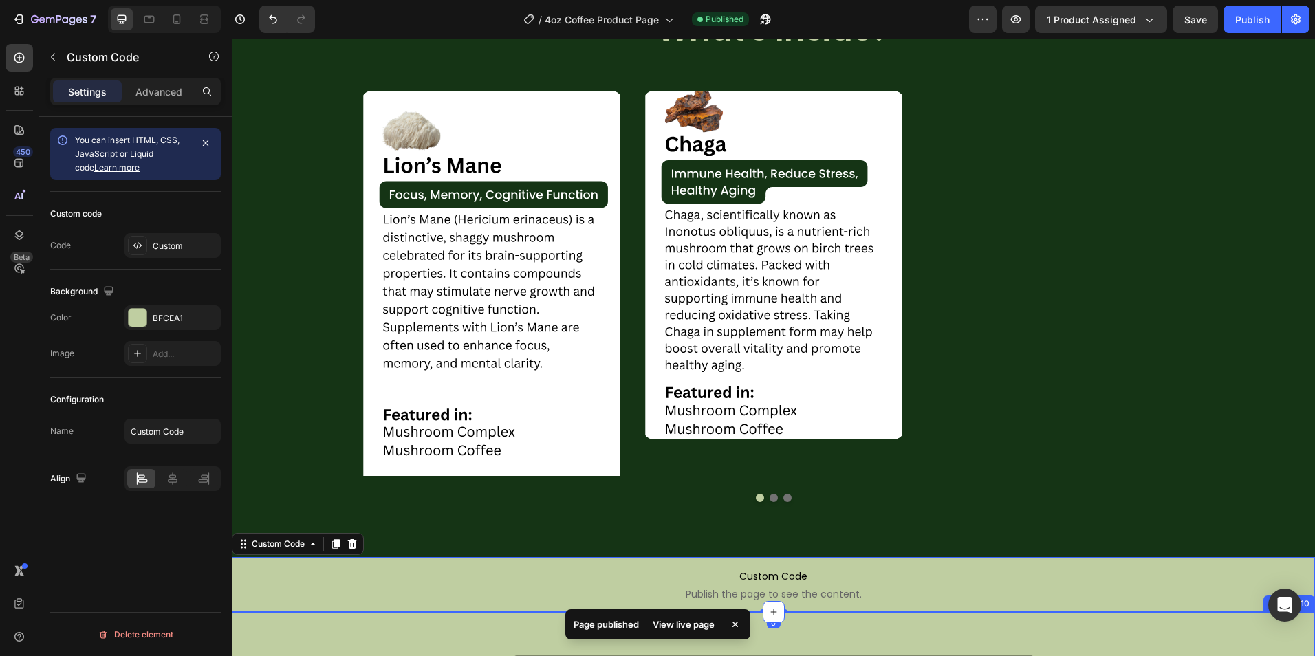
scroll to position [2312, 0]
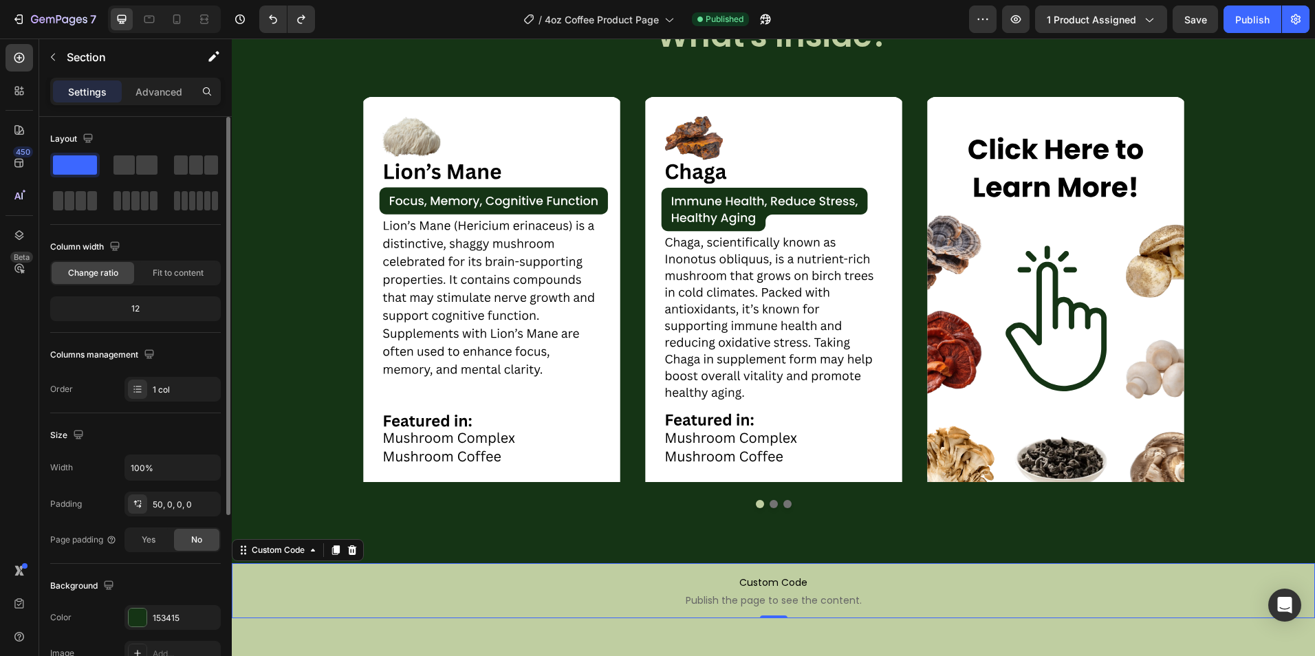
click at [1114, 559] on div "Image Image Image Carousel" at bounding box center [773, 316] width 1083 height 494
click at [1099, 582] on span "Custom Code" at bounding box center [773, 582] width 1083 height 17
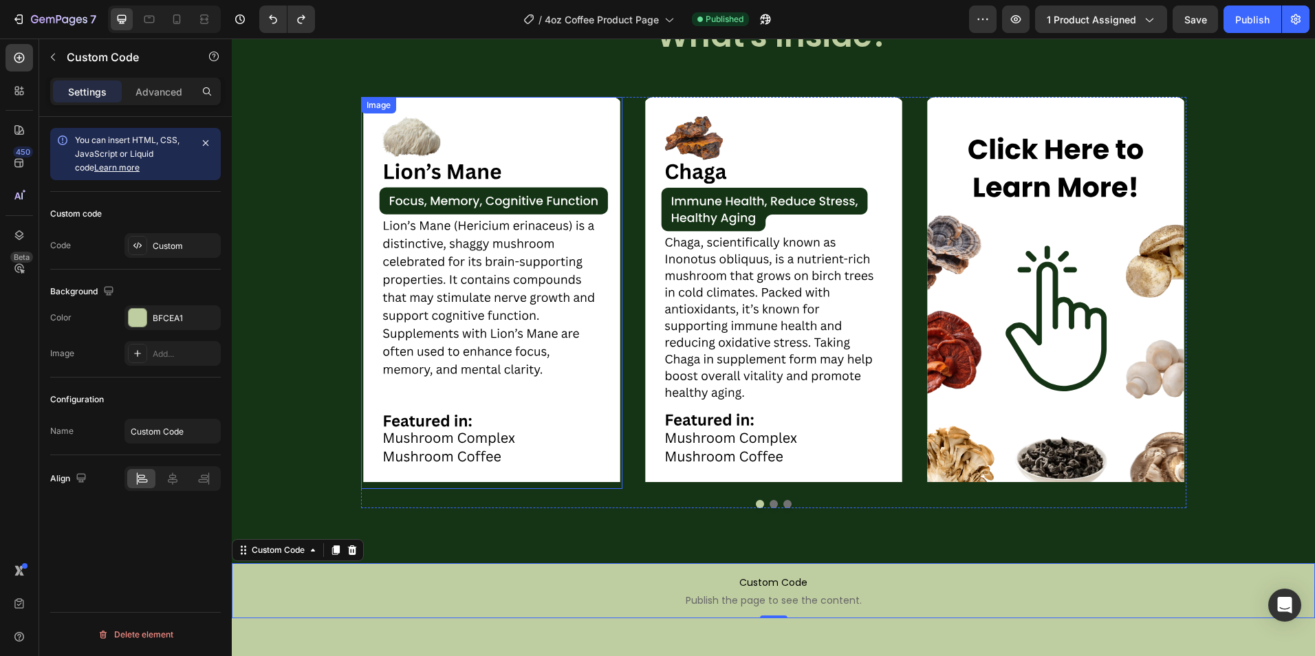
click at [556, 129] on img at bounding box center [491, 293] width 261 height 392
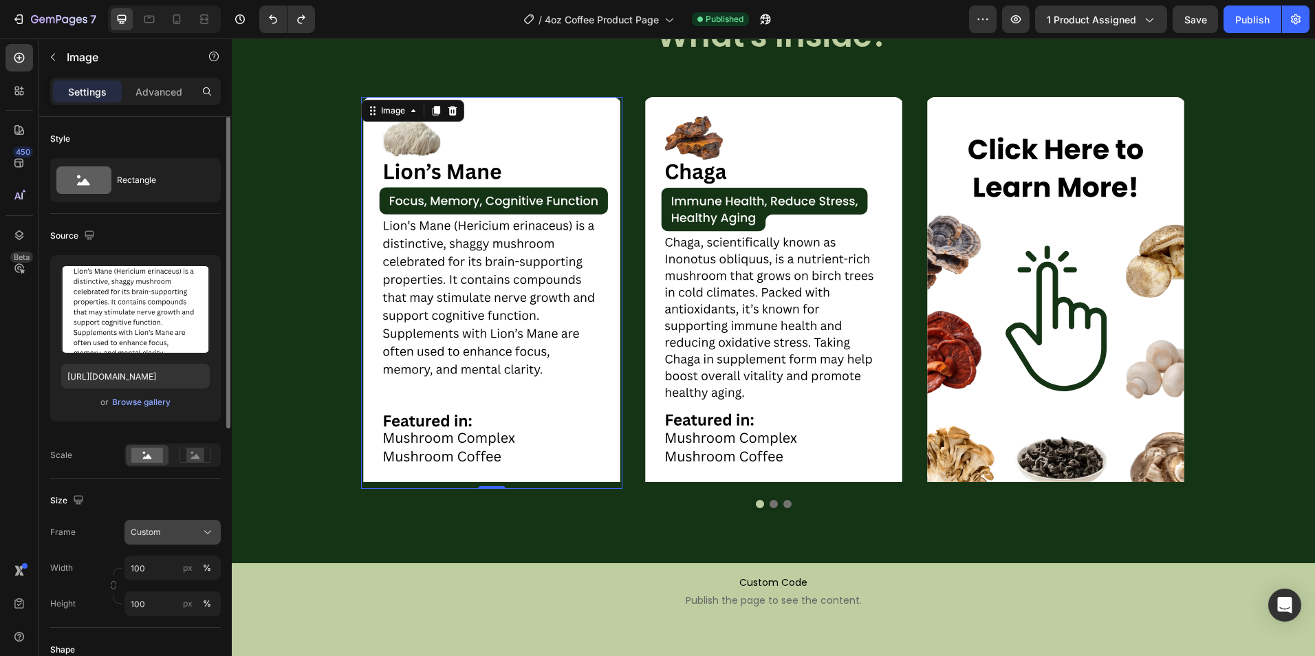
click at [183, 540] on button "Custom" at bounding box center [172, 532] width 96 height 25
click at [193, 566] on button "px" at bounding box center [187, 568] width 17 height 17
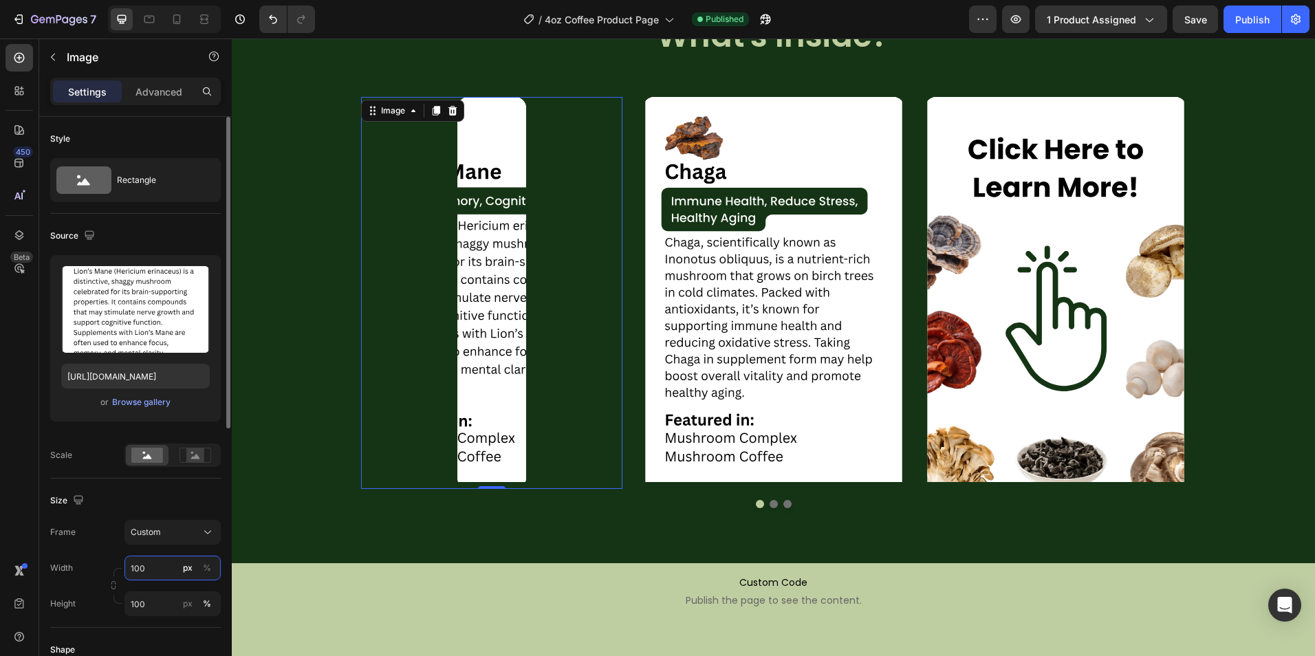
click at [158, 564] on input "100" at bounding box center [172, 568] width 96 height 25
drag, startPoint x: 157, startPoint y: 558, endPoint x: 106, endPoint y: 560, distance: 51.0
click at [106, 560] on div "Width 100 px %" at bounding box center [135, 568] width 171 height 25
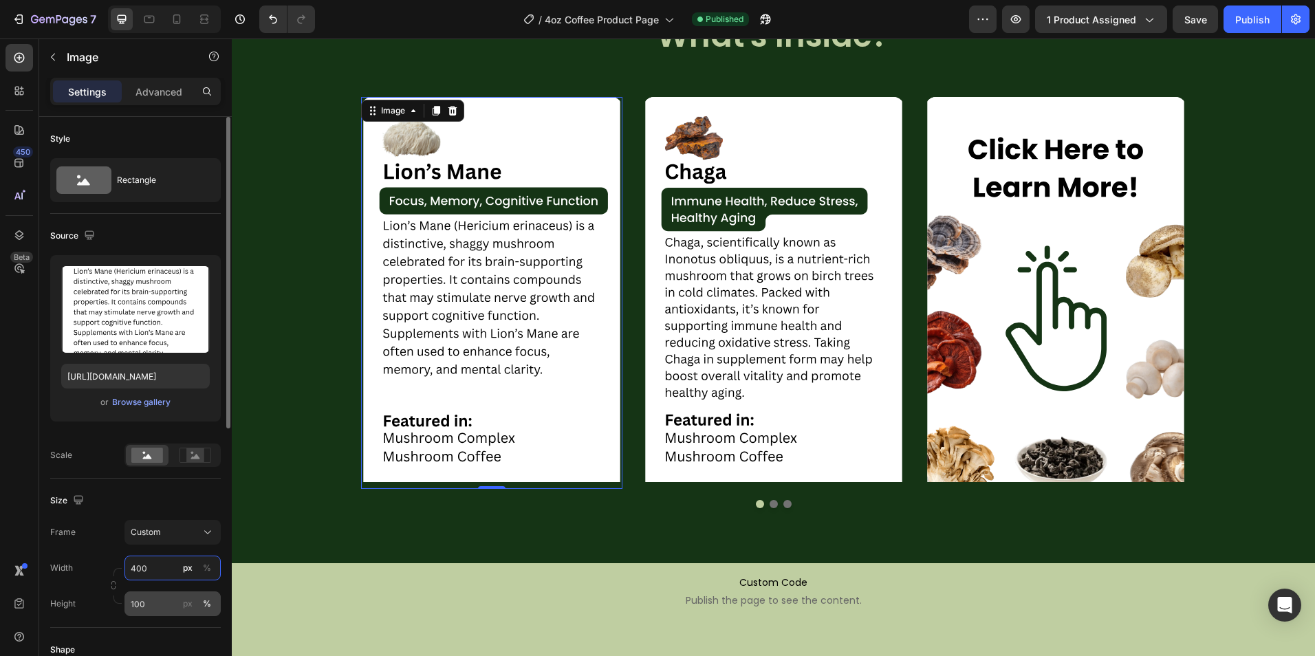
type input "400"
type input "600"
click at [188, 605] on div "px" at bounding box center [188, 604] width 10 height 12
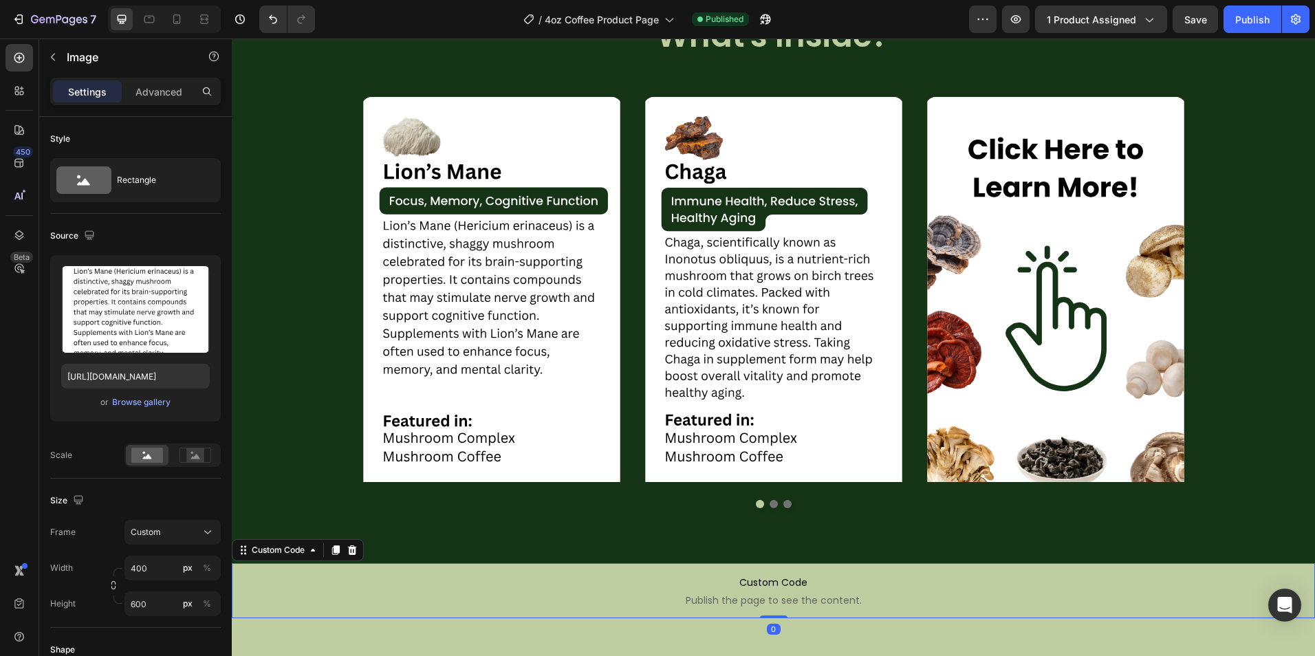
click at [281, 595] on span "Publish the page to see the content." at bounding box center [773, 600] width 1083 height 14
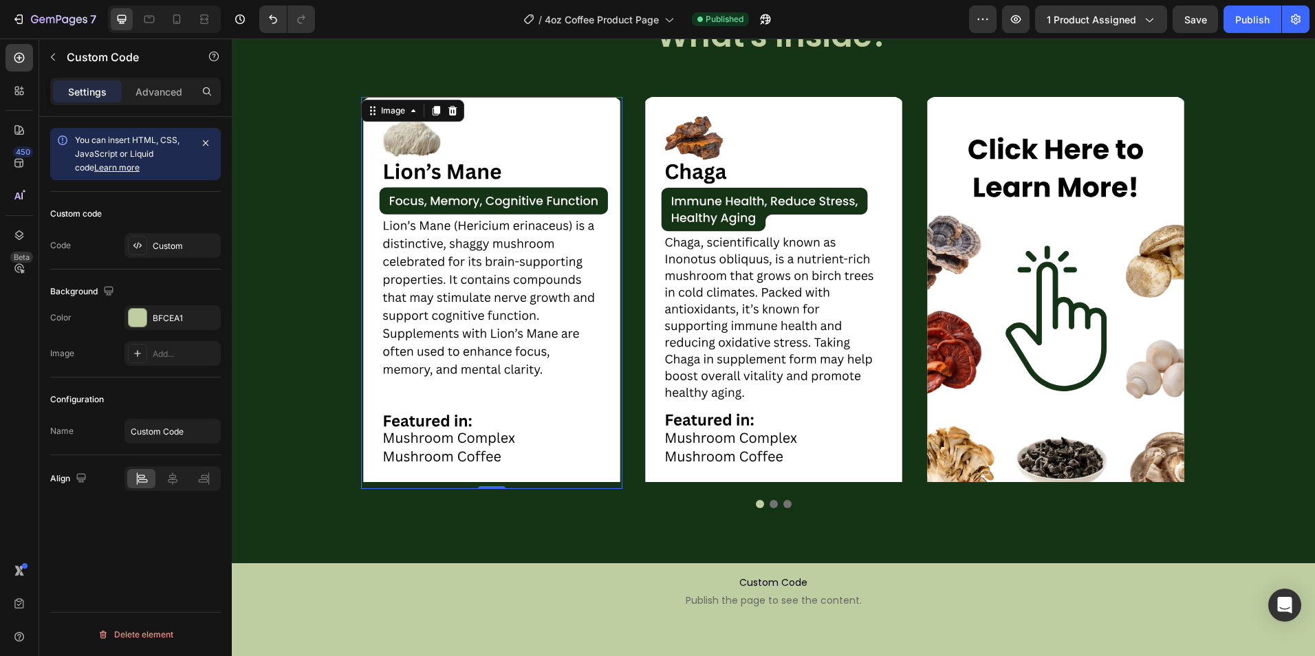
click at [470, 425] on img at bounding box center [491, 293] width 261 height 392
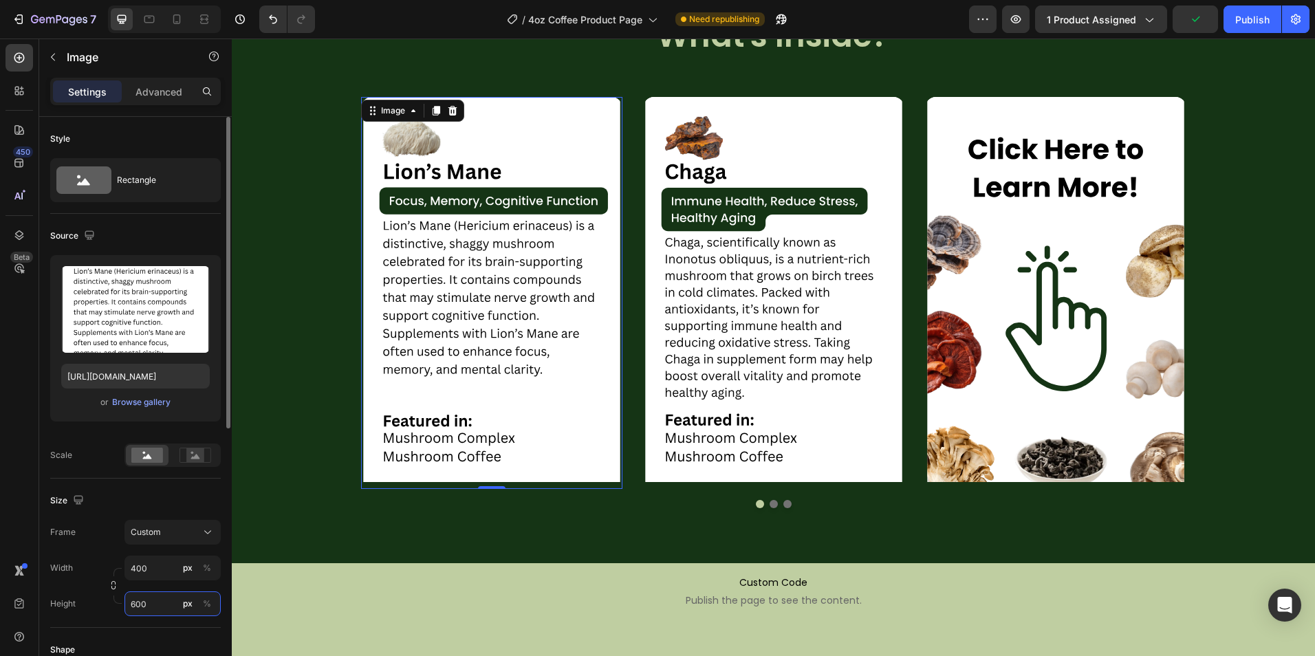
click at [156, 602] on input "600" at bounding box center [172, 603] width 96 height 25
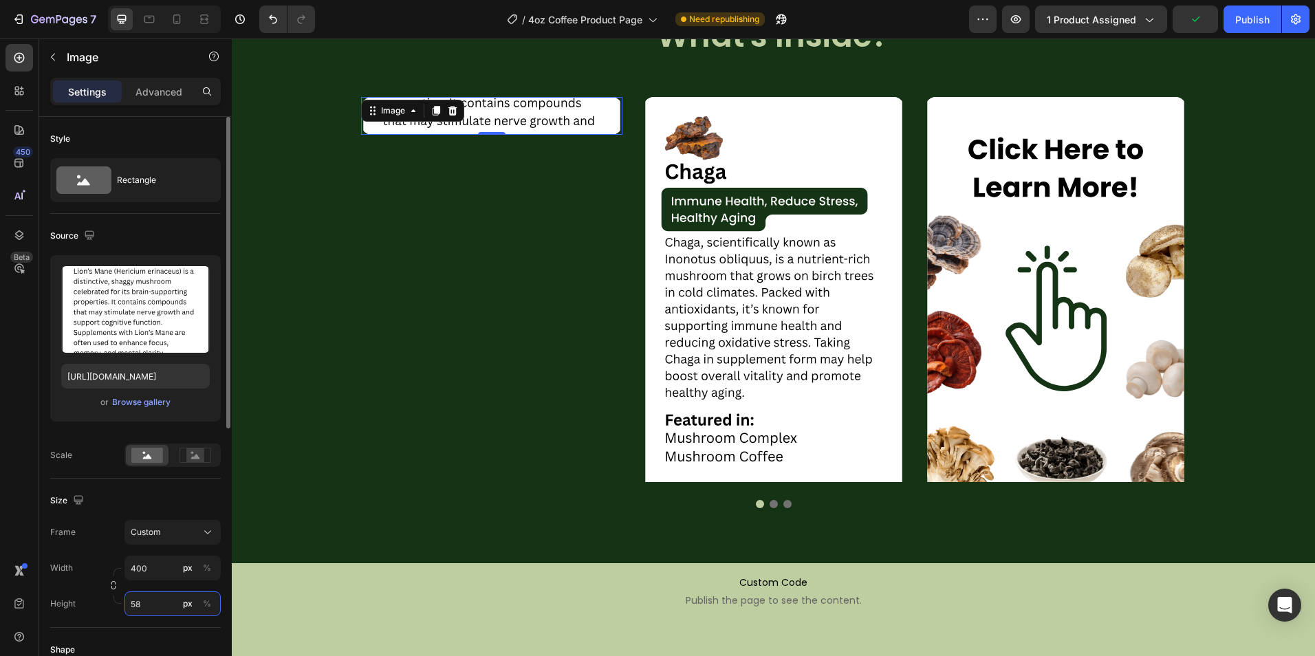
type input "580"
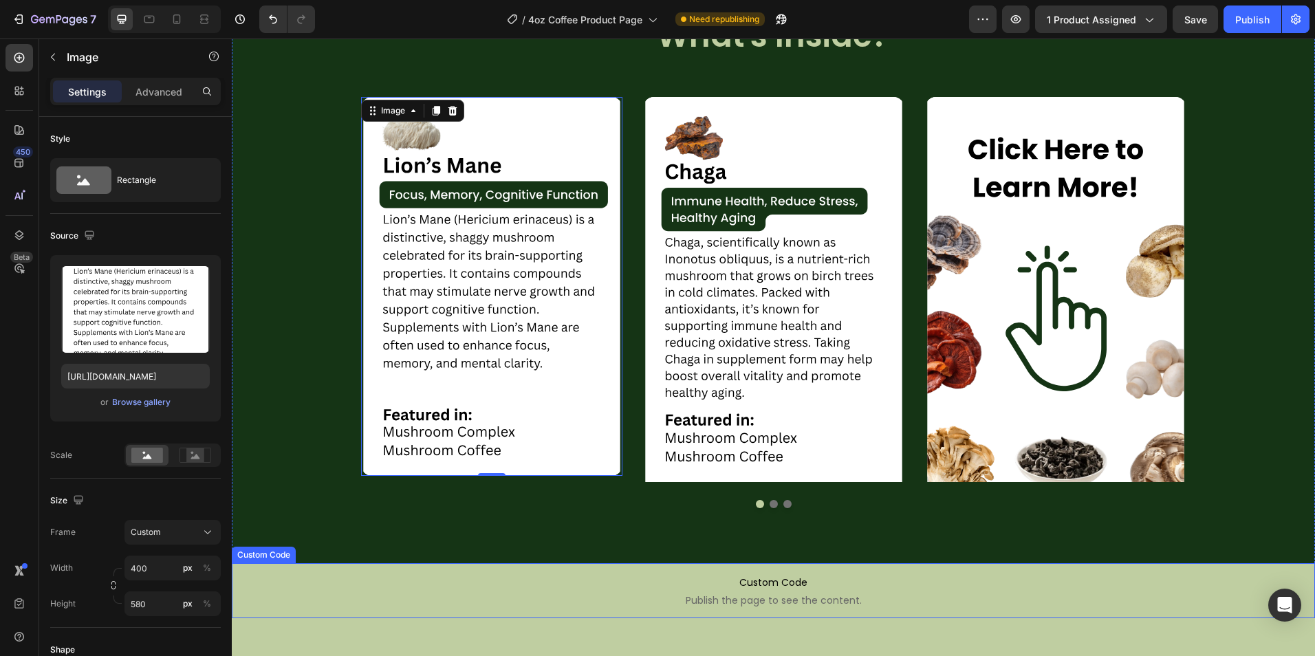
click at [377, 603] on span "Publish the page to see the content." at bounding box center [773, 600] width 1083 height 14
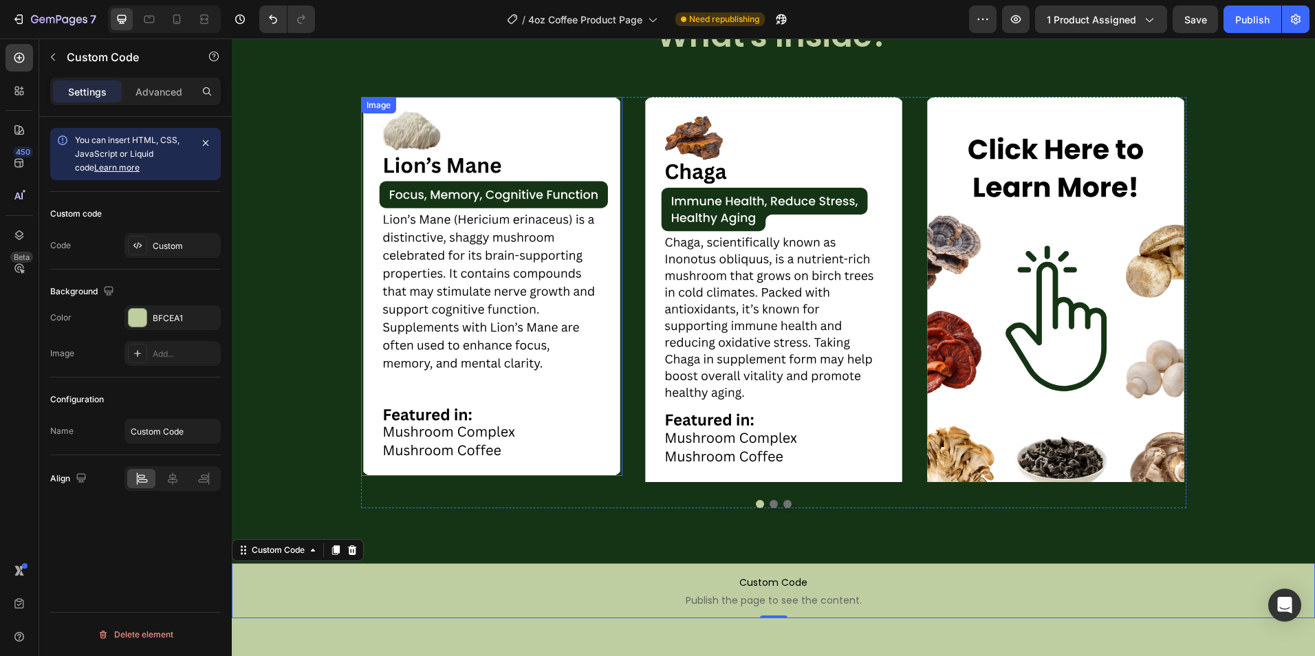
click at [505, 459] on img at bounding box center [491, 286] width 261 height 379
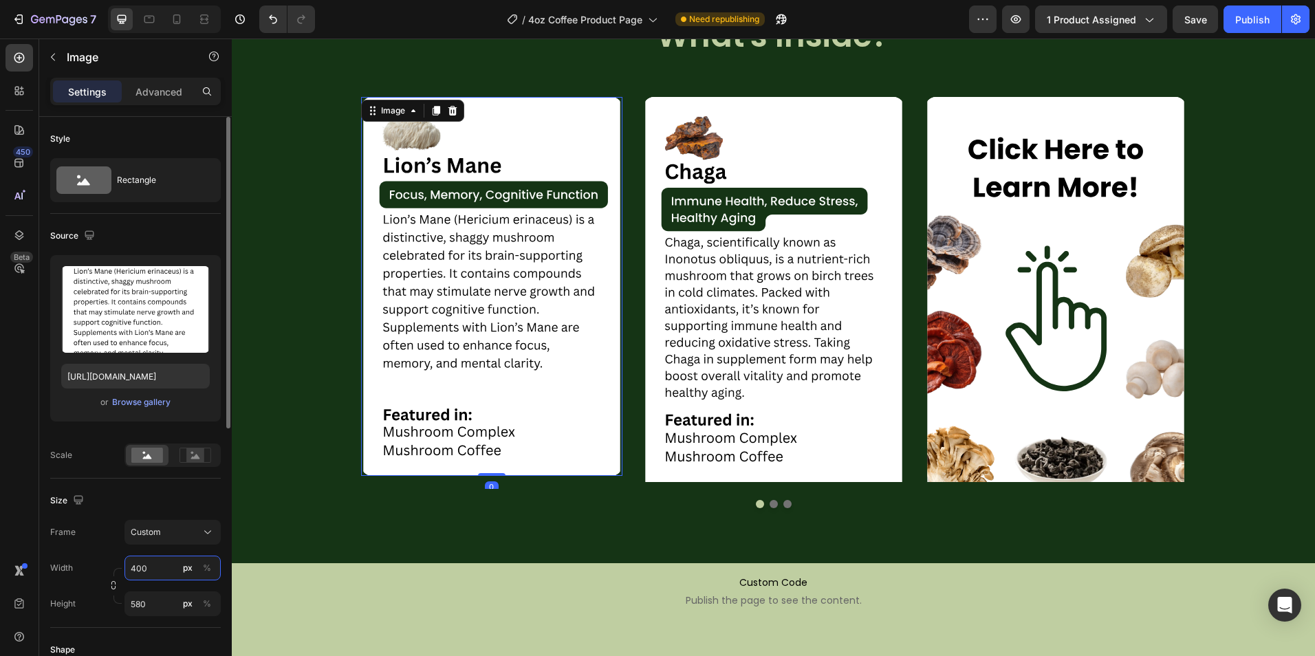
click at [160, 558] on input "400" at bounding box center [172, 568] width 96 height 25
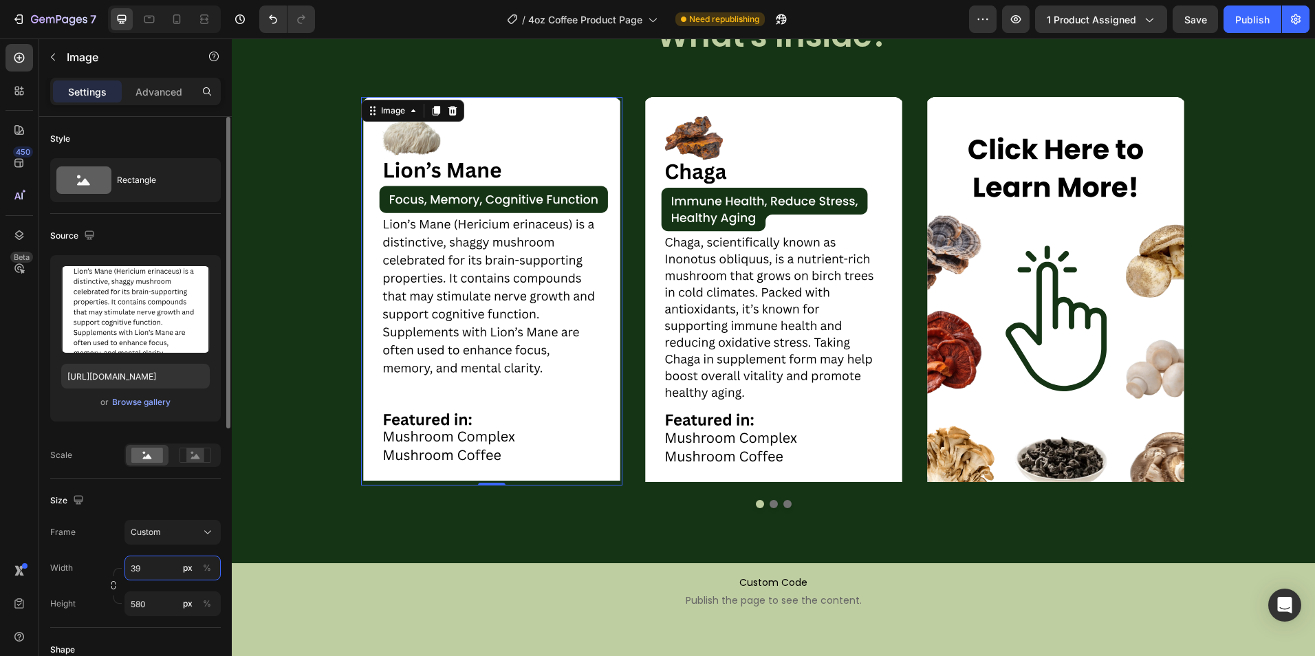
type input "390"
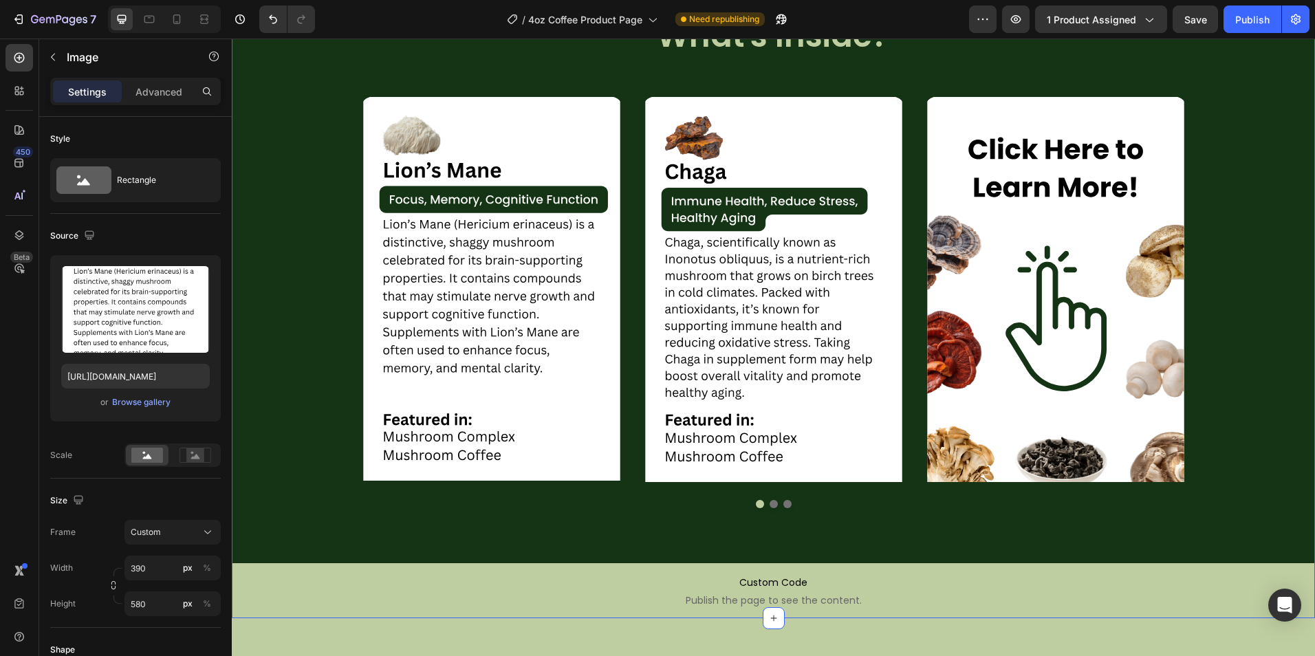
click at [333, 547] on div "Image Image Image Carousel" at bounding box center [773, 316] width 1083 height 494
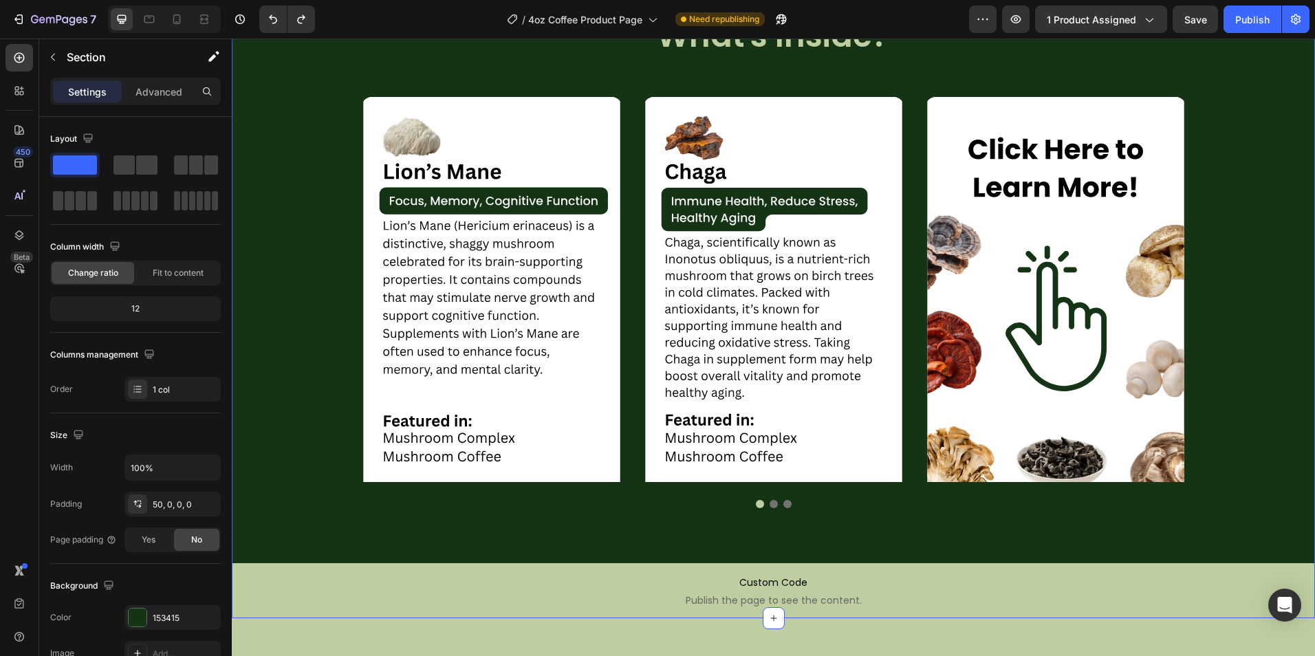
click at [340, 556] on div "Image Image Image Carousel" at bounding box center [773, 316] width 1083 height 494
click at [1253, 26] on div "Publish" at bounding box center [1252, 19] width 34 height 14
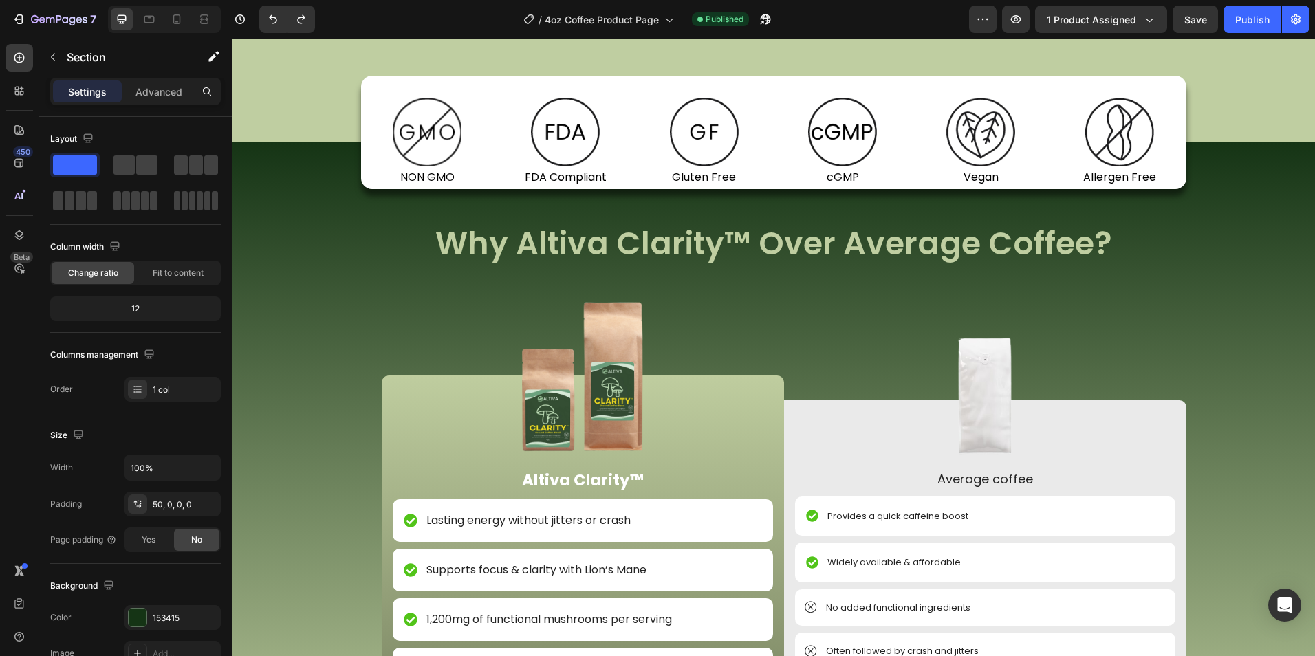
scroll to position [1349, 0]
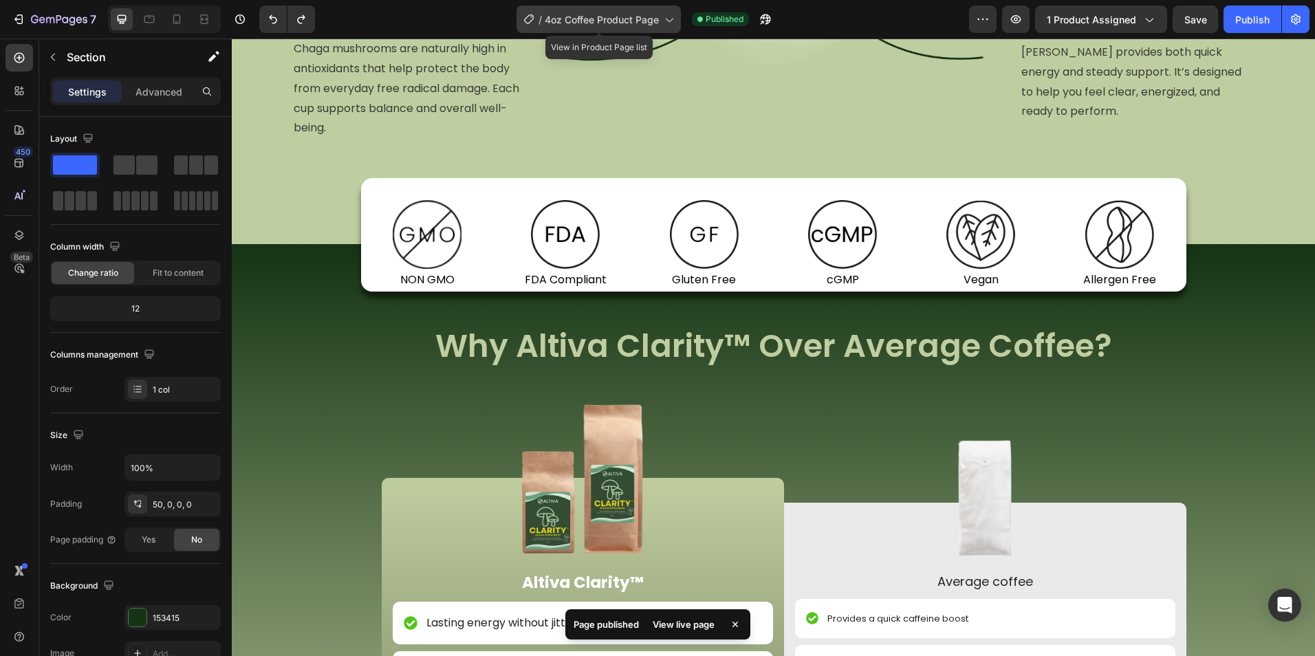
click at [620, 24] on span "4oz Coffee Product Page" at bounding box center [602, 19] width 114 height 14
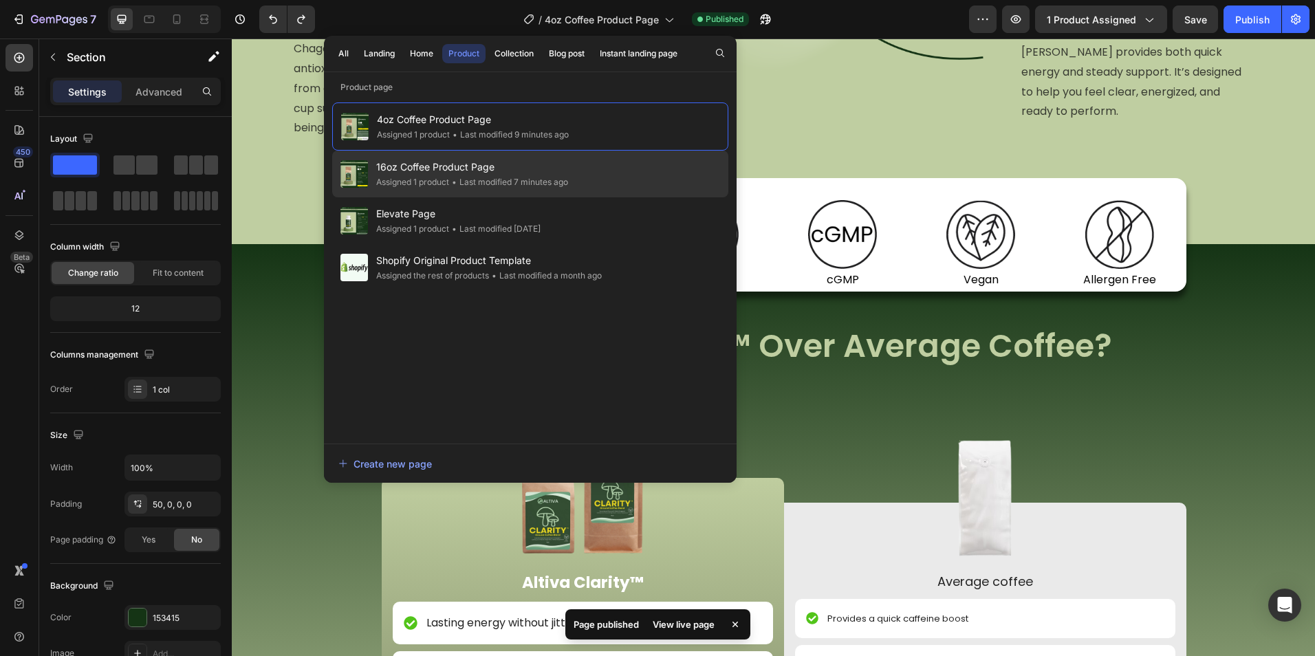
click at [528, 179] on div "• Last modified 7 minutes ago" at bounding box center [508, 182] width 119 height 14
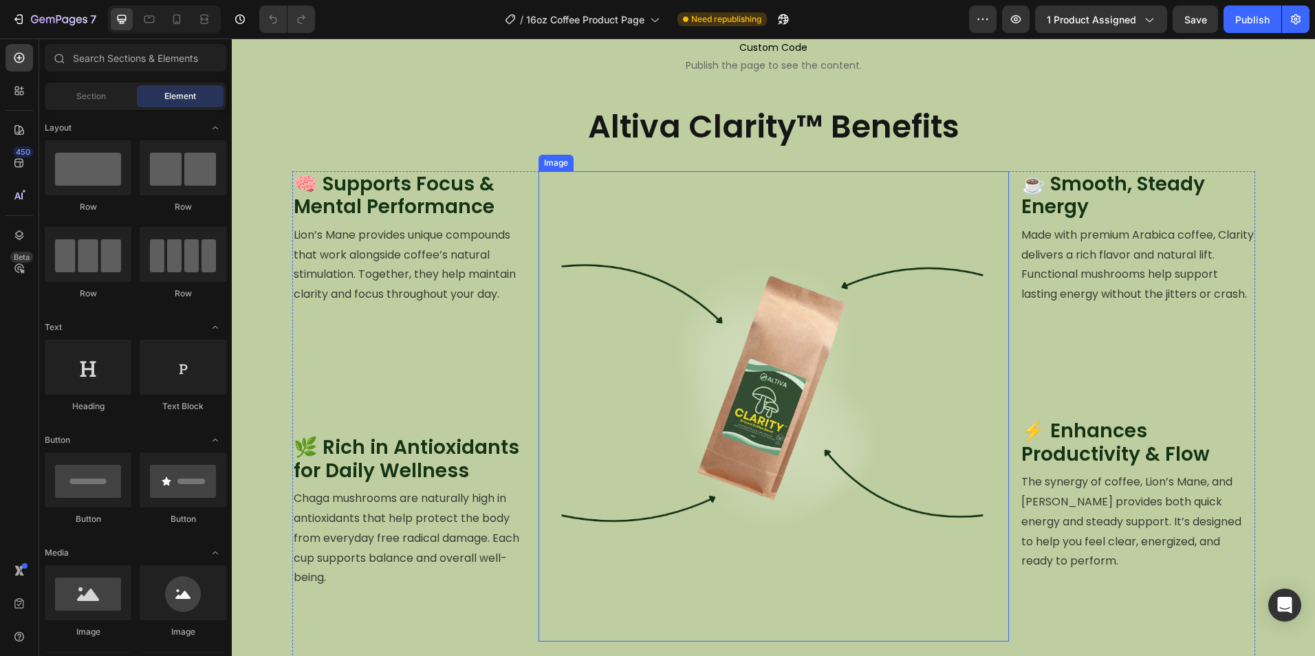
scroll to position [894, 0]
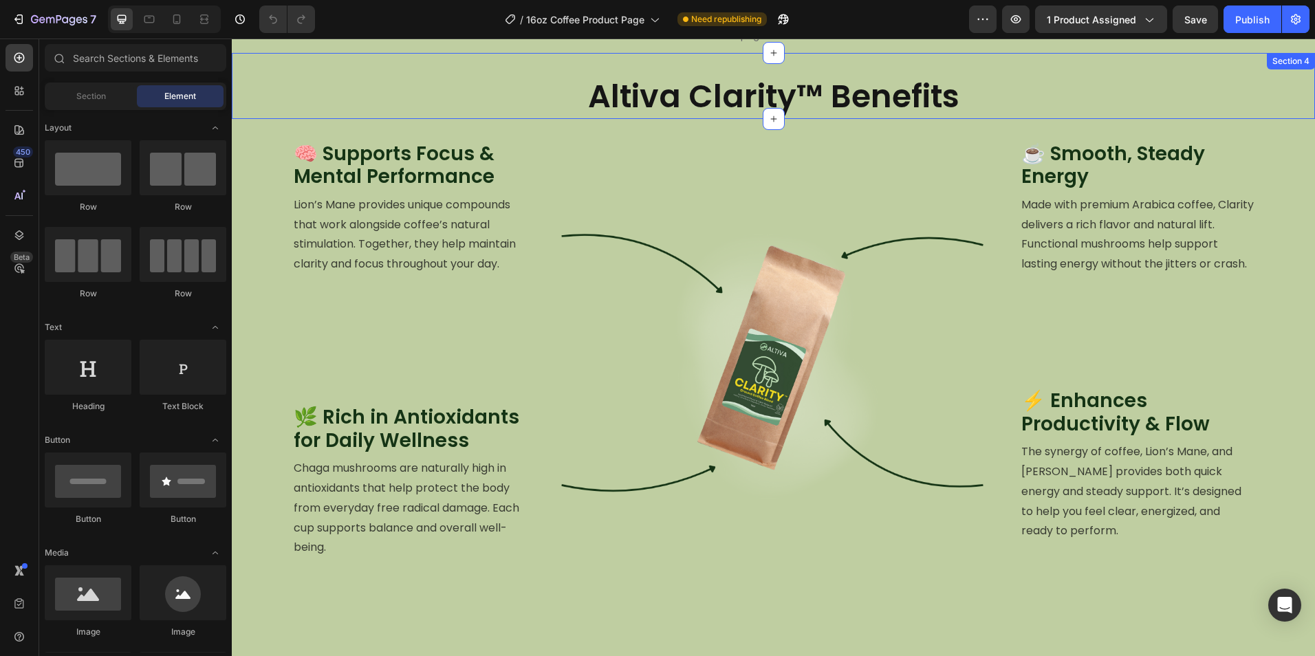
click at [807, 94] on h2 "Altiva Clarity™ Benefits" at bounding box center [773, 97] width 1083 height 44
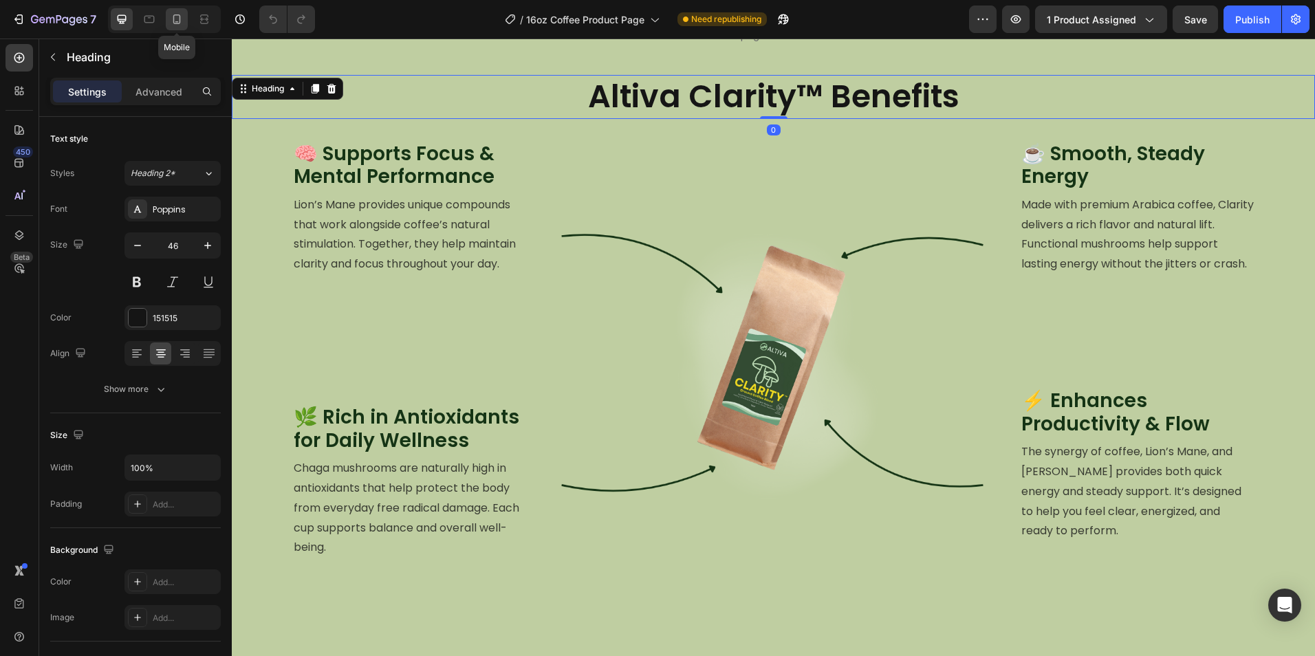
click at [177, 25] on icon at bounding box center [177, 19] width 14 height 14
type input "36"
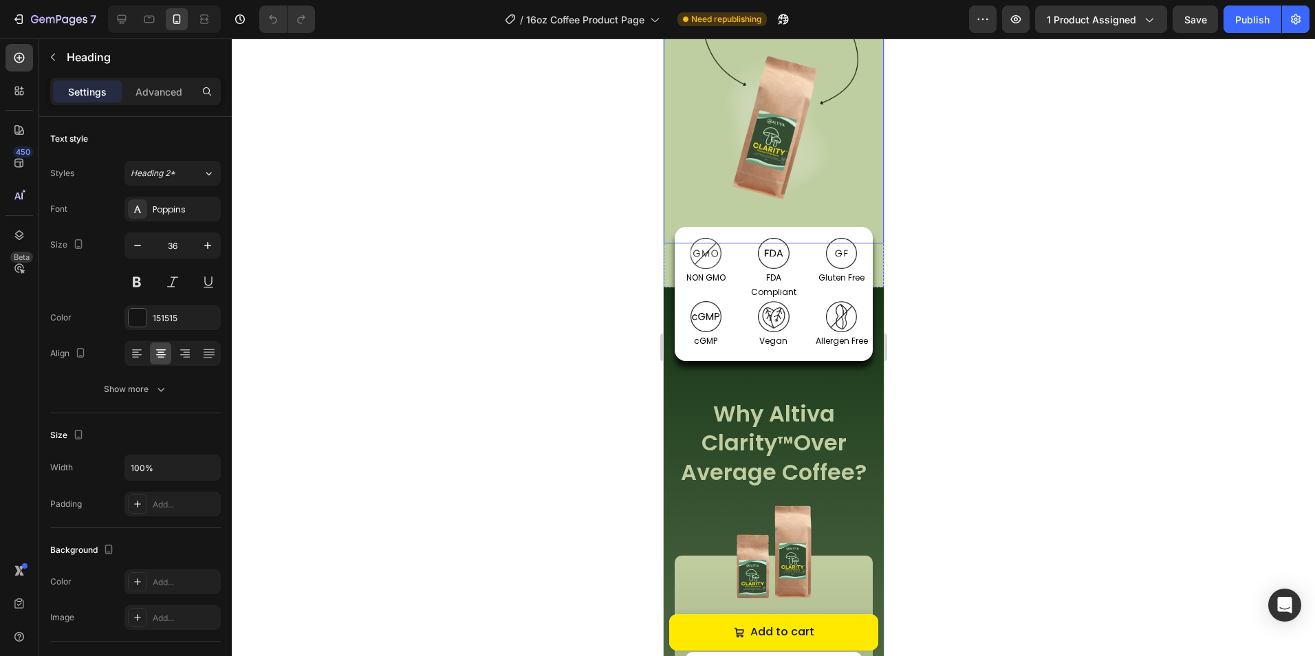
scroll to position [1162, 0]
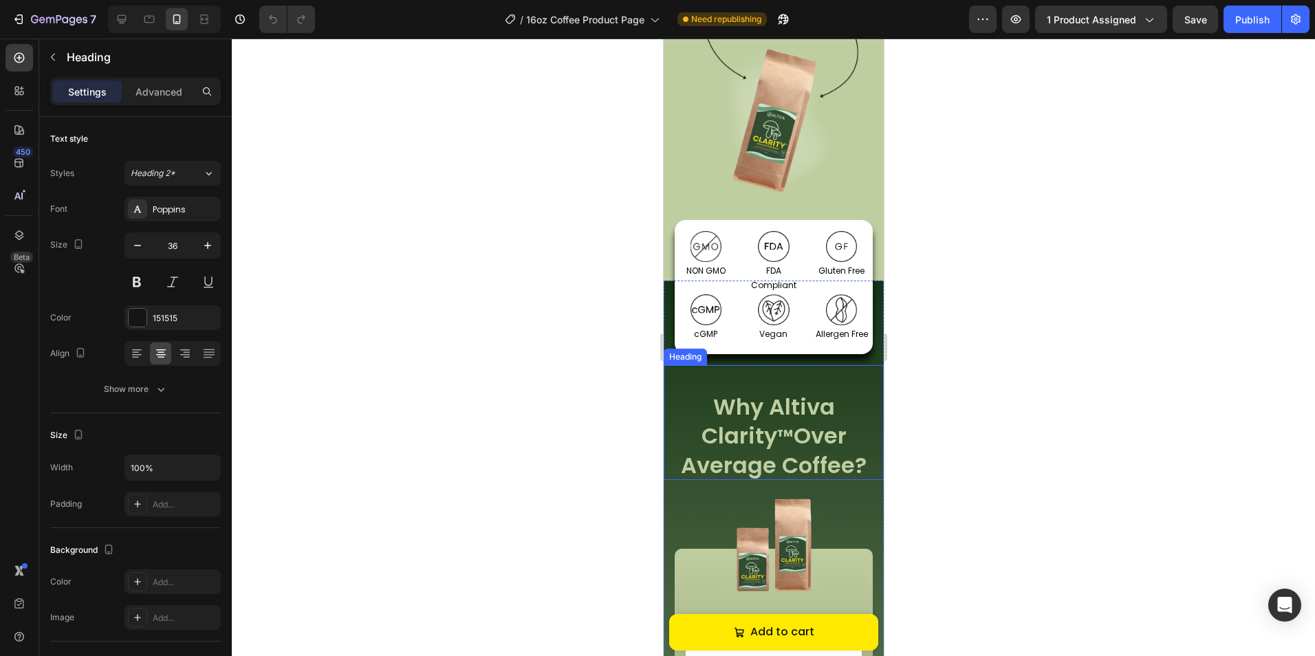
click at [776, 429] on span "™" at bounding box center [784, 437] width 17 height 27
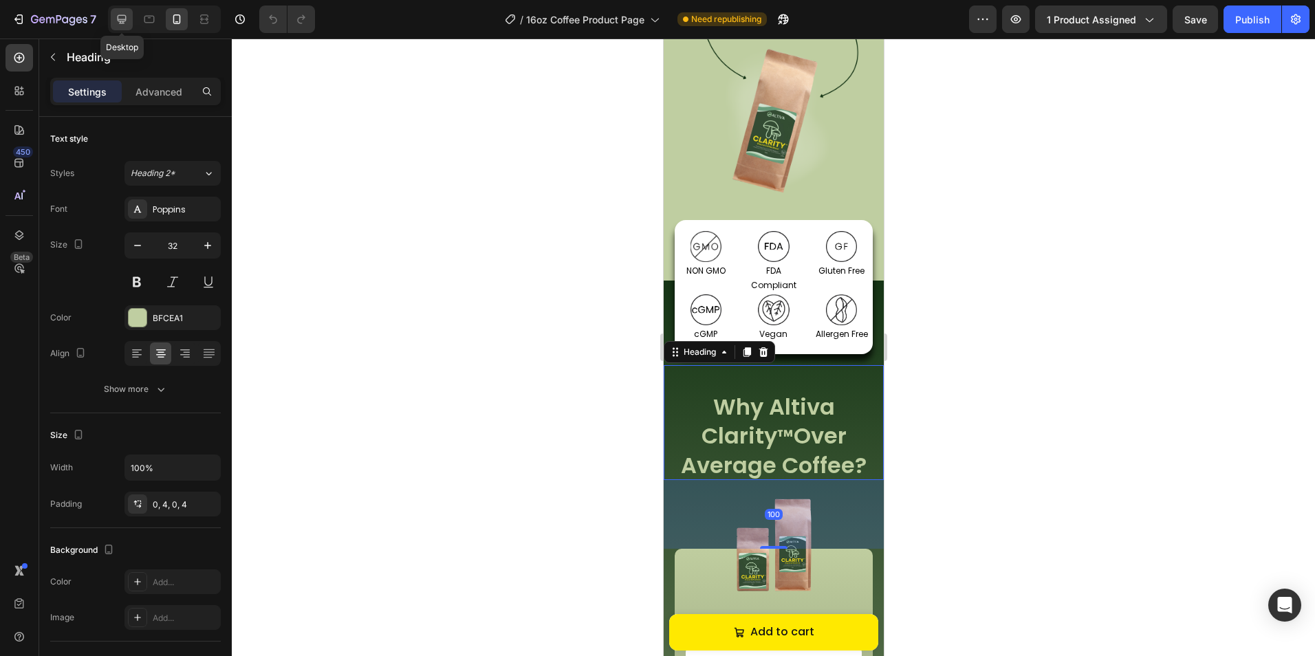
click at [112, 17] on div at bounding box center [122, 19] width 22 height 22
type input "46"
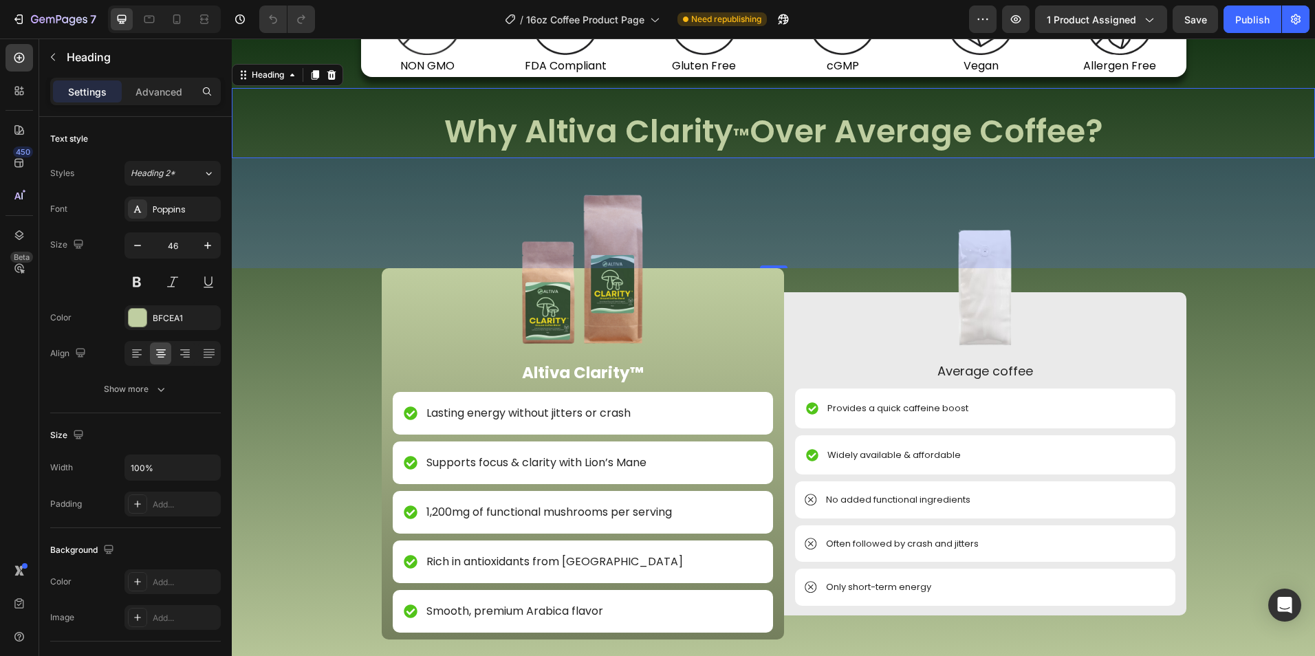
scroll to position [1563, 0]
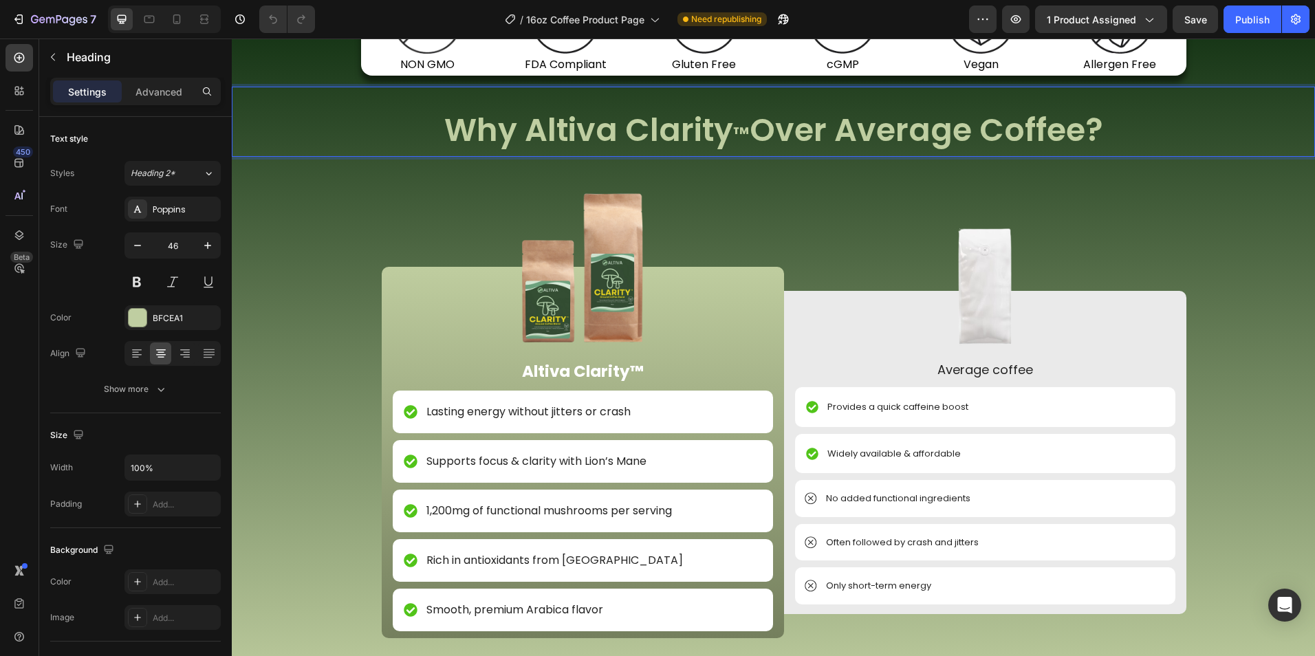
click at [737, 133] on span "™" at bounding box center [741, 134] width 17 height 27
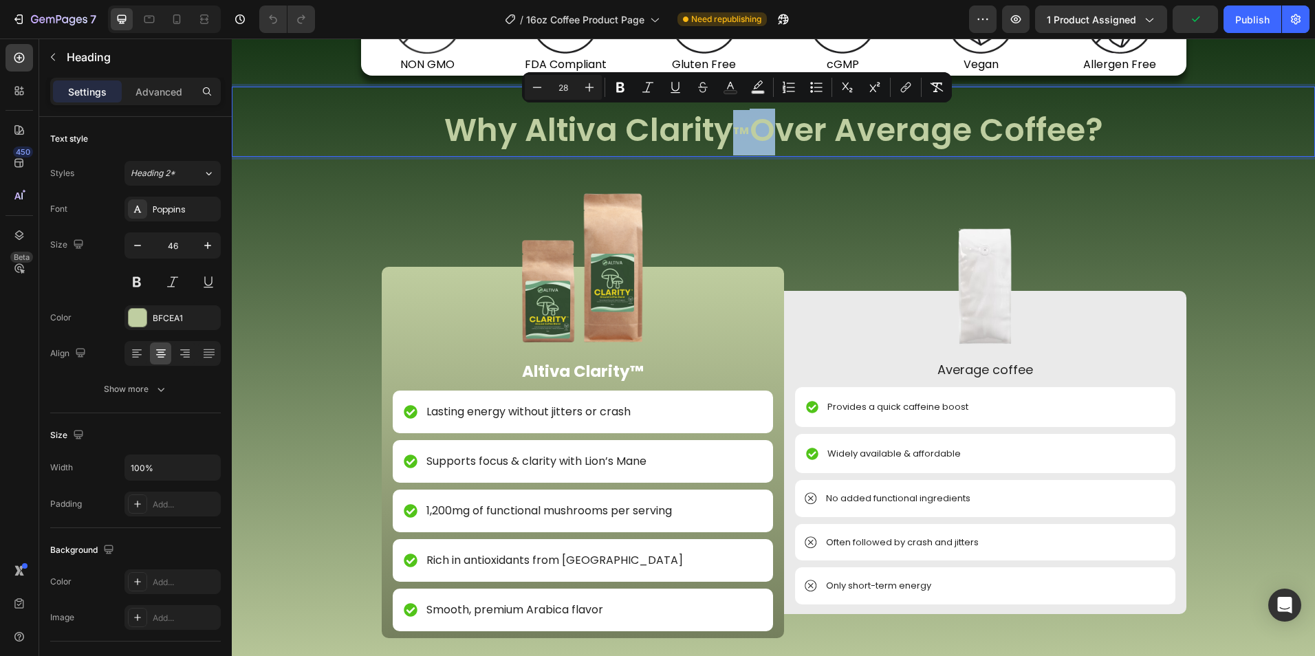
drag, startPoint x: 737, startPoint y: 133, endPoint x: 726, endPoint y: 132, distance: 11.0
click at [733, 132] on span "™" at bounding box center [741, 134] width 17 height 27
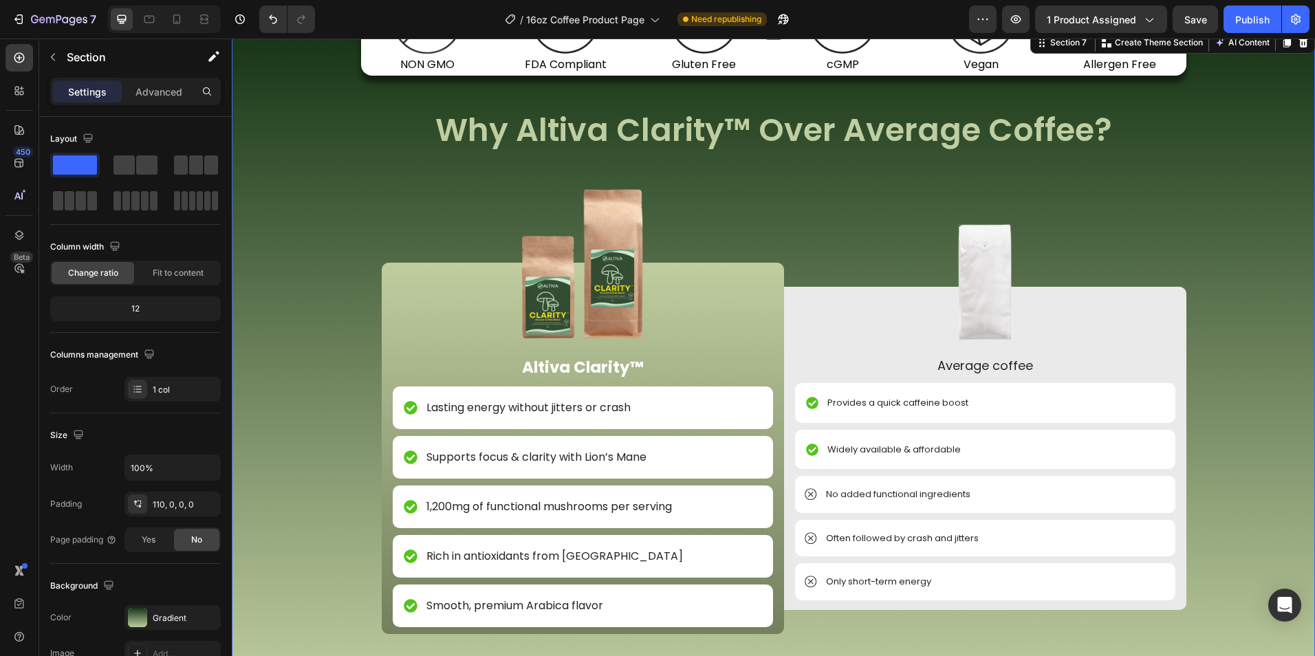
click at [1193, 199] on div "Image NON GMO Text Block Row Image FDA Compliant Text Block Row Image Gluten Fr…" at bounding box center [773, 396] width 1083 height 582
click at [1245, 25] on div "Publish" at bounding box center [1252, 19] width 34 height 14
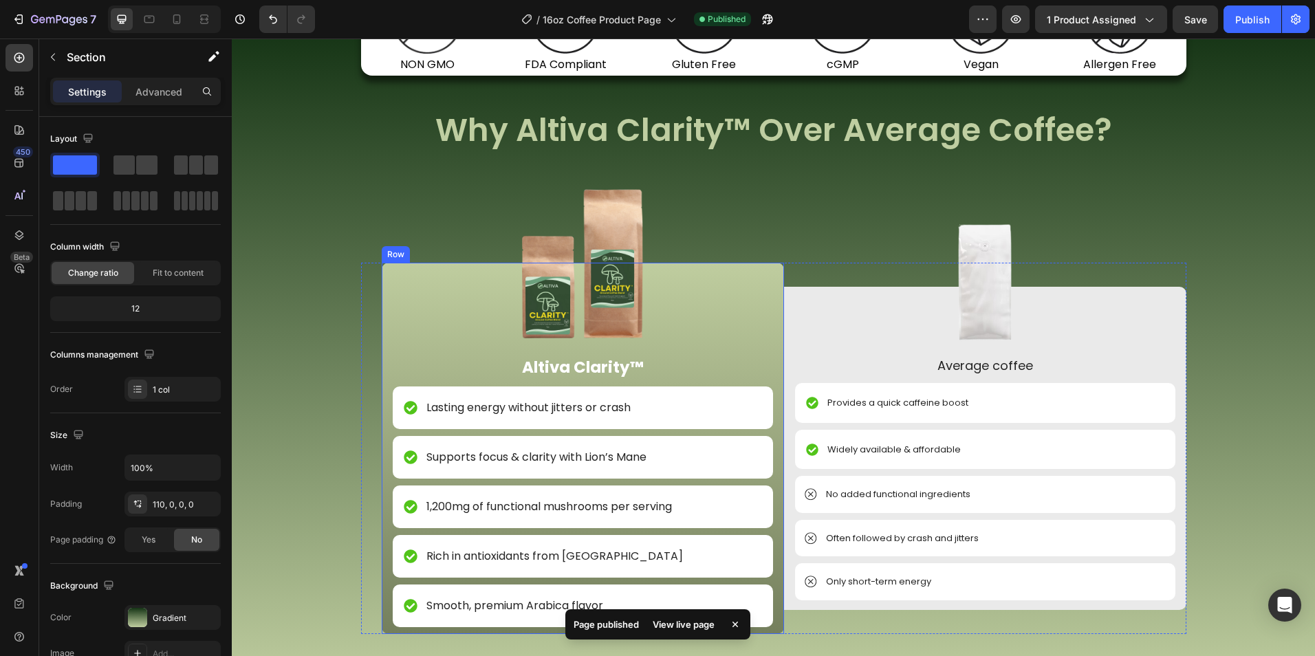
click at [771, 307] on div "Image Altiva Clarity™ Text Block Lasting energy without jitters or crash Item L…" at bounding box center [583, 448] width 402 height 371
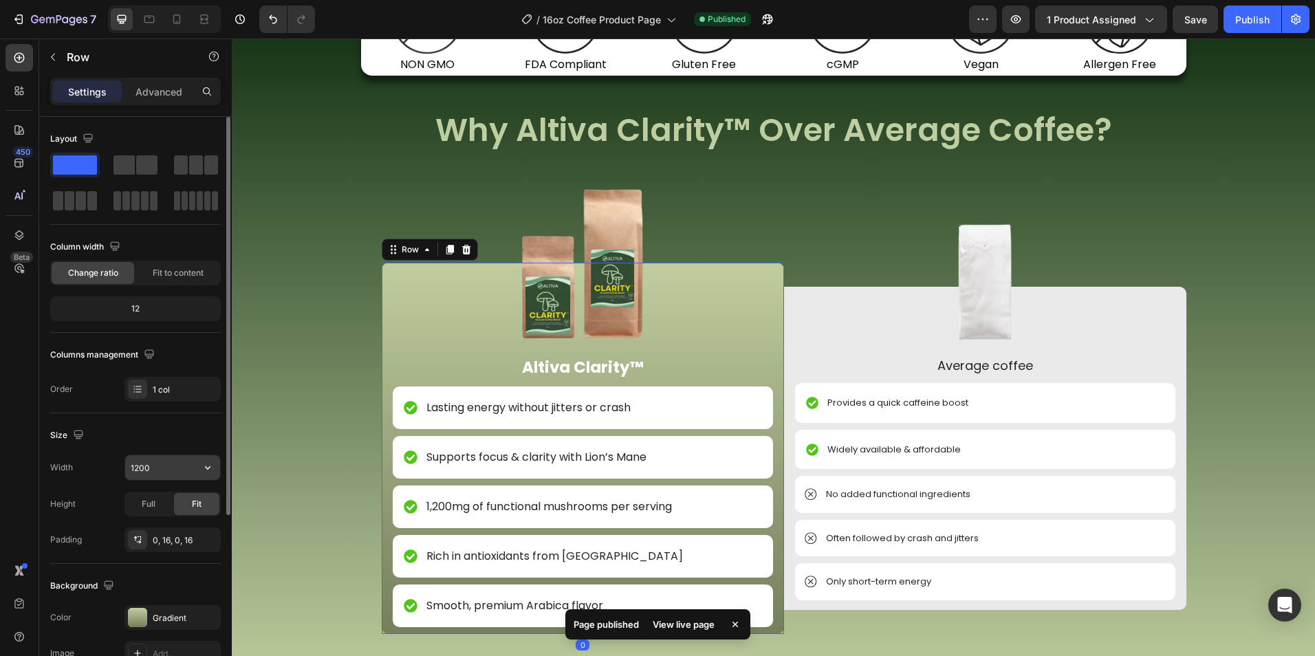
scroll to position [138, 0]
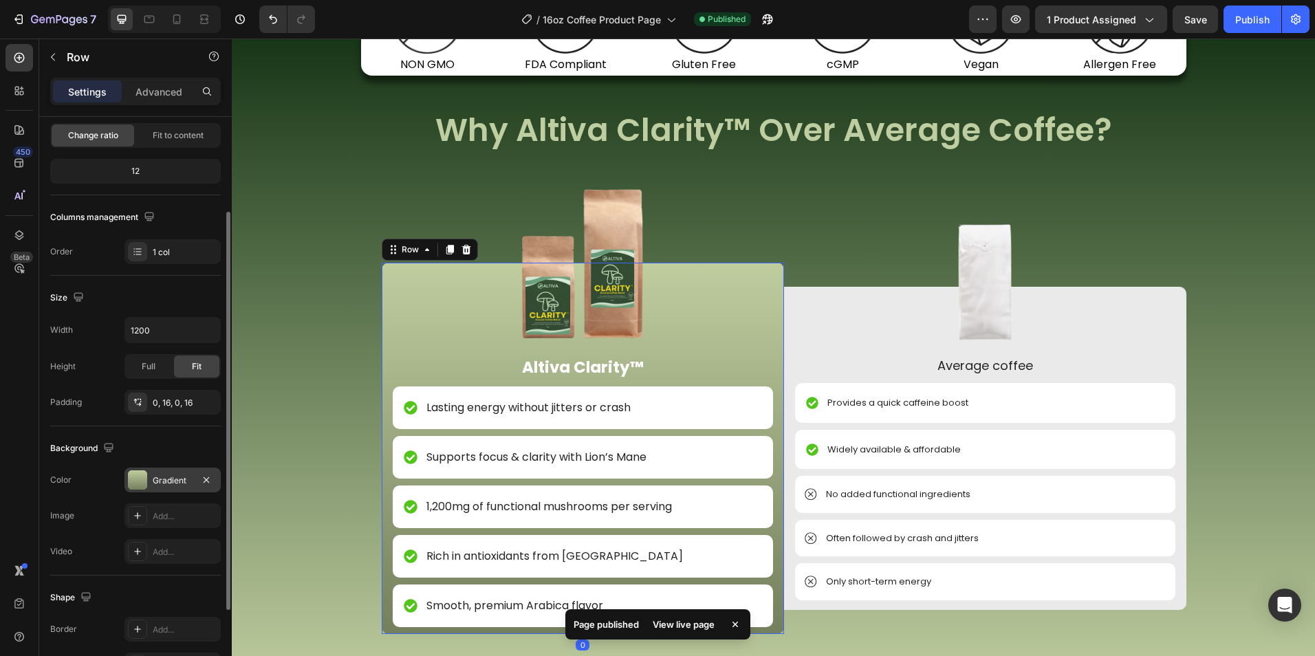
click at [159, 479] on div "Gradient" at bounding box center [173, 480] width 40 height 12
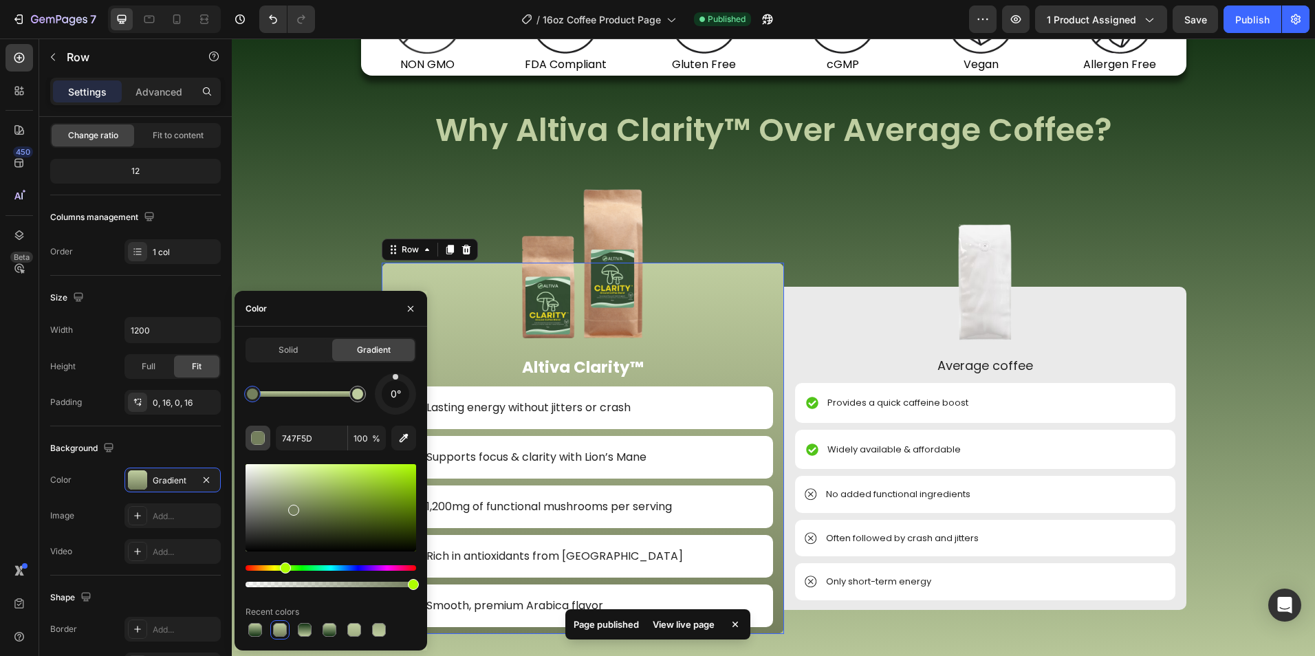
click at [257, 437] on div "button" at bounding box center [259, 439] width 14 height 14
click at [255, 630] on div at bounding box center [255, 630] width 14 height 14
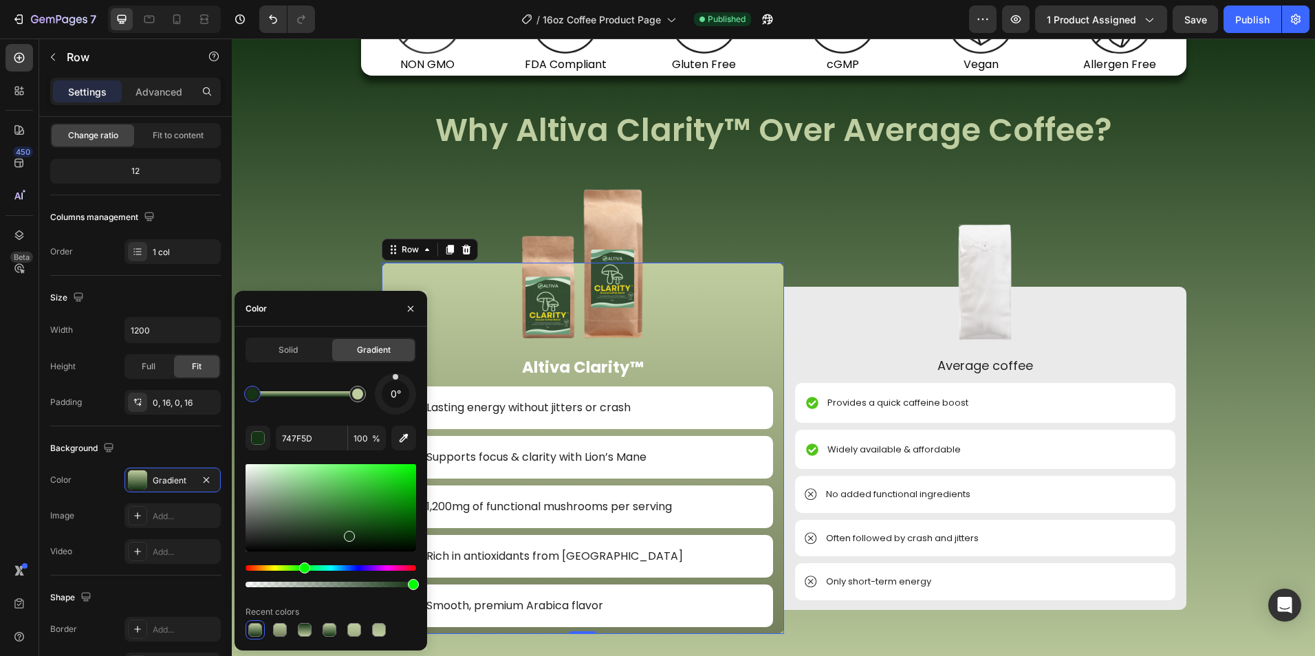
type input "153415"
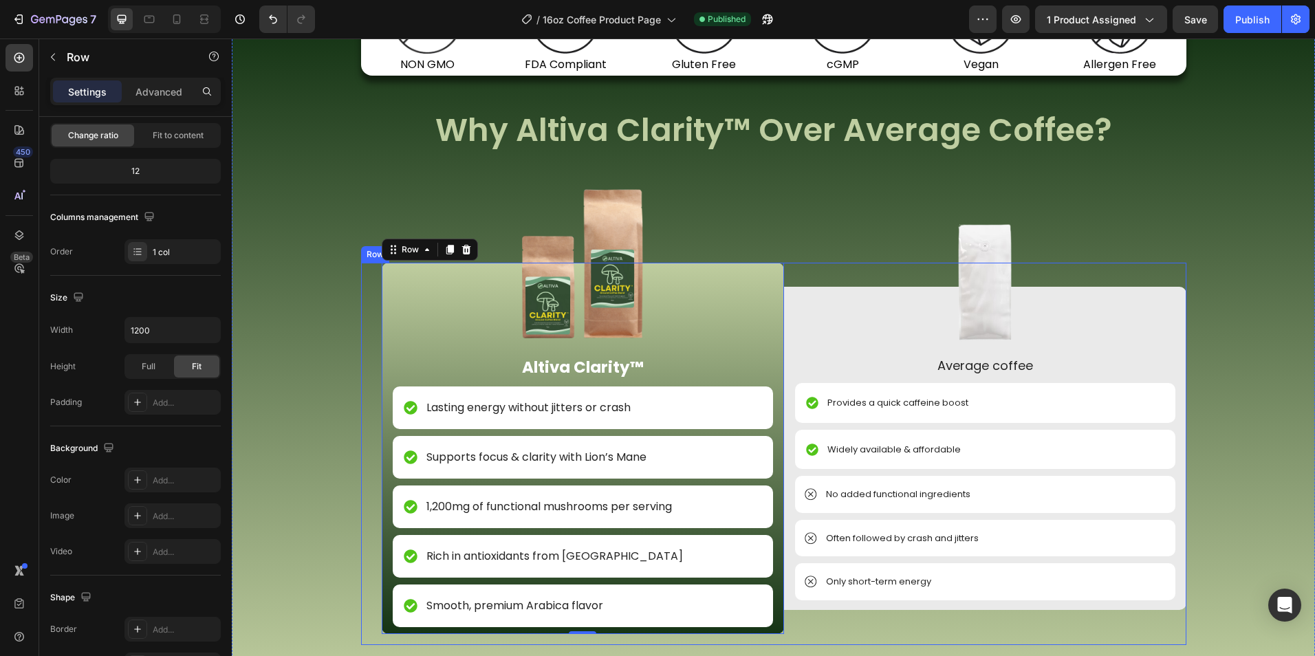
click at [822, 642] on div "Image Altiva Clarity™ Text Block Lasting energy without jitters or crash Item L…" at bounding box center [773, 454] width 825 height 382
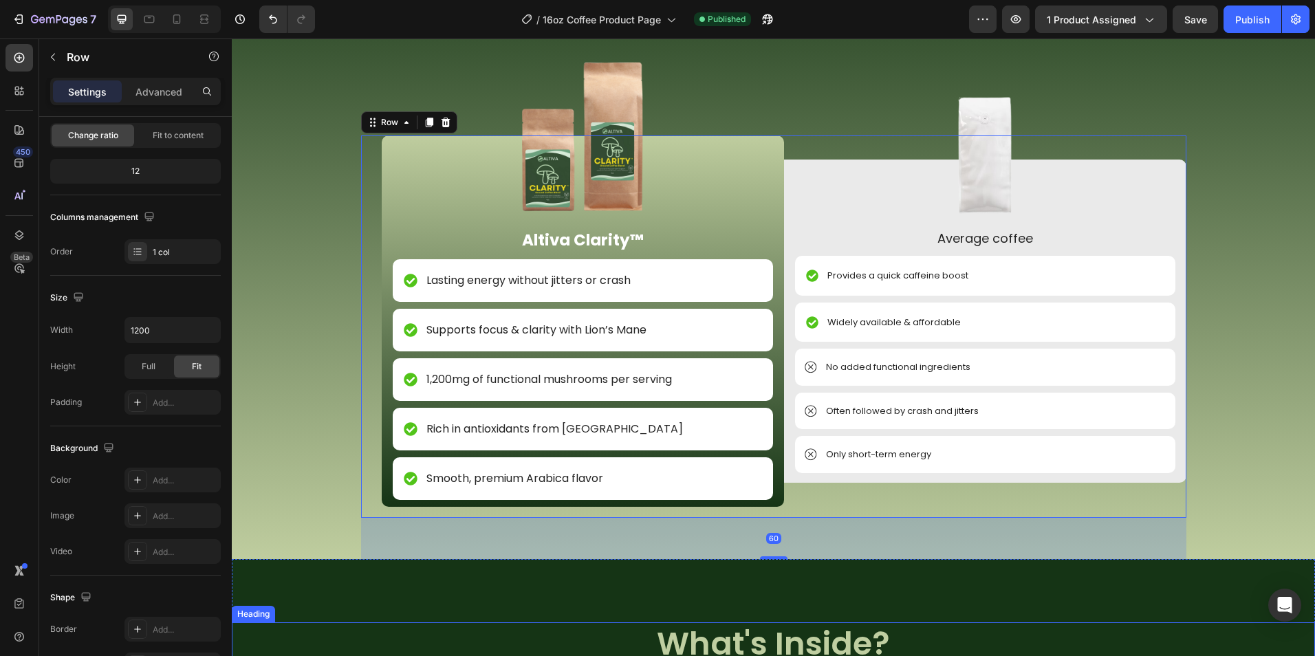
scroll to position [1700, 0]
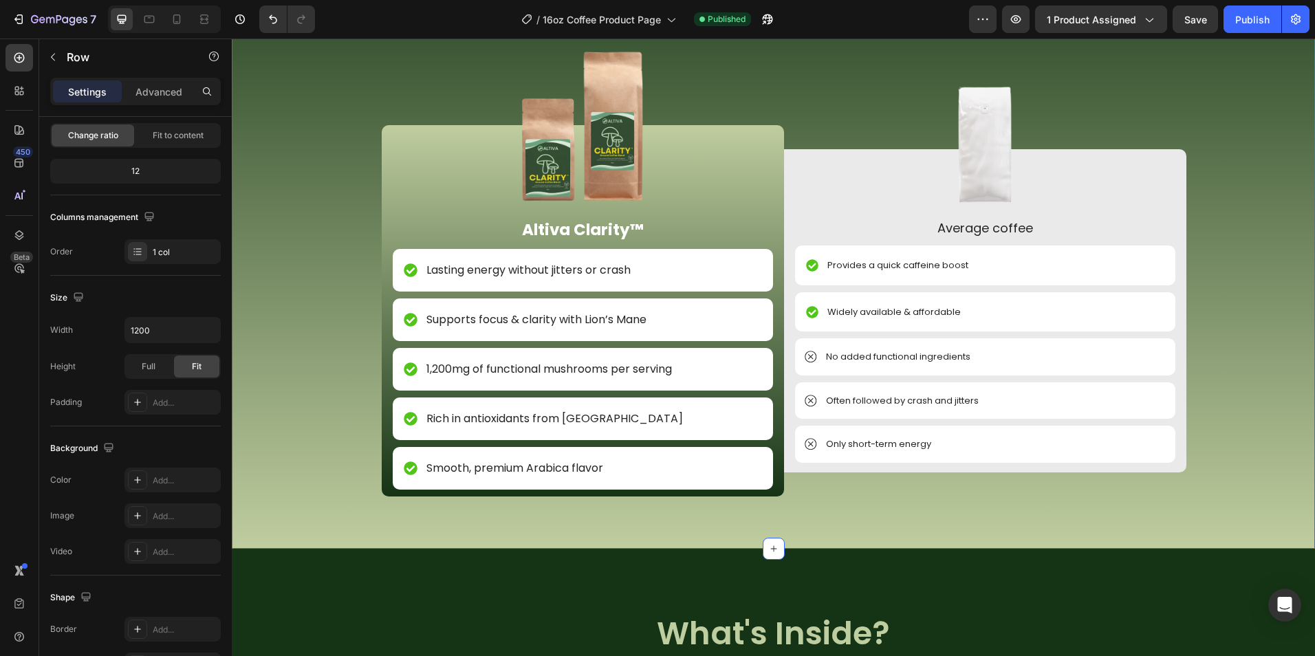
click at [315, 508] on div "Image NON GMO Text Block Row Image FDA Compliant Text Block Row Image Gluten Fr…" at bounding box center [773, 258] width 1083 height 582
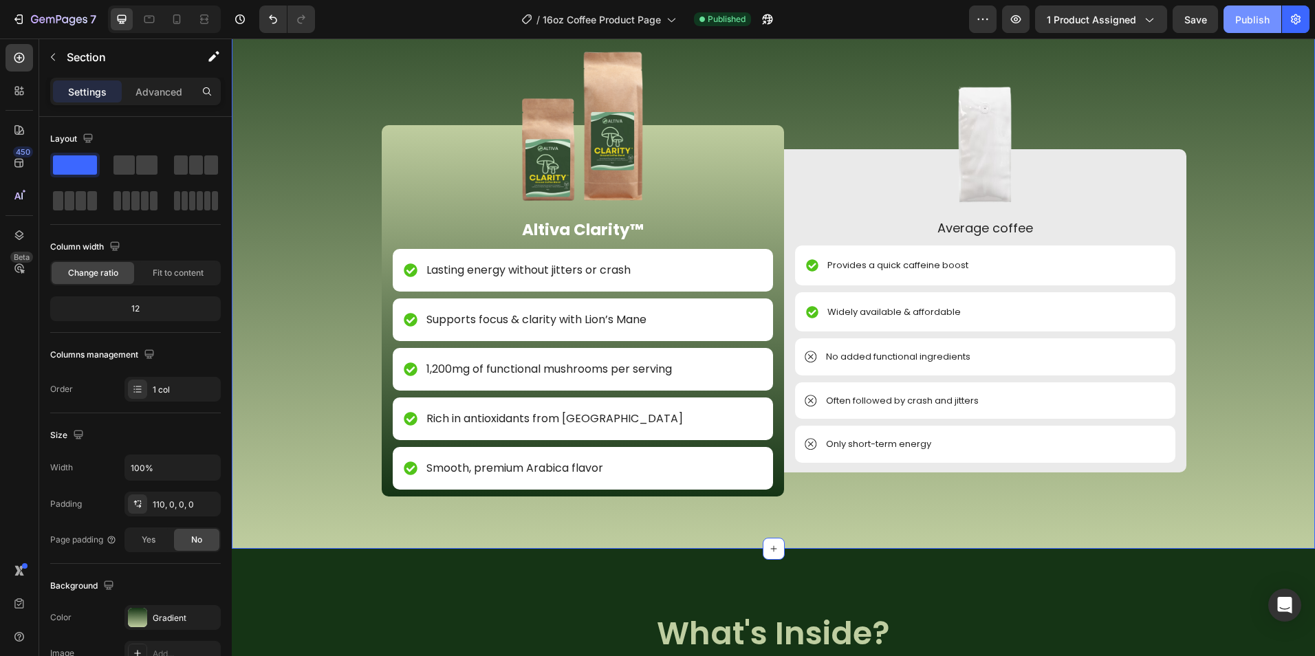
click at [1249, 24] on div "Publish" at bounding box center [1252, 19] width 34 height 14
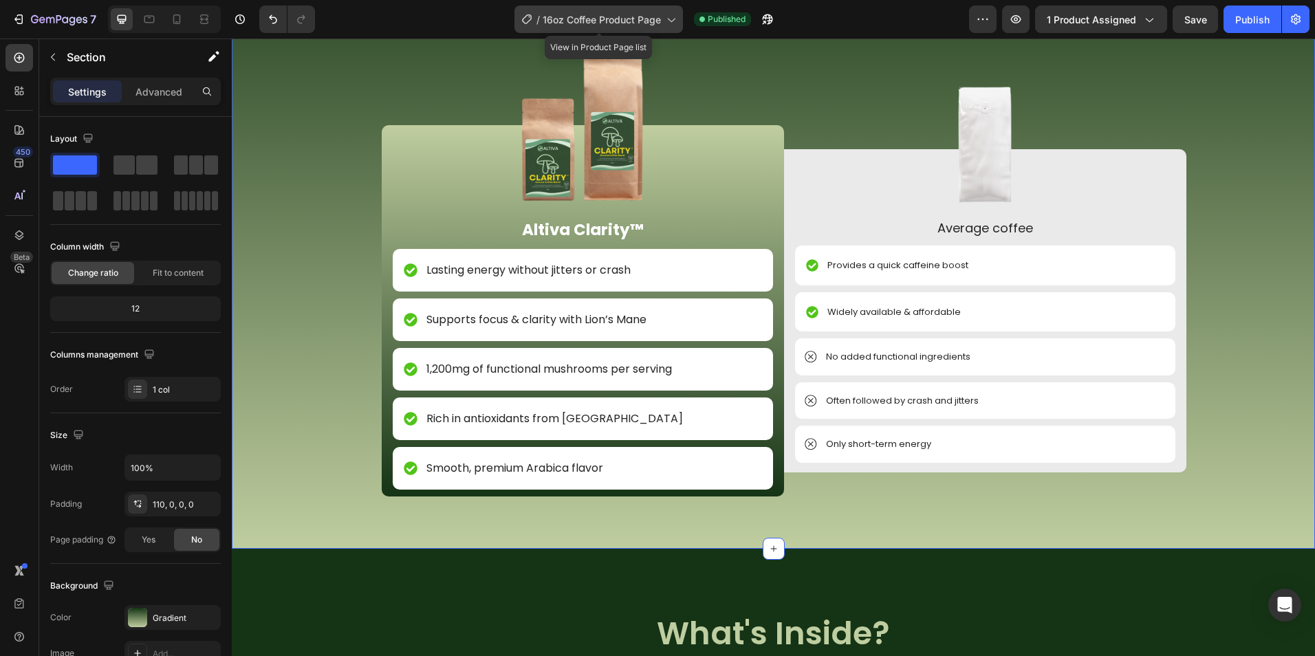
click at [612, 27] on div "/ 16oz Coffee Product Page" at bounding box center [598, 20] width 168 height 28
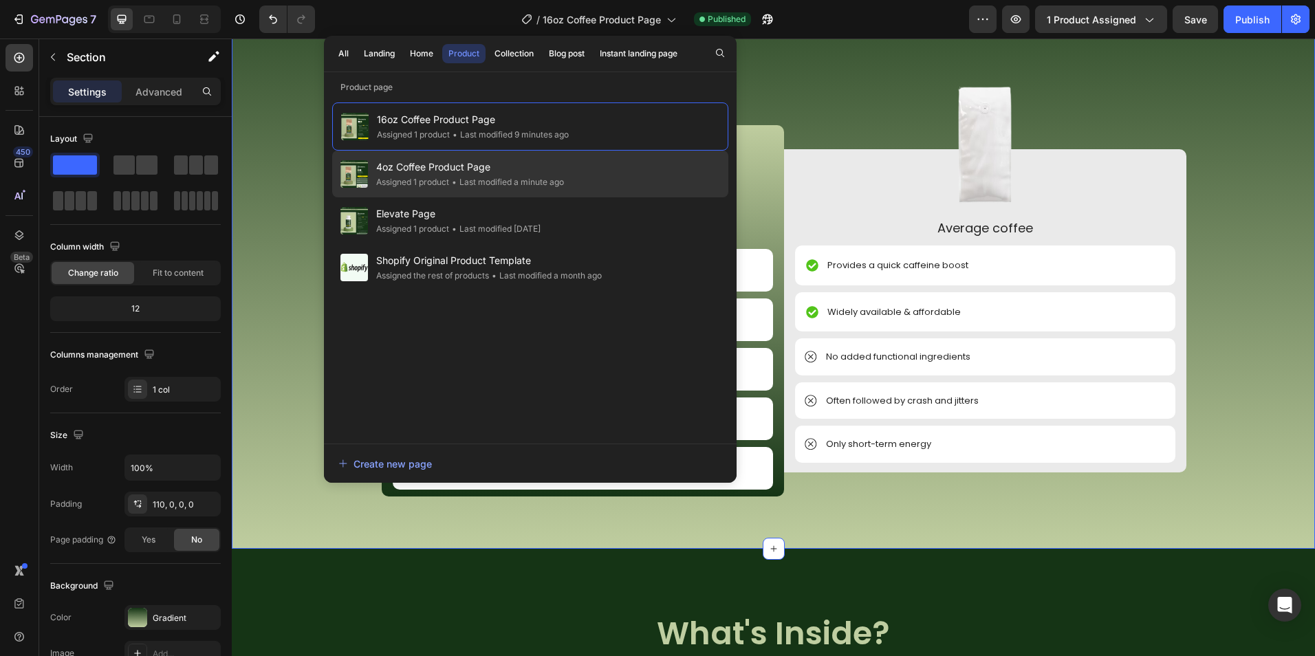
click at [550, 178] on div "• Last modified a minute ago" at bounding box center [506, 182] width 115 height 14
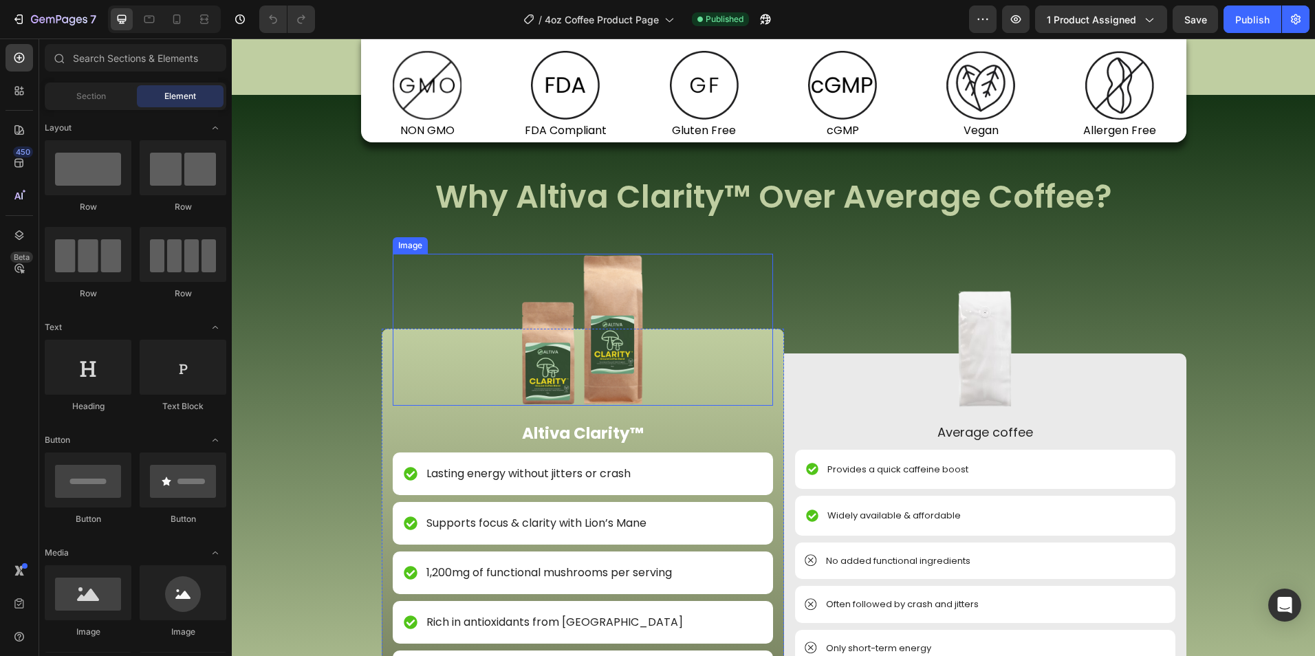
scroll to position [1581, 0]
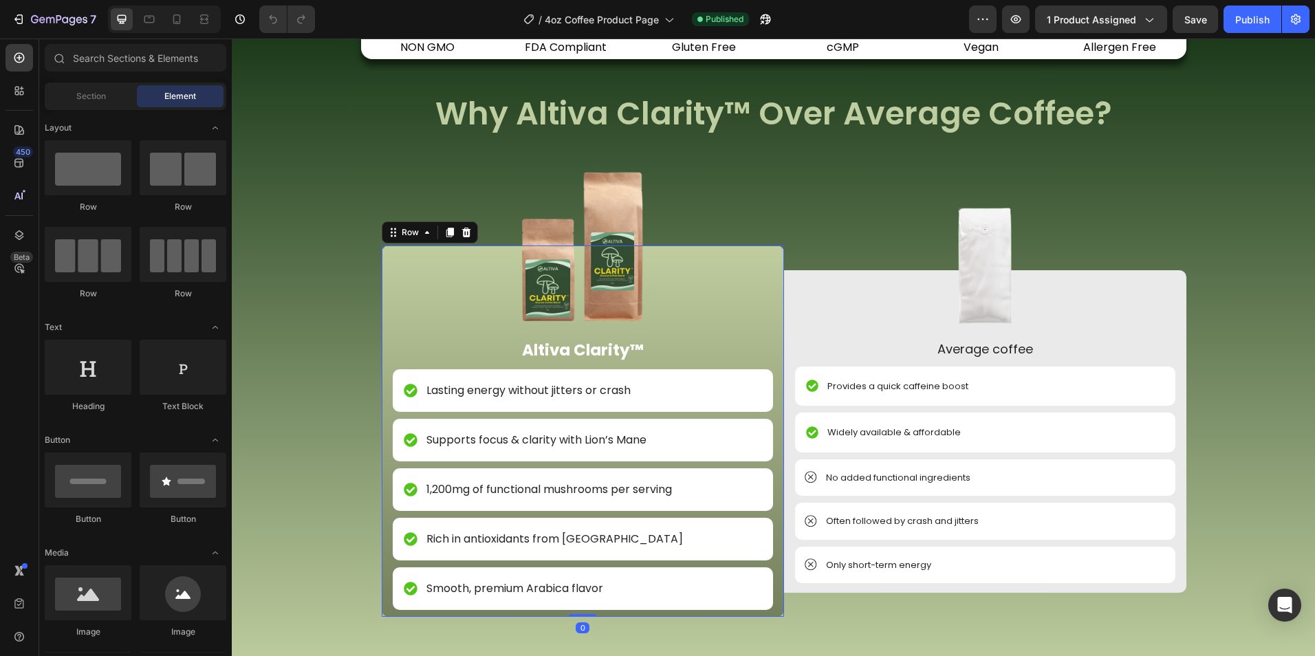
click at [766, 327] on div "Image Altiva Clarity™ Text Block Lasting energy without jitters or crash Item L…" at bounding box center [583, 430] width 380 height 371
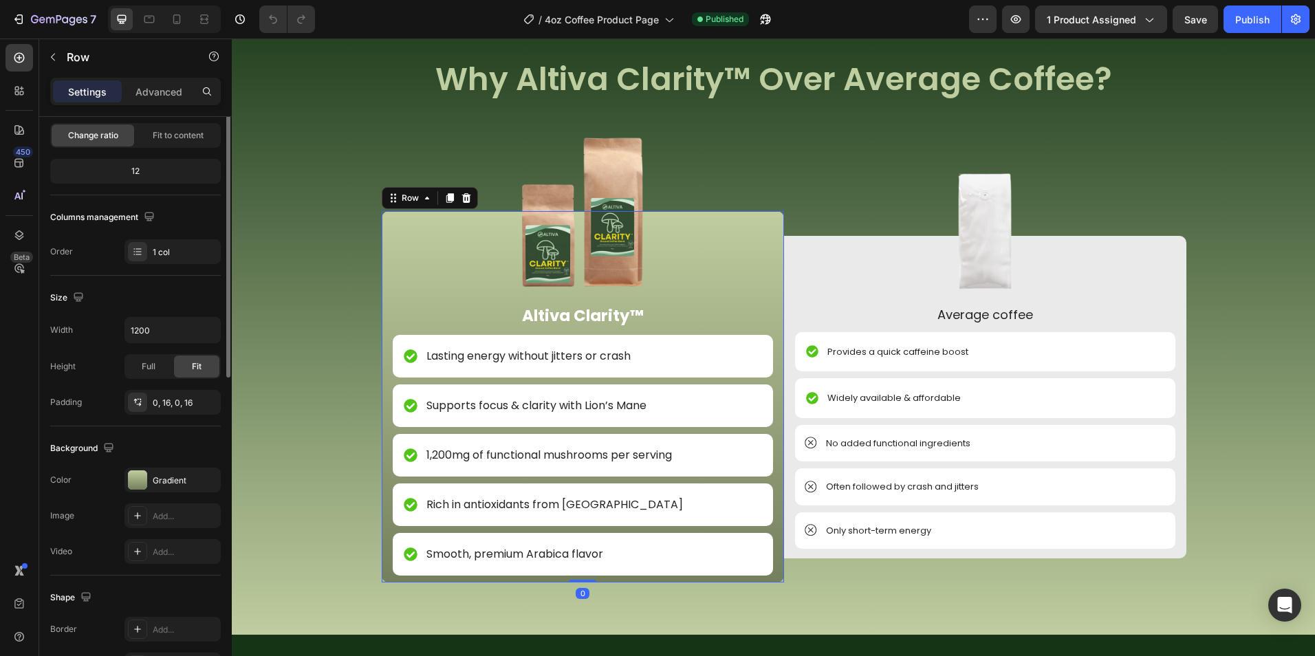
scroll to position [1650, 0]
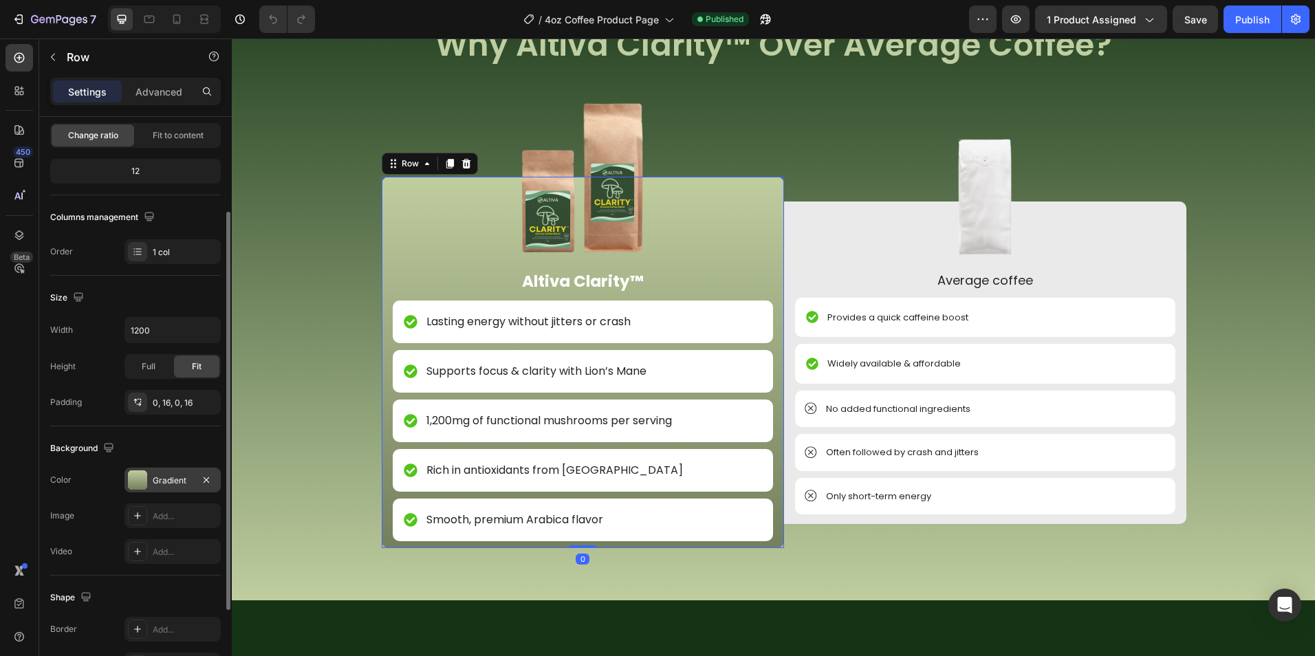
click at [152, 476] on div "Gradient" at bounding box center [172, 480] width 96 height 25
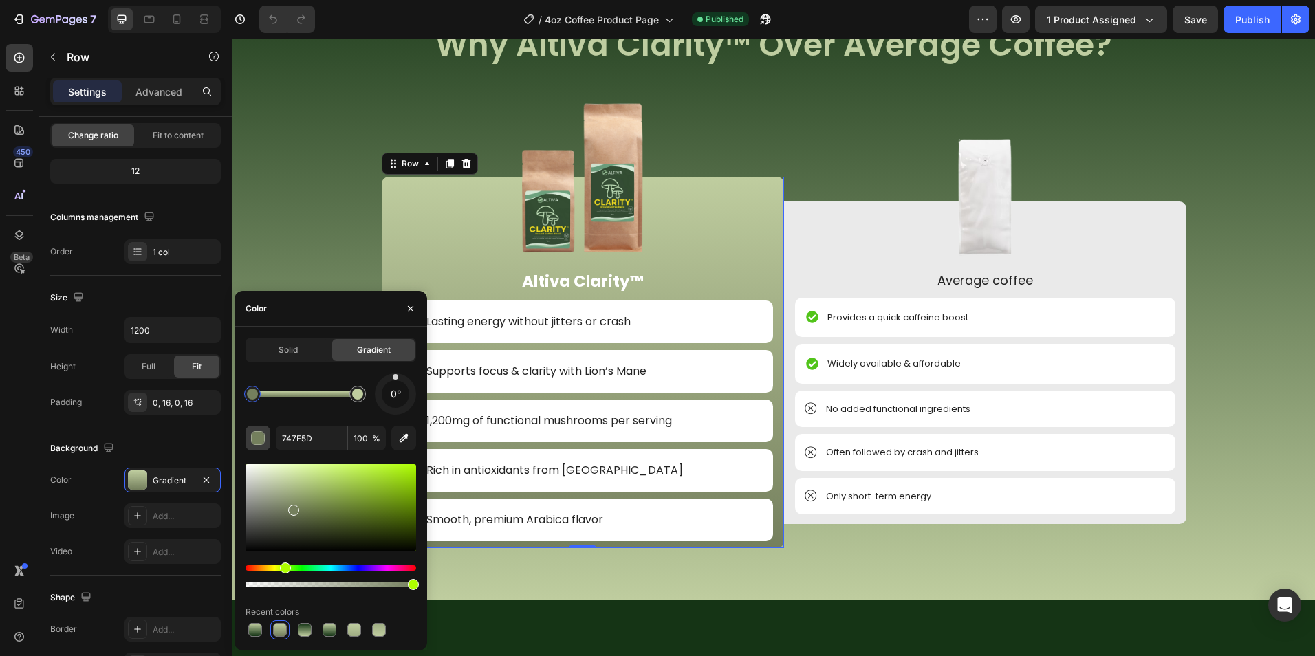
click at [256, 435] on div "button" at bounding box center [259, 439] width 14 height 14
click at [258, 637] on div at bounding box center [255, 630] width 17 height 17
type input "153415"
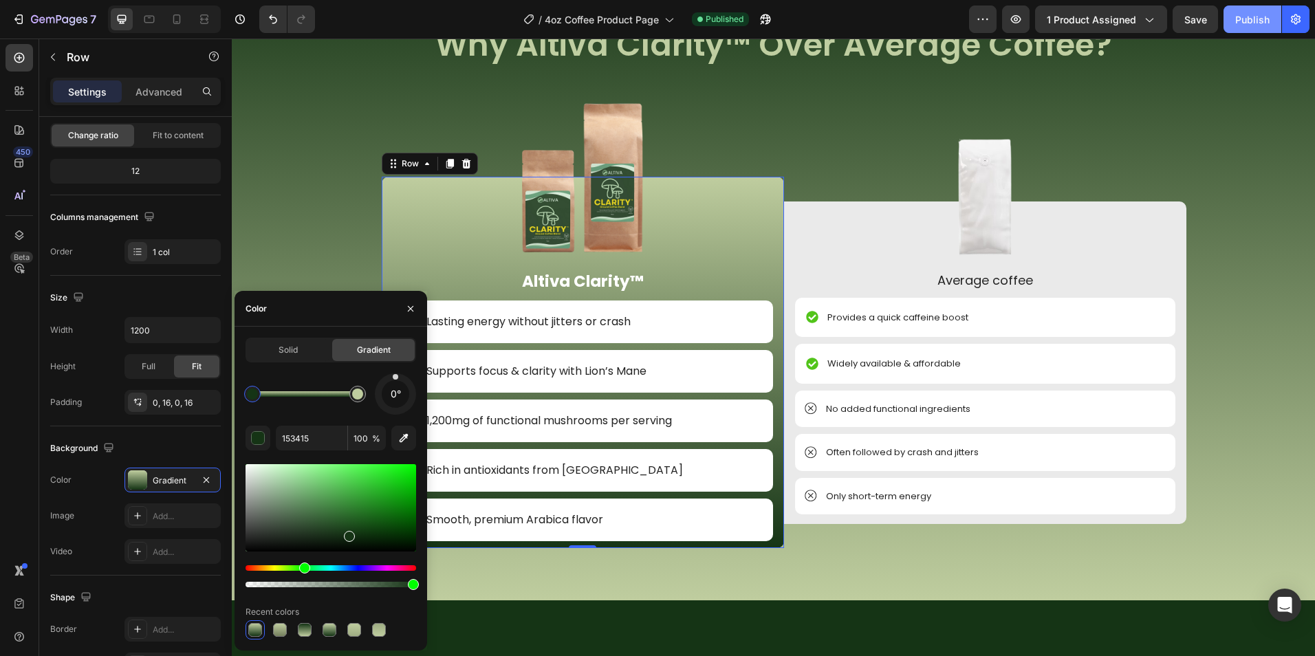
click at [1234, 16] on button "Publish" at bounding box center [1252, 20] width 58 height 28
